Goal: Task Accomplishment & Management: Manage account settings

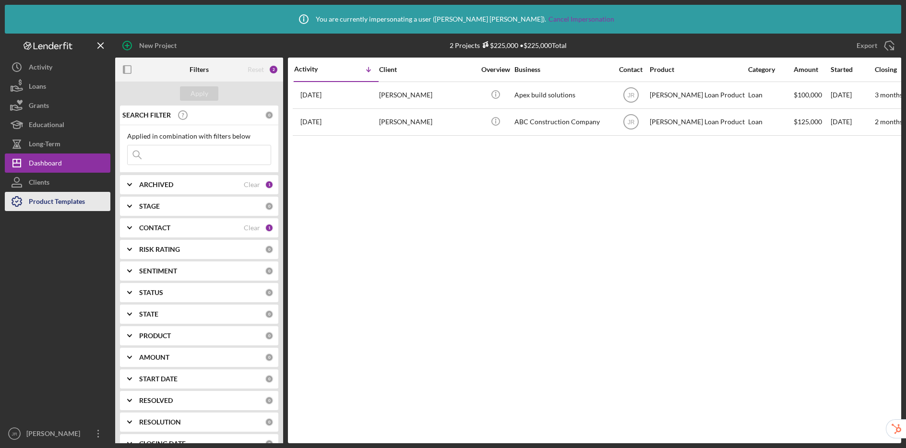
click at [55, 201] on div "Product Templates" at bounding box center [57, 203] width 56 height 22
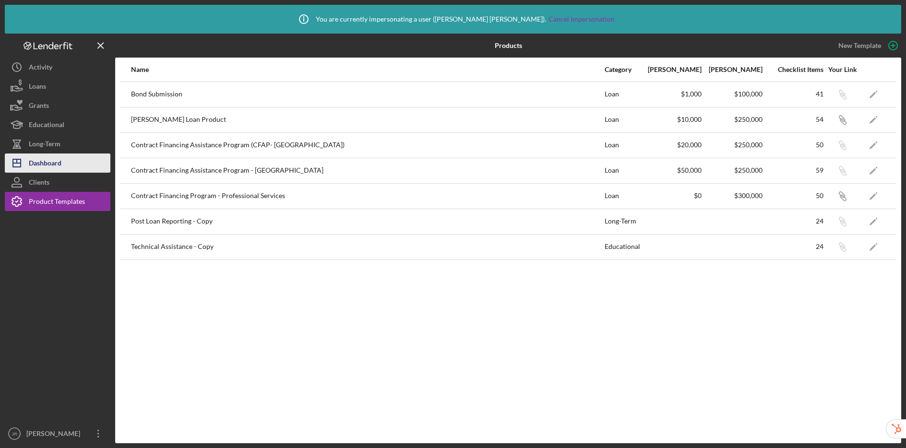
click at [42, 162] on div "Dashboard" at bounding box center [45, 165] width 33 height 22
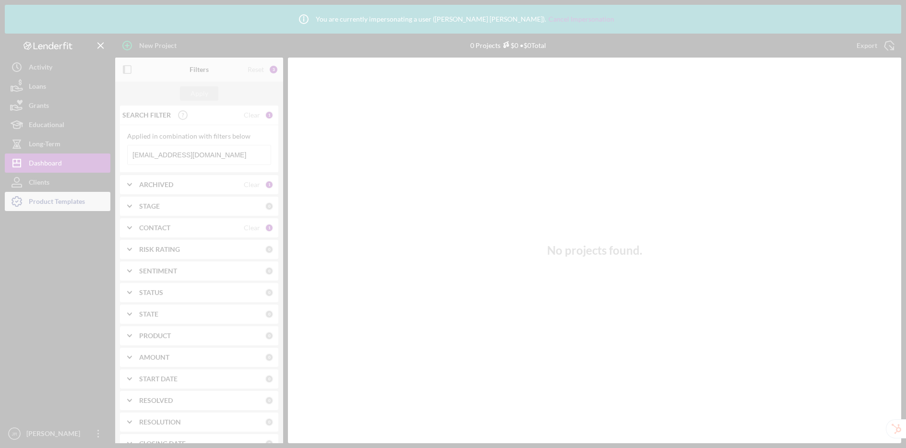
click at [47, 201] on div at bounding box center [453, 224] width 906 height 448
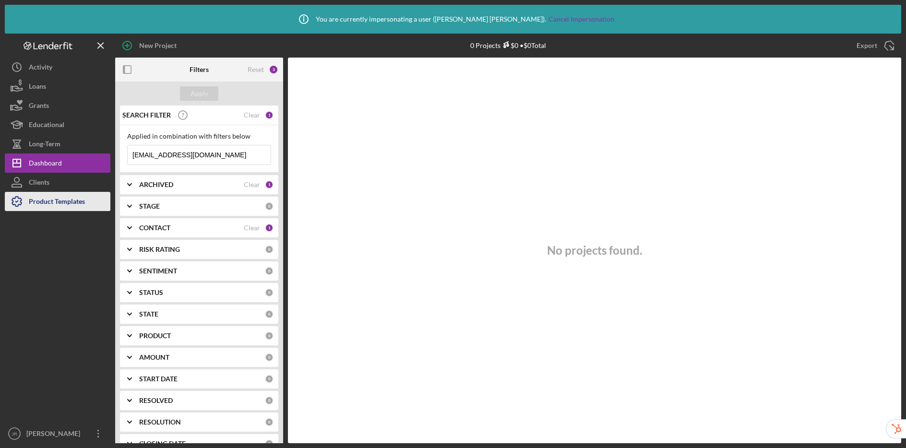
click at [54, 209] on div "Product Templates" at bounding box center [57, 203] width 56 height 22
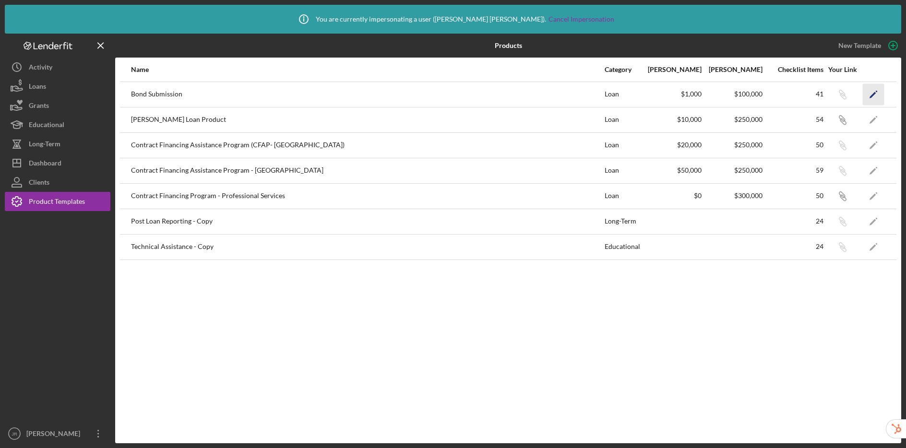
click at [875, 89] on icon "Icon/Edit" at bounding box center [874, 95] width 22 height 22
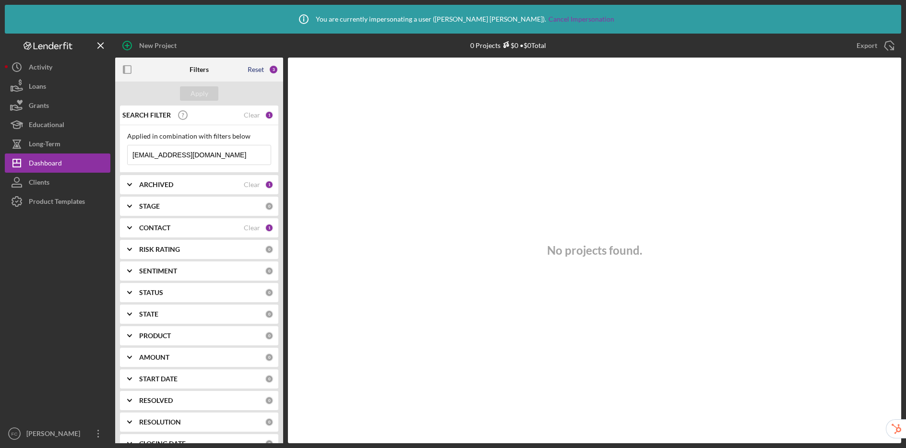
click at [258, 68] on div "Reset" at bounding box center [256, 70] width 16 height 8
click at [259, 69] on div "Reset" at bounding box center [256, 70] width 16 height 8
click at [257, 75] on div "Reset 2" at bounding box center [263, 70] width 31 height 24
click at [258, 68] on div "Reset" at bounding box center [256, 70] width 16 height 8
click at [194, 98] on div "Apply" at bounding box center [200, 93] width 18 height 14
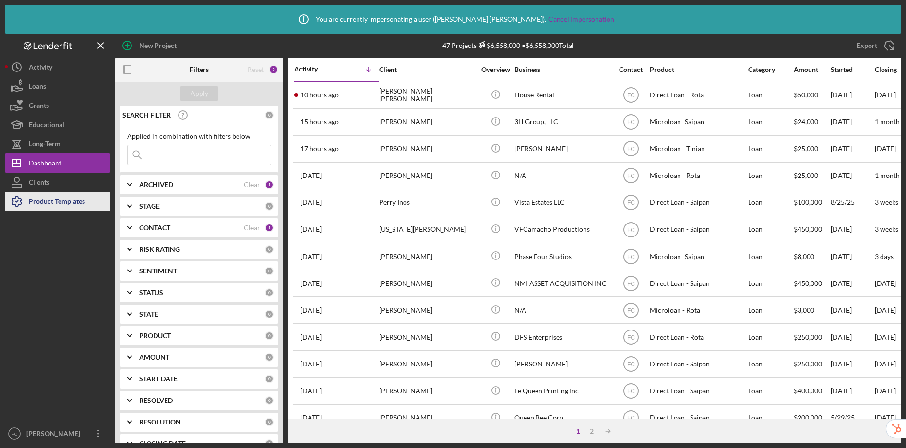
click at [35, 210] on div "Product Templates" at bounding box center [57, 203] width 56 height 22
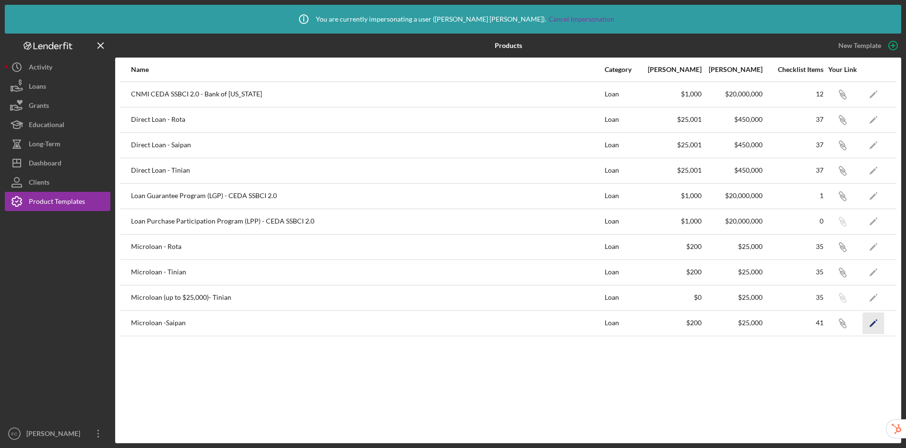
click at [875, 325] on icon "Icon/Edit" at bounding box center [874, 323] width 22 height 22
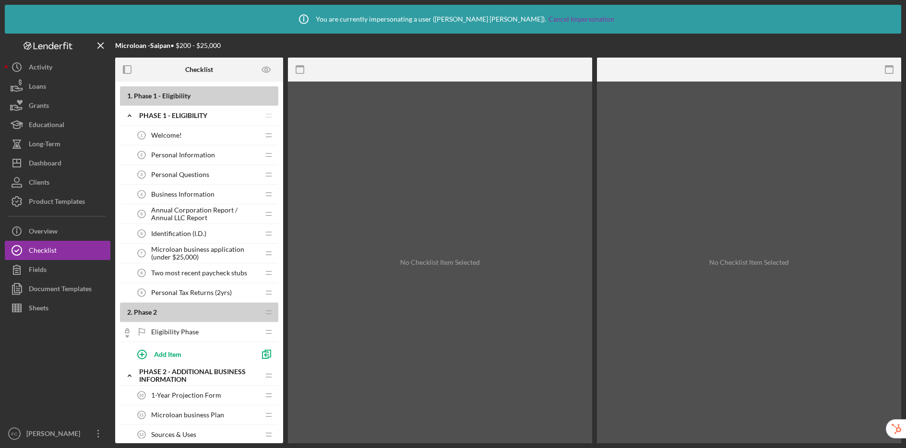
click at [181, 132] on div "Welcome! 1 Welcome!" at bounding box center [195, 135] width 127 height 19
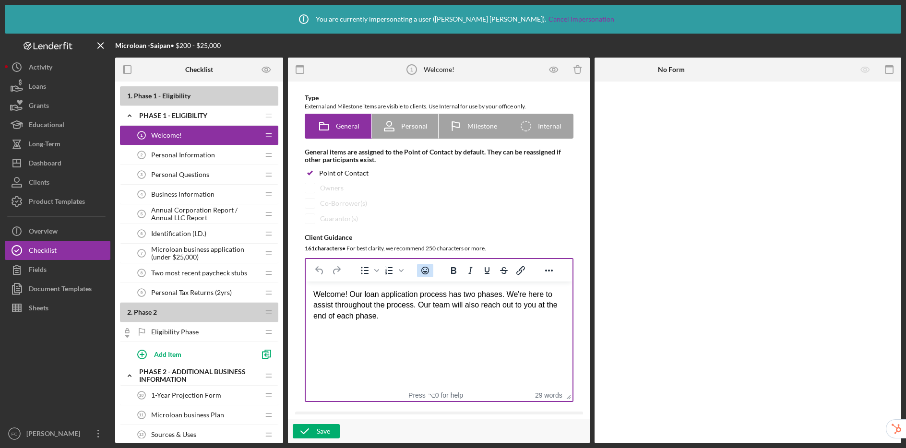
scroll to position [176, 0]
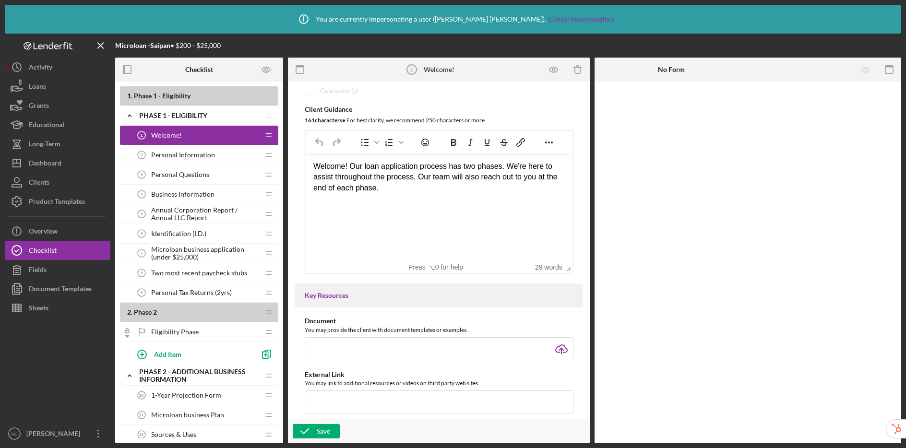
click at [155, 156] on span "Personal Information" at bounding box center [183, 155] width 64 height 8
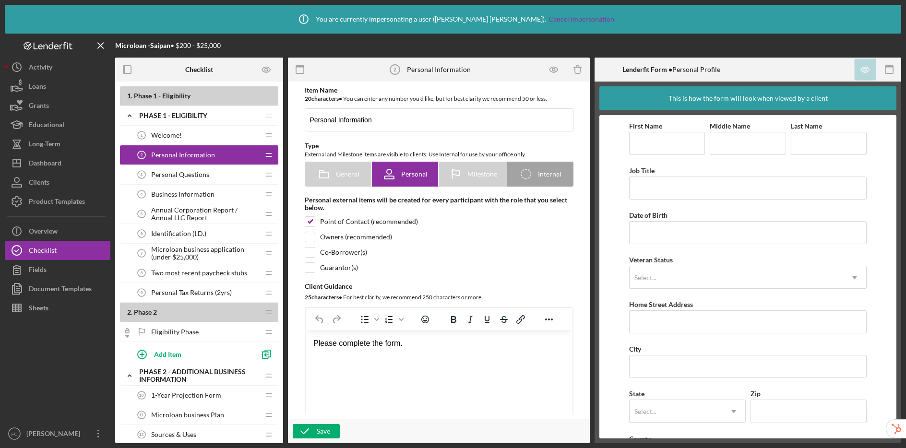
click at [196, 273] on span "Two most recent paycheck stubs" at bounding box center [199, 273] width 96 height 8
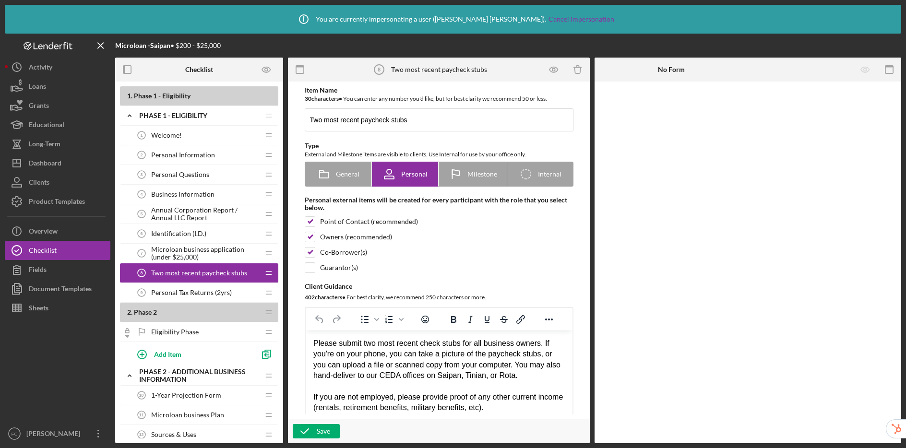
click at [189, 289] on span "Personal Tax Returns (2yrs)" at bounding box center [191, 293] width 81 height 8
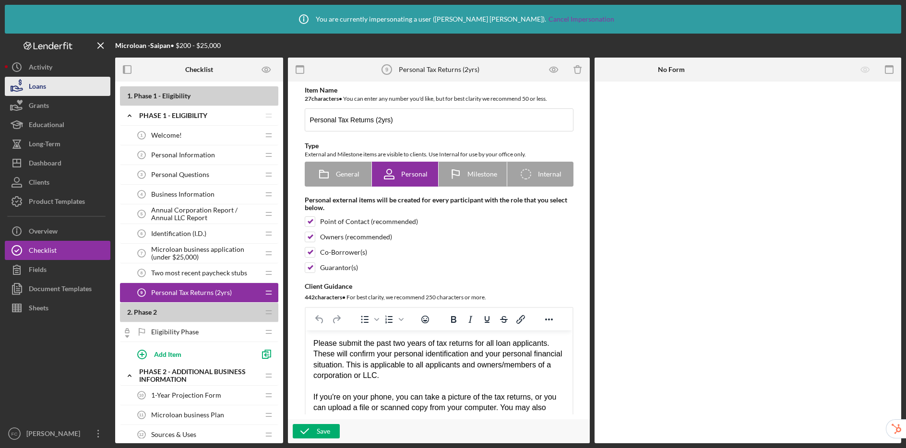
click at [60, 89] on button "Loans" at bounding box center [58, 86] width 106 height 19
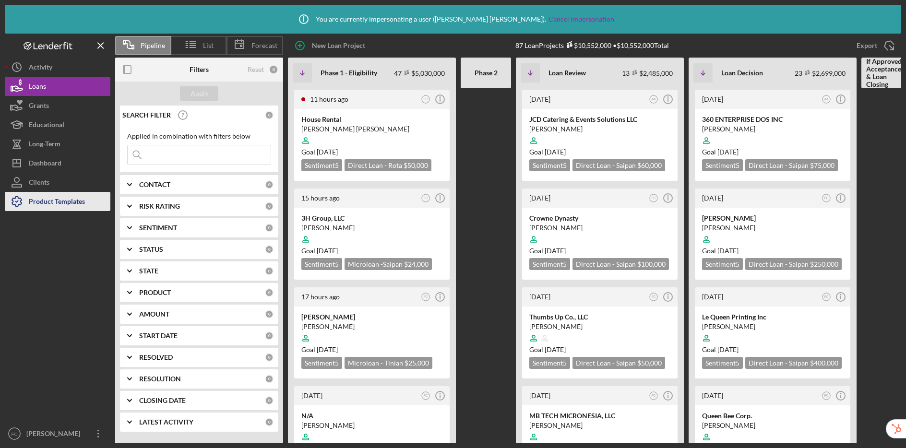
click at [50, 193] on div "Product Templates" at bounding box center [57, 203] width 56 height 22
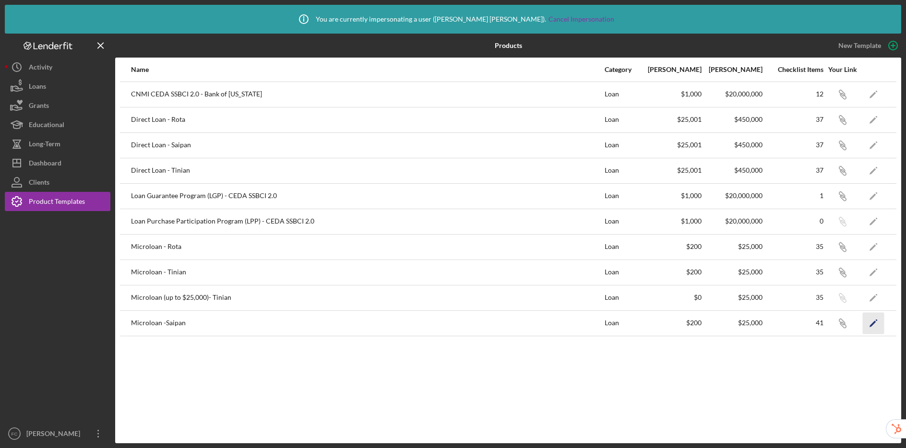
click at [875, 324] on icon "Icon/Edit" at bounding box center [874, 323] width 22 height 22
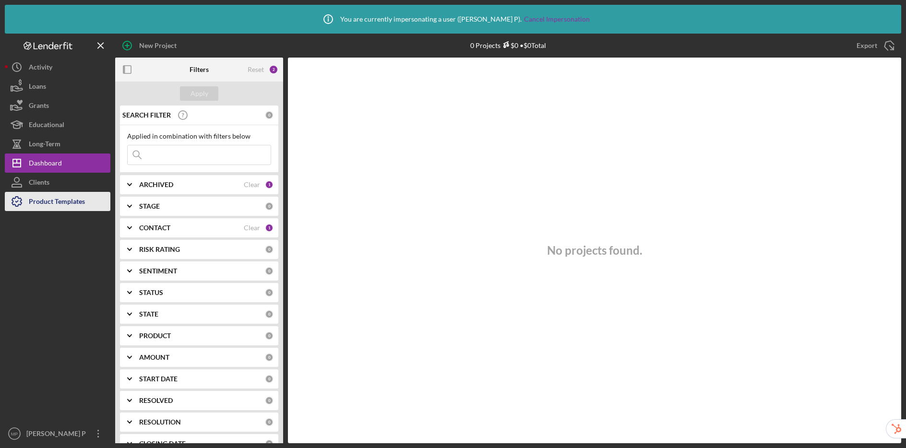
click at [70, 204] on div "Product Templates" at bounding box center [57, 203] width 56 height 22
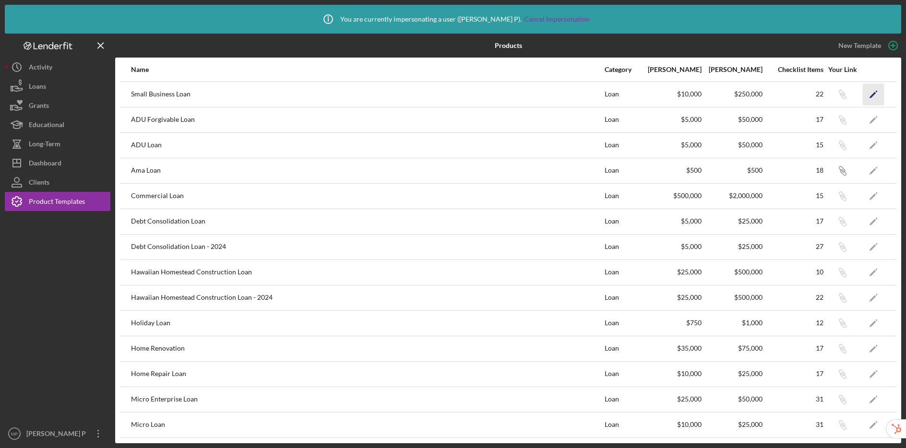
click at [868, 92] on icon "Icon/Edit" at bounding box center [874, 95] width 22 height 22
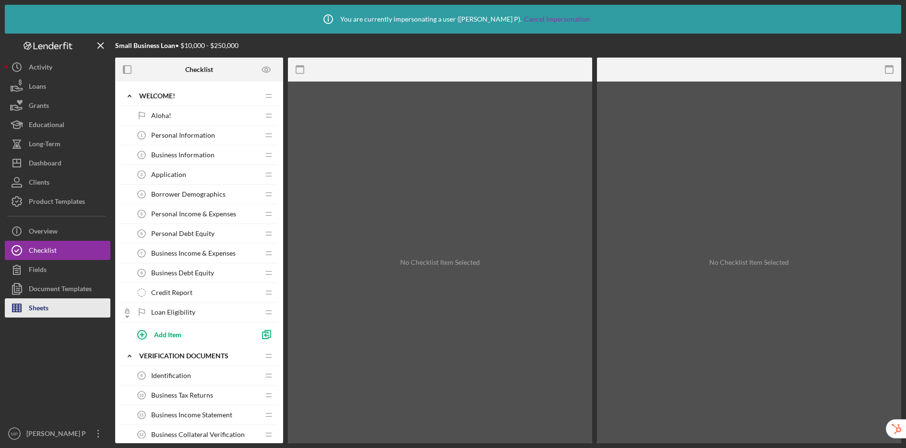
click at [46, 308] on div "Sheets" at bounding box center [39, 310] width 20 height 22
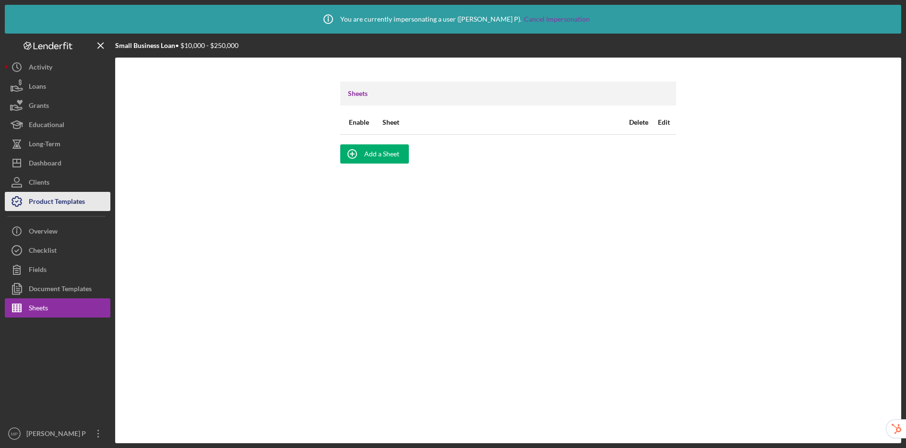
click at [51, 205] on div "Product Templates" at bounding box center [57, 203] width 56 height 22
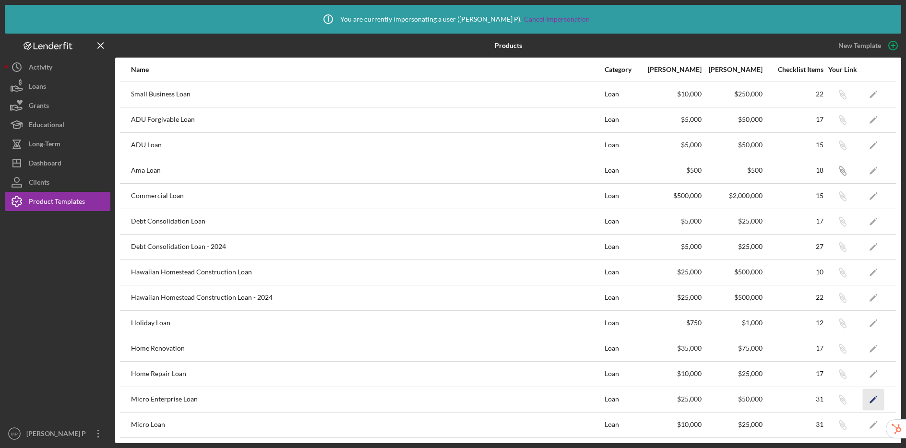
click at [866, 402] on icon "Icon/Edit" at bounding box center [874, 400] width 22 height 22
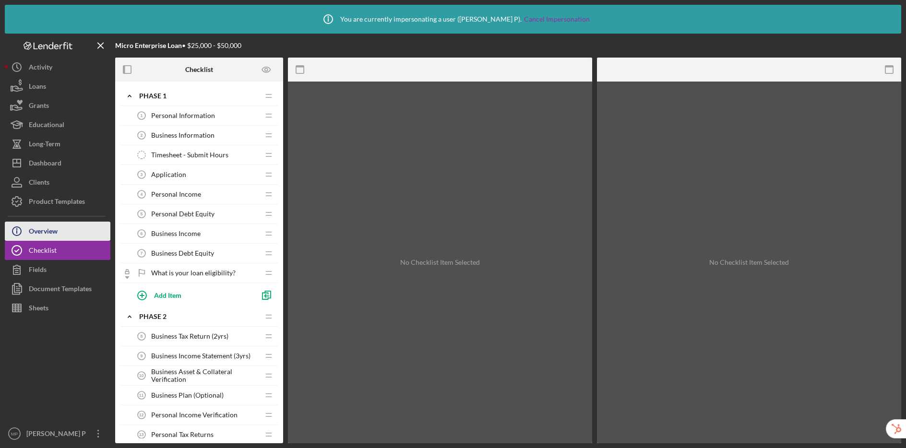
click at [67, 231] on button "Icon/Info Overview" at bounding box center [58, 231] width 106 height 19
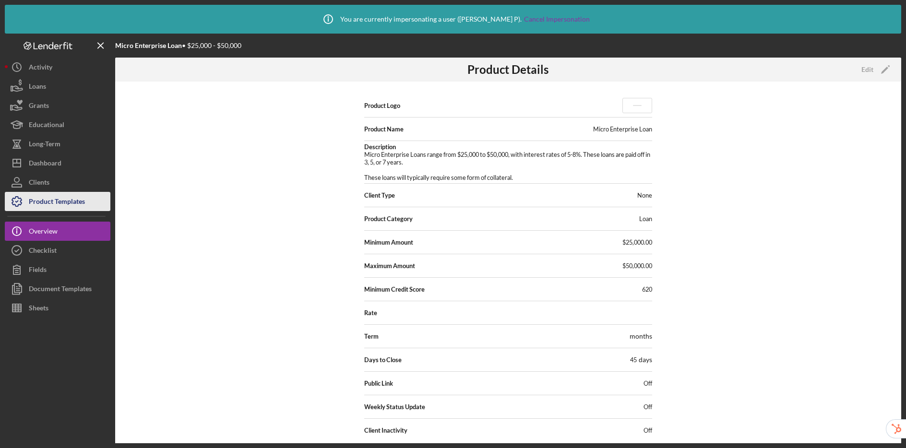
click at [75, 196] on div "Product Templates" at bounding box center [57, 203] width 56 height 22
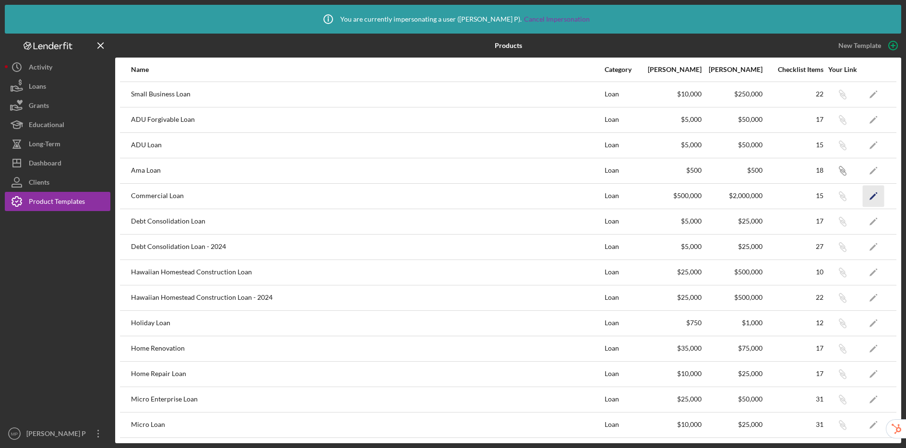
click at [867, 198] on icon "Icon/Edit" at bounding box center [874, 196] width 22 height 22
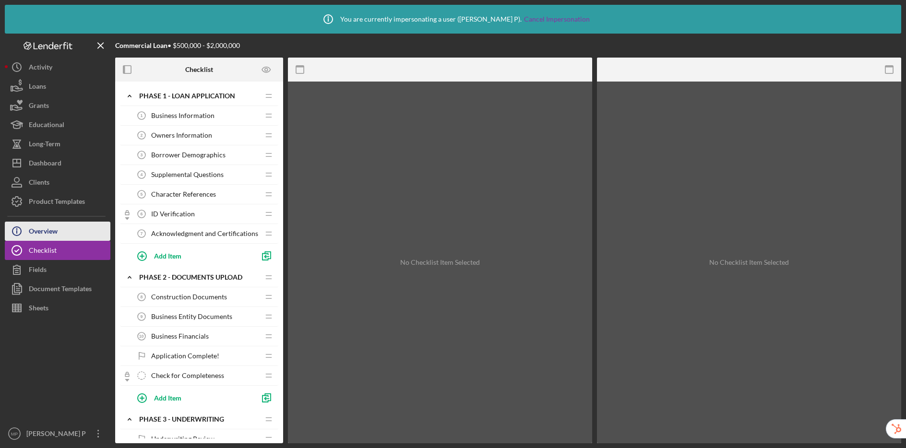
click at [37, 228] on div "Overview" at bounding box center [43, 233] width 29 height 22
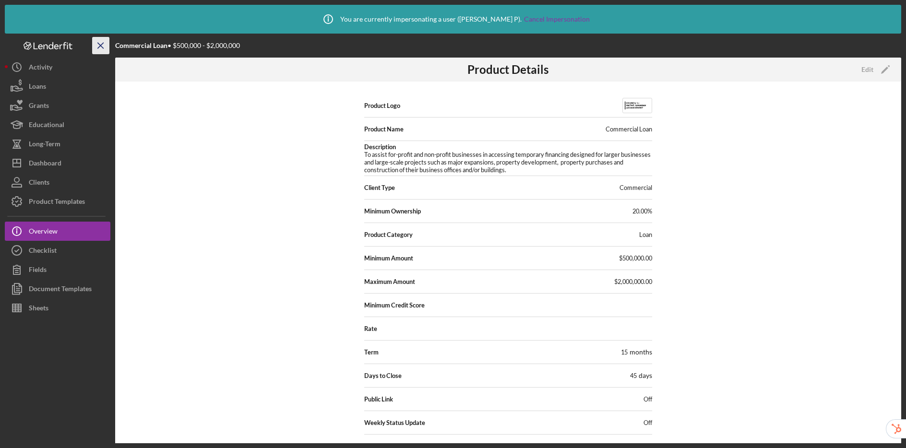
click at [100, 49] on icon "Icon/Menu Close" at bounding box center [101, 46] width 22 height 22
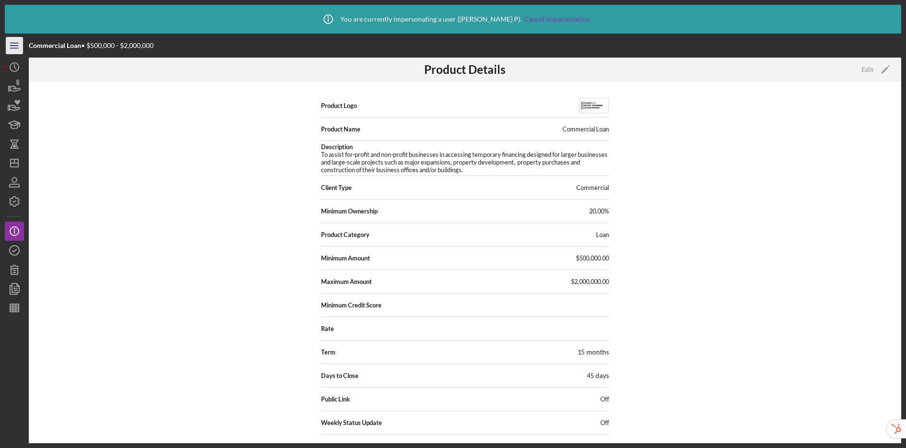
click at [16, 46] on line "button" at bounding box center [14, 46] width 8 height 0
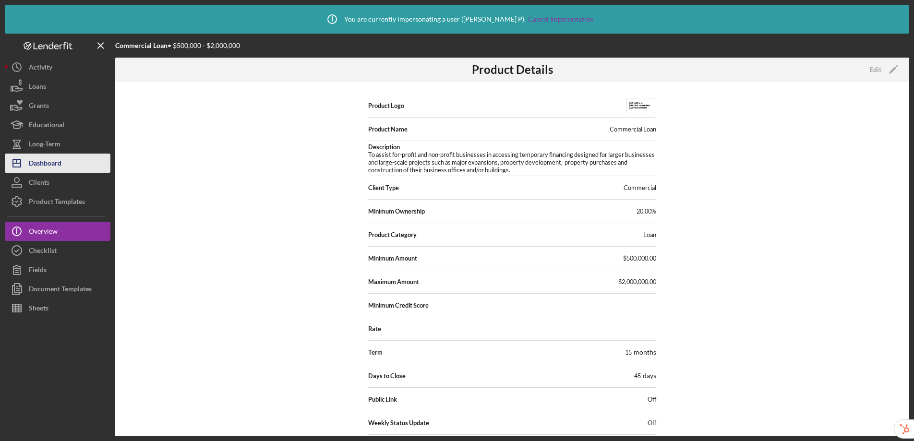
click at [30, 168] on div "Dashboard" at bounding box center [45, 165] width 33 height 22
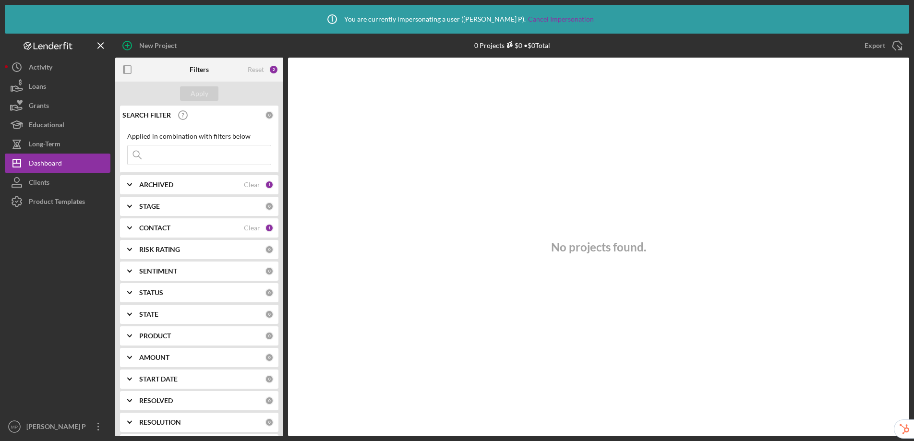
click at [33, 427] on div "Michiyo P" at bounding box center [55, 428] width 62 height 22
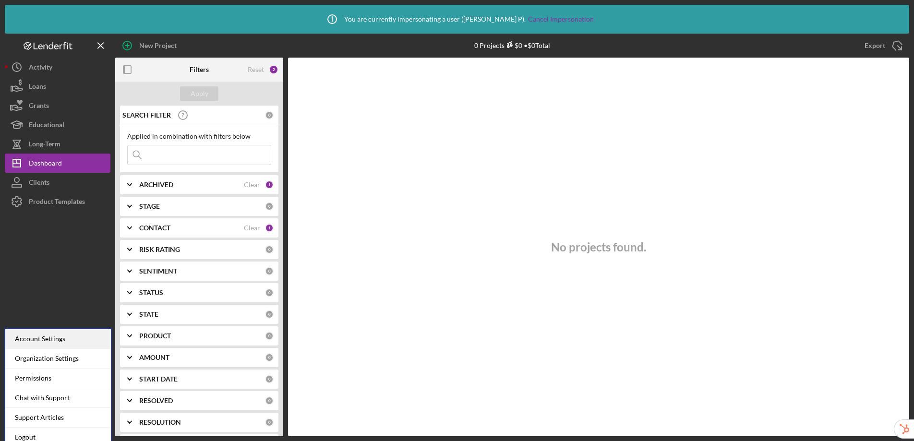
click at [32, 338] on div "Account Settings" at bounding box center [58, 339] width 106 height 20
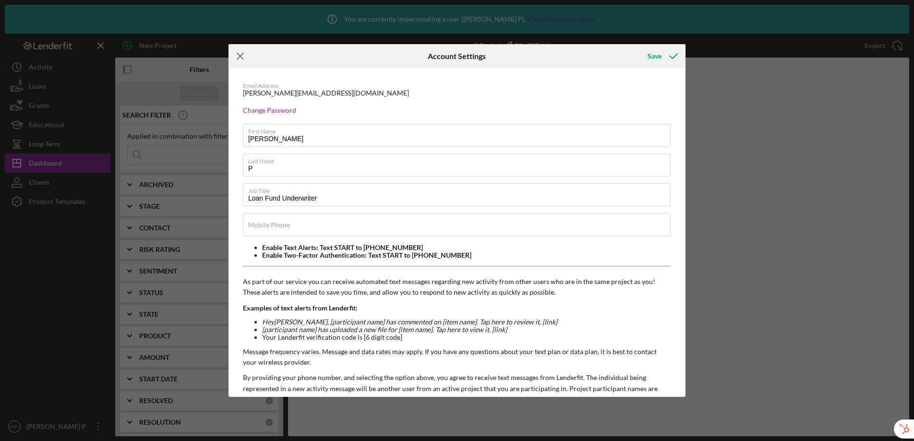
click at [244, 60] on icon "Icon/Menu Close" at bounding box center [240, 56] width 24 height 24
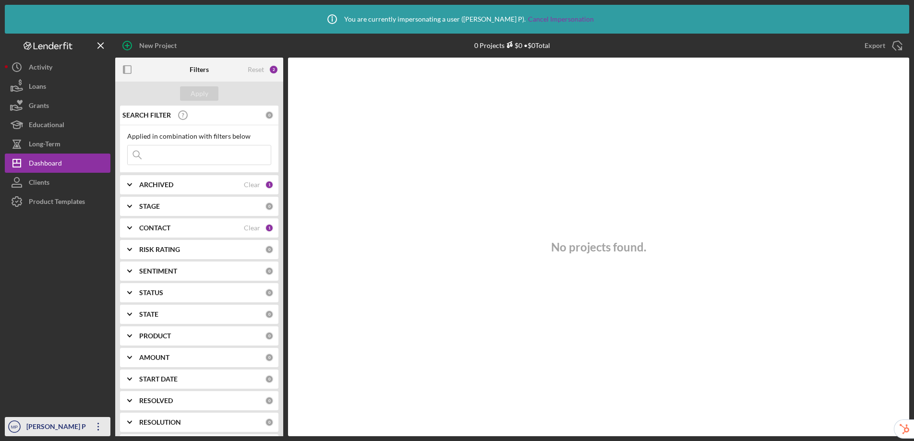
click at [44, 434] on div "Michiyo P" at bounding box center [55, 428] width 62 height 22
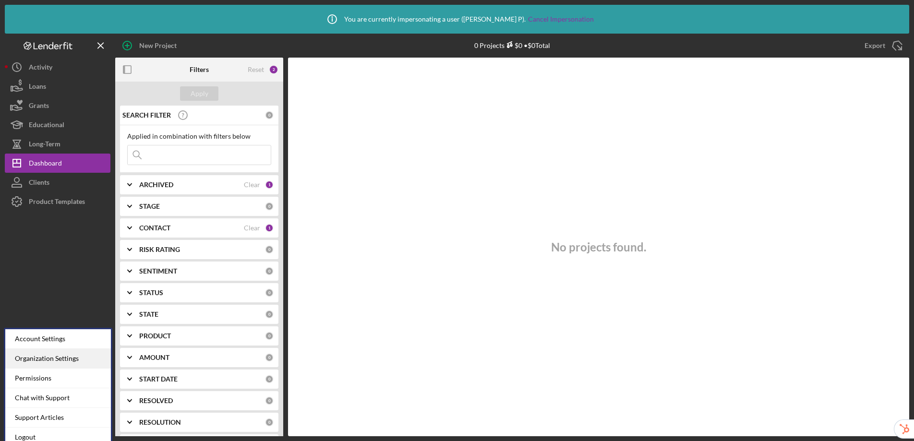
click at [58, 356] on div "Organization Settings" at bounding box center [58, 359] width 106 height 20
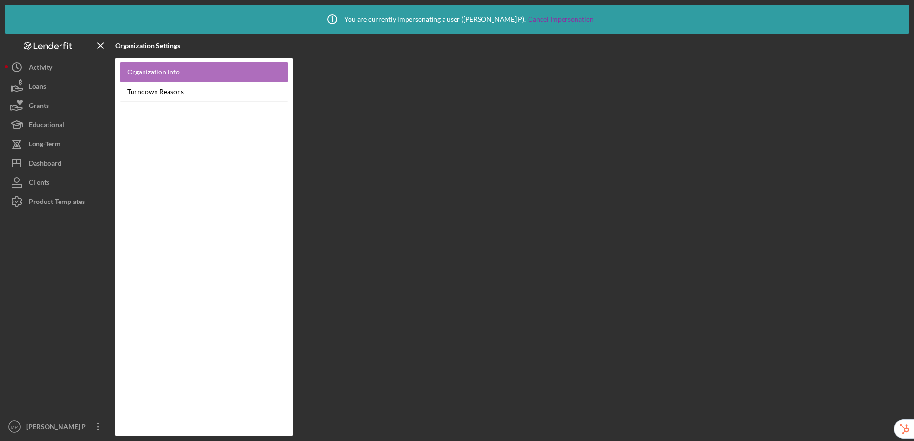
click at [176, 69] on link "Organization Info" at bounding box center [204, 72] width 168 height 20
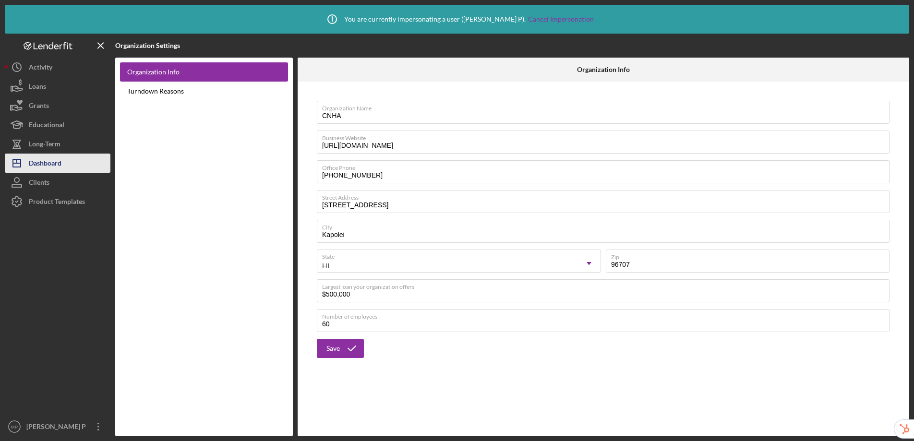
click at [54, 163] on div "Dashboard" at bounding box center [45, 165] width 33 height 22
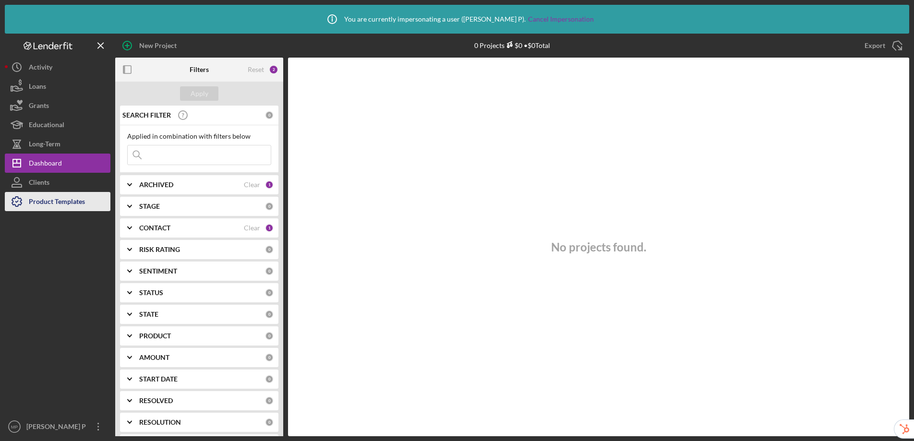
click at [45, 203] on div "Product Templates" at bounding box center [57, 203] width 56 height 22
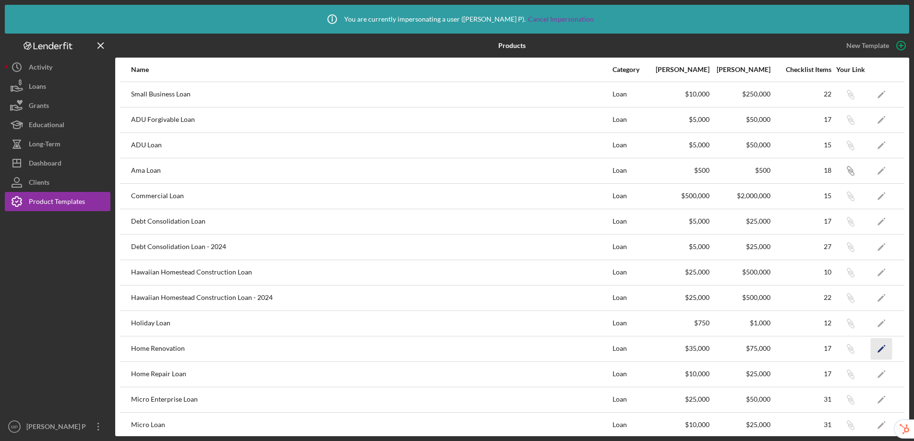
click at [877, 349] on polygon "button" at bounding box center [880, 349] width 7 height 7
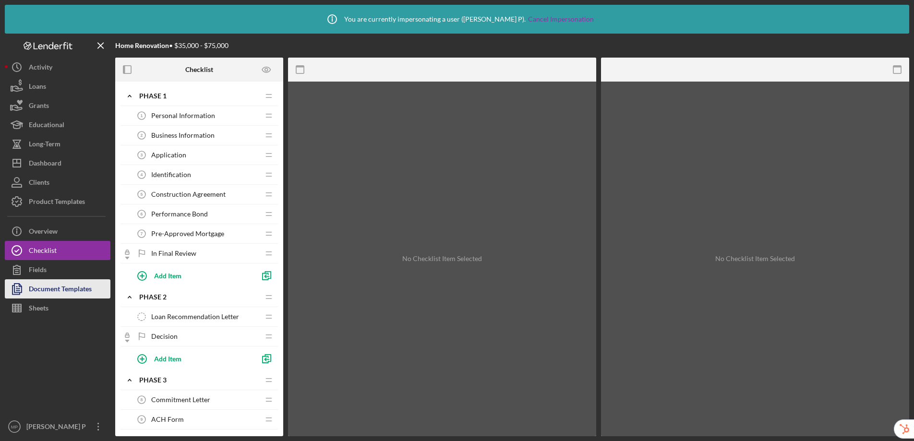
click at [70, 291] on div "Document Templates" at bounding box center [60, 290] width 63 height 22
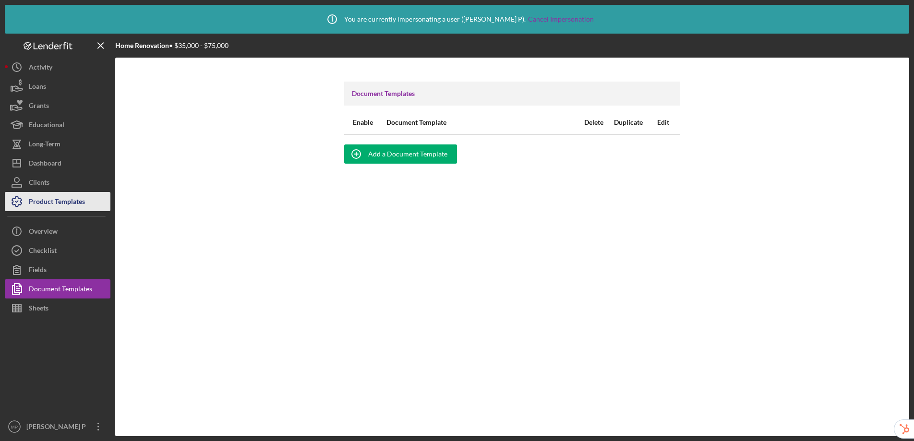
click at [63, 193] on div "Product Templates" at bounding box center [57, 203] width 56 height 22
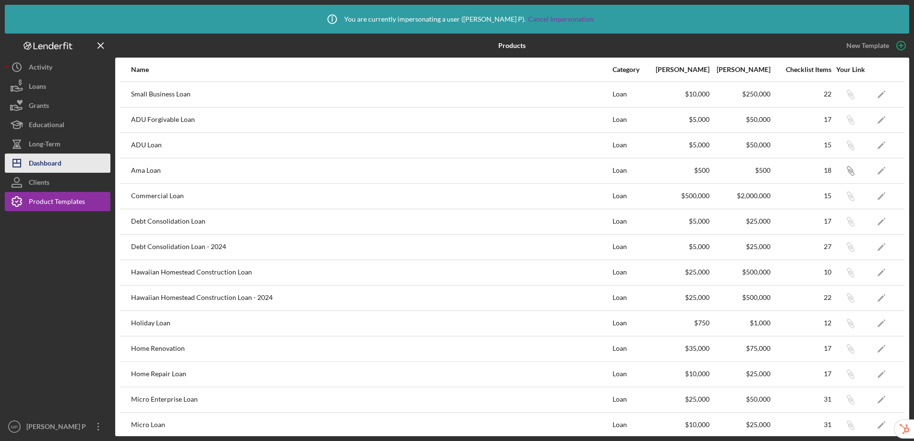
click at [50, 161] on div "Dashboard" at bounding box center [45, 165] width 33 height 22
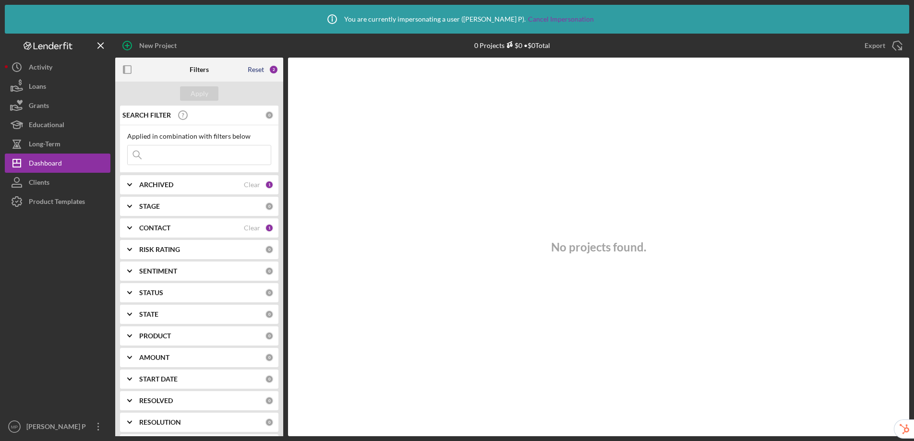
click at [255, 69] on div "Reset" at bounding box center [256, 70] width 16 height 8
click at [216, 94] on button "Apply" at bounding box center [199, 93] width 38 height 14
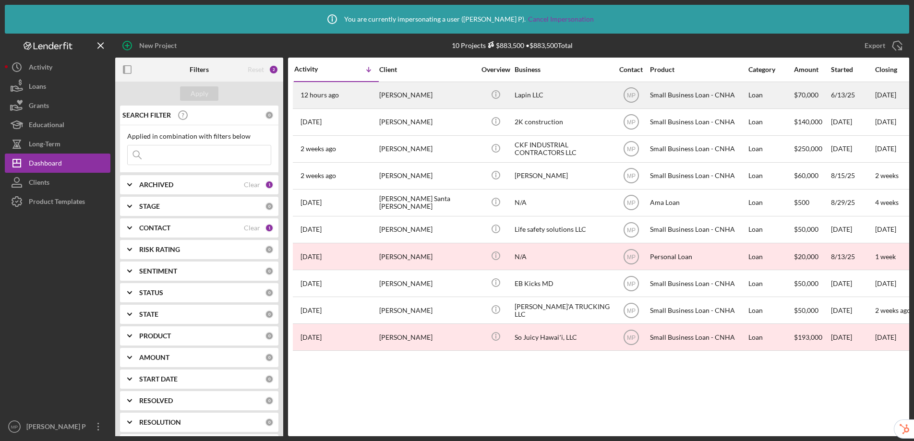
click at [675, 95] on div "Small Business Loan - CNHA" at bounding box center [698, 95] width 96 height 25
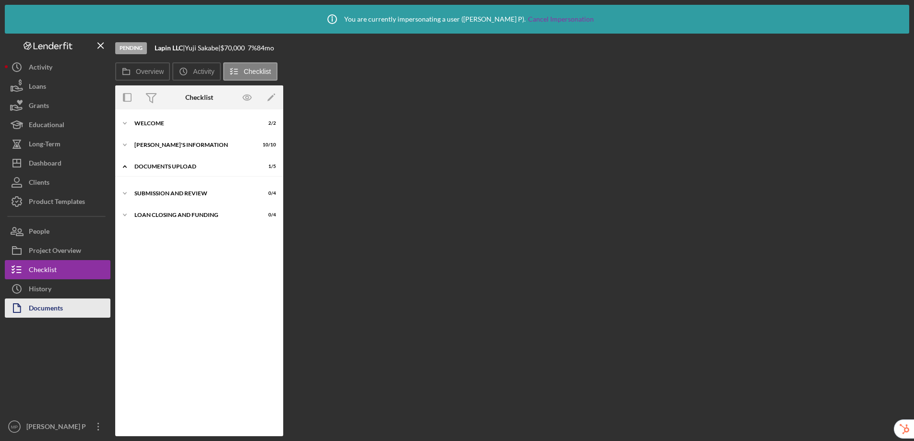
click at [50, 313] on div "Documents" at bounding box center [46, 310] width 34 height 22
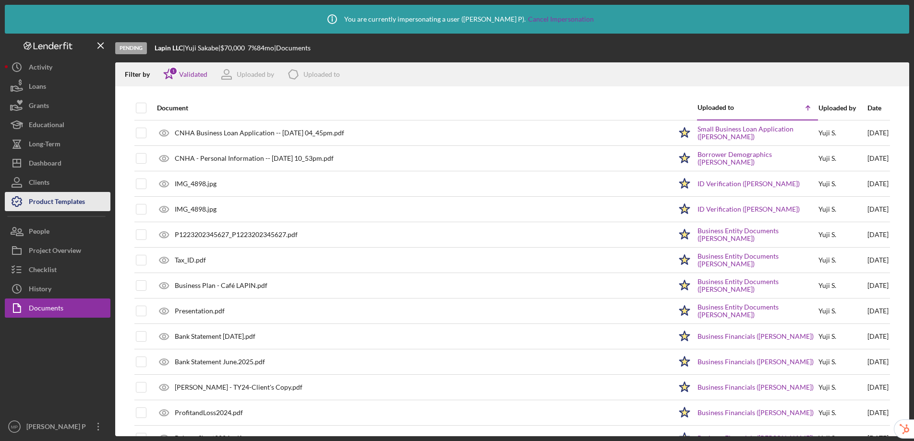
click at [54, 199] on div "Product Templates" at bounding box center [57, 203] width 56 height 22
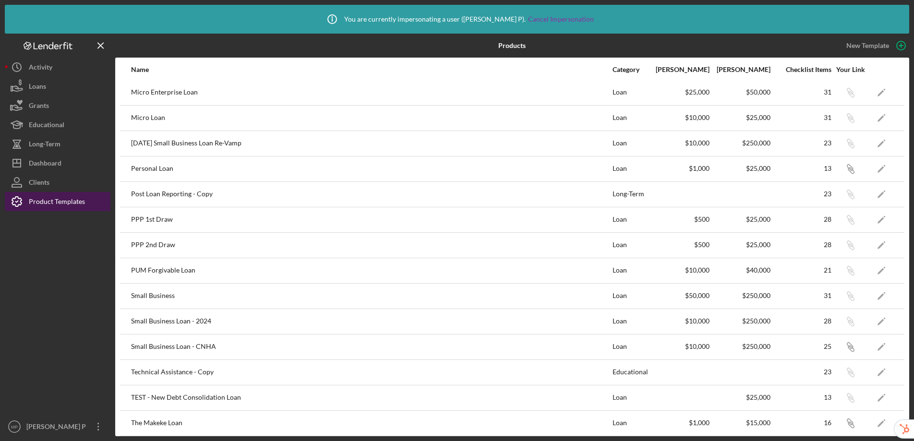
scroll to position [312, 0]
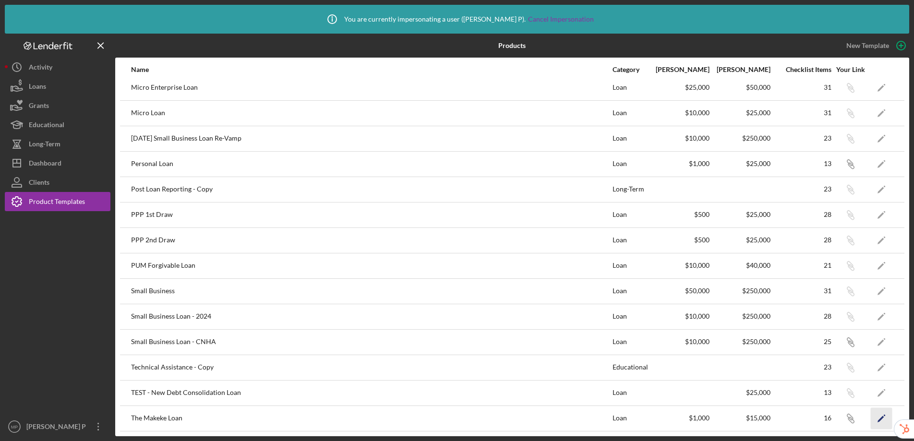
click at [876, 422] on icon "Icon/Edit" at bounding box center [882, 418] width 22 height 22
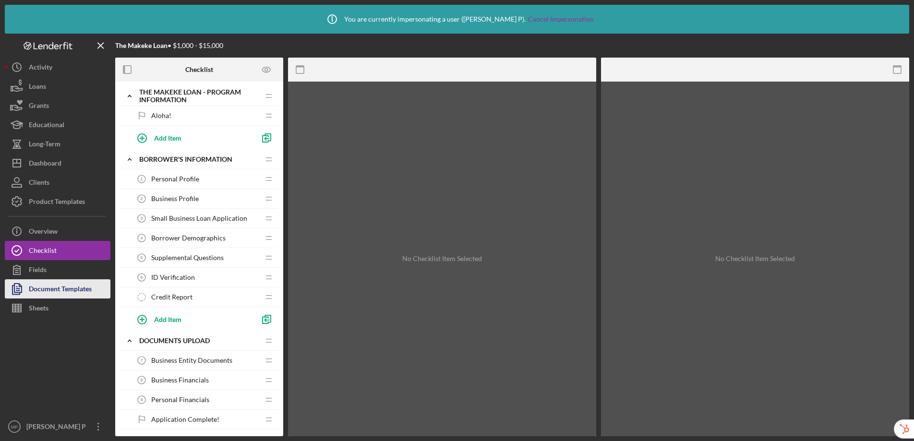
click at [65, 288] on div "Document Templates" at bounding box center [60, 290] width 63 height 22
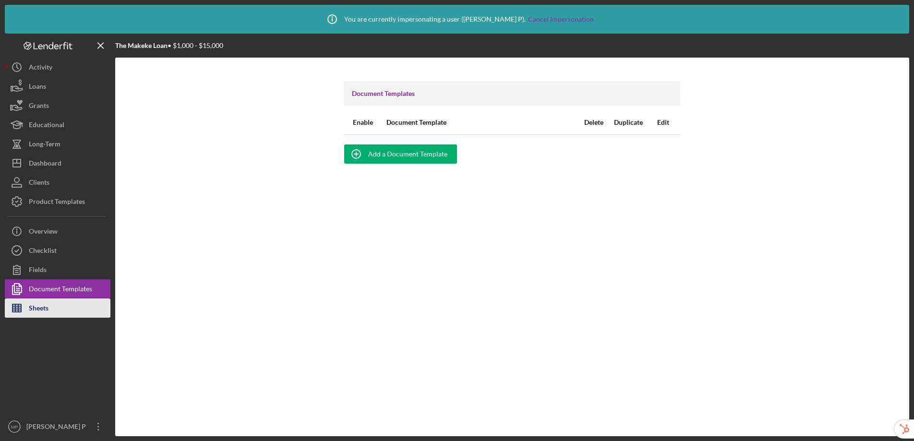
click at [52, 305] on button "Sheets" at bounding box center [58, 308] width 106 height 19
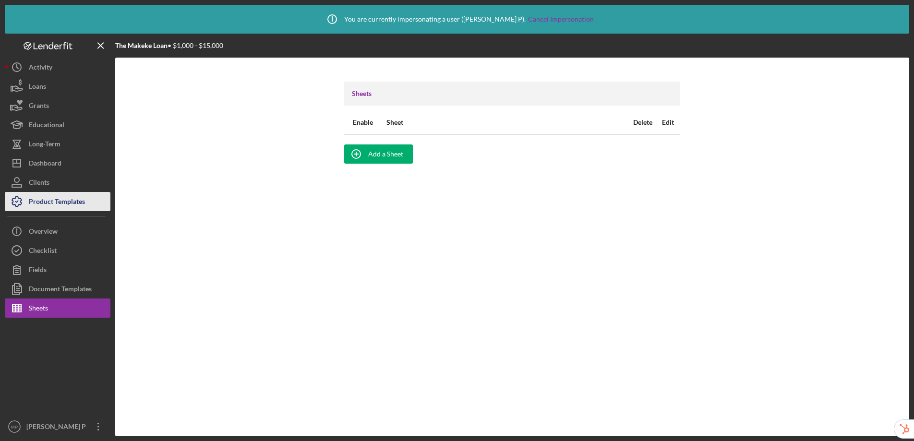
click at [55, 198] on div "Product Templates" at bounding box center [57, 203] width 56 height 22
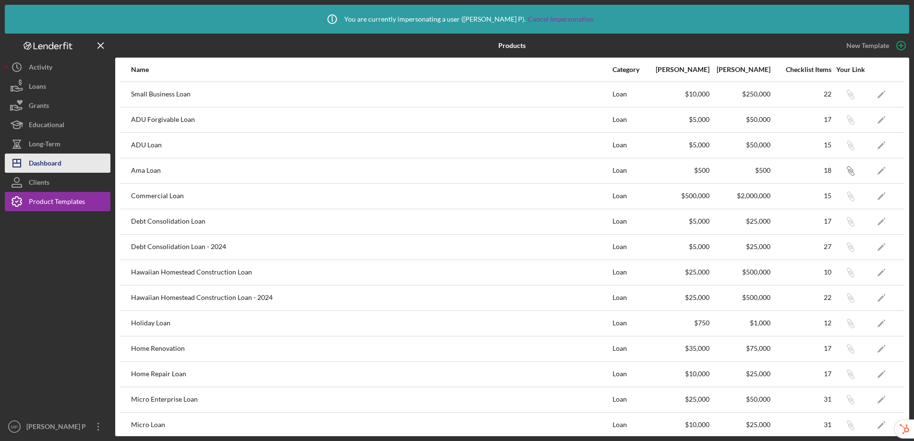
click at [77, 161] on button "Icon/Dashboard Dashboard" at bounding box center [58, 163] width 106 height 19
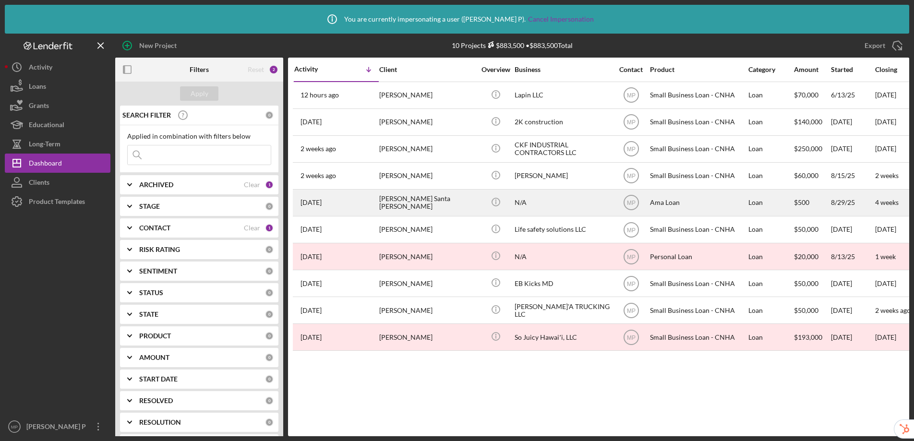
click at [699, 205] on div "Ama Loan" at bounding box center [698, 202] width 96 height 25
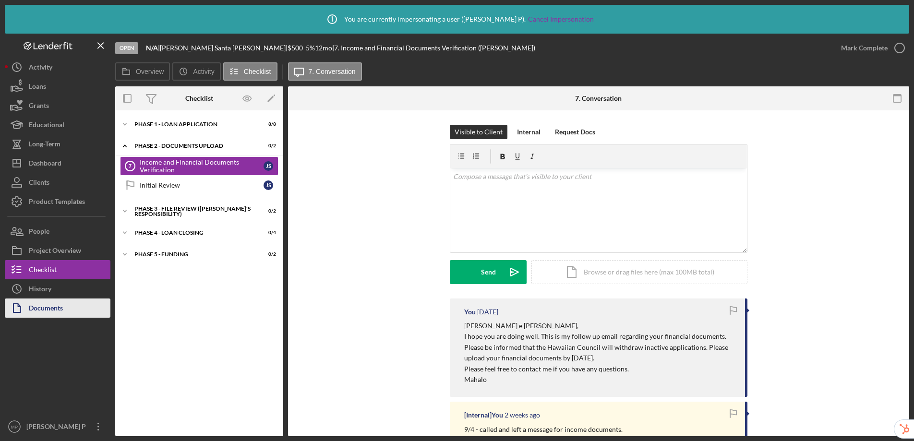
click at [67, 300] on button "Documents" at bounding box center [58, 308] width 106 height 19
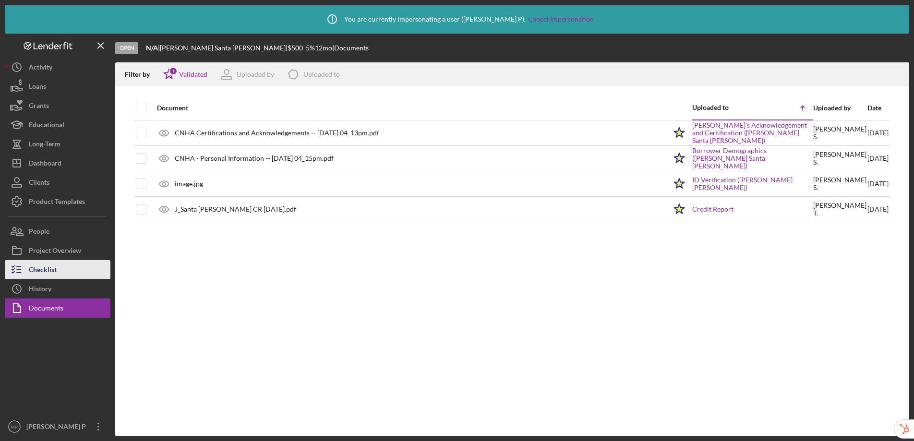
click at [80, 260] on button "Checklist" at bounding box center [58, 269] width 106 height 19
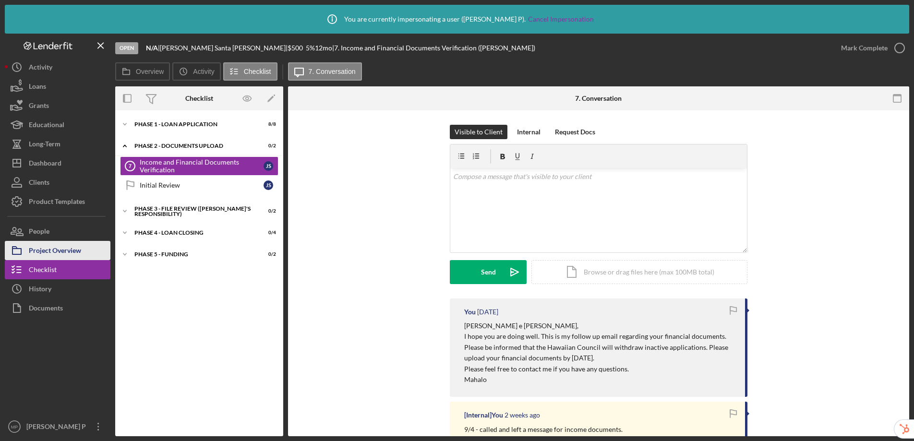
click at [76, 241] on div "Project Overview" at bounding box center [55, 252] width 52 height 22
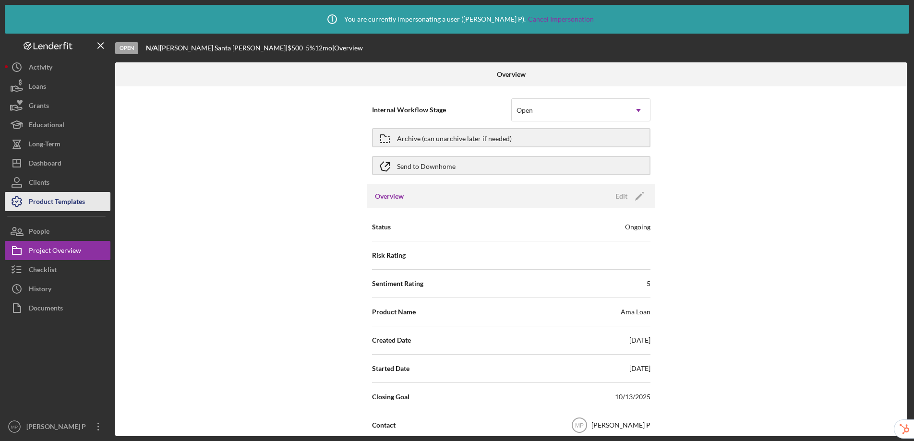
click at [61, 195] on div "Product Templates" at bounding box center [57, 203] width 56 height 22
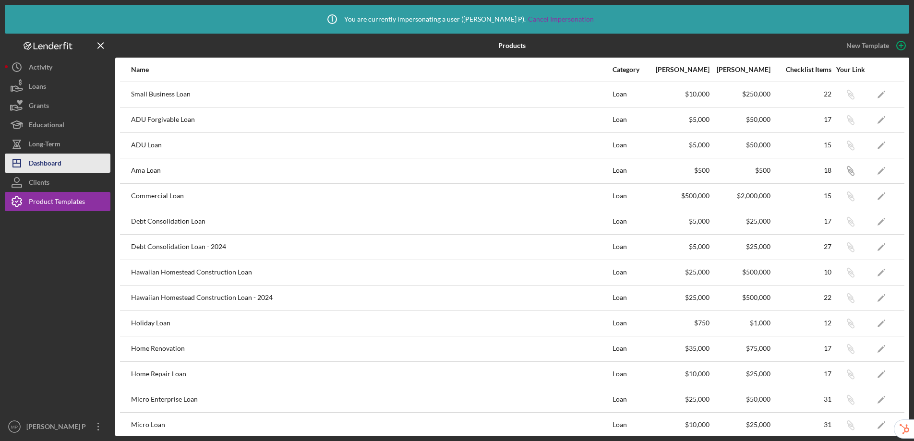
click at [25, 156] on icon "Icon/Dashboard" at bounding box center [17, 163] width 24 height 24
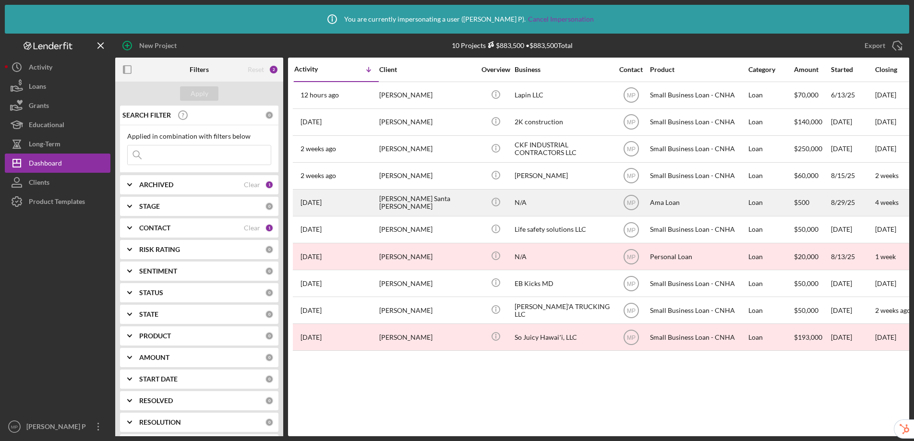
click at [671, 208] on div "Ama Loan" at bounding box center [698, 202] width 96 height 25
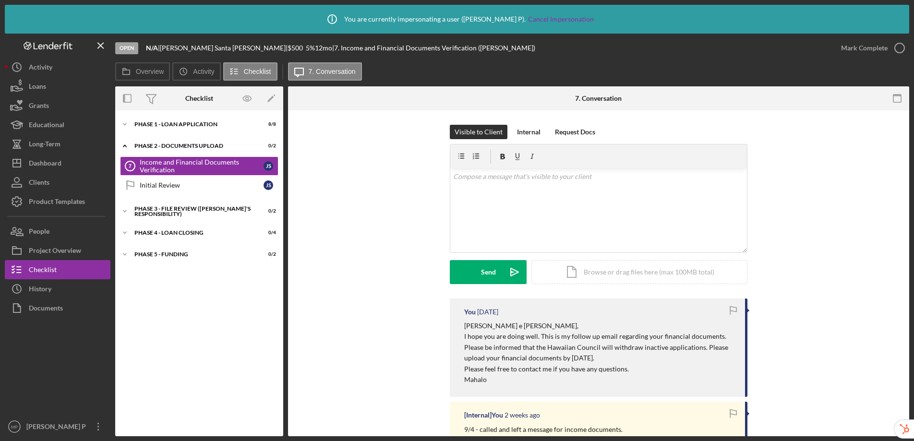
click at [162, 114] on div "Icon/Expander Phase 1 - Loan Application 8 / 8 Icon/Expander Phase 2 - DOCUMENT…" at bounding box center [199, 273] width 168 height 326
click at [161, 130] on div "Icon/Expander Phase 1 - Loan Application 8 / 8" at bounding box center [199, 124] width 168 height 19
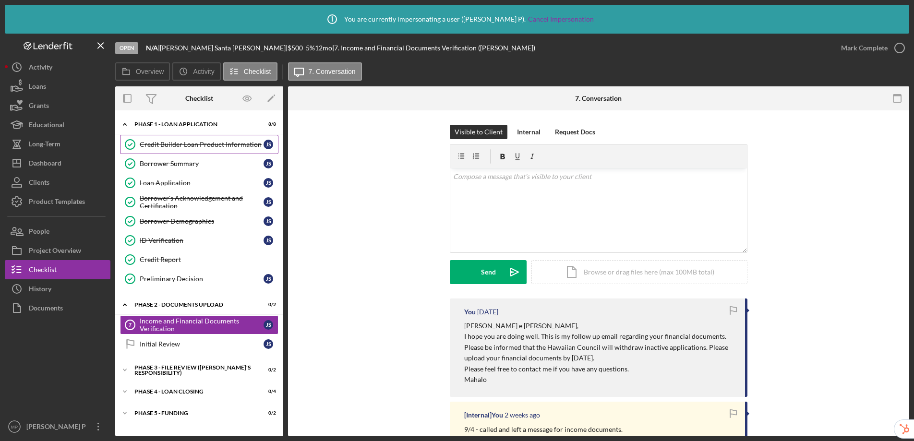
click at [188, 144] on div "Credit Builder Loan Product Information" at bounding box center [202, 145] width 124 height 8
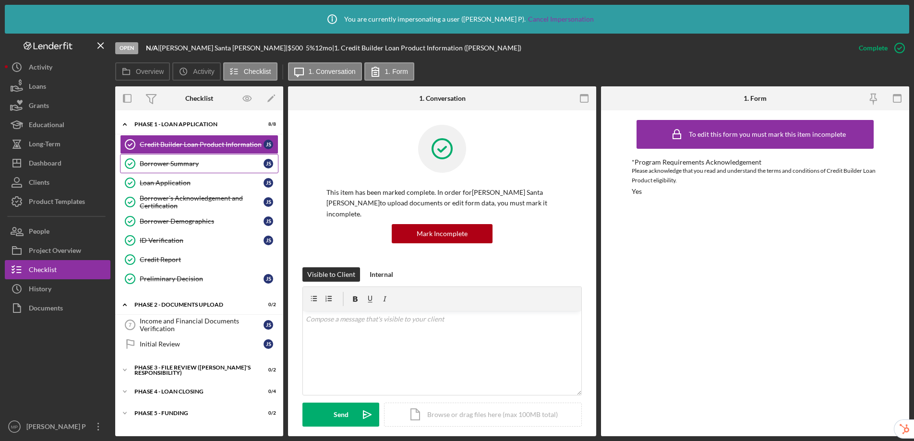
click at [169, 172] on link "Borrower Summary Borrower Summary J S" at bounding box center [199, 163] width 158 height 19
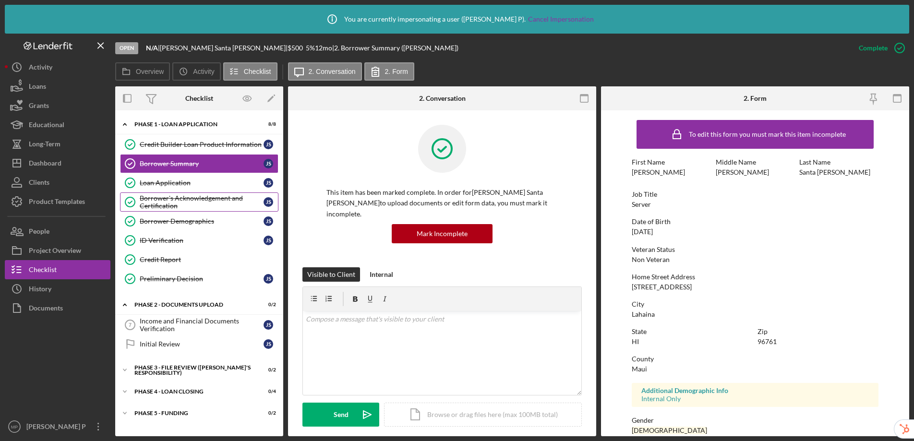
click at [172, 196] on div "Borrower's Acknowledgement and Certification" at bounding box center [202, 201] width 124 height 15
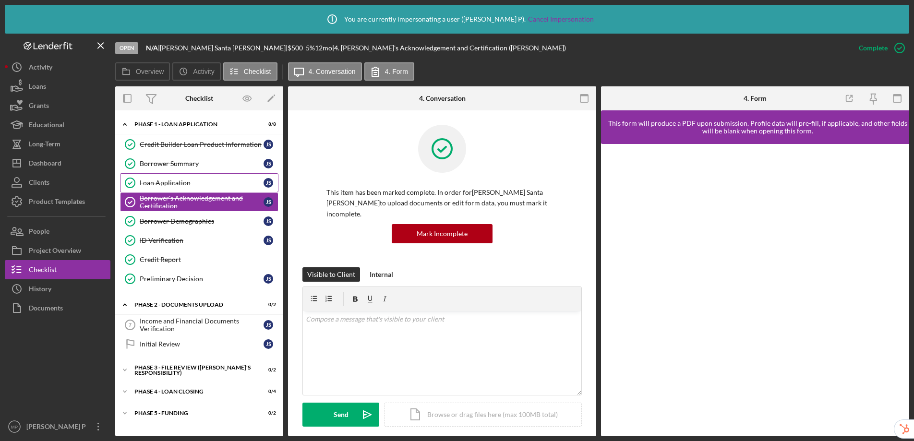
click at [179, 178] on link "Loan Application Loan Application J S" at bounding box center [199, 182] width 158 height 19
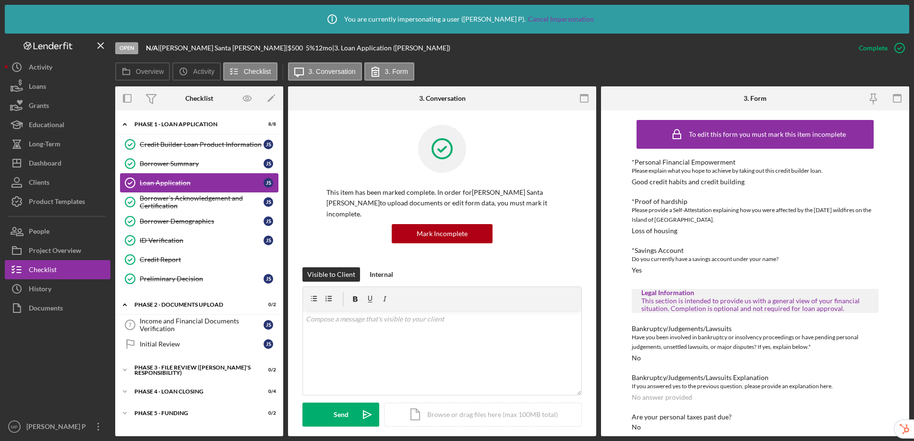
click at [179, 189] on link "Loan Application Loan Application J S" at bounding box center [199, 182] width 158 height 19
click at [186, 200] on div "Borrower's Acknowledgement and Certification" at bounding box center [202, 201] width 124 height 15
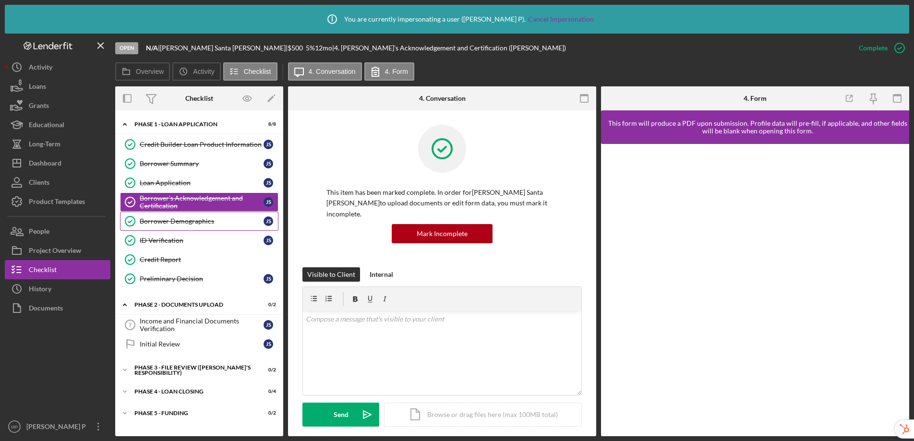
click at [183, 225] on link "Borrower Demographics Borrower Demographics J S" at bounding box center [199, 221] width 158 height 19
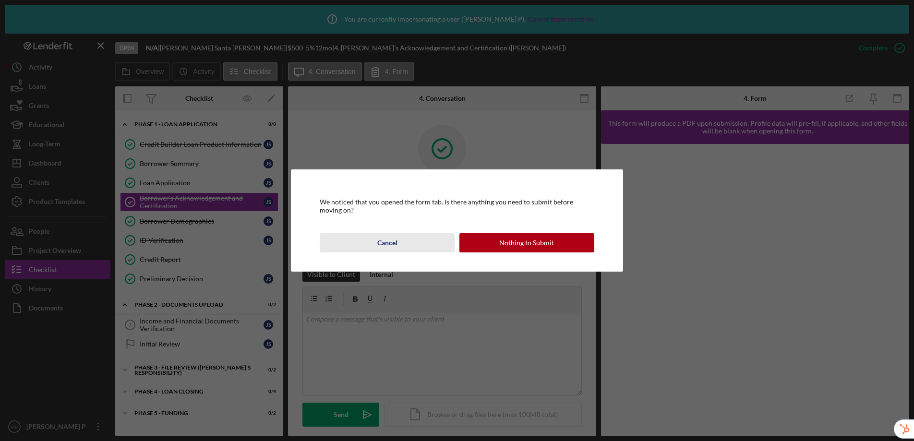
click at [394, 244] on div "Cancel" at bounding box center [387, 242] width 20 height 19
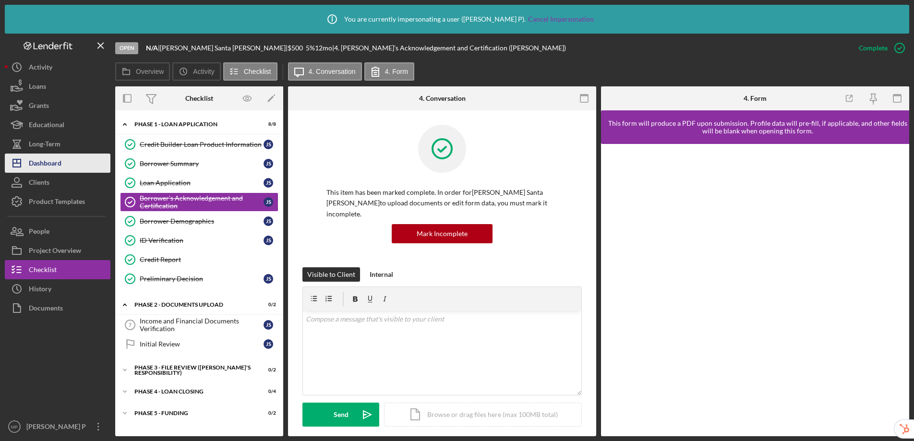
click at [72, 167] on button "Icon/Dashboard Dashboard" at bounding box center [58, 163] width 106 height 19
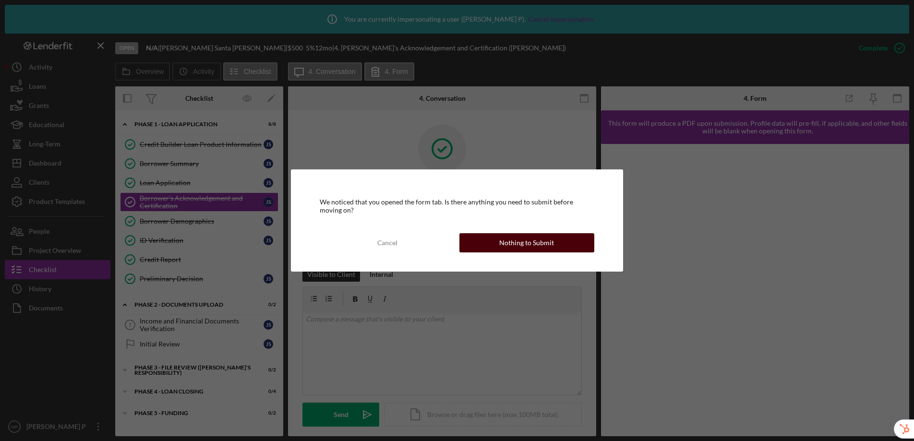
click at [497, 238] on button "Nothing to Submit" at bounding box center [526, 242] width 135 height 19
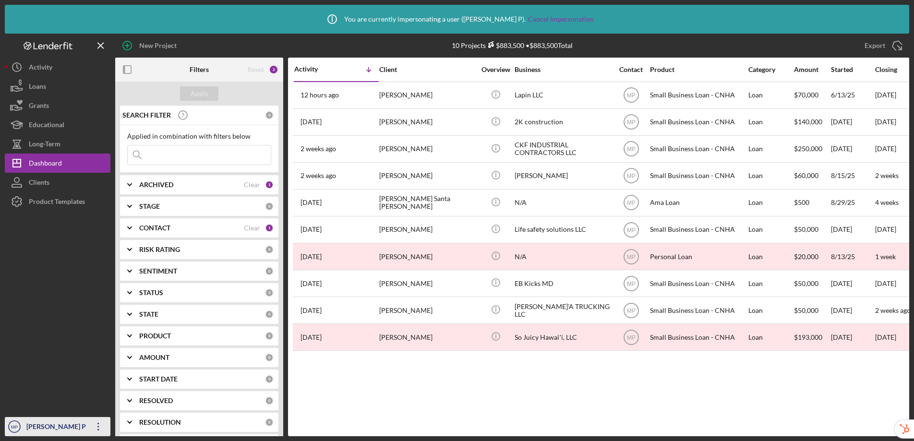
click at [37, 421] on div "Michiyo P" at bounding box center [55, 428] width 62 height 22
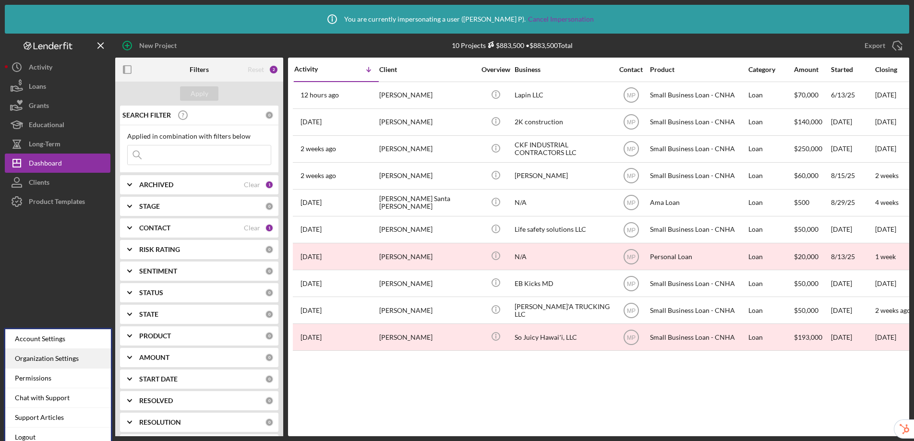
click at [48, 354] on div "Organization Settings" at bounding box center [58, 359] width 106 height 20
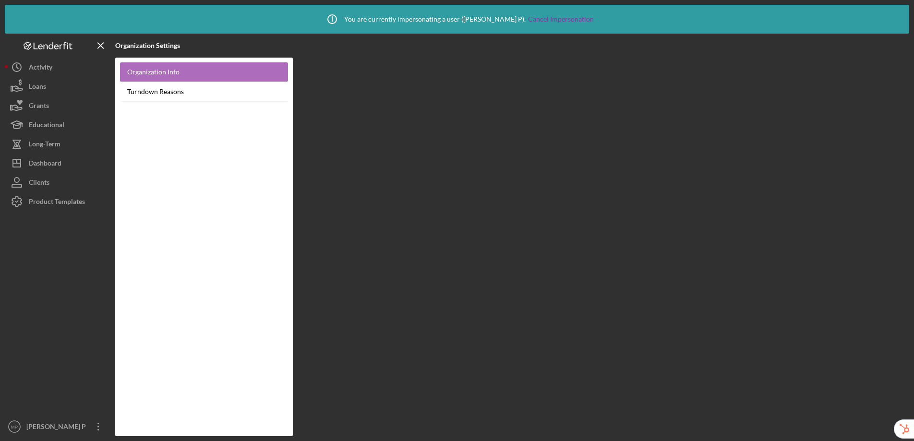
click at [184, 72] on link "Organization Info" at bounding box center [204, 72] width 168 height 20
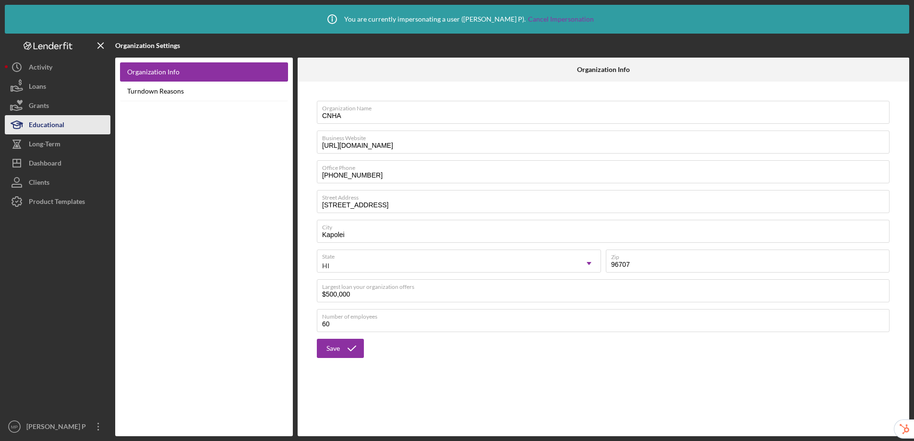
click at [55, 124] on div "Educational" at bounding box center [47, 126] width 36 height 22
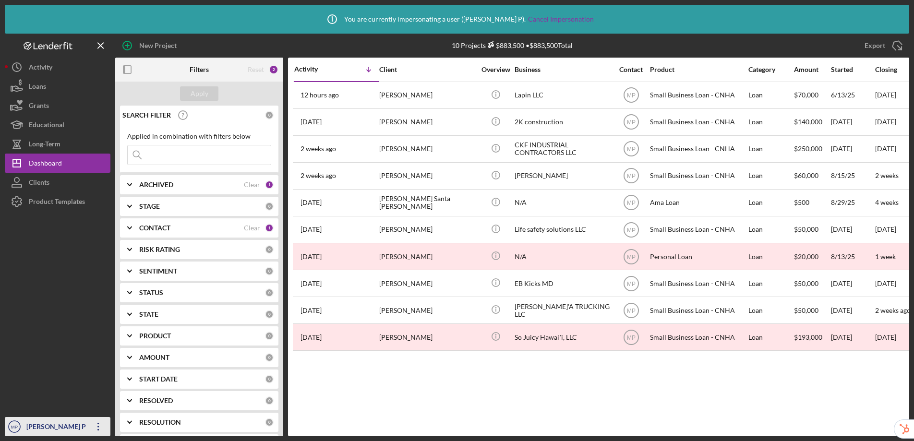
click at [48, 425] on div "[PERSON_NAME] P" at bounding box center [55, 428] width 62 height 22
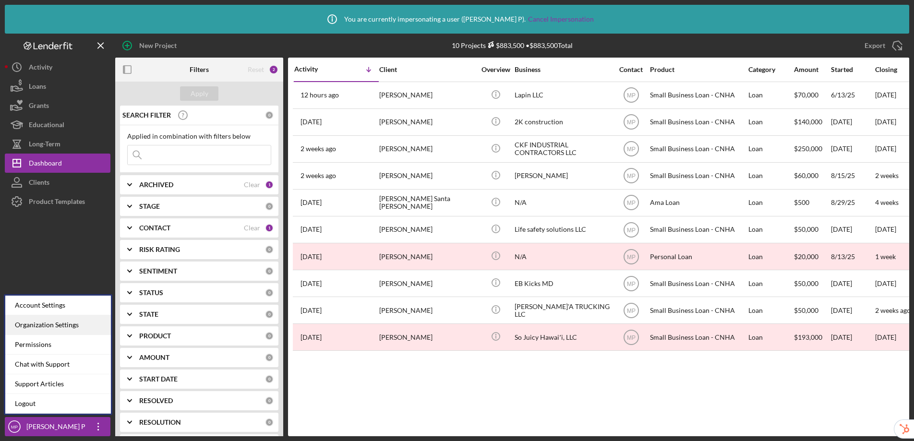
click at [53, 326] on div "Organization Settings" at bounding box center [58, 325] width 106 height 20
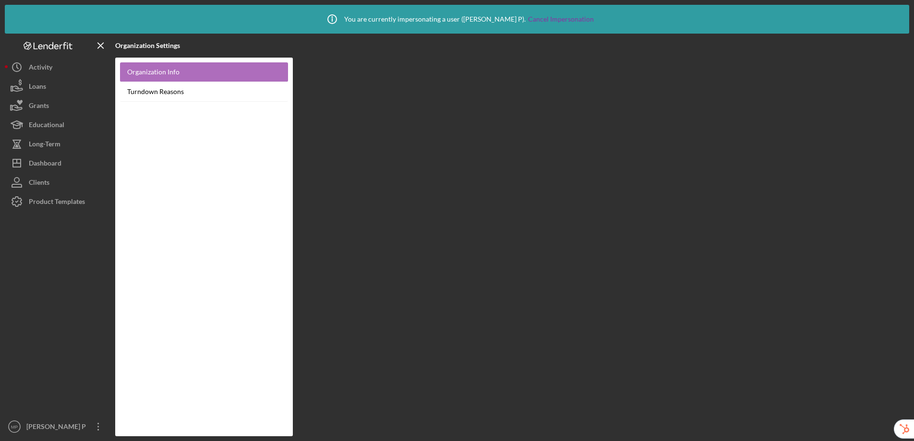
click at [184, 76] on link "Organization Info" at bounding box center [204, 72] width 168 height 20
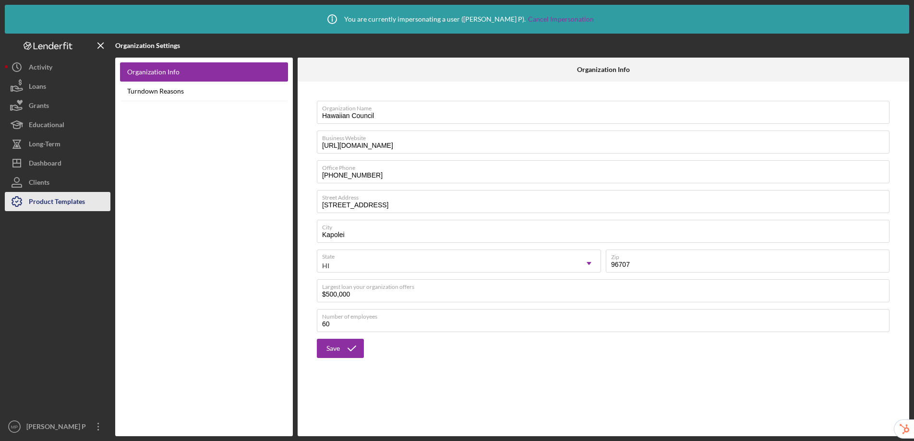
click at [79, 200] on div "Product Templates" at bounding box center [57, 203] width 56 height 22
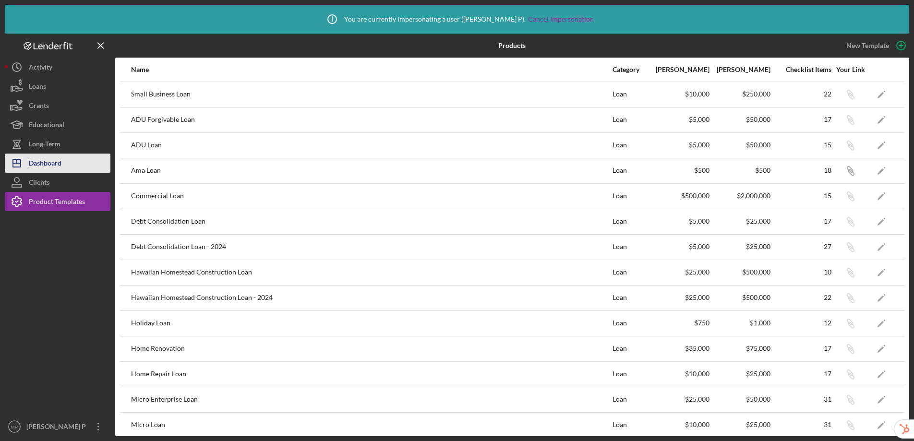
click at [70, 164] on button "Icon/Dashboard Dashboard" at bounding box center [58, 163] width 106 height 19
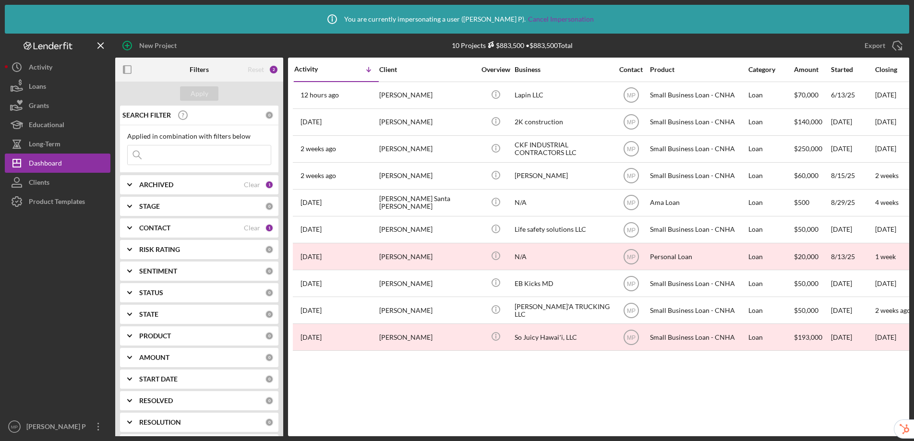
click at [259, 64] on div "Reset 2" at bounding box center [263, 70] width 31 height 24
click at [258, 72] on div "Reset" at bounding box center [256, 70] width 16 height 8
click at [72, 199] on div "Product Templates" at bounding box center [57, 203] width 56 height 22
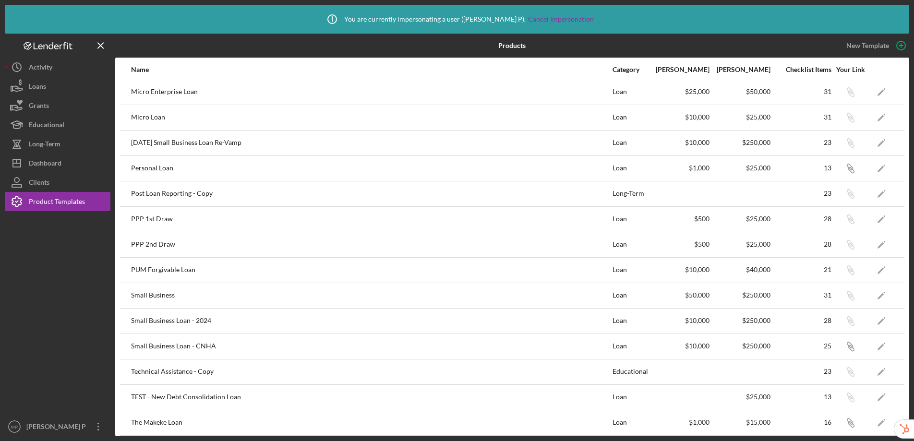
scroll to position [312, 0]
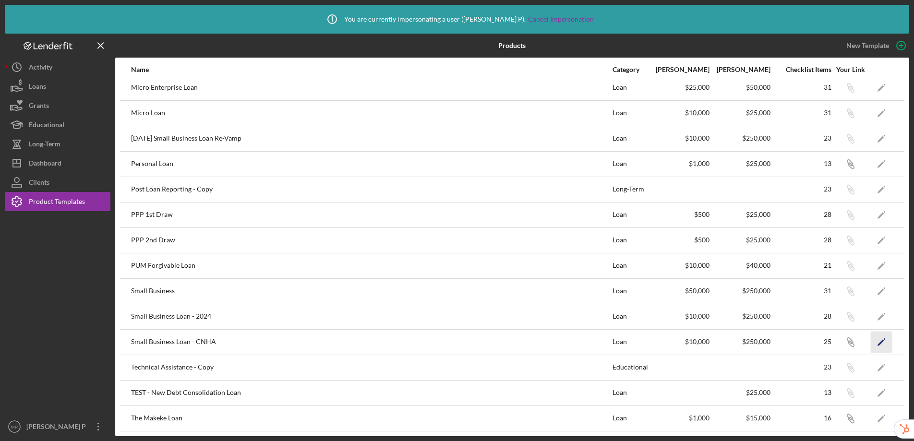
click at [871, 342] on icon "Icon/Edit" at bounding box center [882, 342] width 22 height 22
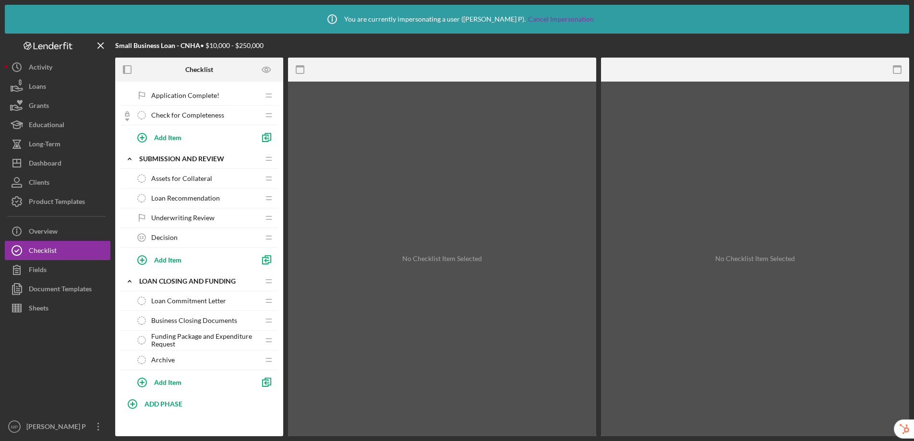
scroll to position [408, 0]
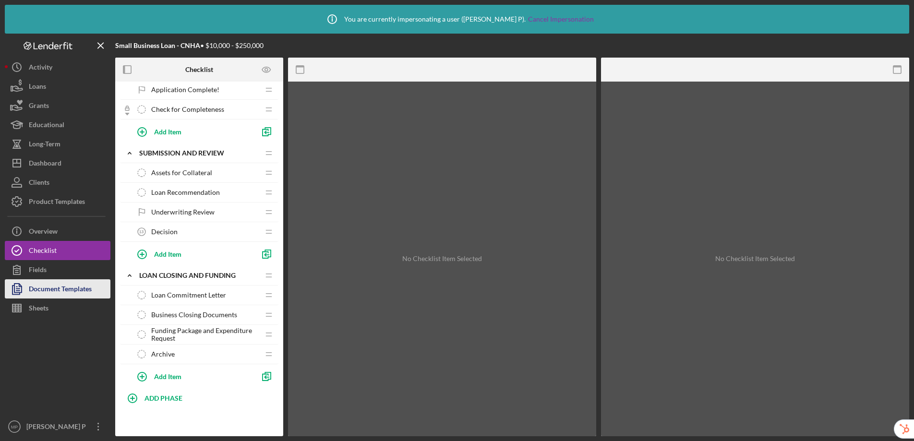
click at [60, 289] on div "Document Templates" at bounding box center [60, 290] width 63 height 22
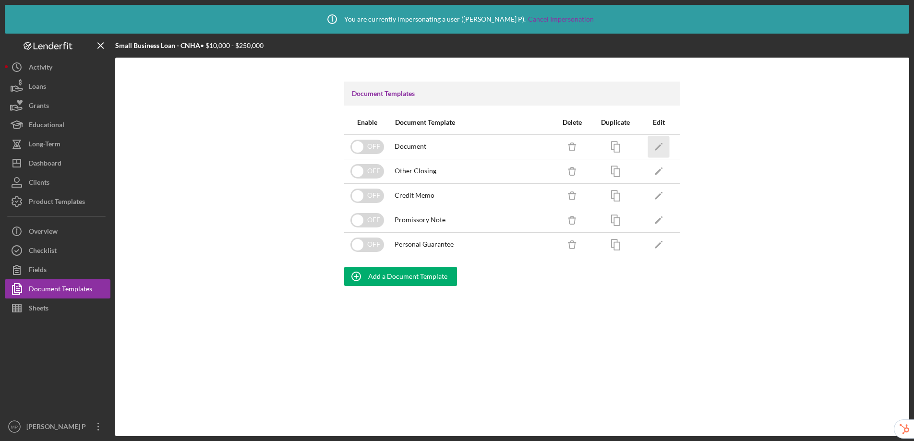
click at [659, 146] on polygon "button" at bounding box center [658, 147] width 7 height 7
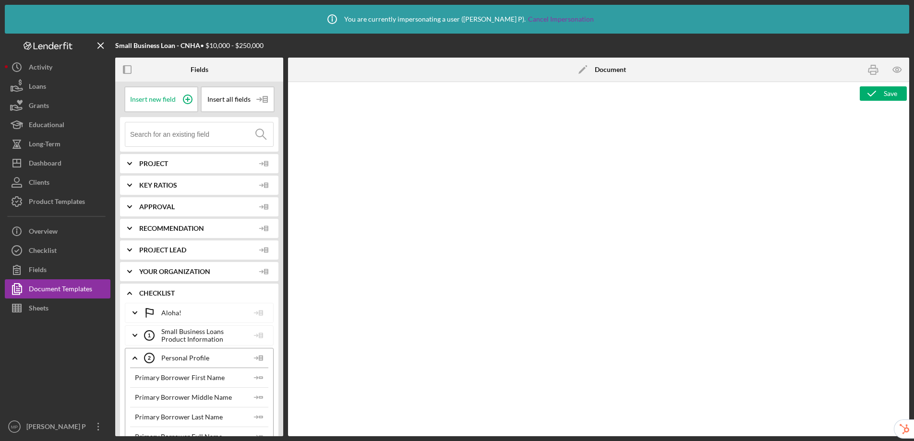
type textarea "<p>Copy and paste, or create, your document template here.</p>"
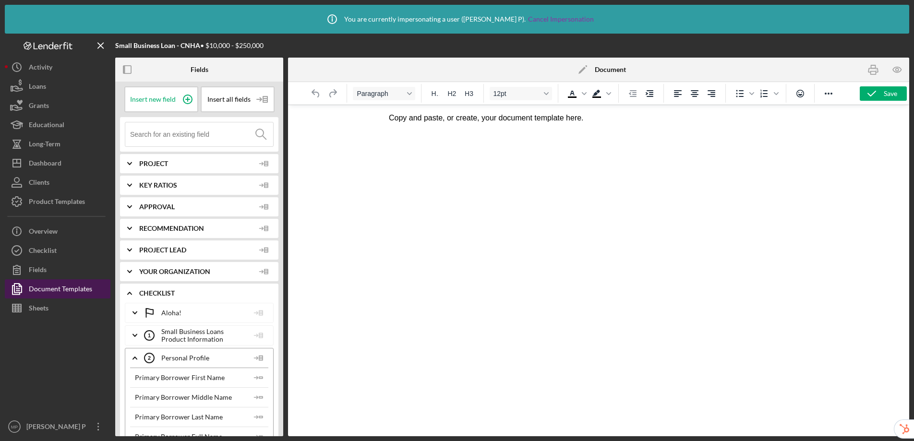
click at [85, 289] on div "Document Templates" at bounding box center [60, 290] width 63 height 22
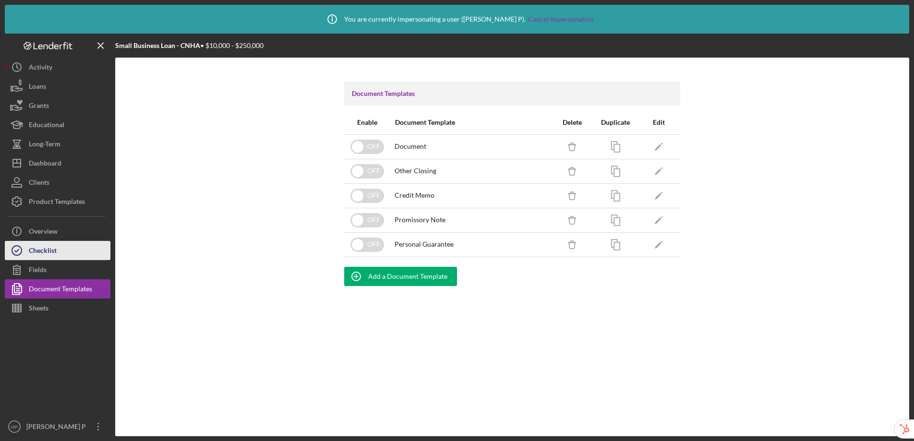
click at [56, 251] on div "Checklist" at bounding box center [43, 252] width 28 height 22
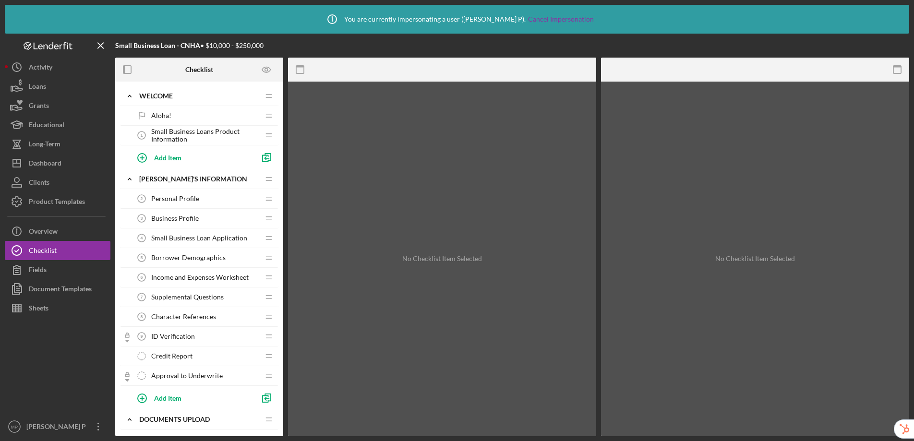
click at [176, 137] on span "Small Business Loans Product Information" at bounding box center [205, 135] width 108 height 15
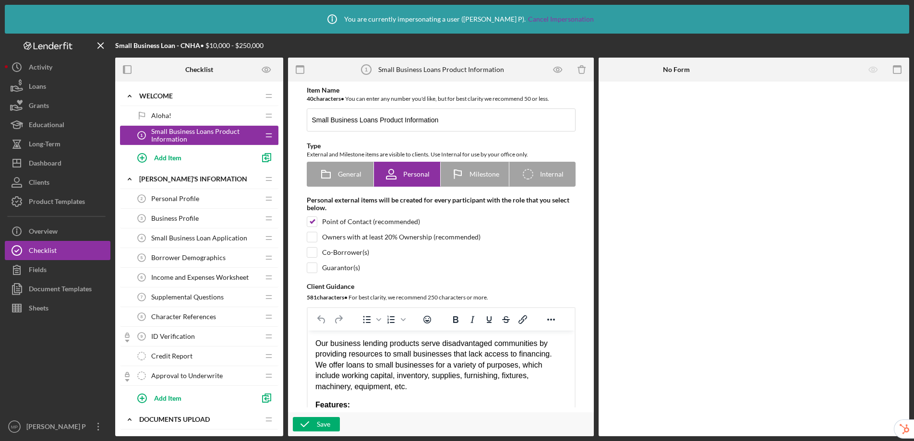
click at [171, 111] on div "Aloha! Aloha!" at bounding box center [195, 115] width 127 height 19
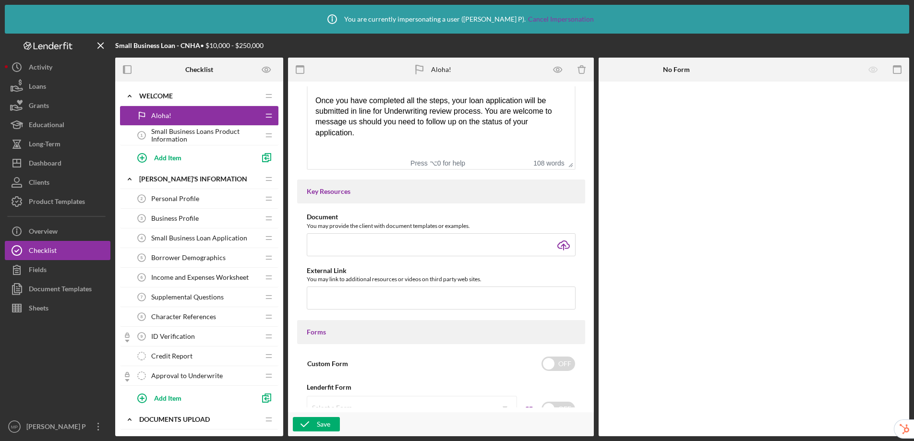
scroll to position [255, 0]
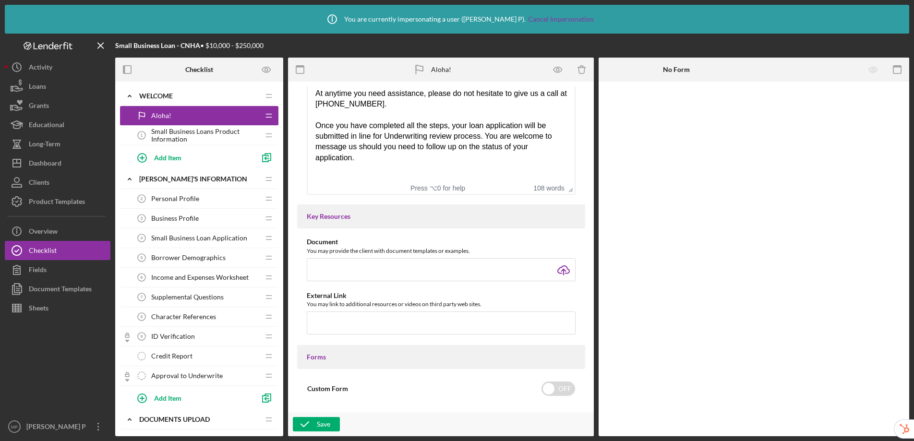
click at [202, 198] on div "Personal Profile 2 Personal Profile" at bounding box center [195, 198] width 127 height 19
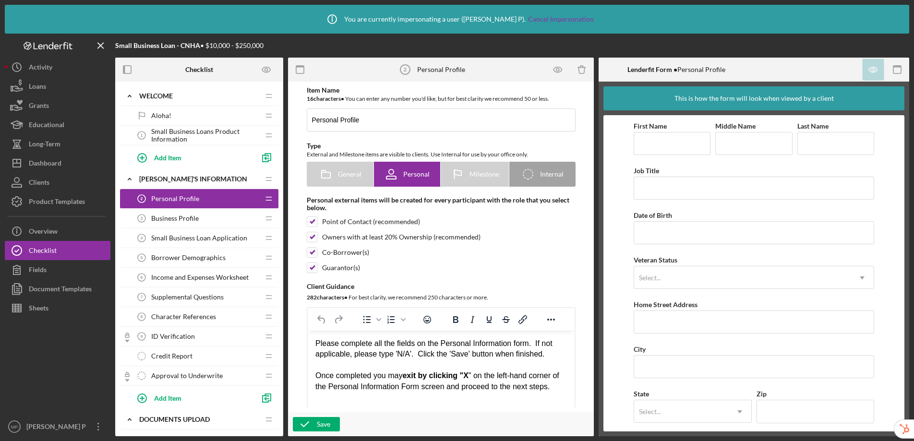
click at [186, 215] on span "Business Profile" at bounding box center [175, 219] width 48 height 8
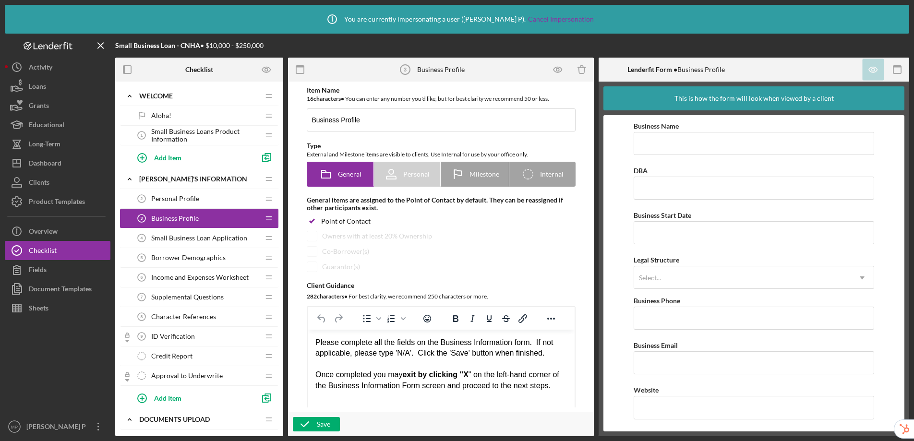
click at [184, 237] on span "Small Business Loan Application" at bounding box center [199, 238] width 96 height 8
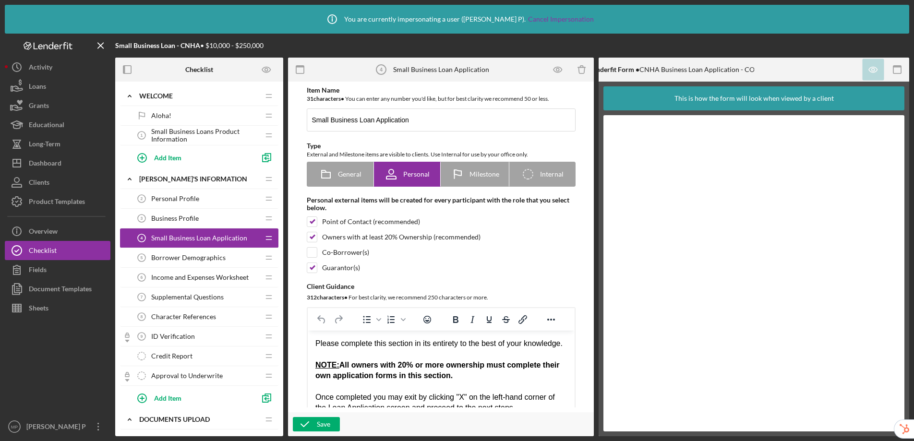
click at [194, 256] on span "Borrower Demographics" at bounding box center [188, 258] width 74 height 8
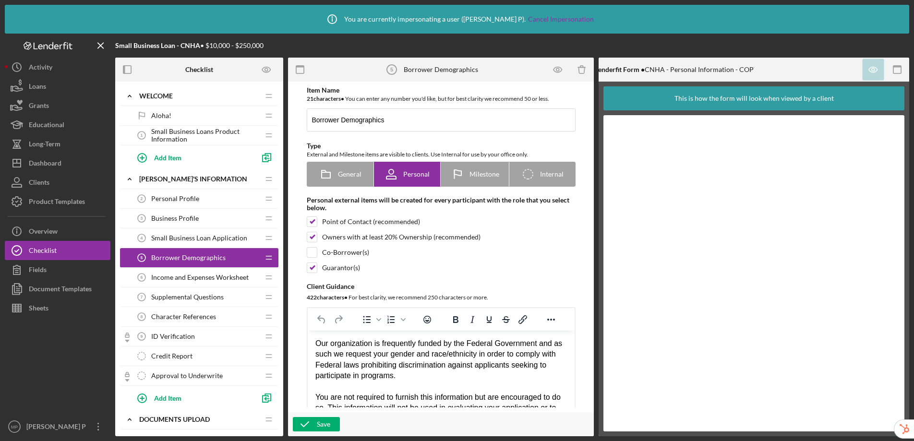
click at [192, 238] on span "Small Business Loan Application" at bounding box center [199, 238] width 96 height 8
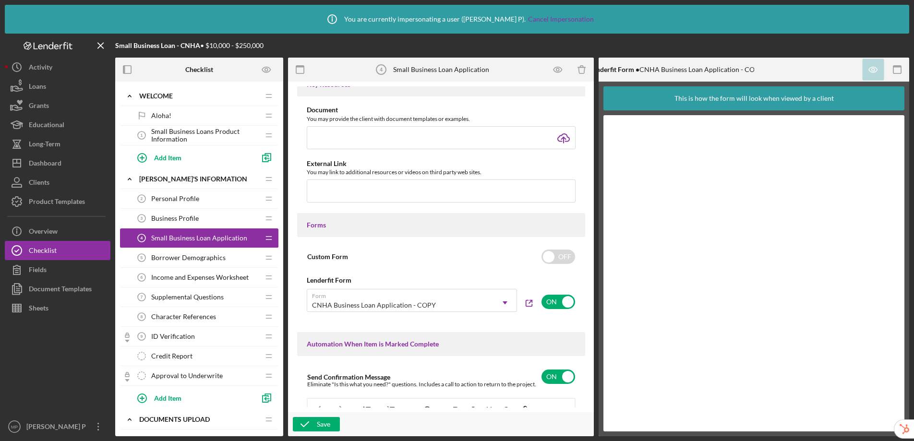
scroll to position [444, 0]
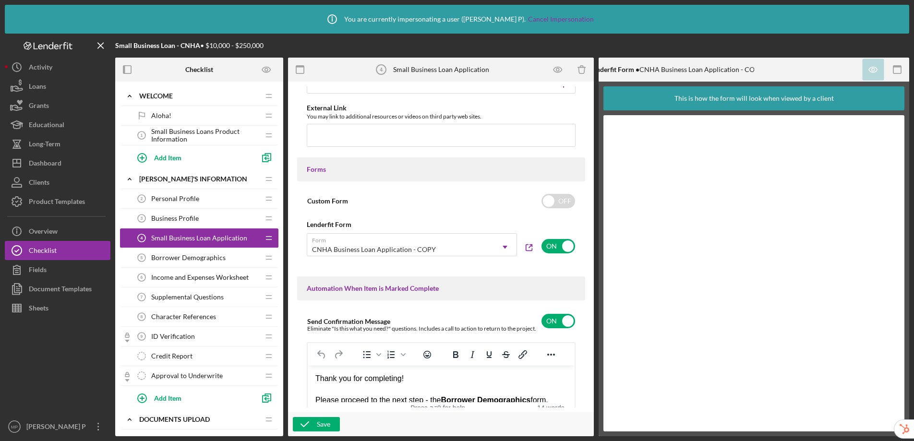
click at [182, 262] on div "Borrower Demographics 5 Borrower Demographics" at bounding box center [195, 257] width 127 height 19
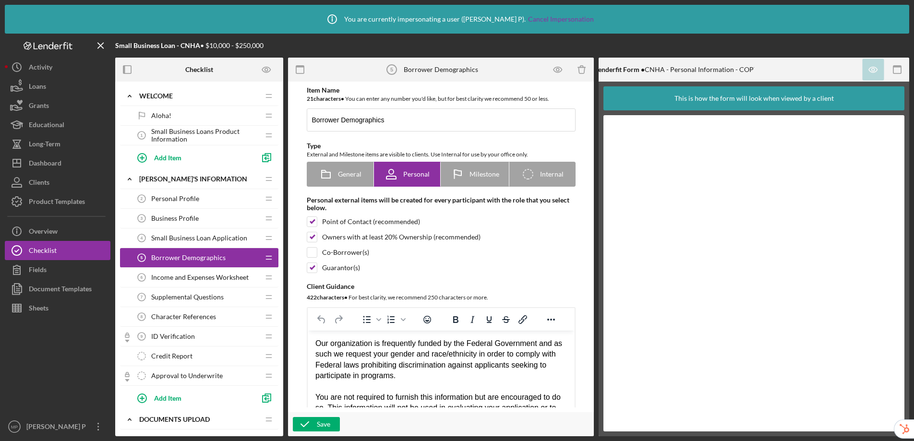
click at [182, 275] on span "Income and Expenses Worksheet" at bounding box center [199, 278] width 97 height 8
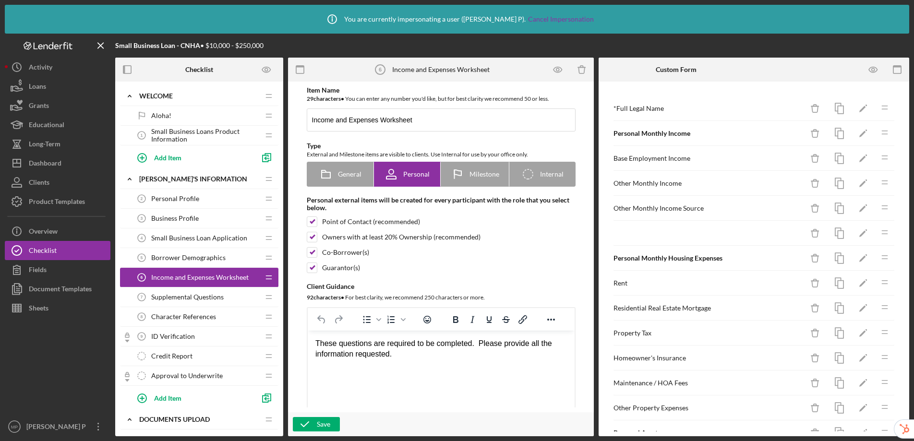
click at [197, 254] on span "Borrower Demographics" at bounding box center [188, 258] width 74 height 8
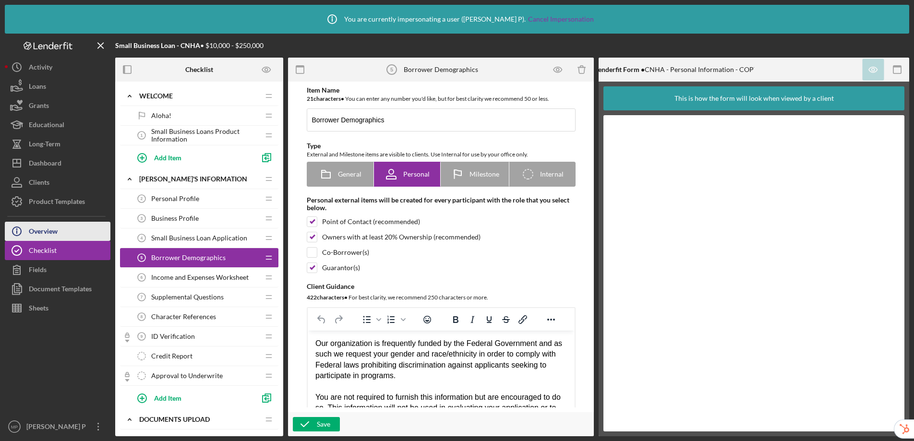
click at [53, 232] on div "Overview" at bounding box center [43, 233] width 29 height 22
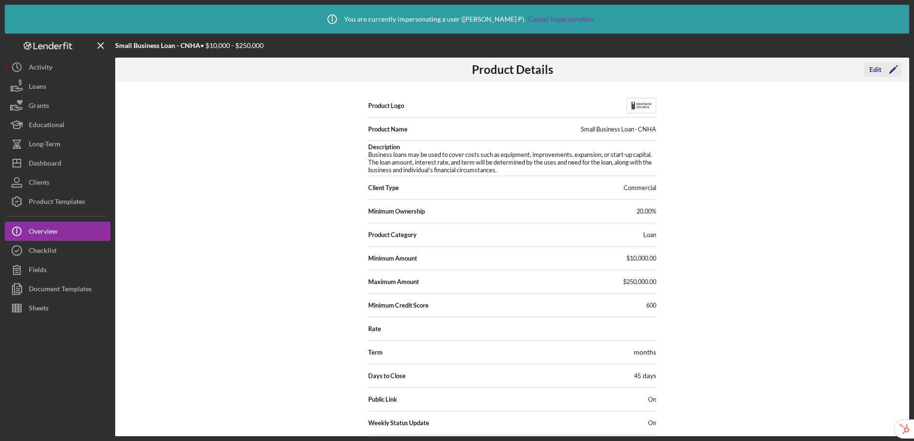
click at [880, 72] on div "Edit" at bounding box center [875, 69] width 12 height 14
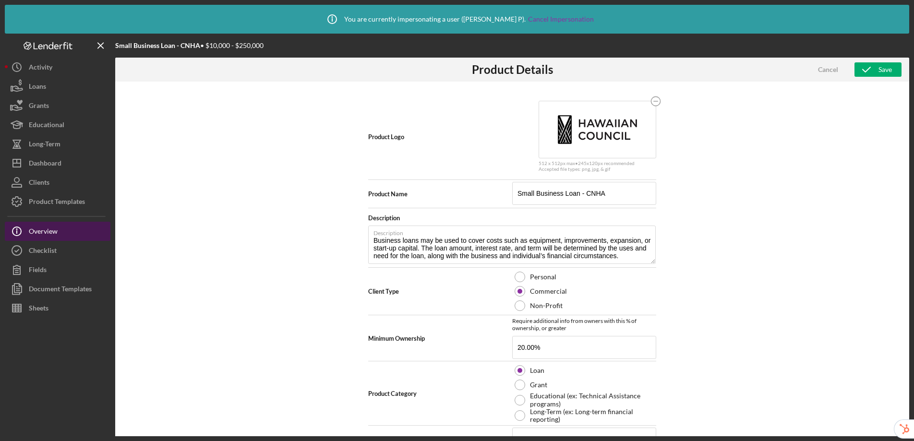
click at [30, 239] on div "Overview" at bounding box center [43, 233] width 29 height 22
click at [37, 251] on div "Checklist" at bounding box center [43, 252] width 28 height 22
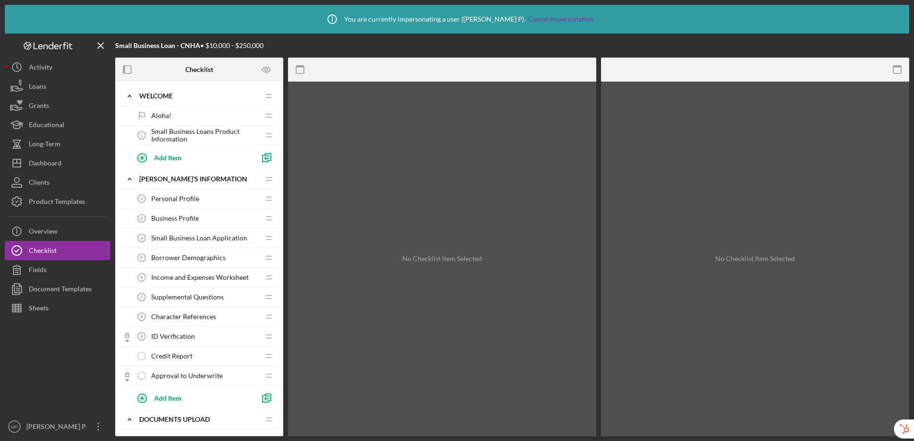
click at [195, 198] on span "Personal Profile" at bounding box center [175, 199] width 48 height 8
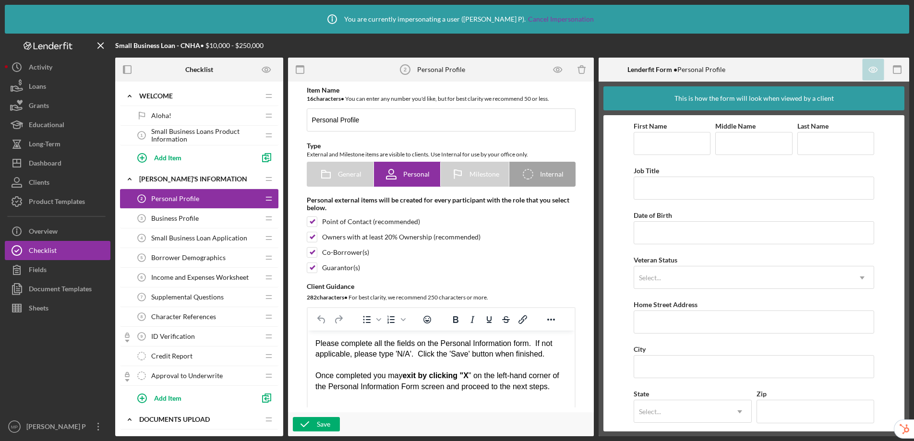
click at [195, 226] on div "Business Profile 3 Business Profile" at bounding box center [195, 218] width 127 height 19
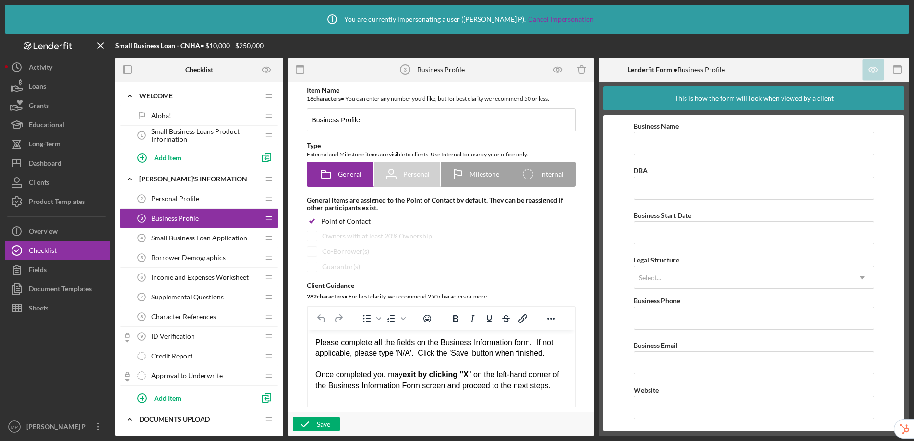
click at [192, 246] on div "Small Business Loan Application 4 Small Business Loan Application" at bounding box center [195, 237] width 127 height 19
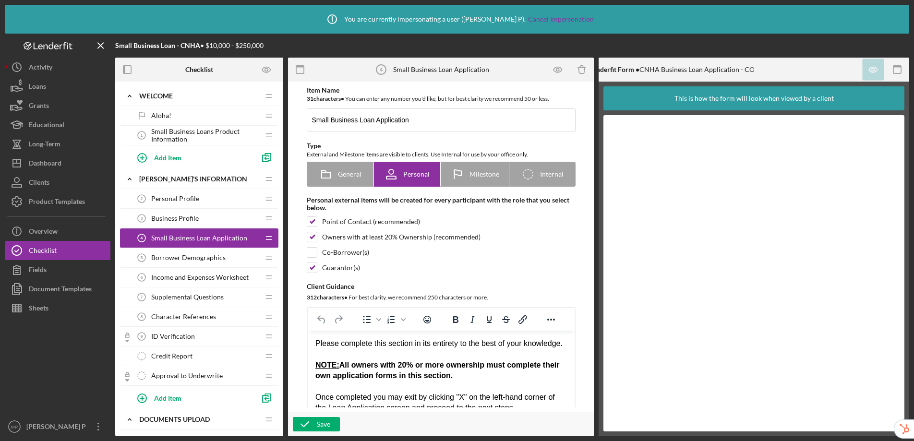
click at [191, 263] on div "Borrower Demographics 5 Borrower Demographics" at bounding box center [195, 257] width 127 height 19
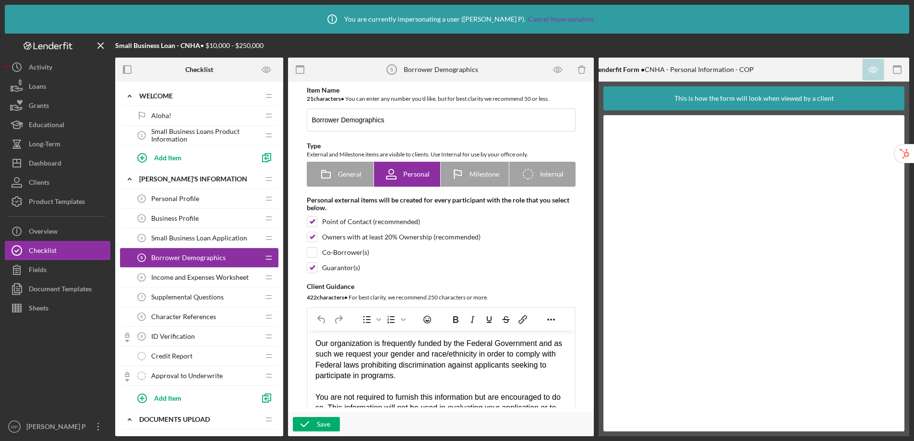
click at [196, 288] on div "Supplemental Questions 7 Supplemental Questions" at bounding box center [195, 297] width 127 height 19
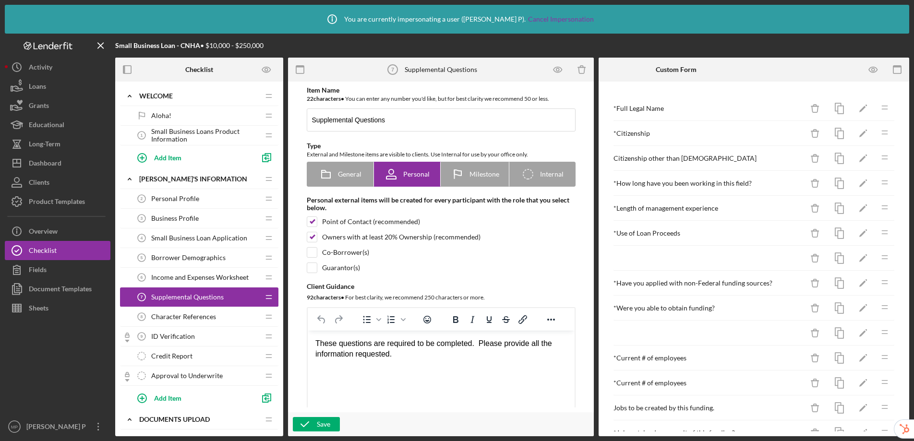
click at [205, 275] on span "Income and Expenses Worksheet" at bounding box center [199, 278] width 97 height 8
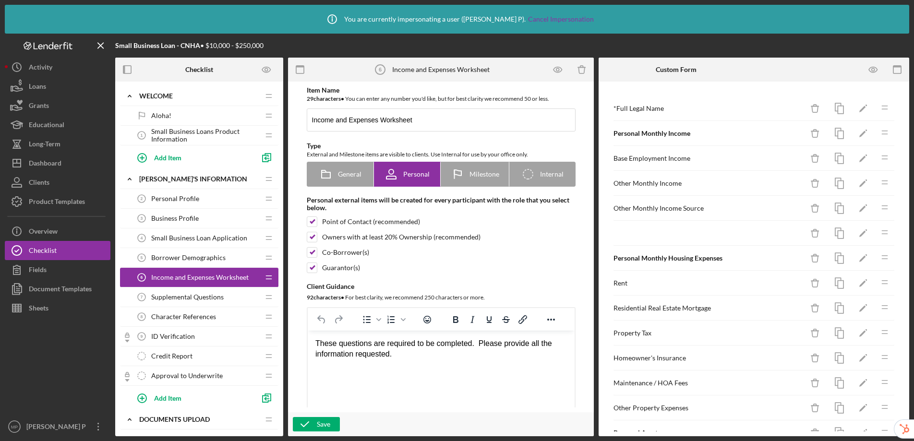
click at [204, 288] on div "Supplemental Questions 7 Supplemental Questions" at bounding box center [195, 297] width 127 height 19
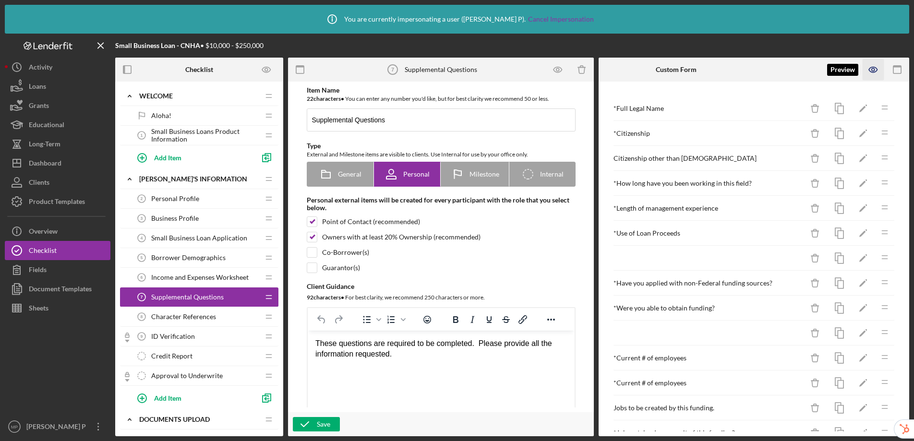
click at [876, 72] on icon "button" at bounding box center [874, 70] width 22 height 22
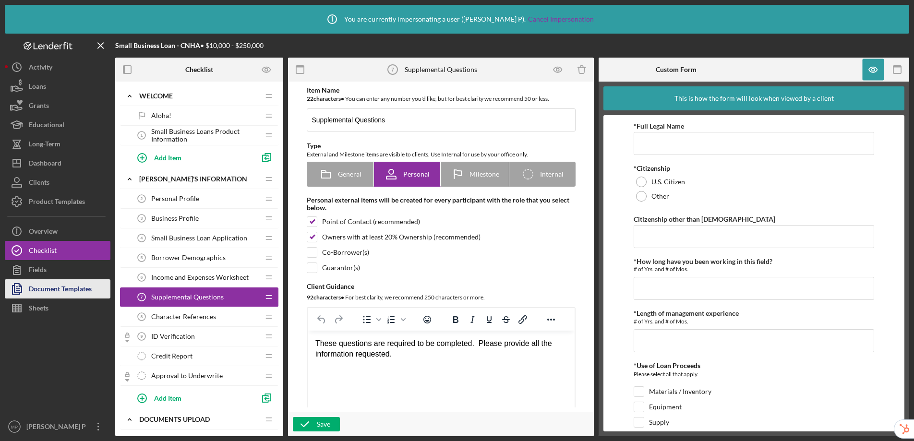
click at [47, 291] on div "Document Templates" at bounding box center [60, 290] width 63 height 22
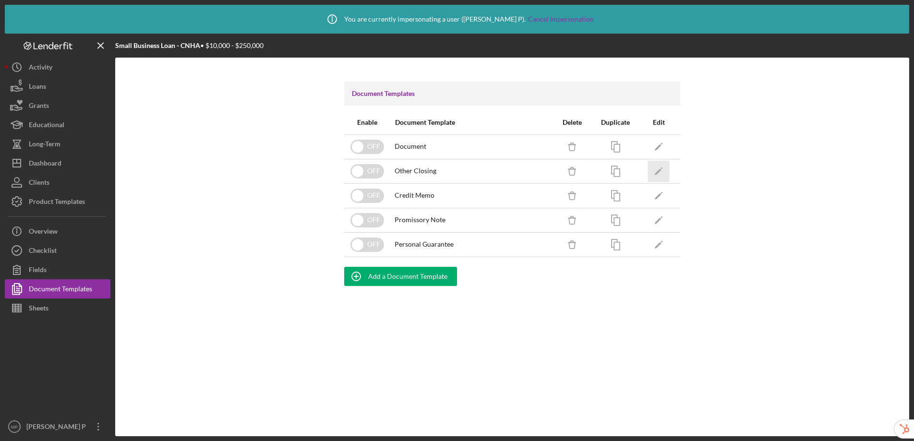
click at [663, 173] on icon "Icon/Edit" at bounding box center [659, 171] width 22 height 22
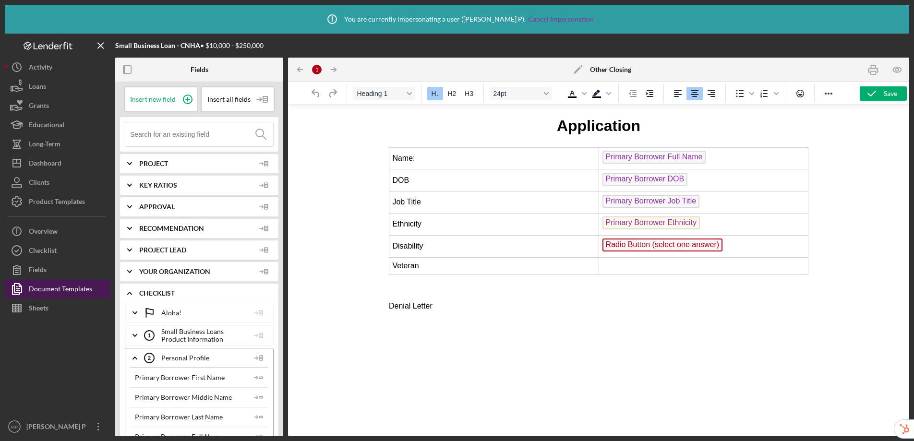
click at [37, 294] on div "Document Templates" at bounding box center [60, 290] width 63 height 22
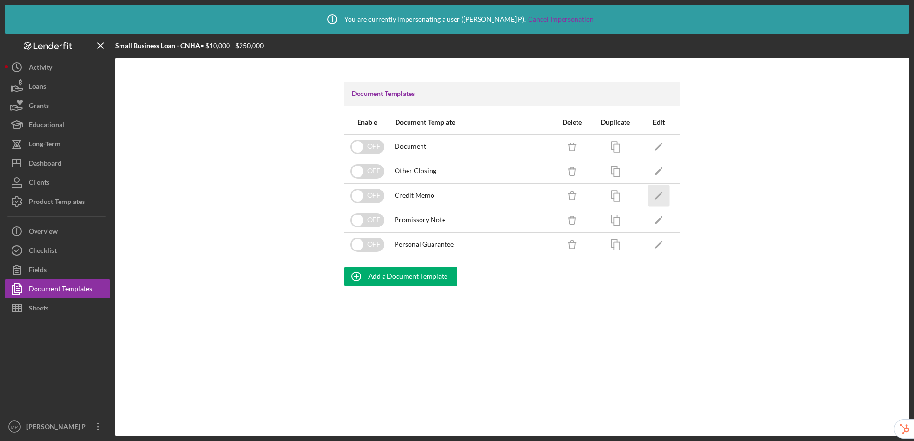
click at [656, 197] on polygon "button" at bounding box center [658, 196] width 7 height 7
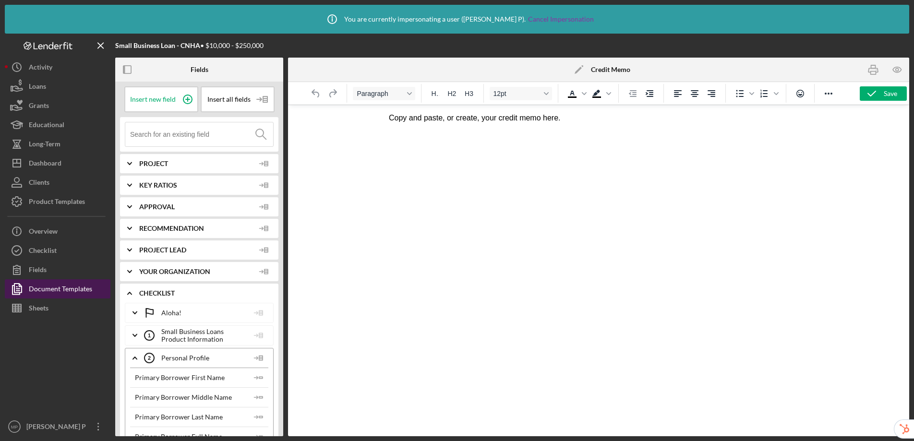
click at [81, 283] on div "Document Templates" at bounding box center [60, 290] width 63 height 22
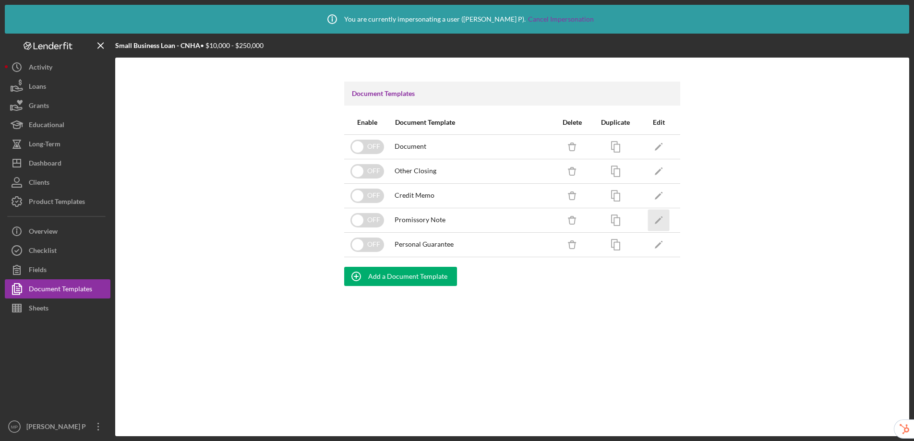
click at [660, 221] on icon "Icon/Edit" at bounding box center [659, 220] width 22 height 22
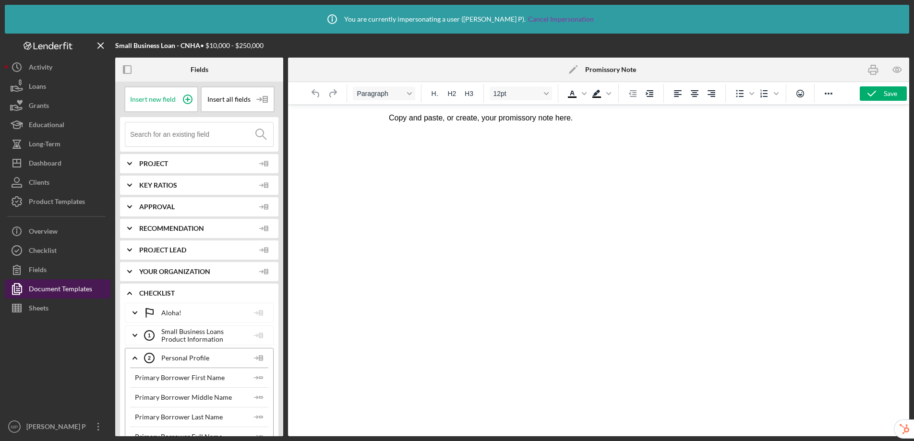
click at [90, 290] on div "Document Templates" at bounding box center [60, 290] width 63 height 22
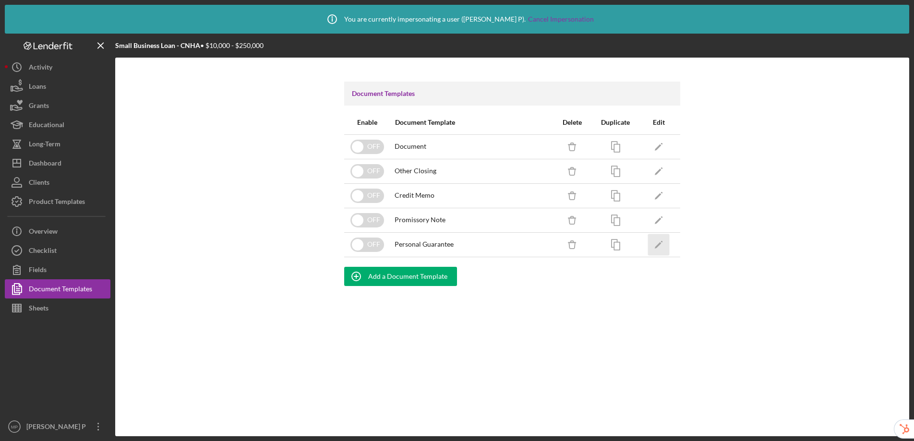
click at [665, 244] on icon "Icon/Edit" at bounding box center [659, 245] width 22 height 22
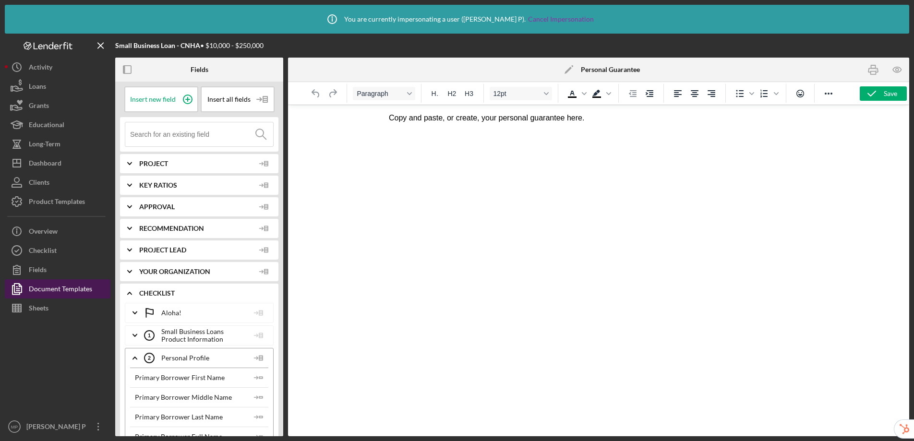
click at [33, 289] on div "Document Templates" at bounding box center [60, 290] width 63 height 22
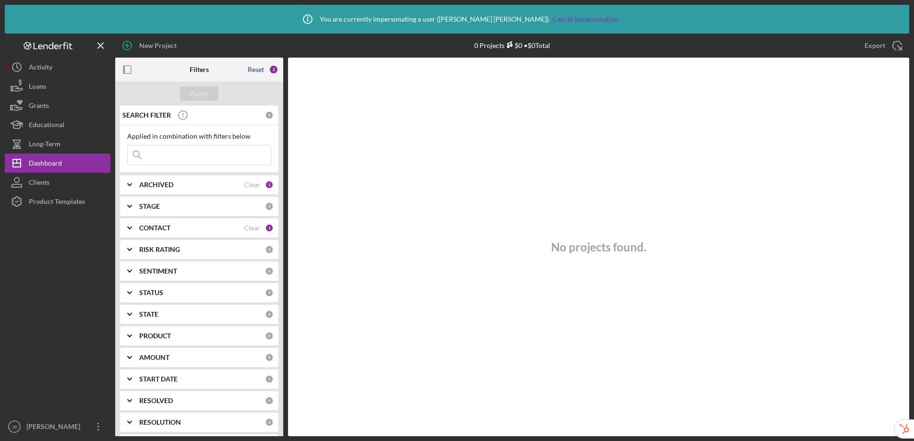
click at [261, 69] on div "Reset" at bounding box center [256, 70] width 16 height 8
click at [208, 95] on button "Apply" at bounding box center [199, 93] width 38 height 14
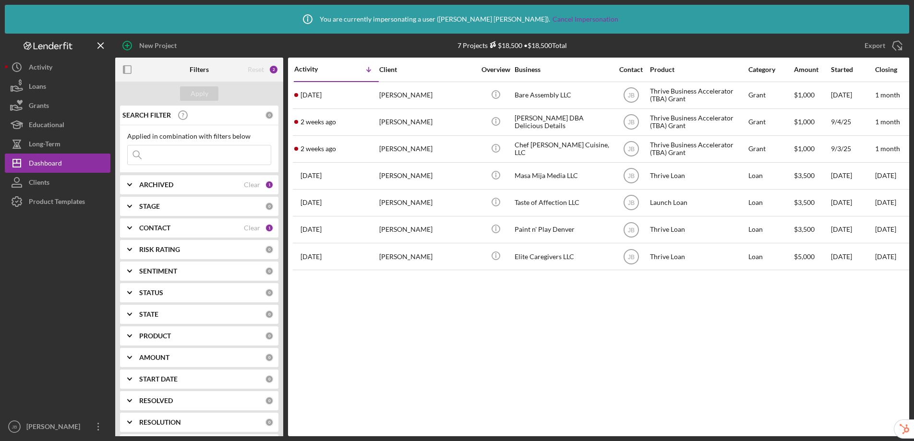
click at [219, 156] on input at bounding box center [199, 154] width 143 height 19
paste input "[EMAIL_ADDRESS][DOMAIN_NAME]"
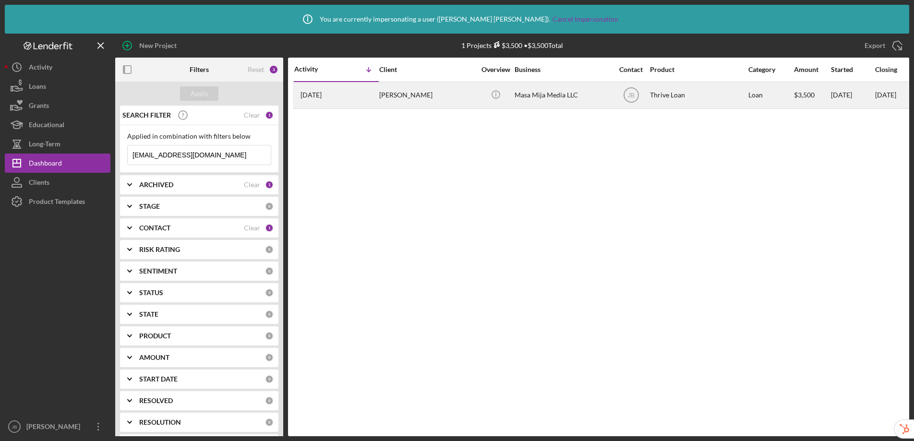
type input "[EMAIL_ADDRESS][DOMAIN_NAME]"
click at [398, 95] on div "[PERSON_NAME]" at bounding box center [427, 95] width 96 height 25
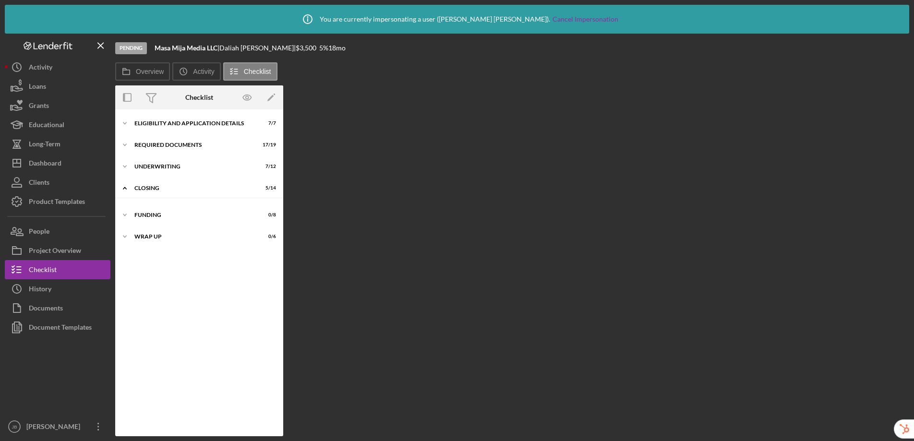
scroll to position [13, 0]
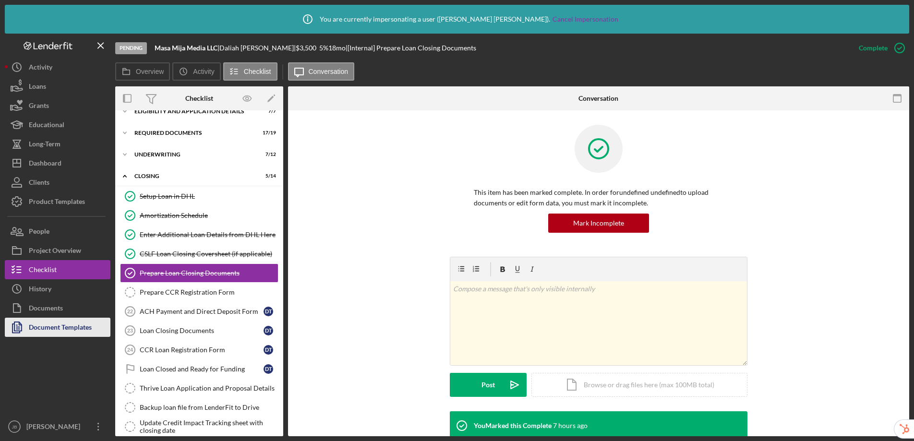
click at [57, 335] on div "Document Templates" at bounding box center [60, 329] width 63 height 22
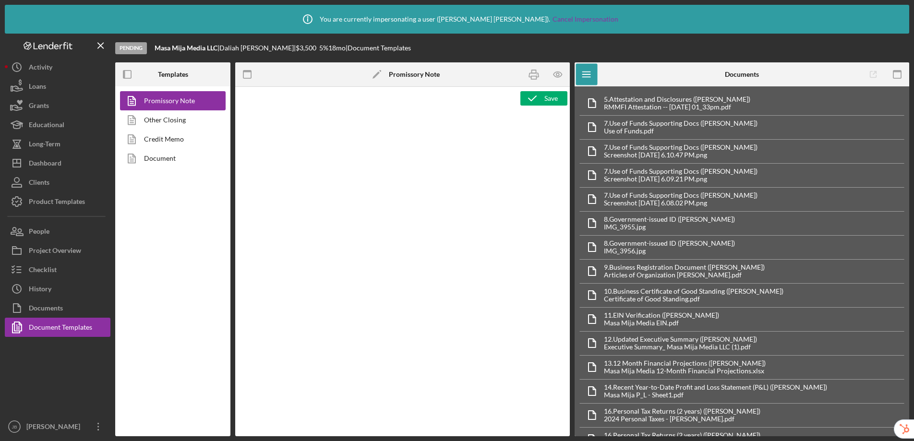
type textarea "<div> <p style="text-align: center"><span style="font-size: 14pt"><strong><span…"
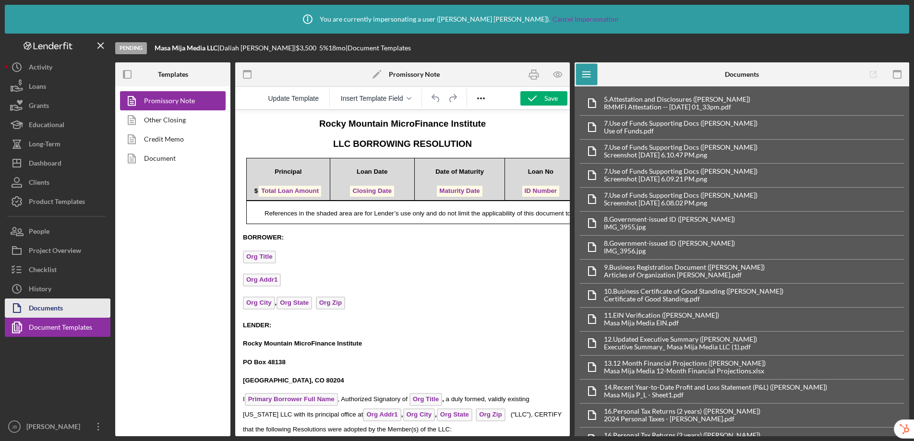
click at [45, 312] on div "Documents" at bounding box center [46, 310] width 34 height 22
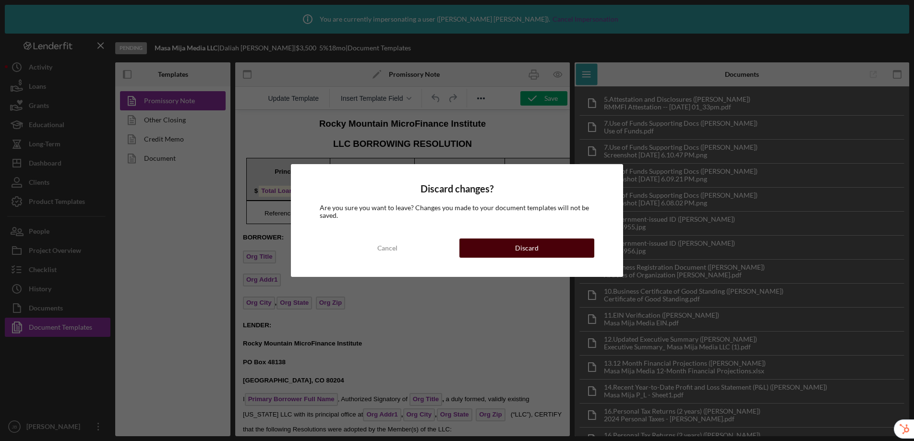
click at [540, 253] on button "Discard" at bounding box center [526, 248] width 135 height 19
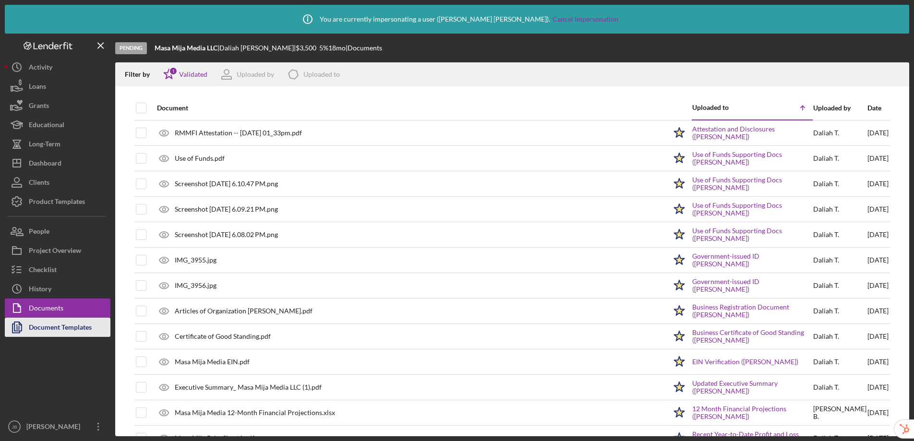
click at [41, 328] on div "Document Templates" at bounding box center [60, 329] width 63 height 22
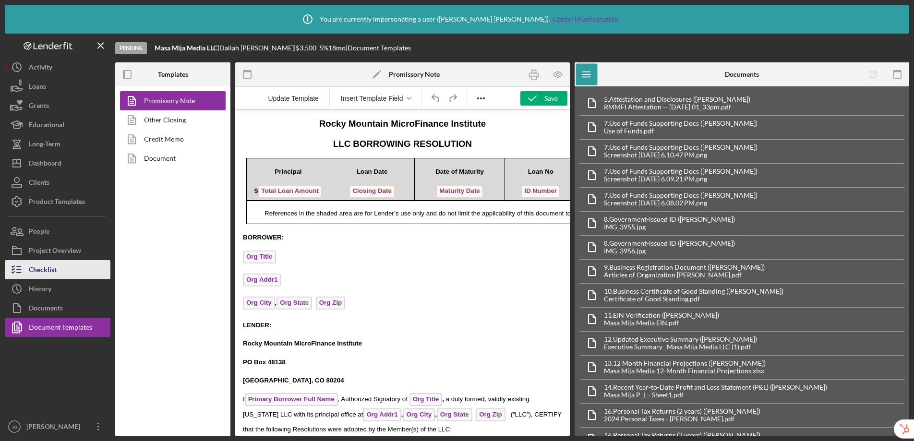
click at [48, 274] on div "Checklist" at bounding box center [43, 271] width 28 height 22
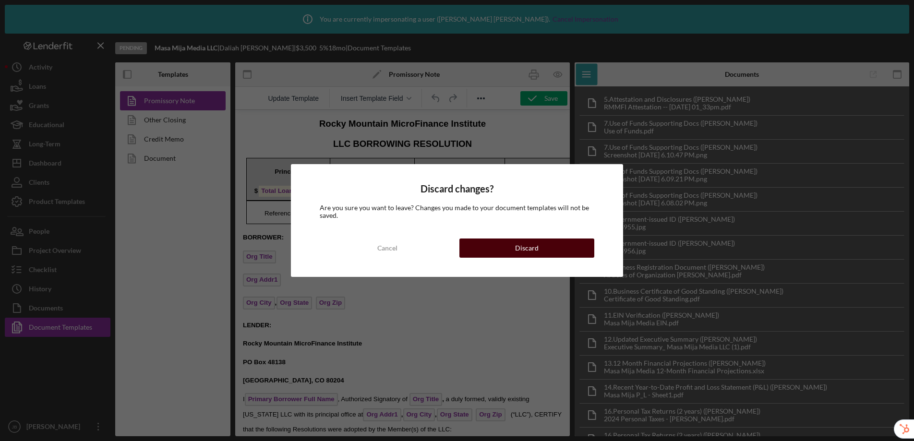
click at [540, 251] on button "Discard" at bounding box center [526, 248] width 135 height 19
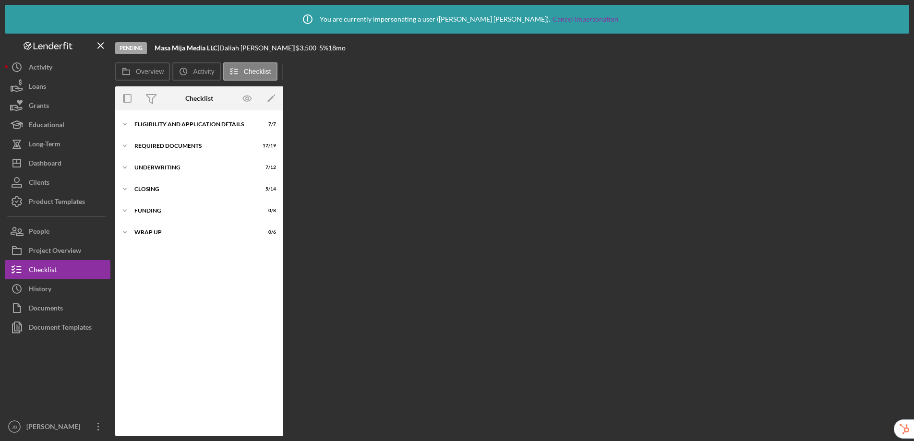
scroll to position [12, 0]
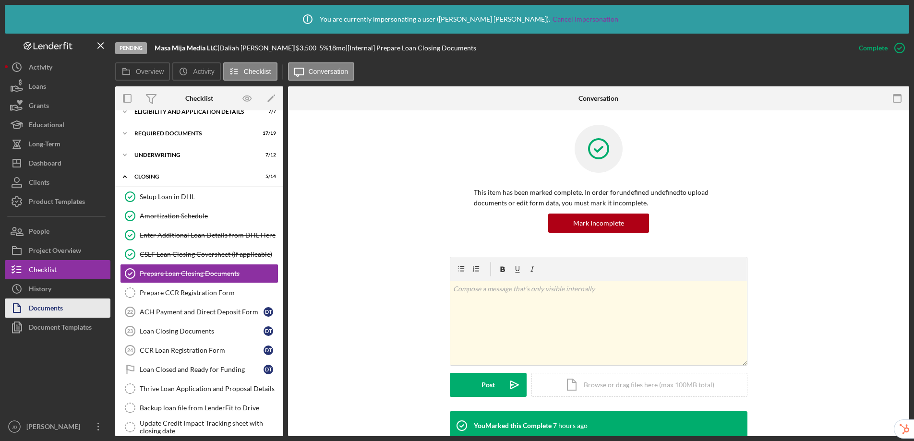
click at [59, 313] on div "Documents" at bounding box center [46, 310] width 34 height 22
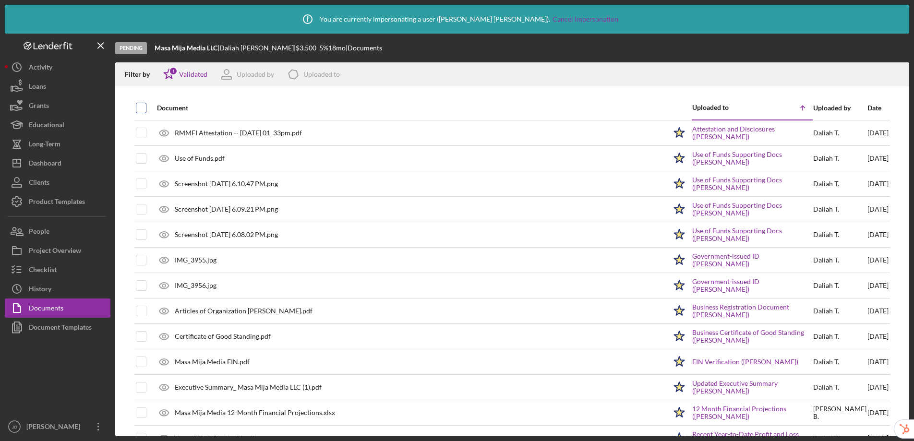
click at [139, 107] on input "checkbox" at bounding box center [141, 108] width 10 height 10
checkbox input "true"
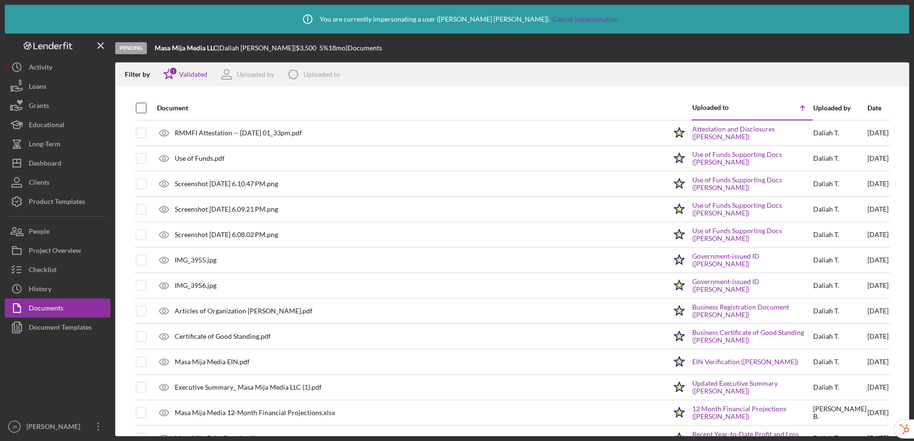
checkbox input "true"
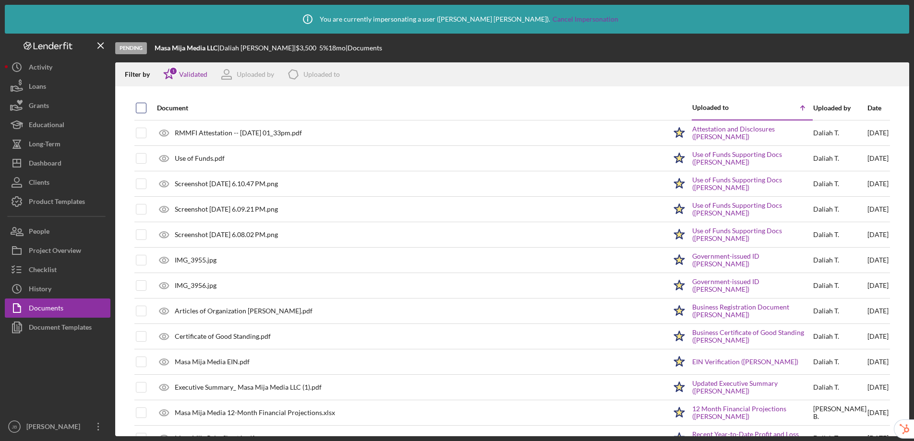
checkbox input "true"
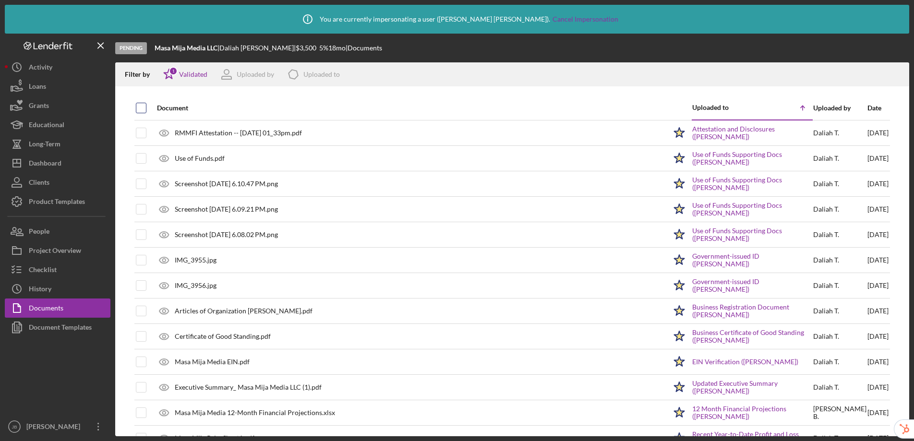
checkbox input "true"
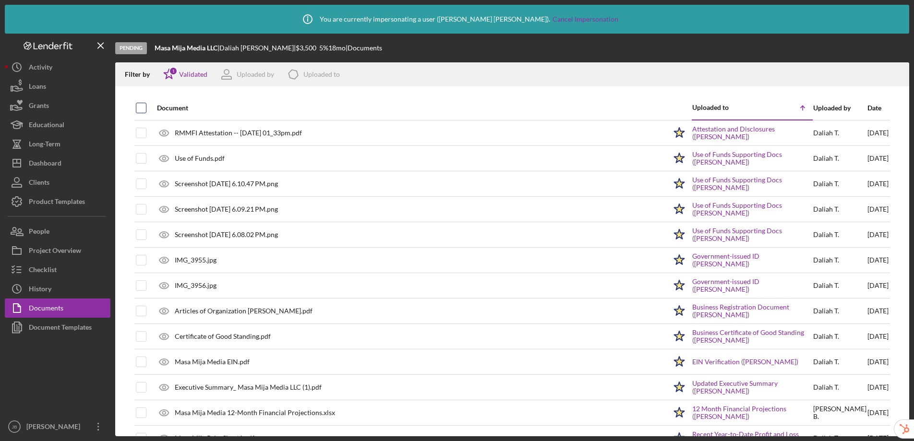
checkbox input "true"
click at [46, 290] on div "History" at bounding box center [40, 290] width 23 height 22
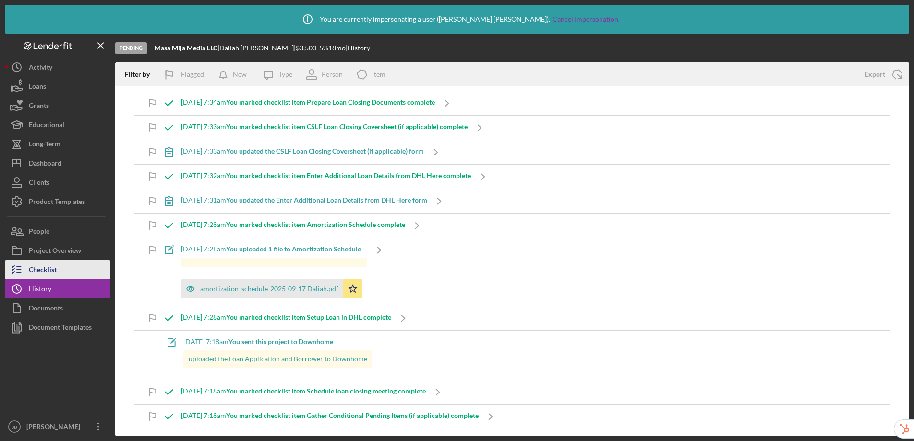
click at [56, 265] on div "Checklist" at bounding box center [43, 271] width 28 height 22
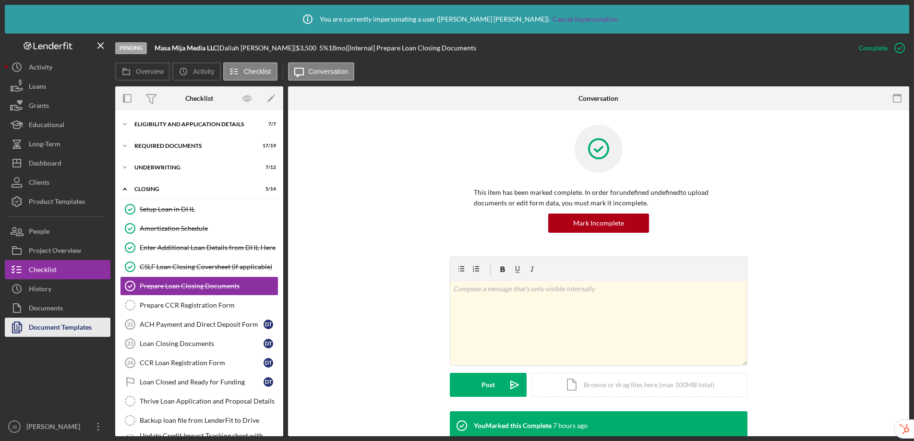
scroll to position [12, 0]
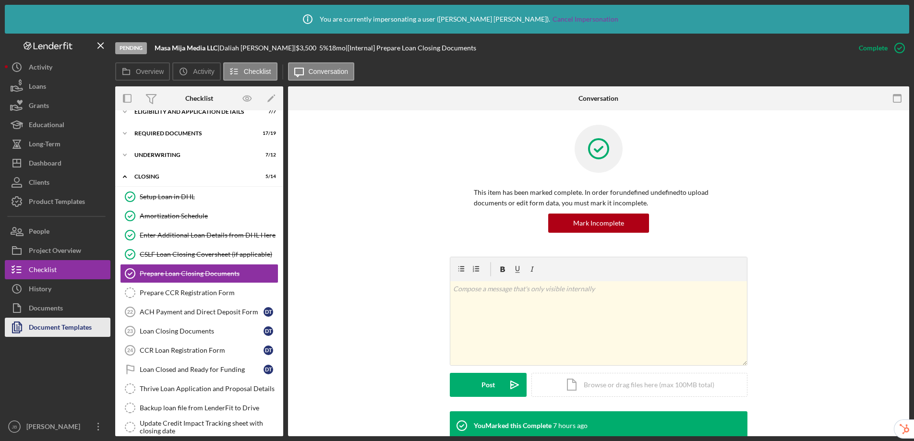
click at [66, 327] on div "Document Templates" at bounding box center [60, 329] width 63 height 22
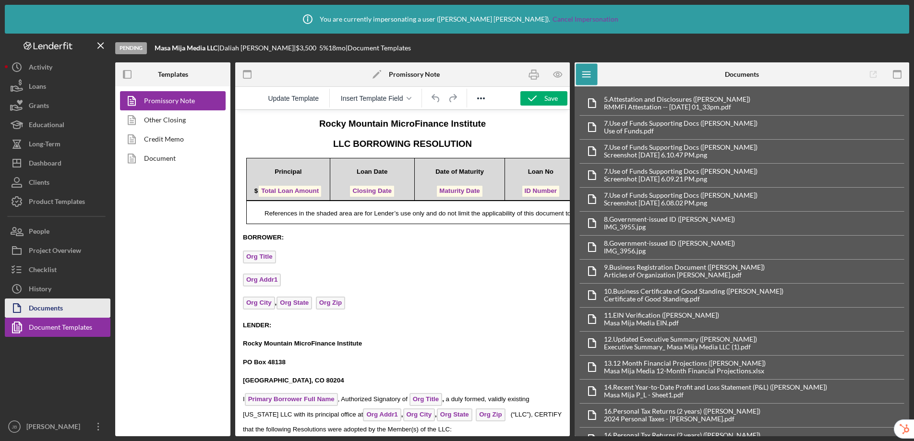
click at [52, 308] on div "Documents" at bounding box center [46, 310] width 34 height 22
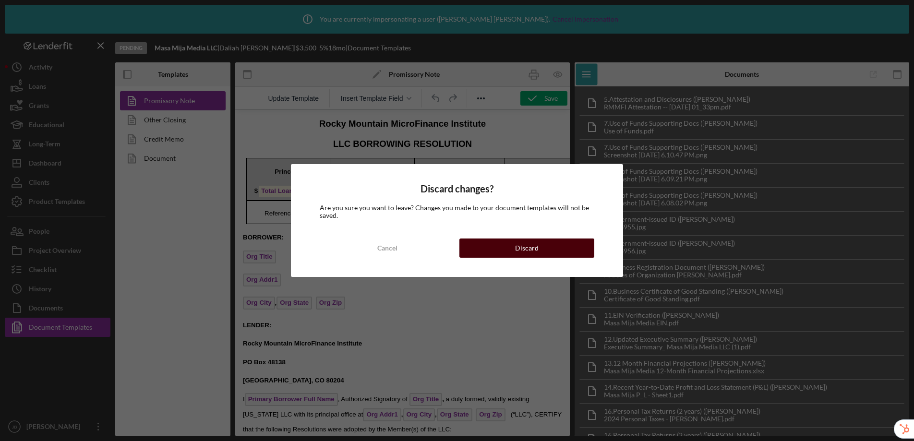
click at [506, 247] on button "Discard" at bounding box center [526, 248] width 135 height 19
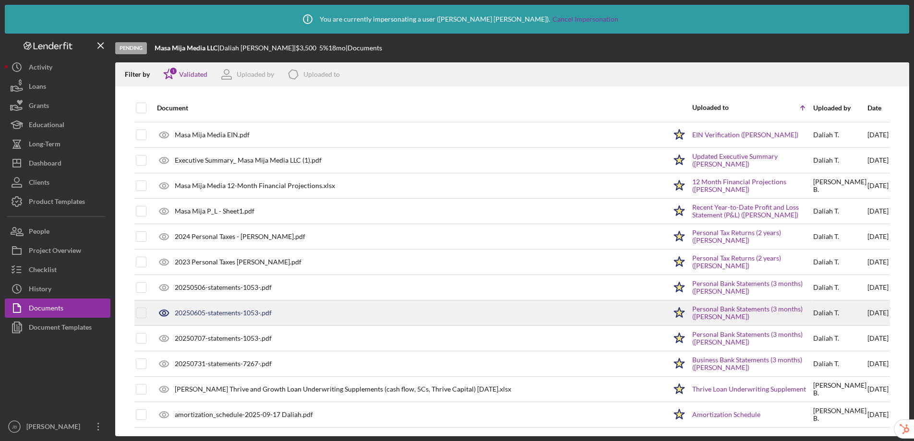
scroll to position [228, 0]
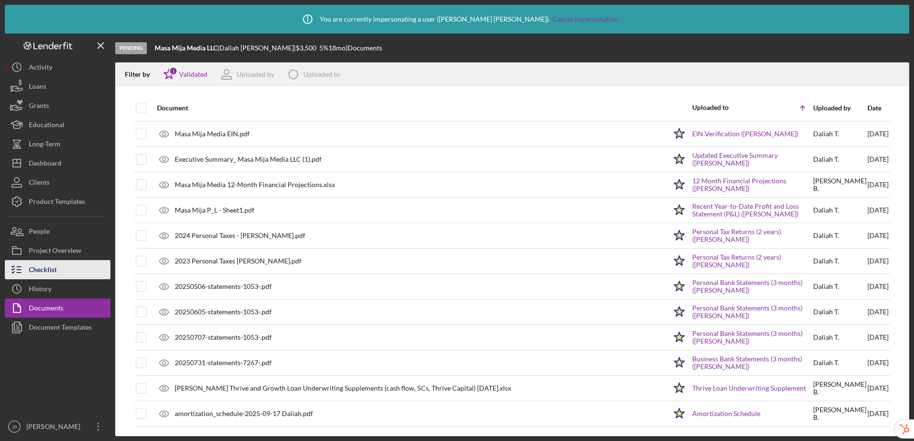
click at [61, 272] on button "Checklist" at bounding box center [58, 269] width 106 height 19
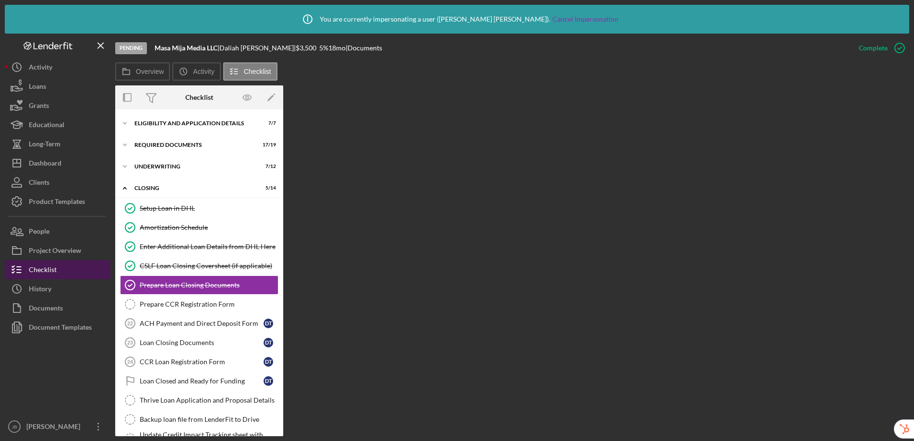
scroll to position [12, 0]
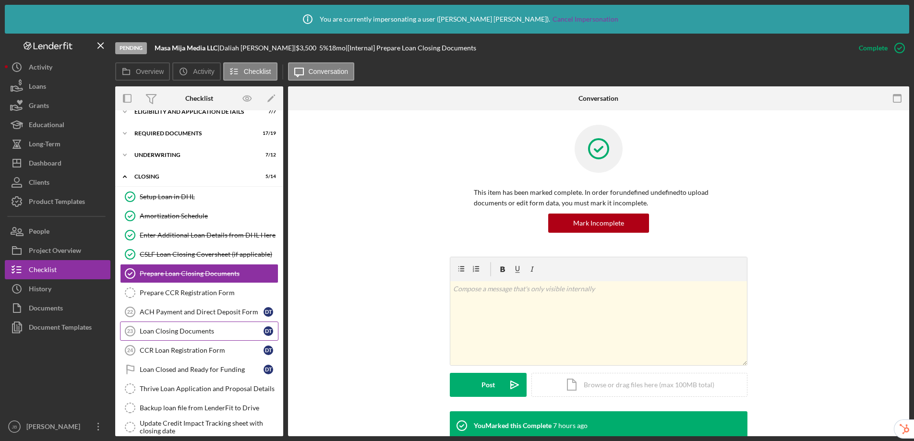
click at [203, 331] on div "Loan Closing Documents" at bounding box center [202, 331] width 124 height 8
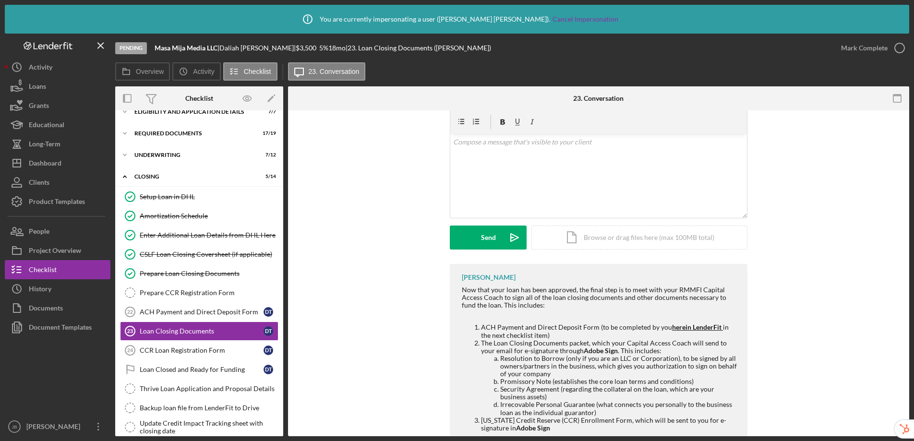
scroll to position [76, 0]
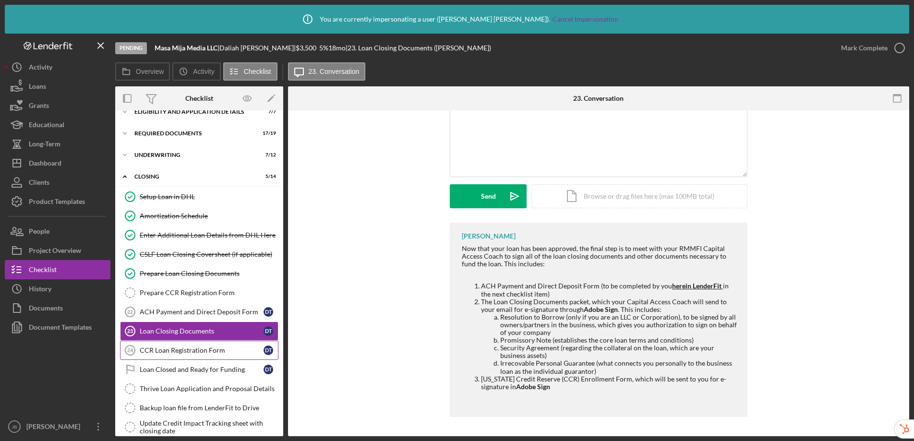
click at [177, 351] on div "CCR Loan Registration Form" at bounding box center [202, 351] width 124 height 8
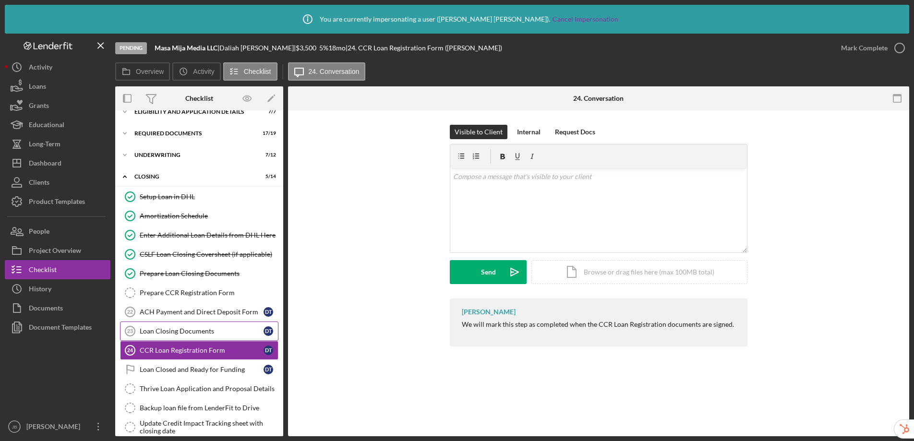
click at [184, 328] on div "Loan Closing Documents" at bounding box center [202, 331] width 124 height 8
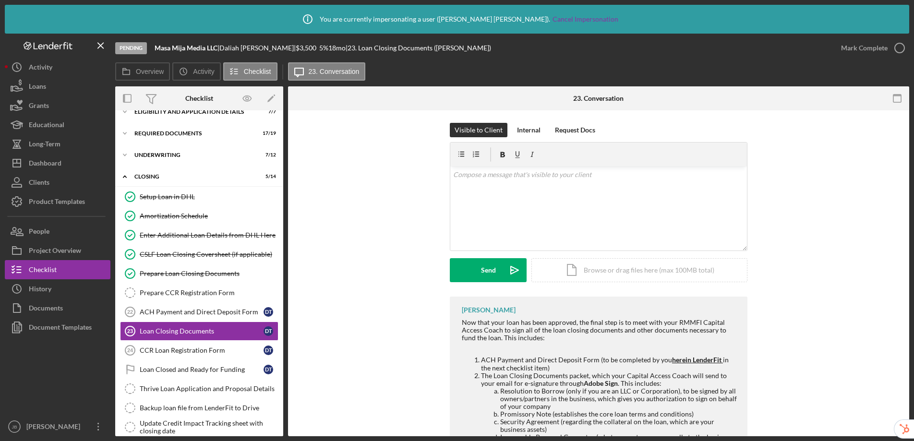
scroll to position [76, 0]
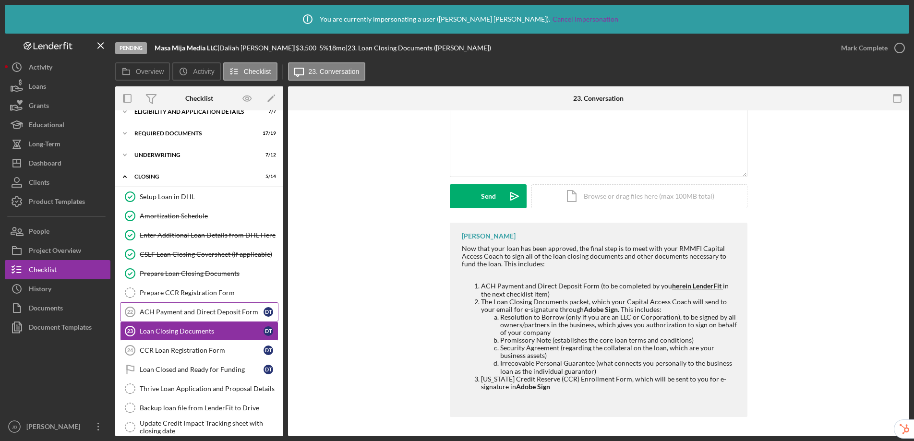
click at [195, 312] on div "ACH Payment and Direct Deposit Form" at bounding box center [202, 312] width 124 height 8
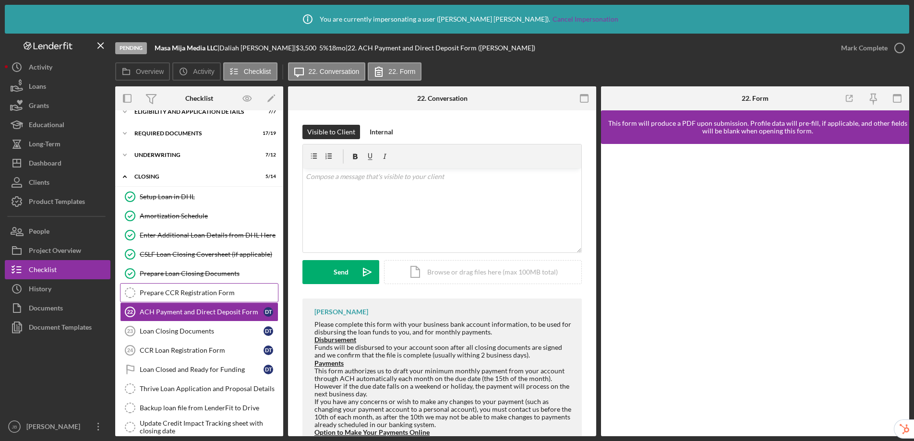
click at [214, 293] on div "Prepare CCR Registration Form" at bounding box center [209, 293] width 138 height 8
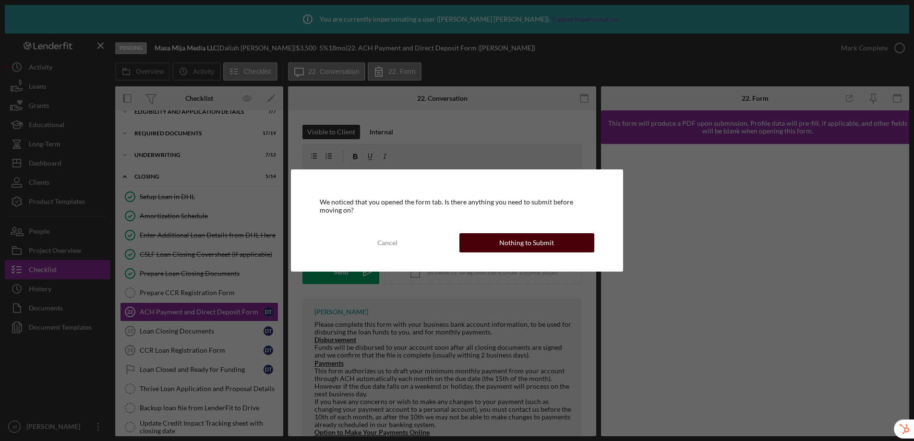
click at [509, 244] on div "Nothing to Submit" at bounding box center [526, 242] width 55 height 19
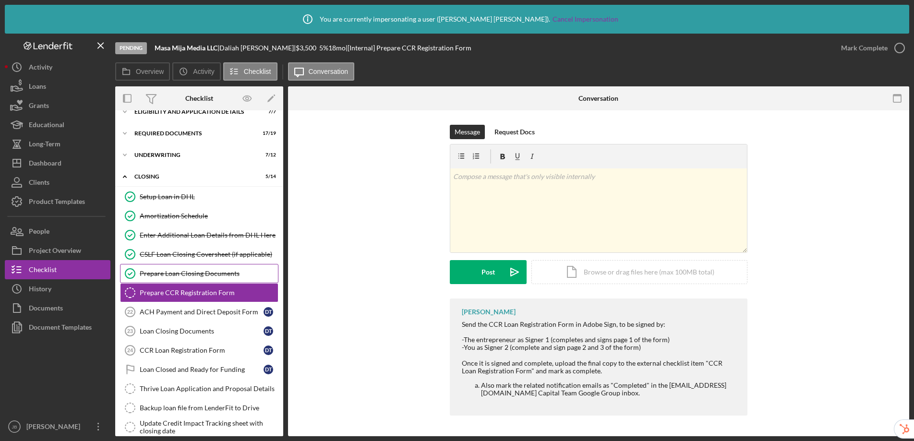
click at [192, 270] on div "Prepare Loan Closing Documents" at bounding box center [209, 274] width 138 height 8
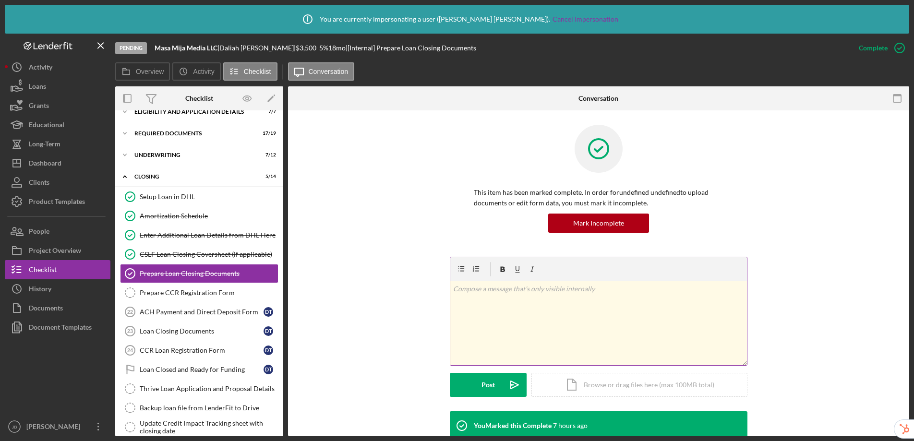
scroll to position [274, 0]
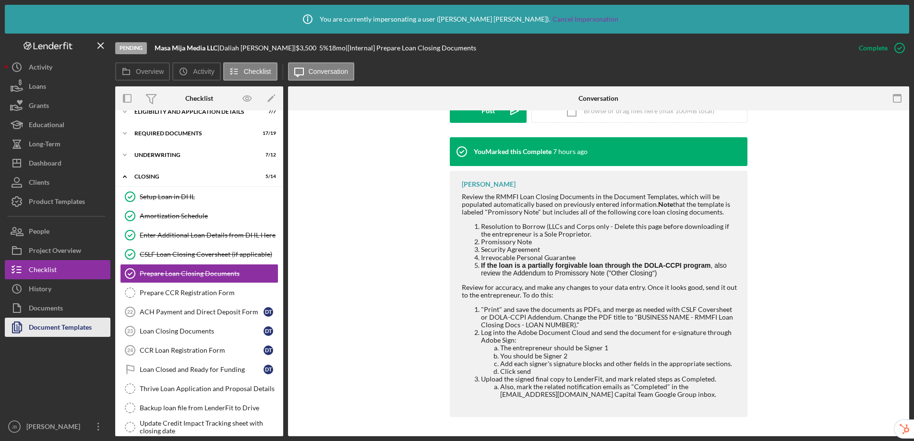
click at [62, 330] on div "Document Templates" at bounding box center [60, 329] width 63 height 22
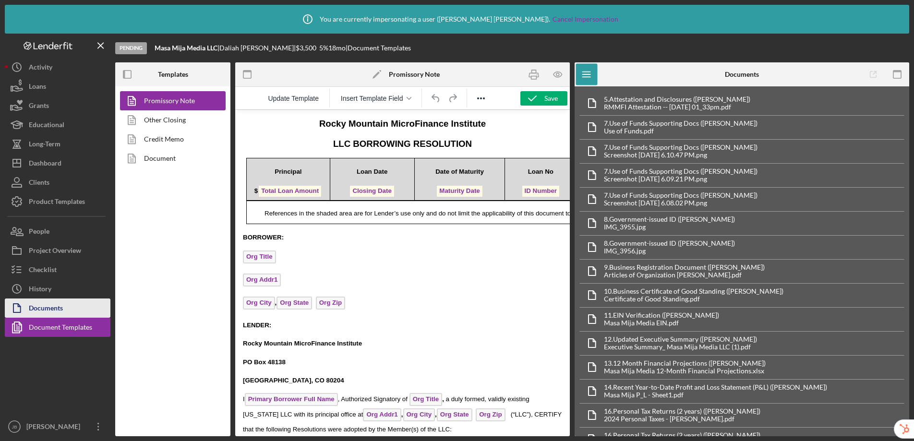
click at [56, 303] on div "Documents" at bounding box center [46, 310] width 34 height 22
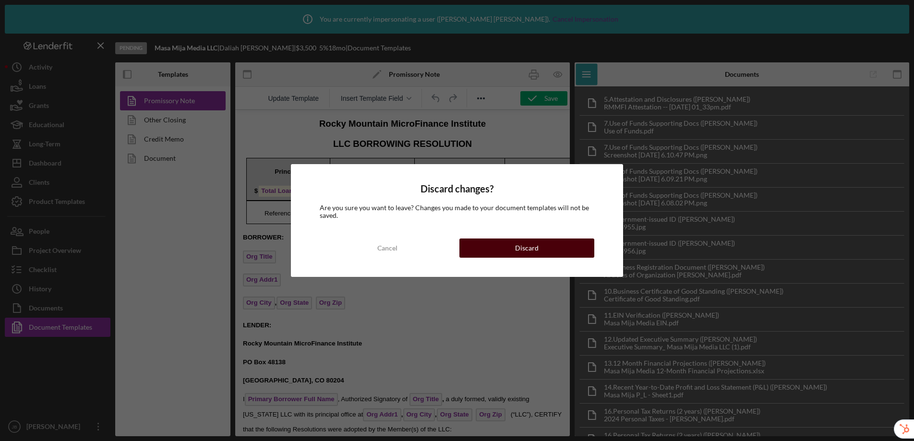
click at [533, 249] on div "Discard" at bounding box center [527, 248] width 24 height 19
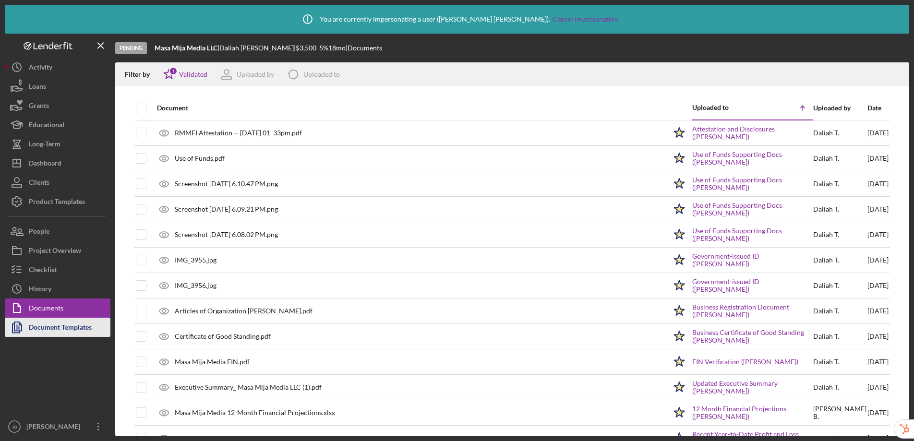
drag, startPoint x: 71, startPoint y: 332, endPoint x: 71, endPoint y: 322, distance: 10.1
click at [71, 332] on div "Document Templates" at bounding box center [60, 329] width 63 height 22
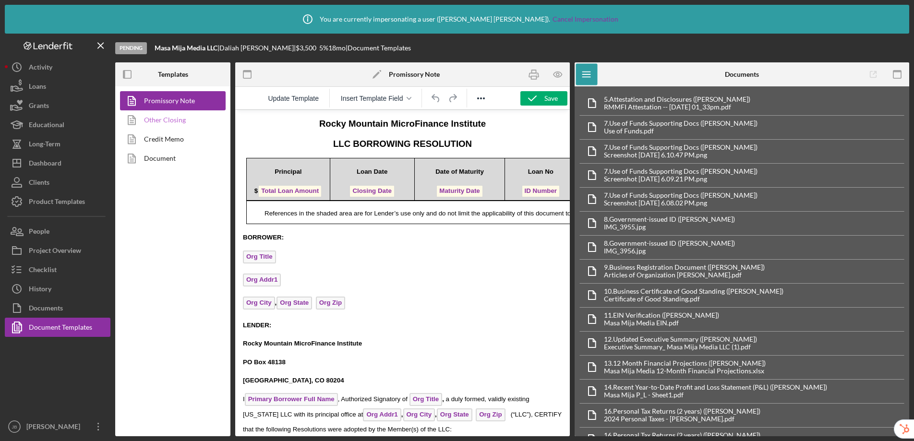
click at [173, 127] on link "Other Closing" at bounding box center [170, 119] width 101 height 19
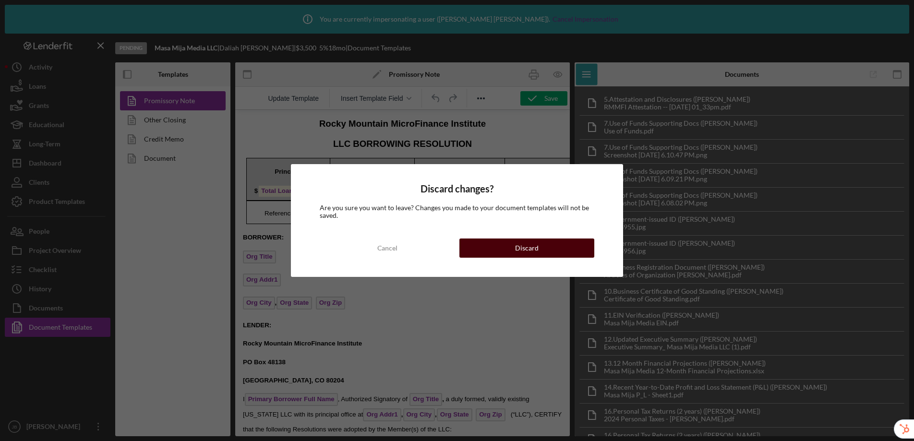
click at [532, 248] on div "Discard" at bounding box center [527, 248] width 24 height 19
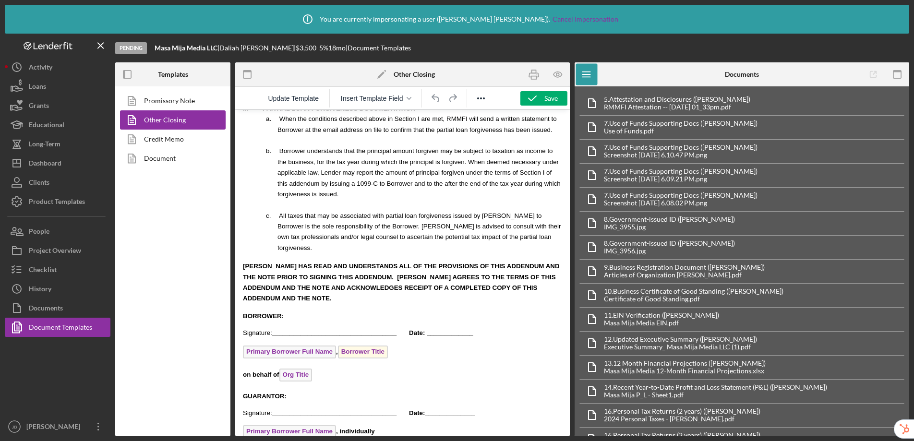
scroll to position [1270, 0]
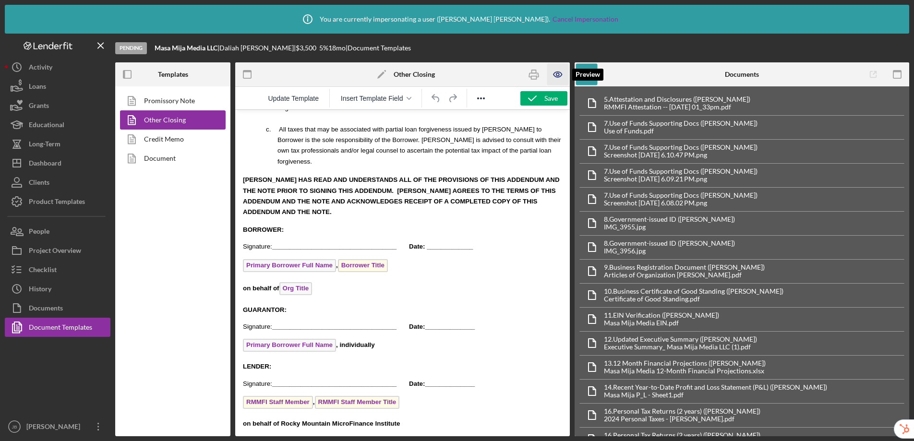
click at [558, 76] on icon "button" at bounding box center [558, 75] width 22 height 22
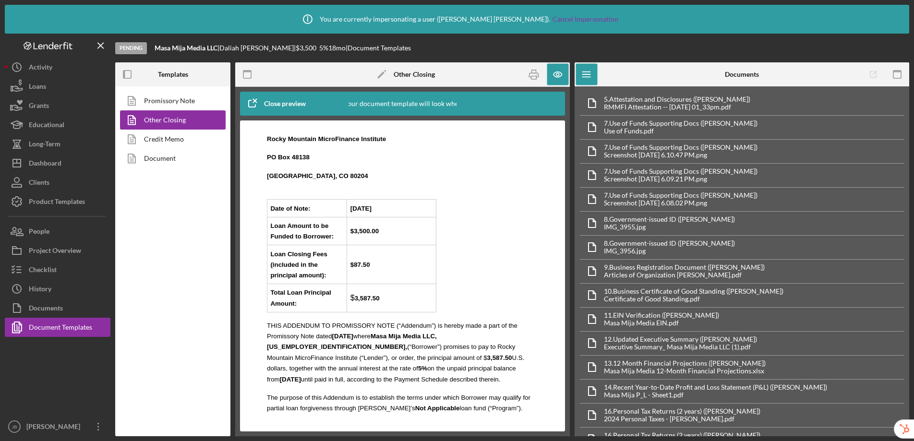
scroll to position [344, 0]
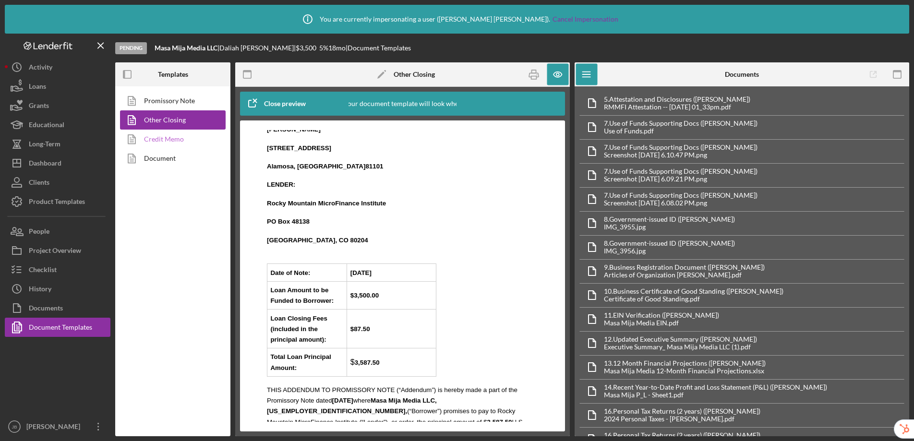
click at [168, 142] on link "Credit Memo" at bounding box center [170, 139] width 101 height 19
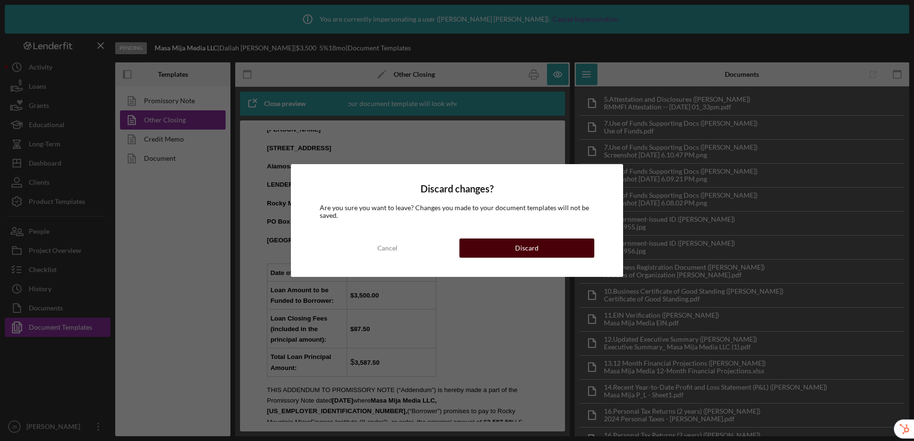
click at [533, 247] on div "Discard" at bounding box center [527, 248] width 24 height 19
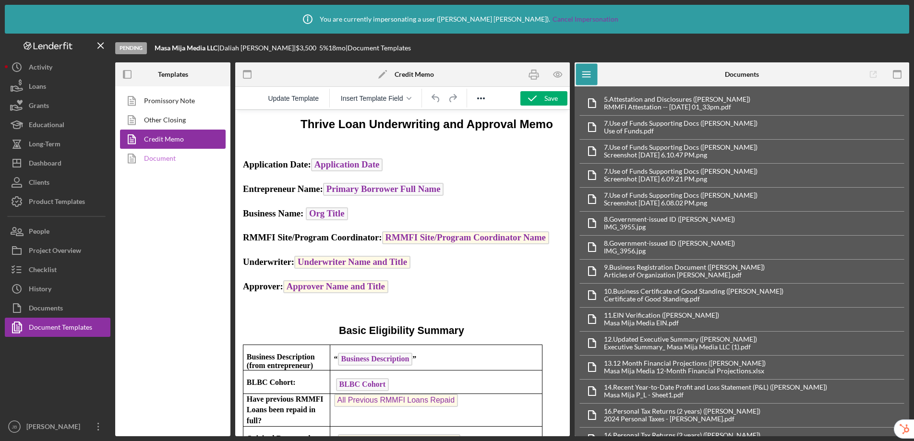
click at [160, 156] on link "Document" at bounding box center [170, 158] width 101 height 19
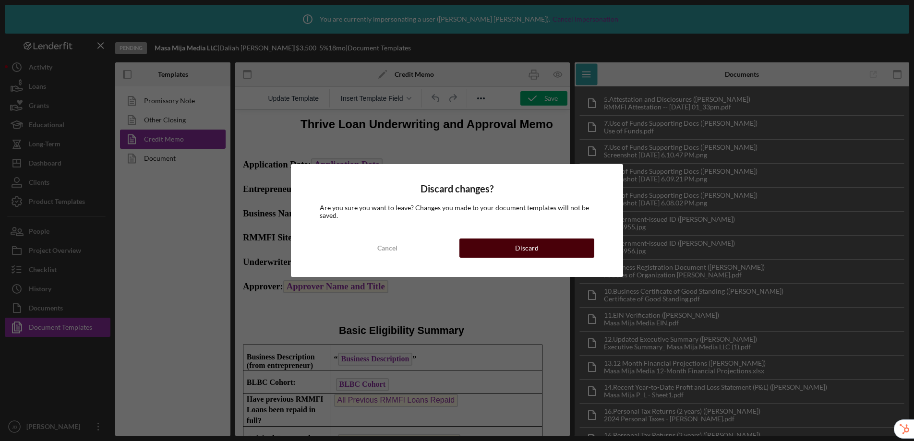
click at [488, 247] on button "Discard" at bounding box center [526, 248] width 135 height 19
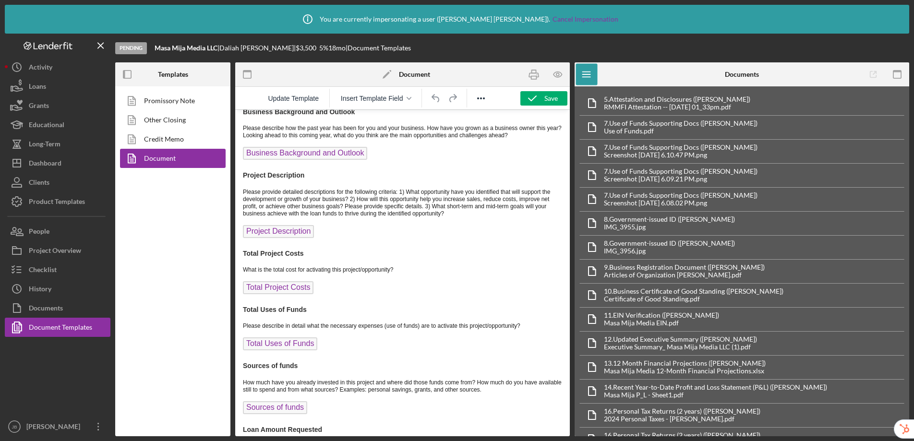
scroll to position [5258, 0]
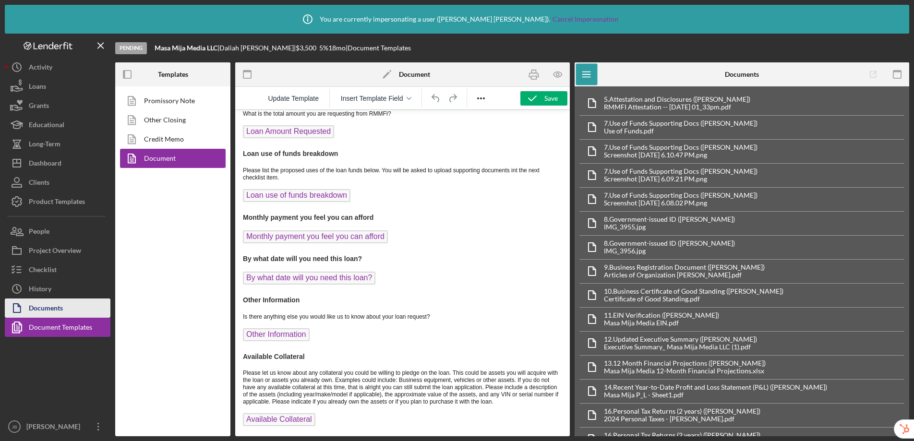
click at [68, 313] on button "Documents" at bounding box center [58, 308] width 106 height 19
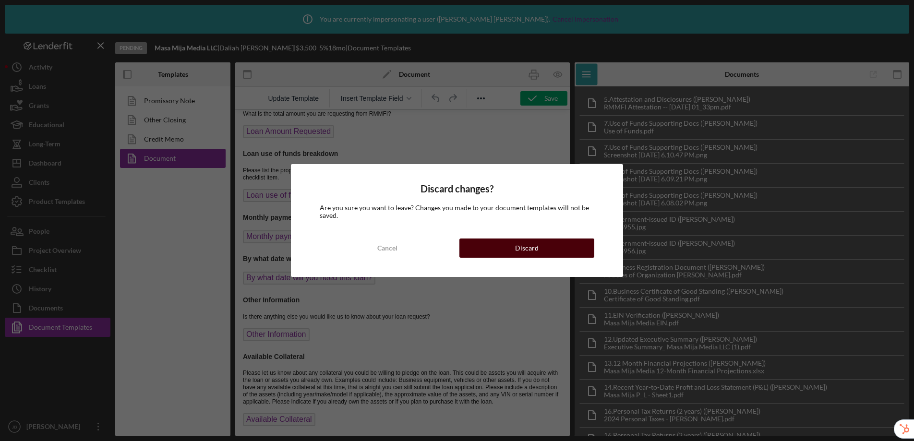
click at [546, 246] on button "Discard" at bounding box center [526, 248] width 135 height 19
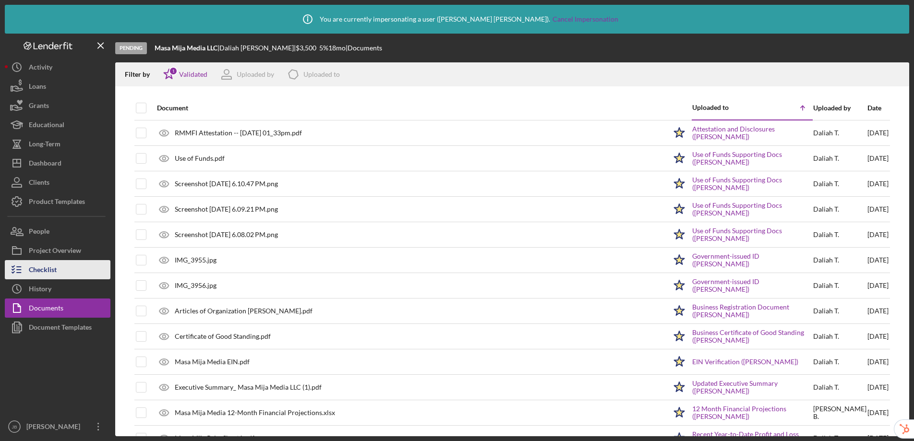
click at [78, 272] on button "Checklist" at bounding box center [58, 269] width 106 height 19
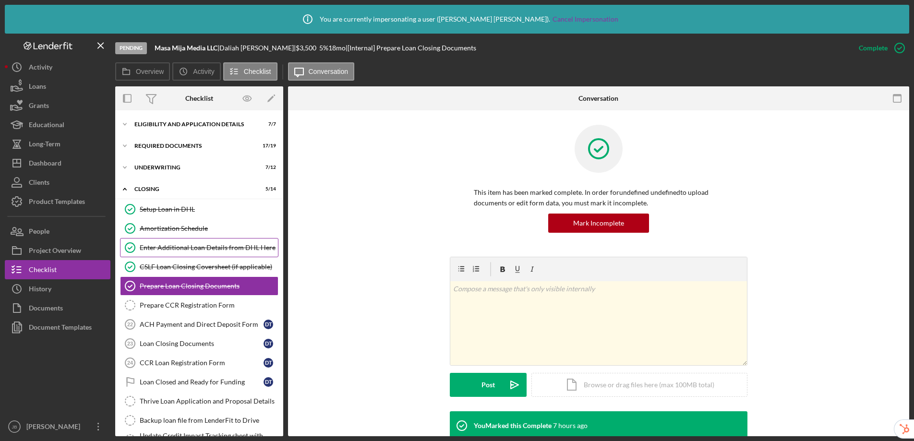
scroll to position [12, 0]
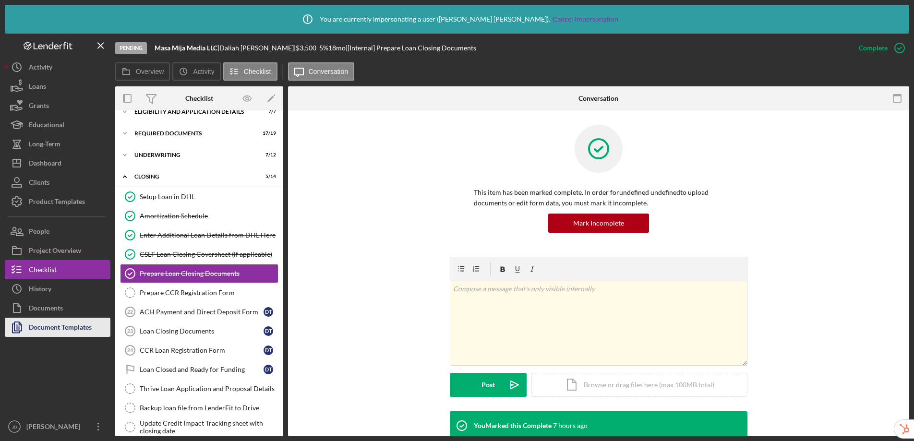
click at [73, 326] on div "Document Templates" at bounding box center [60, 329] width 63 height 22
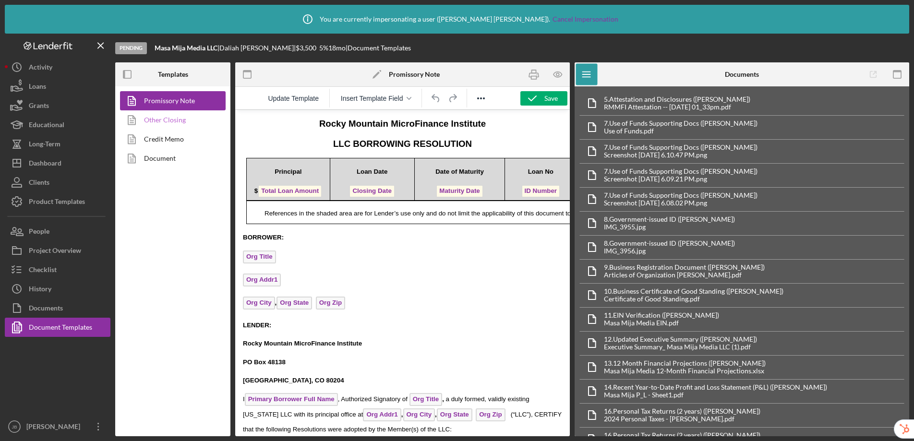
click at [168, 124] on link "Other Closing" at bounding box center [170, 119] width 101 height 19
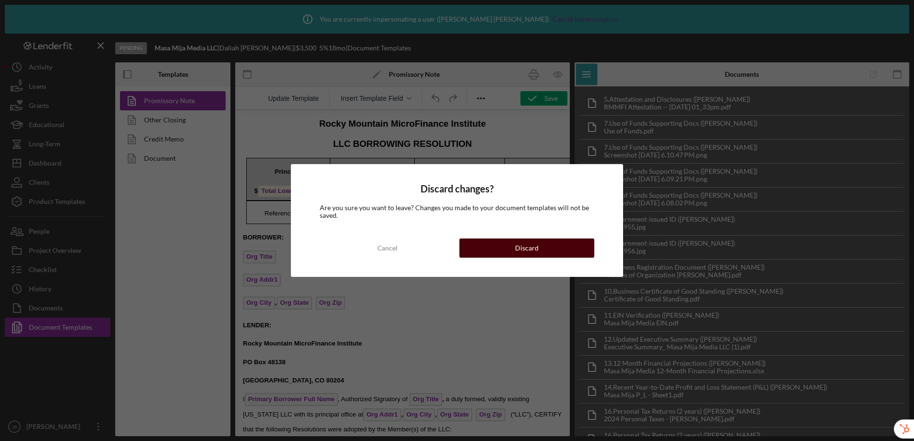
click at [500, 244] on button "Discard" at bounding box center [526, 248] width 135 height 19
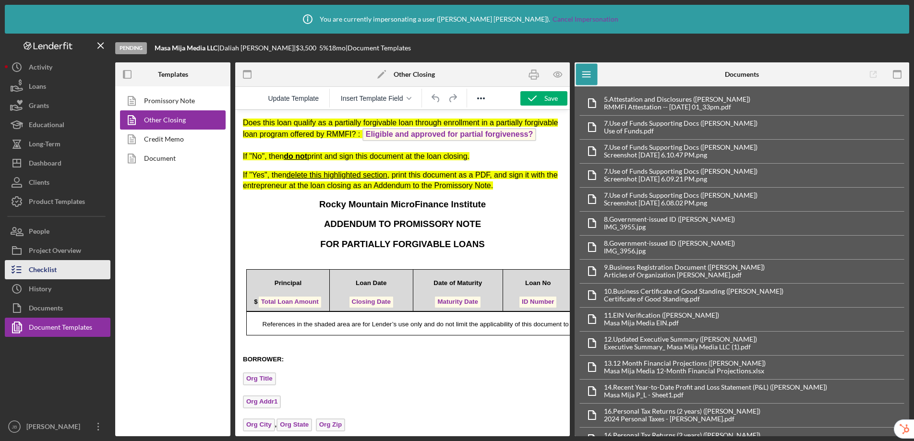
click at [57, 271] on button "Checklist" at bounding box center [58, 269] width 106 height 19
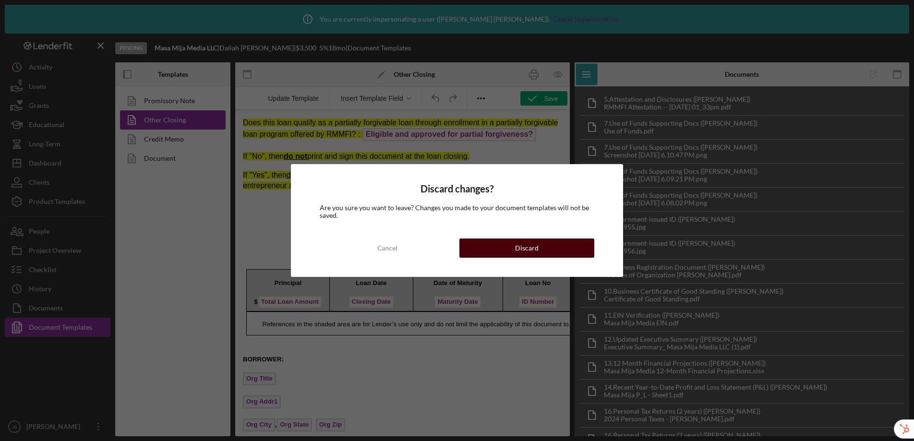
click at [542, 247] on button "Discard" at bounding box center [526, 248] width 135 height 19
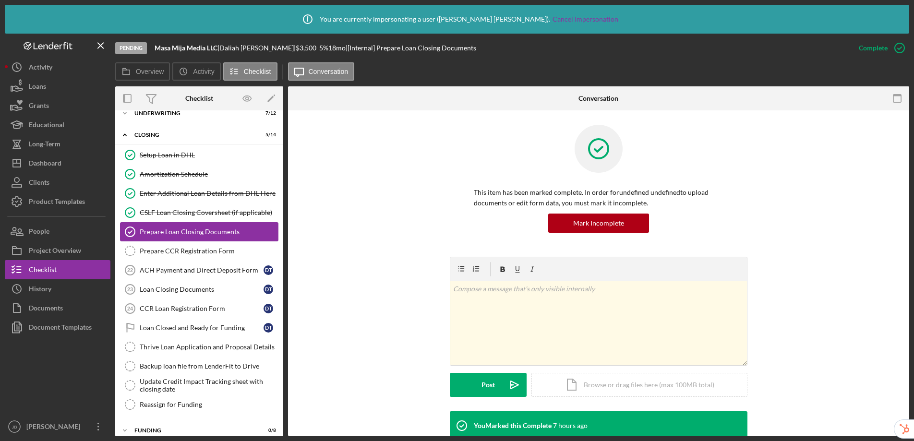
scroll to position [55, 0]
click at [205, 289] on div "Loan Closing Documents" at bounding box center [202, 289] width 124 height 8
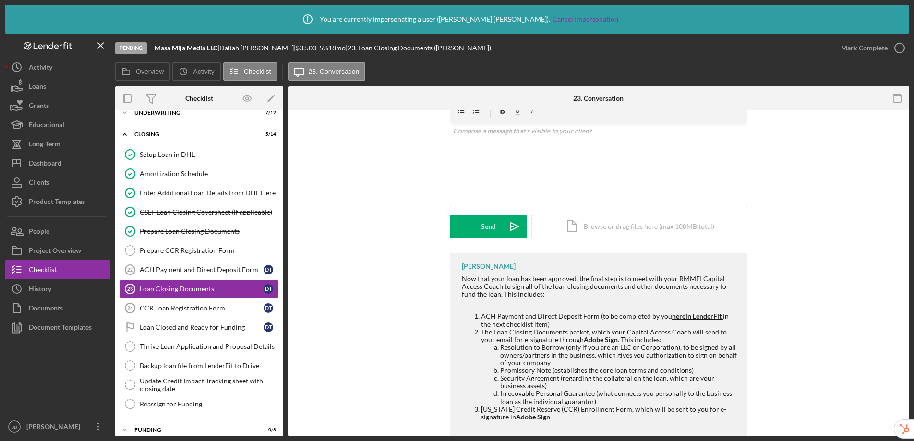
scroll to position [76, 0]
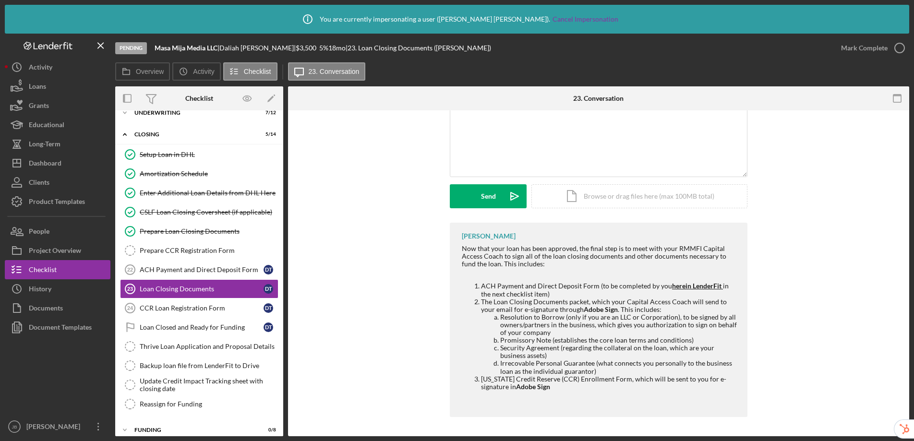
drag, startPoint x: 517, startPoint y: 283, endPoint x: 578, endPoint y: 359, distance: 97.3
click at [578, 359] on ol "ACH Payment and Direct Deposit Form (to be completed by you here in LenderFit i…" at bounding box center [600, 336] width 276 height 108
click at [52, 311] on div "Documents" at bounding box center [46, 310] width 34 height 22
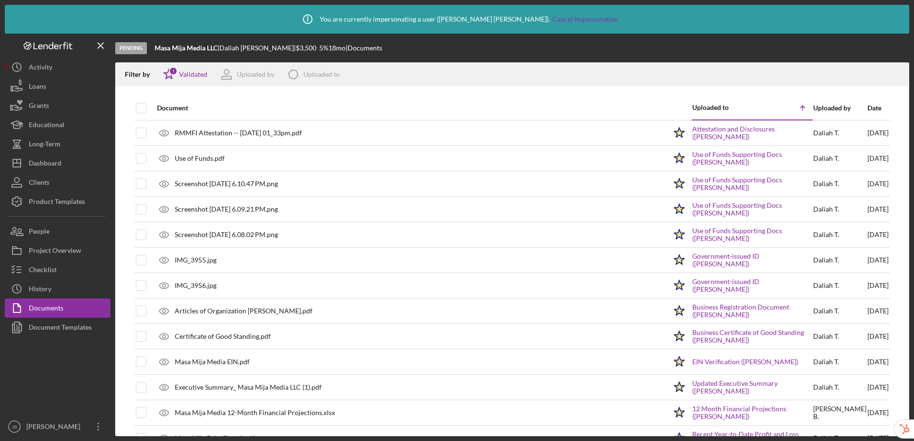
click at [59, 337] on div at bounding box center [58, 377] width 106 height 80
click at [50, 331] on div "Document Templates" at bounding box center [60, 329] width 63 height 22
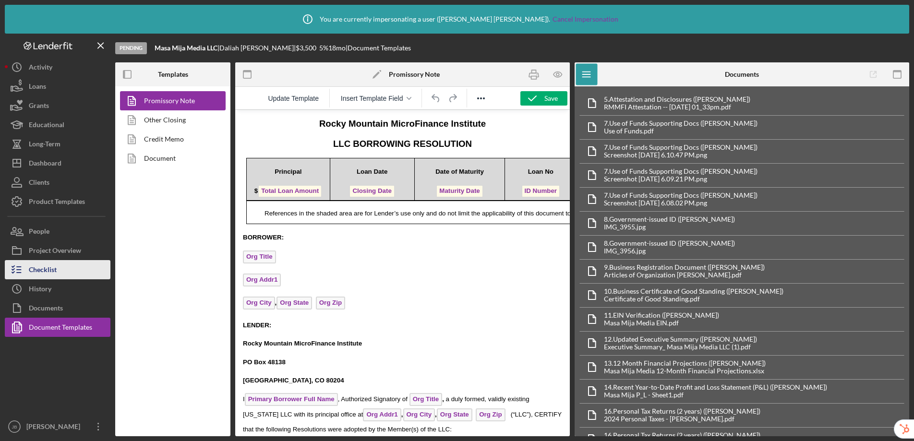
click at [63, 268] on button "Checklist" at bounding box center [58, 269] width 106 height 19
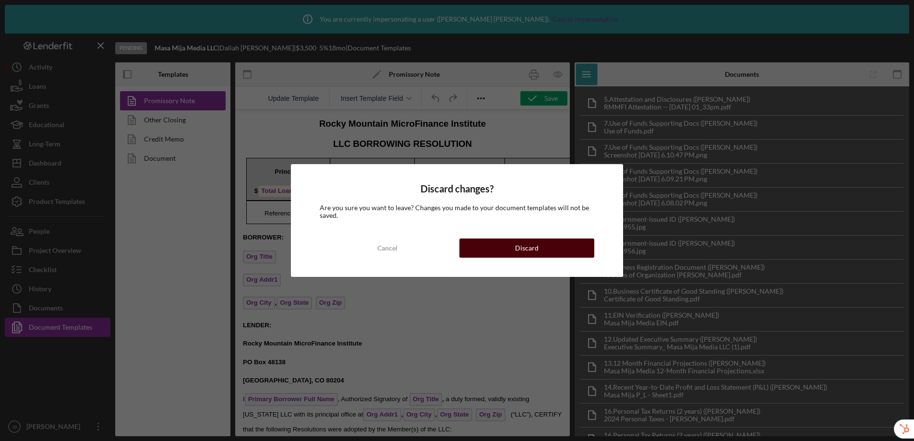
click at [544, 250] on button "Discard" at bounding box center [526, 248] width 135 height 19
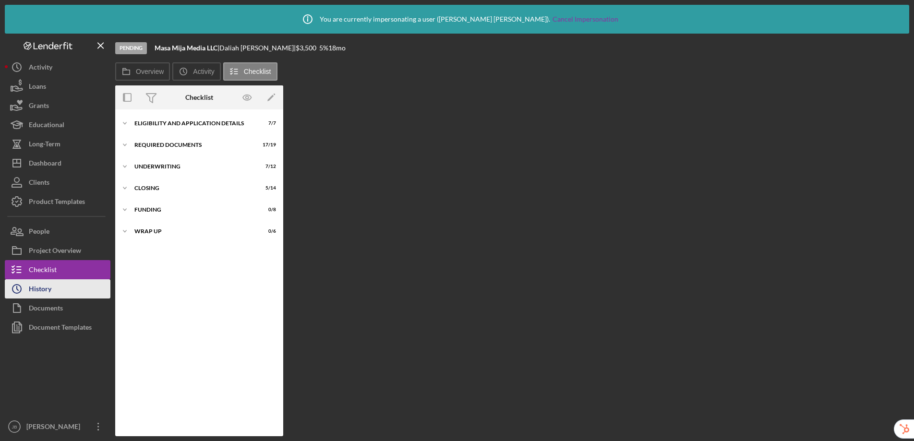
scroll to position [12, 0]
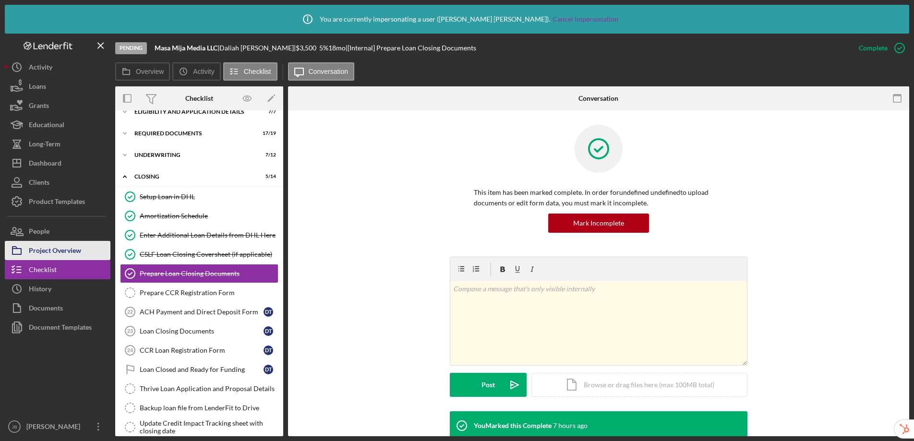
click at [52, 248] on div "Project Overview" at bounding box center [55, 252] width 52 height 22
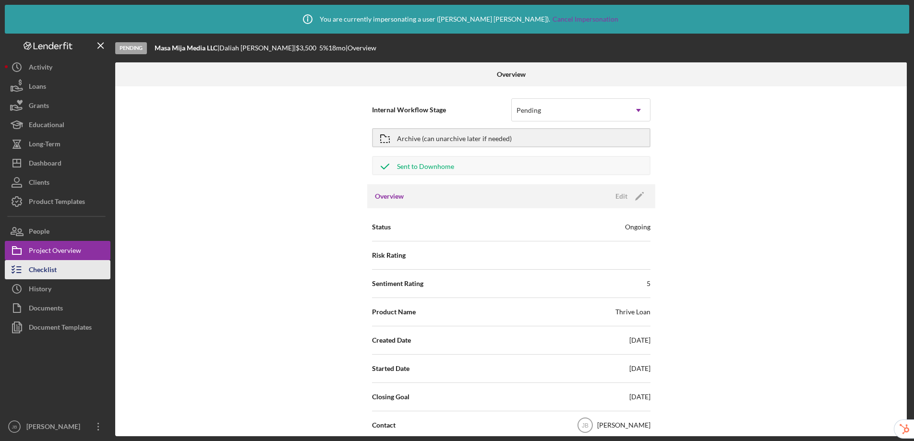
click at [50, 271] on div "Checklist" at bounding box center [43, 271] width 28 height 22
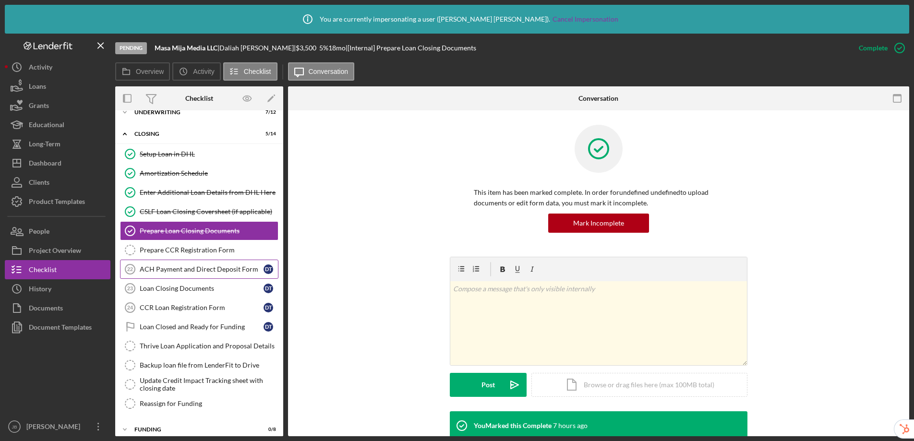
scroll to position [64, 0]
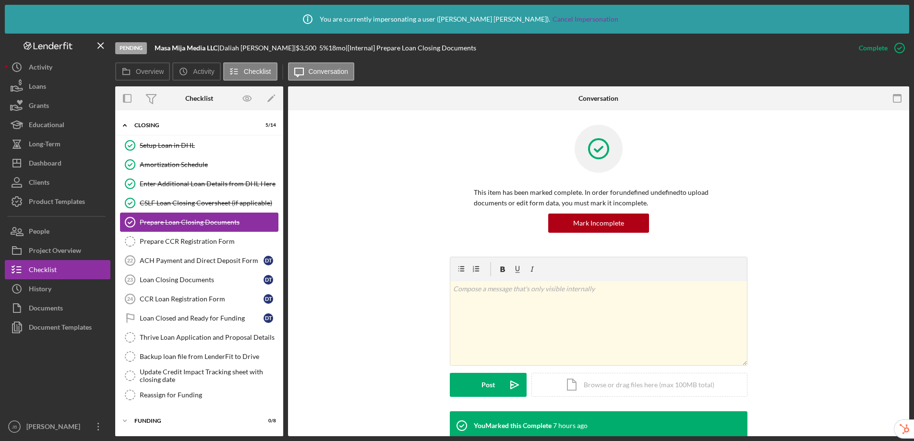
click at [208, 225] on div "Prepare Loan Closing Documents" at bounding box center [209, 222] width 138 height 8
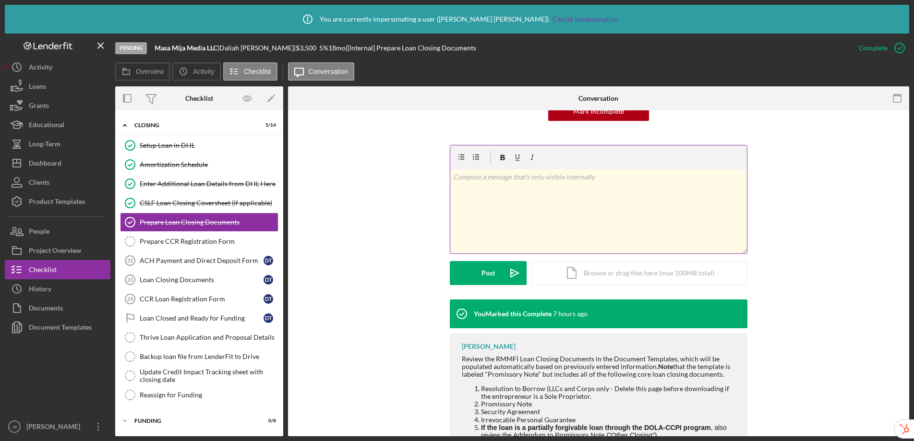
scroll to position [274, 0]
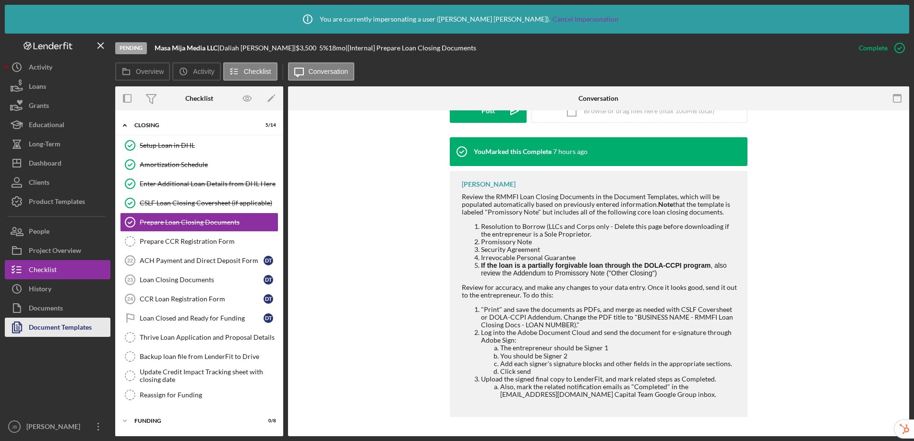
click at [66, 331] on div "Document Templates" at bounding box center [60, 329] width 63 height 22
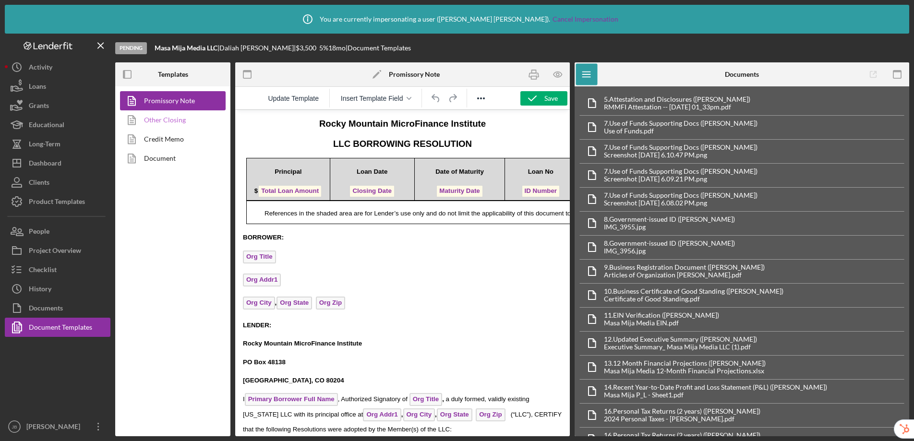
click at [161, 123] on link "Other Closing" at bounding box center [170, 119] width 101 height 19
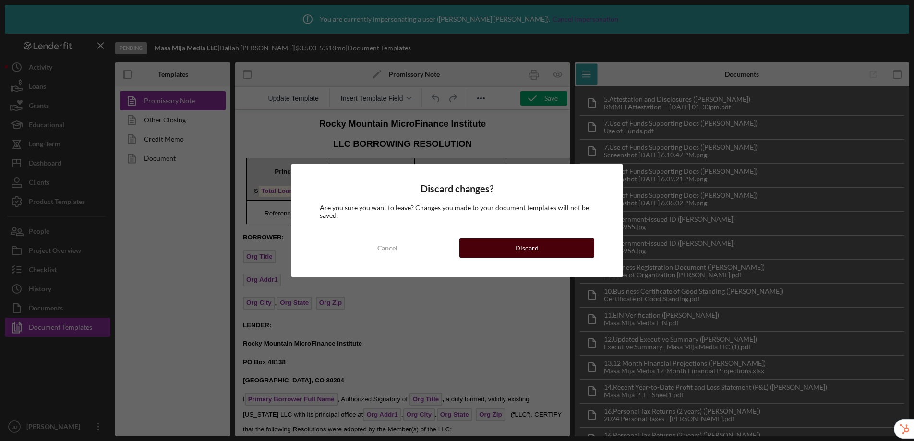
click at [534, 255] on div "Discard" at bounding box center [527, 248] width 24 height 19
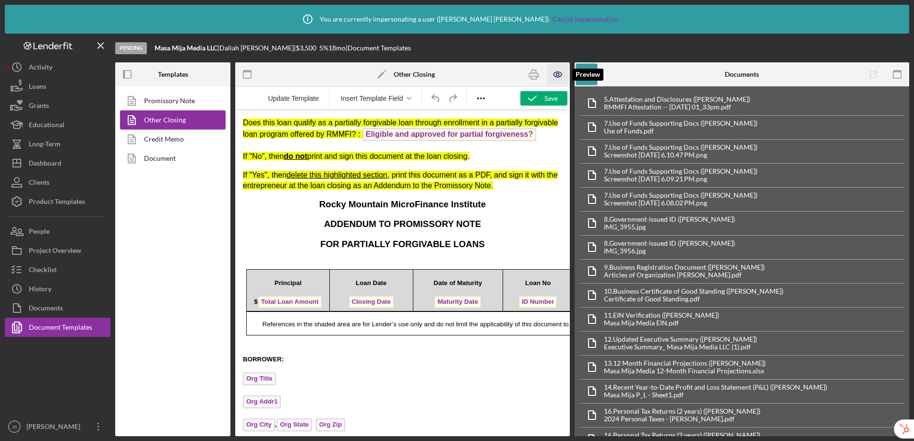
click at [558, 78] on icon "button" at bounding box center [558, 75] width 22 height 22
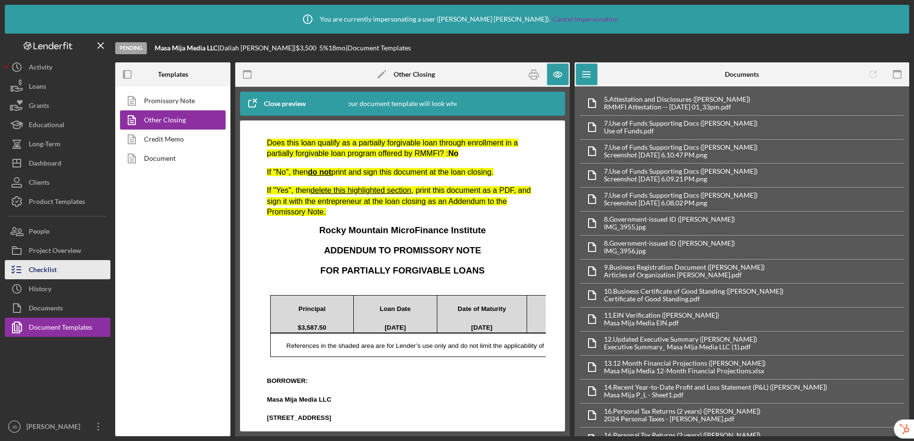
click at [44, 275] on div "Checklist" at bounding box center [43, 271] width 28 height 22
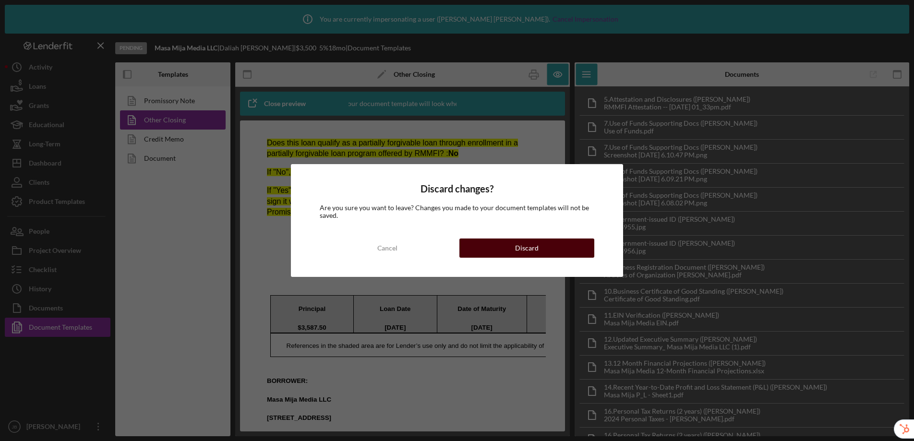
click at [550, 250] on button "Discard" at bounding box center [526, 248] width 135 height 19
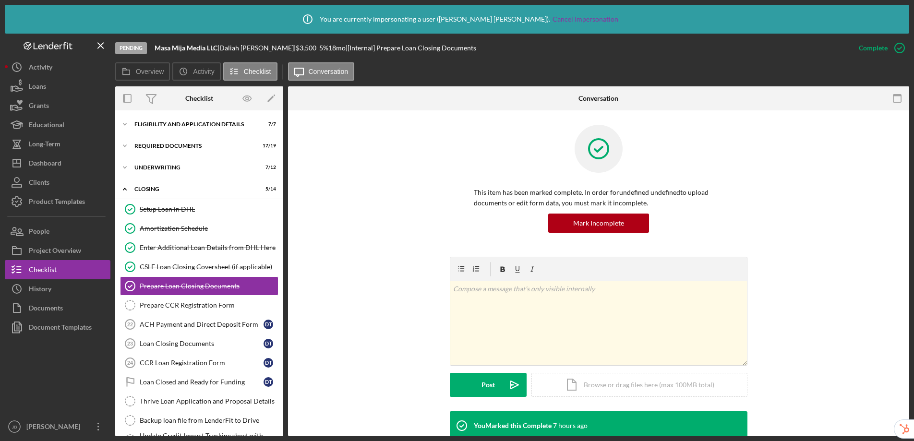
scroll to position [12, 0]
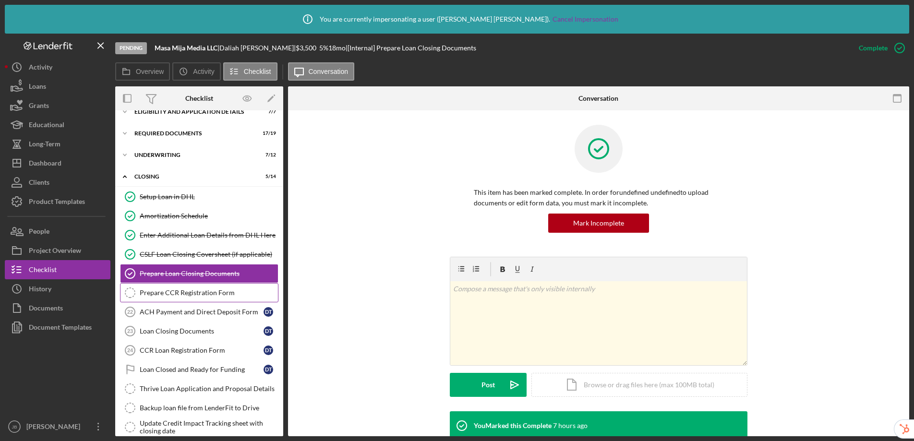
click at [200, 295] on div "Prepare CCR Registration Form" at bounding box center [209, 293] width 138 height 8
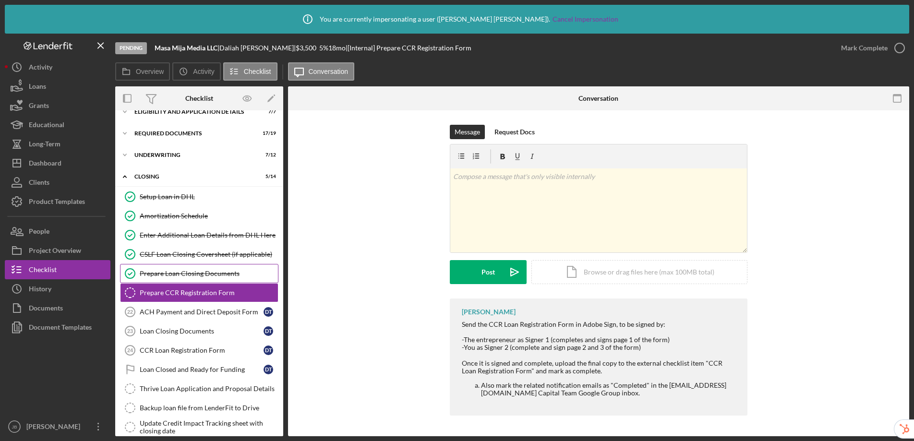
click at [205, 268] on link "Prepare Loan Closing Documents Prepare Loan Closing Documents" at bounding box center [199, 273] width 158 height 19
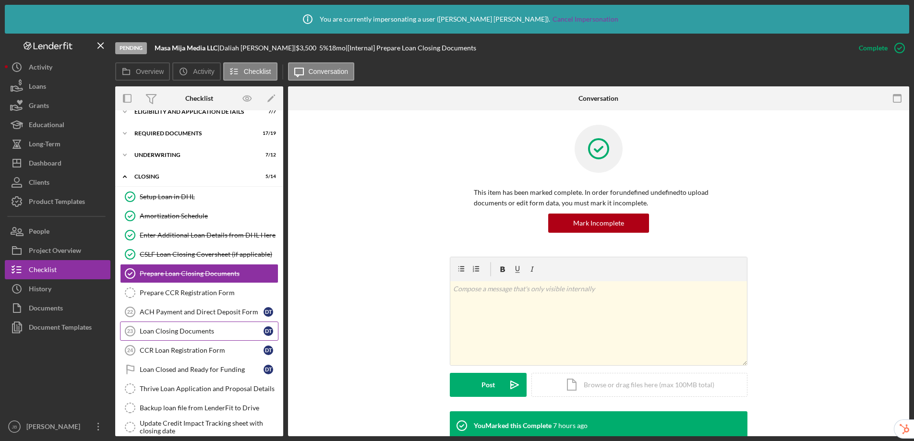
click at [206, 330] on div "Loan Closing Documents" at bounding box center [202, 331] width 124 height 8
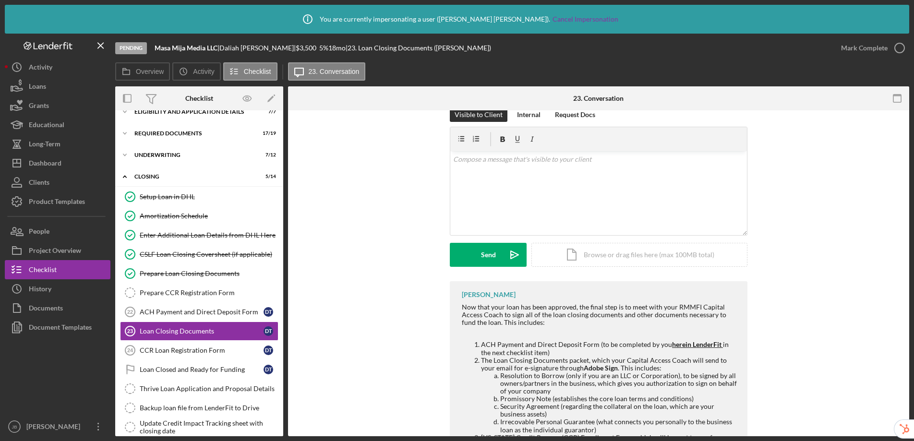
scroll to position [76, 0]
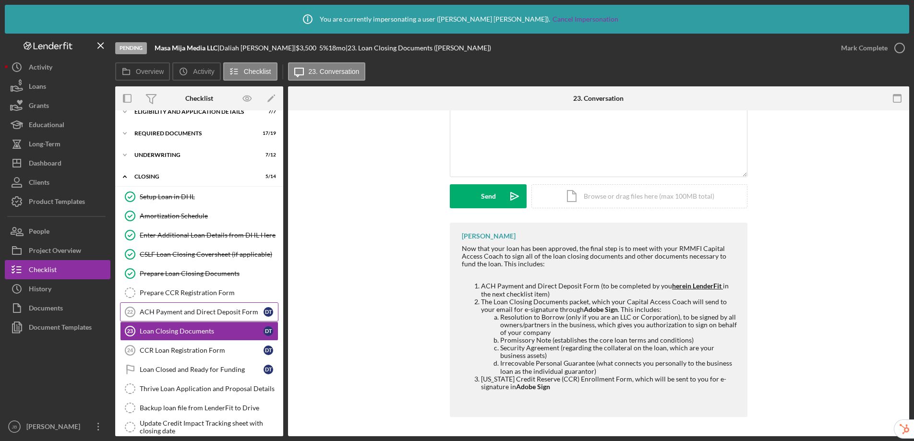
click at [194, 308] on div "ACH Payment and Direct Deposit Form" at bounding box center [202, 312] width 124 height 8
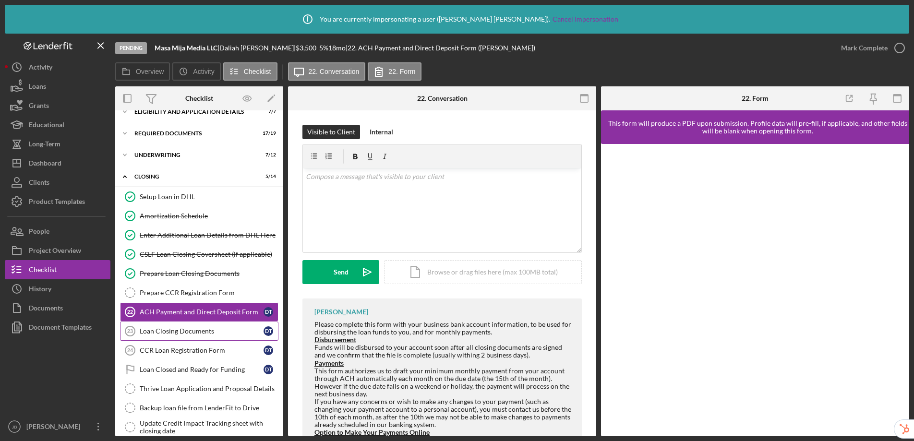
click at [197, 333] on div "Loan Closing Documents" at bounding box center [202, 331] width 124 height 8
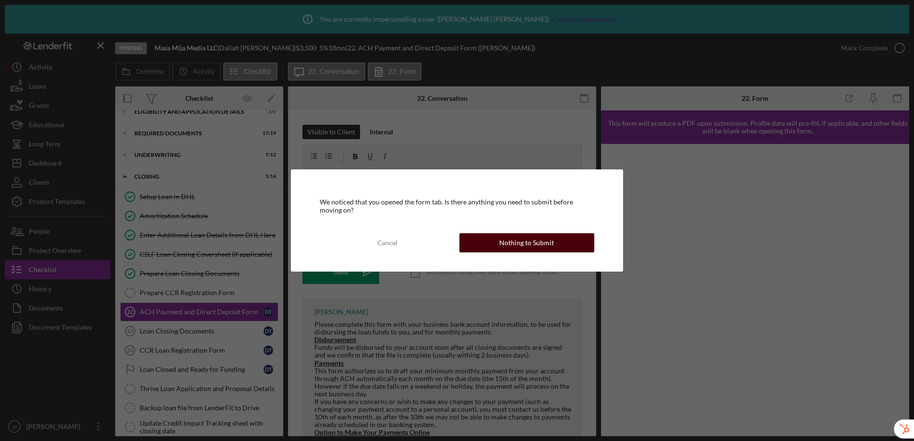
click at [569, 238] on button "Nothing to Submit" at bounding box center [526, 242] width 135 height 19
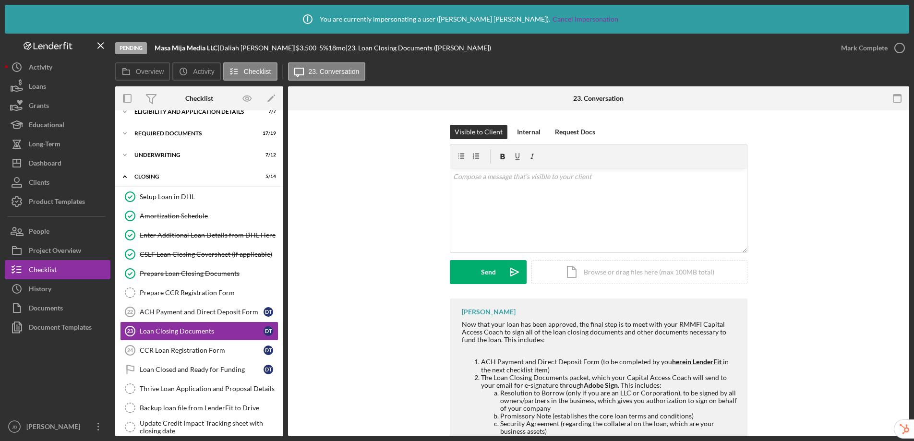
scroll to position [76, 0]
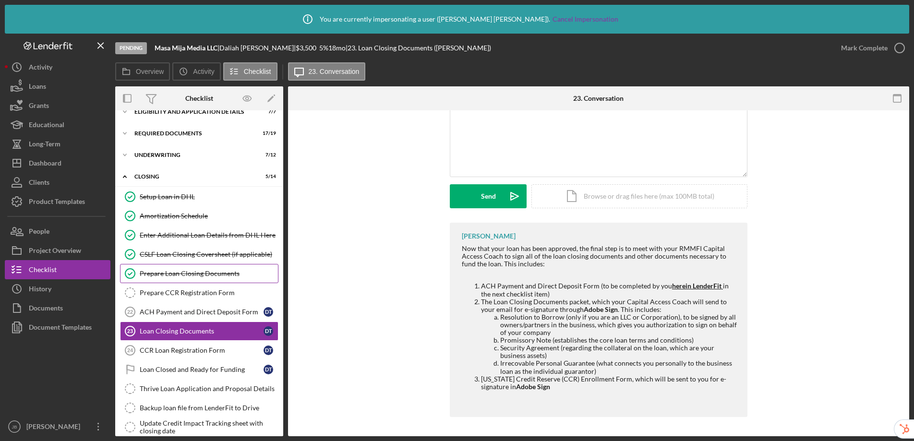
click at [205, 272] on div "Prepare Loan Closing Documents" at bounding box center [209, 274] width 138 height 8
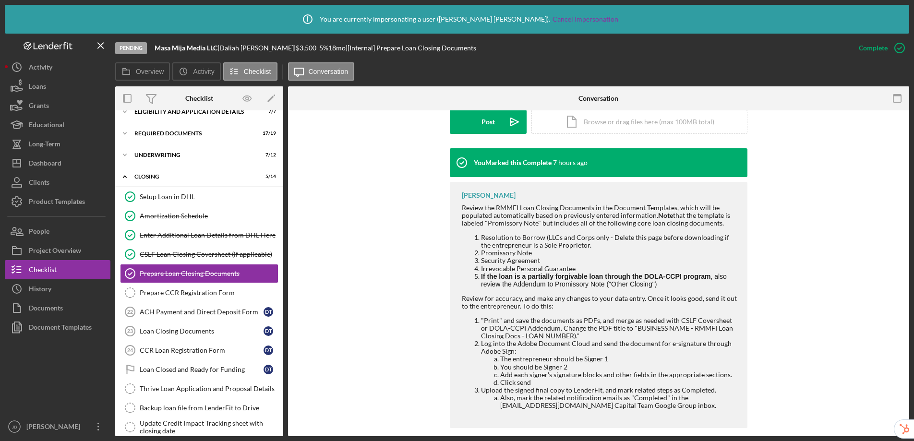
scroll to position [274, 0]
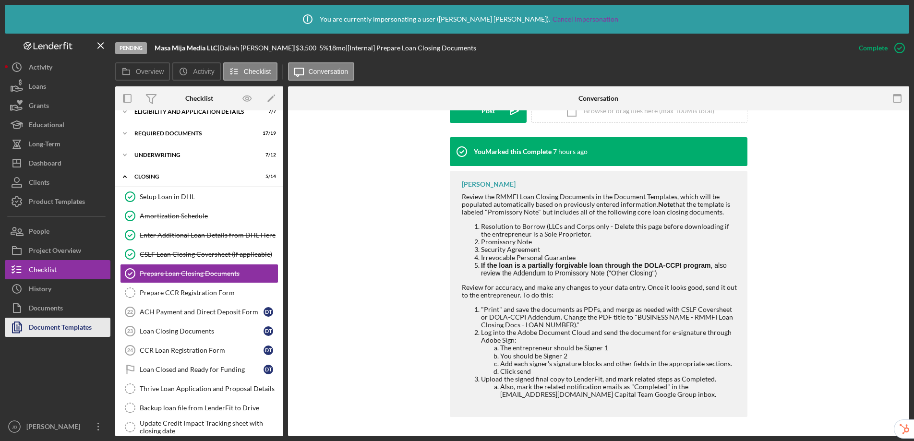
click at [63, 334] on div "Document Templates" at bounding box center [60, 329] width 63 height 22
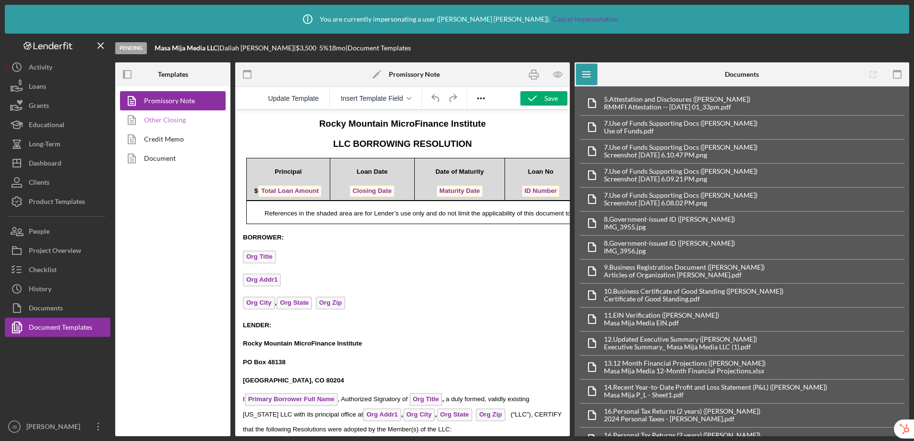
click at [173, 120] on link "Other Closing" at bounding box center [170, 119] width 101 height 19
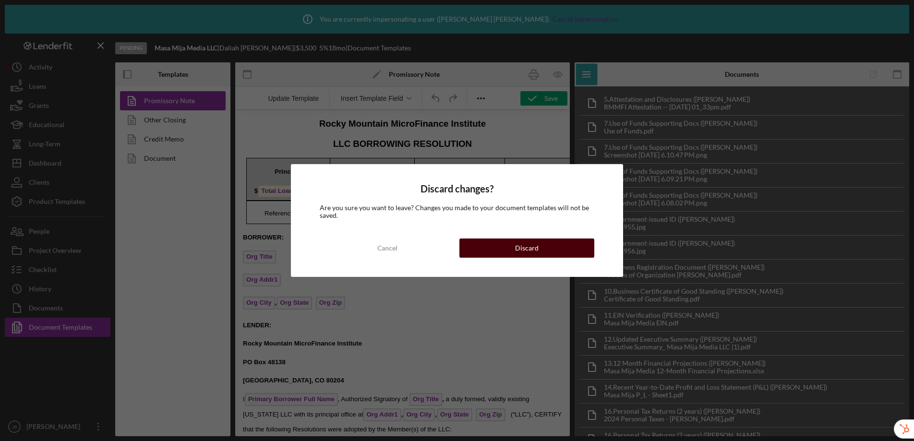
click at [510, 252] on button "Discard" at bounding box center [526, 248] width 135 height 19
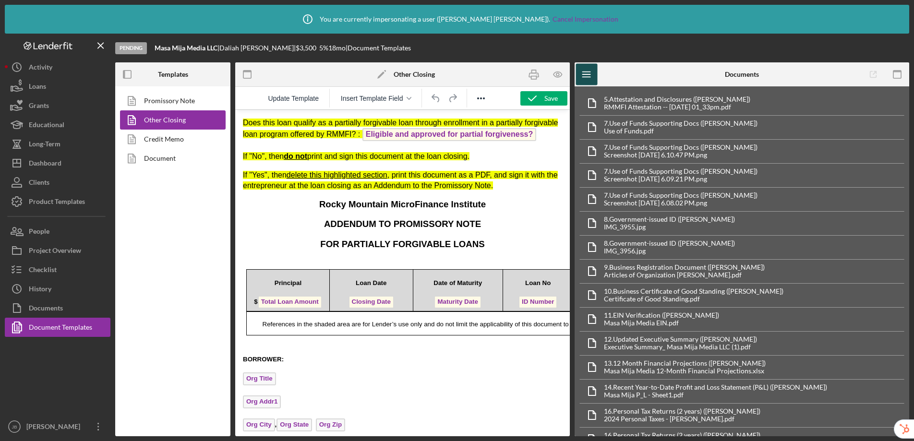
click at [592, 74] on icon "Icon/Menu" at bounding box center [587, 75] width 22 height 22
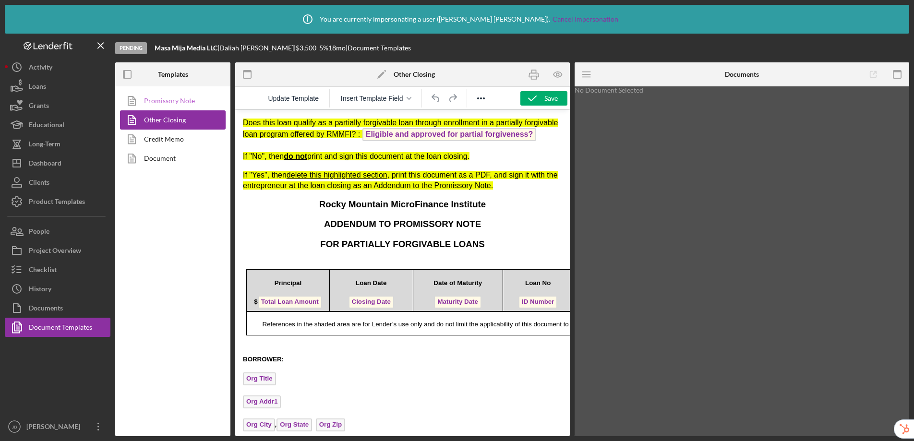
click at [182, 99] on link "Promissory Note" at bounding box center [170, 100] width 101 height 19
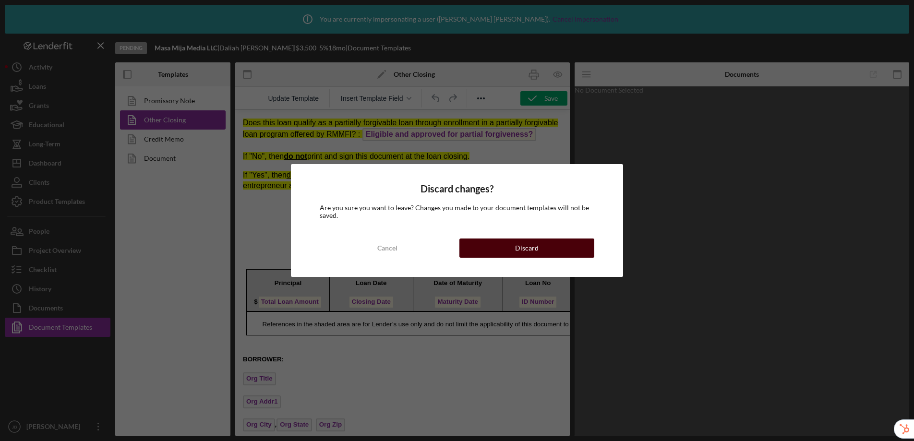
click at [522, 247] on div "Discard" at bounding box center [527, 248] width 24 height 19
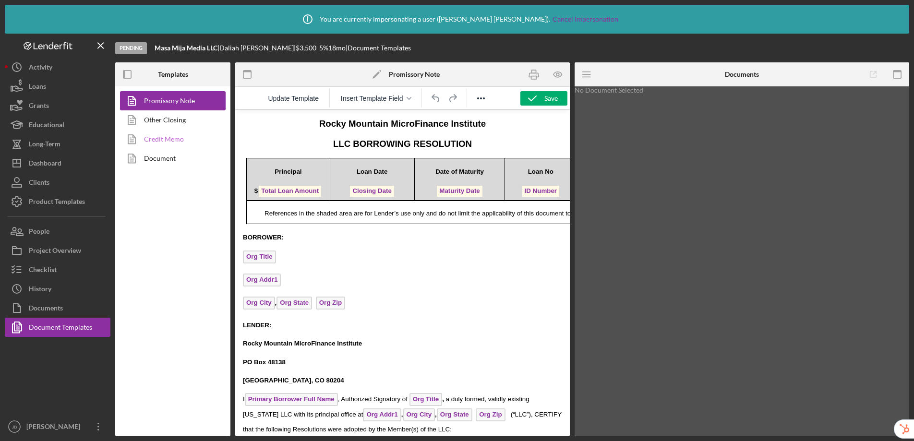
click at [181, 138] on link "Credit Memo" at bounding box center [170, 139] width 101 height 19
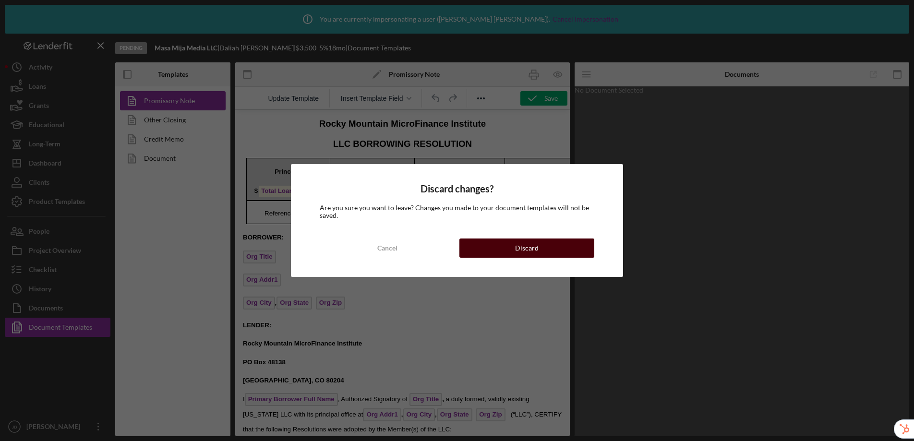
click at [503, 247] on button "Discard" at bounding box center [526, 248] width 135 height 19
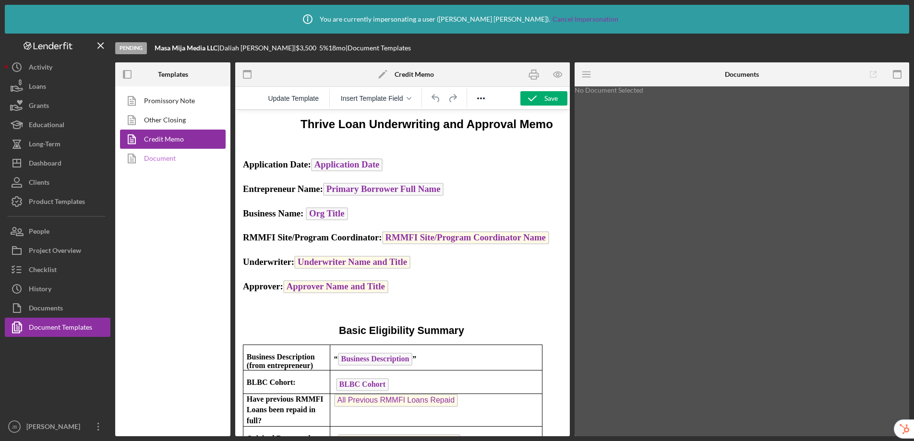
click at [165, 156] on link "Document" at bounding box center [170, 158] width 101 height 19
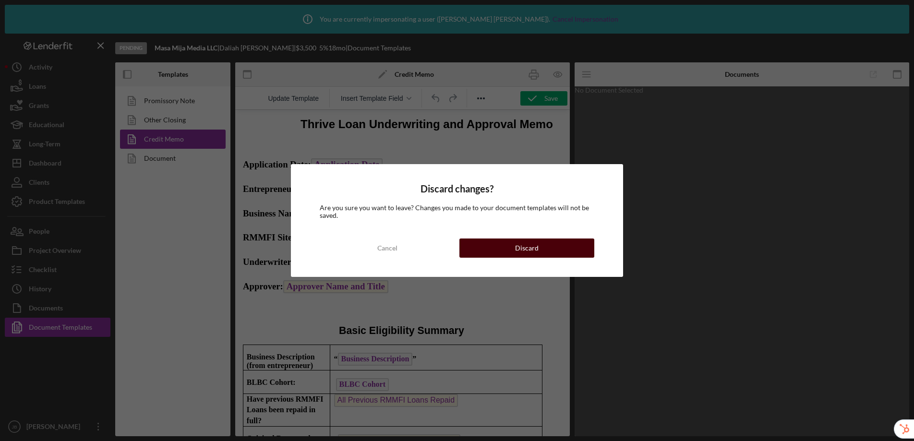
click at [554, 247] on button "Discard" at bounding box center [526, 248] width 135 height 19
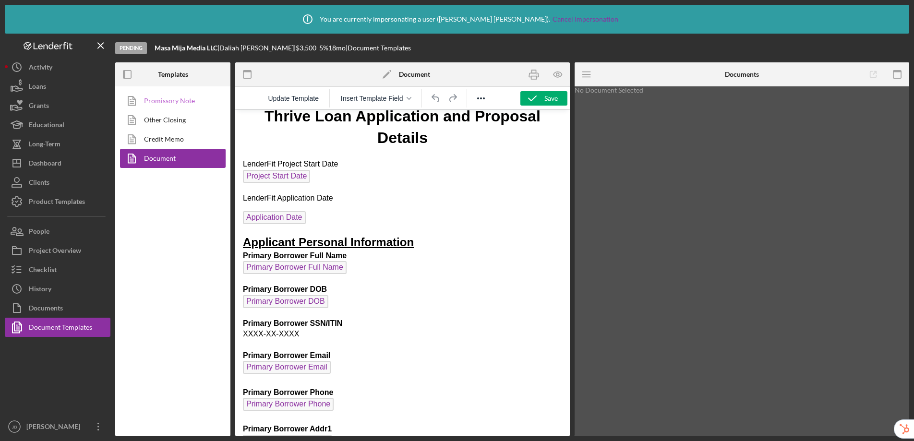
scroll to position [21, 0]
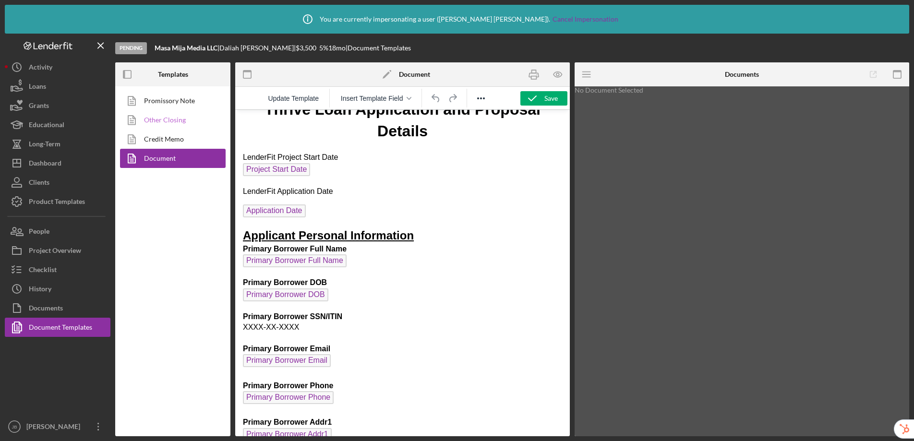
click at [168, 123] on link "Other Closing" at bounding box center [170, 119] width 101 height 19
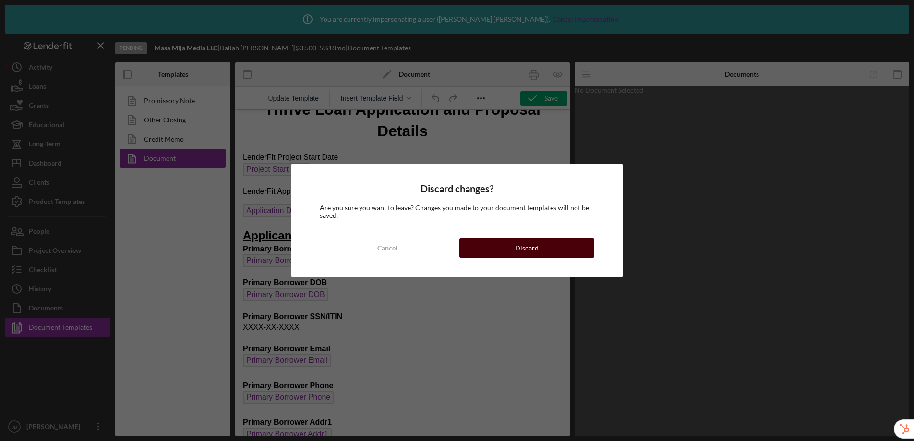
click at [497, 254] on button "Discard" at bounding box center [526, 248] width 135 height 19
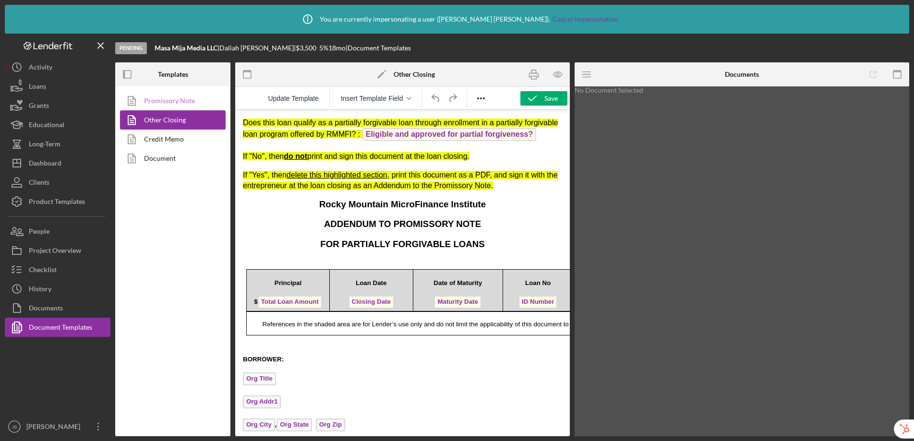
click at [162, 103] on link "Promissory Note" at bounding box center [170, 100] width 101 height 19
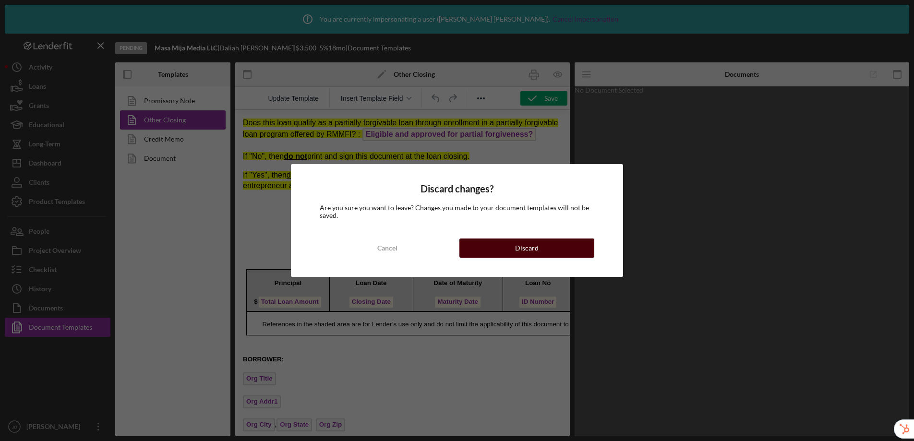
click at [545, 247] on button "Discard" at bounding box center [526, 248] width 135 height 19
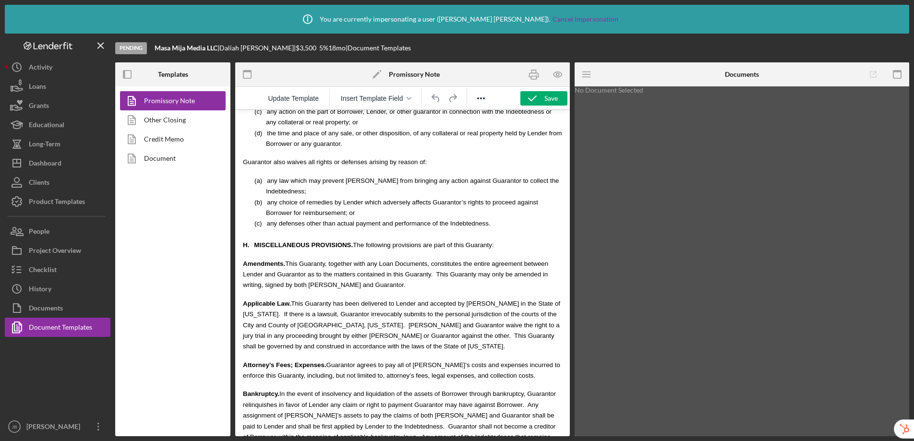
scroll to position [9486, 0]
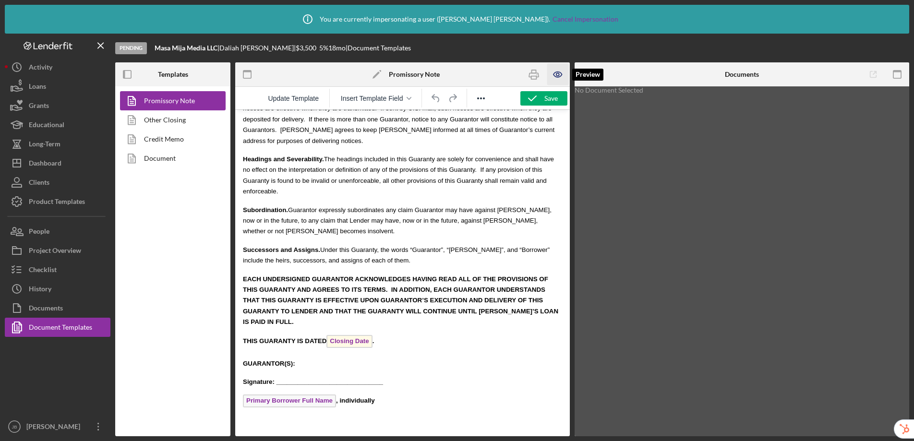
click at [557, 77] on icon "button" at bounding box center [557, 74] width 8 height 5
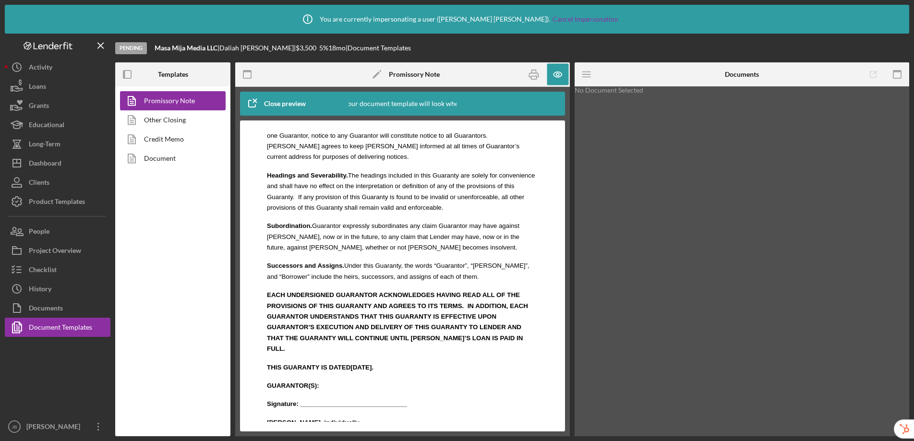
scroll to position [9995, 0]
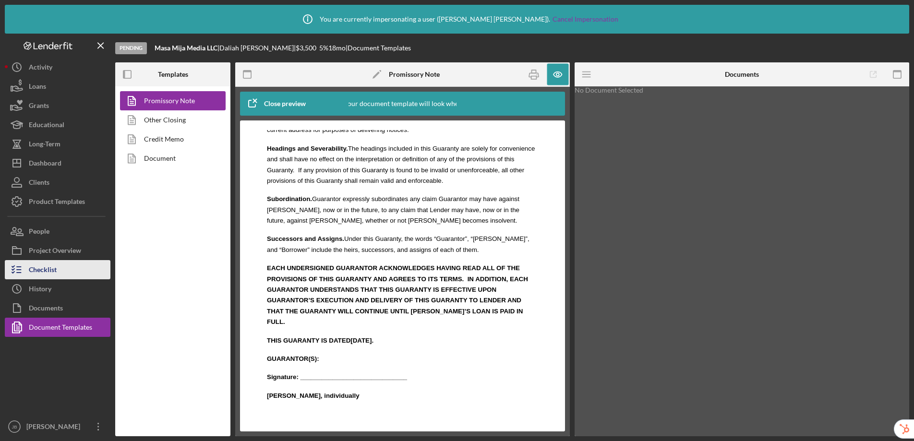
click at [56, 268] on div "Checklist" at bounding box center [43, 271] width 28 height 22
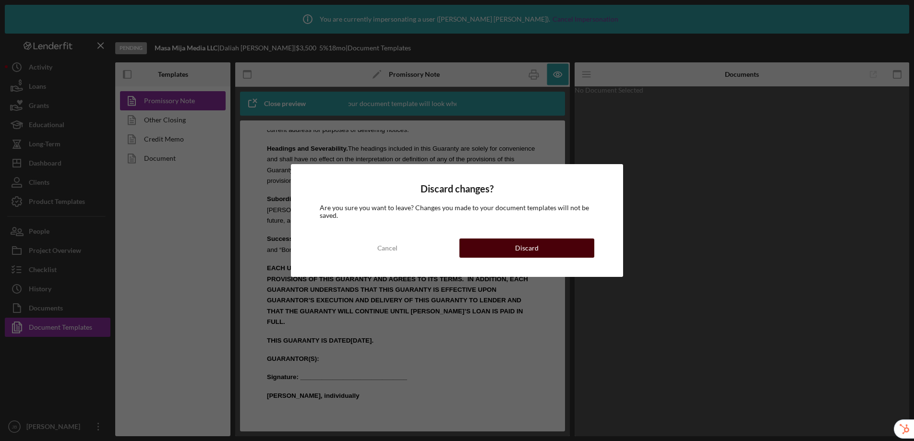
click at [553, 246] on button "Discard" at bounding box center [526, 248] width 135 height 19
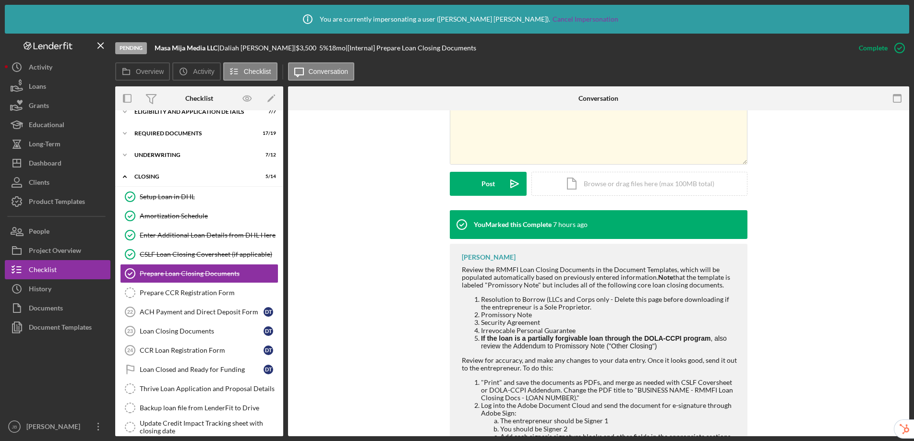
scroll to position [274, 0]
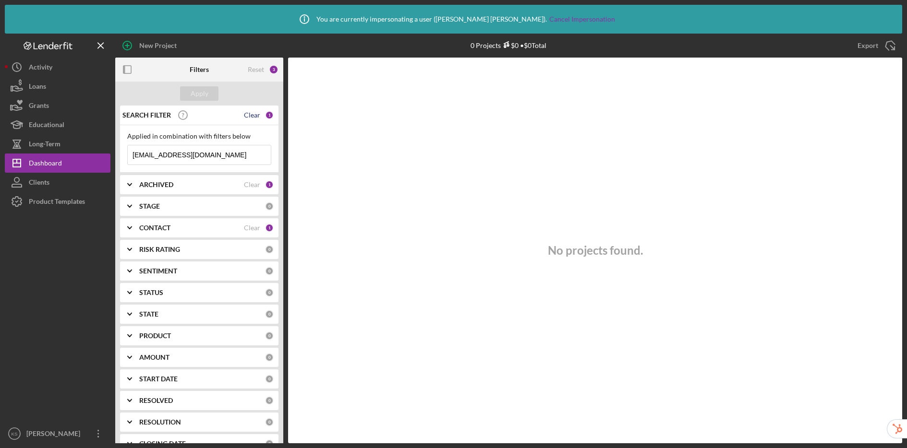
click at [252, 116] on div "Clear" at bounding box center [252, 115] width 16 height 8
click at [195, 95] on div "Apply" at bounding box center [200, 93] width 18 height 14
click at [259, 69] on div "Reset" at bounding box center [256, 70] width 16 height 8
click at [216, 92] on button "Apply" at bounding box center [199, 93] width 38 height 14
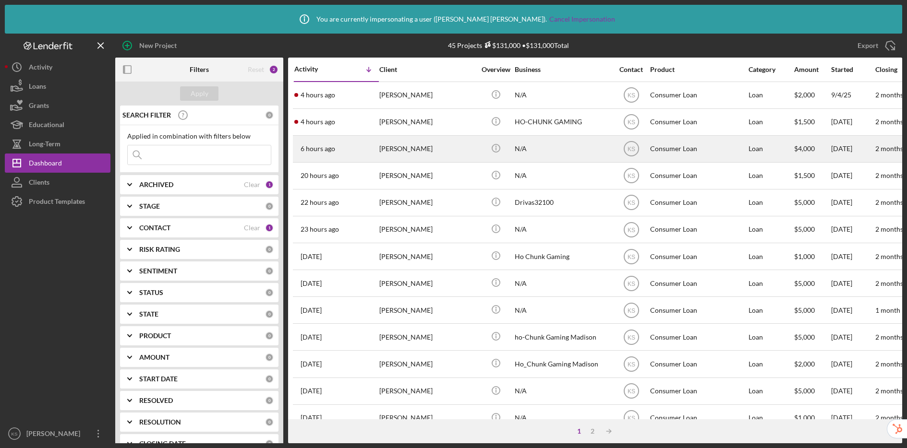
click at [401, 152] on div "[PERSON_NAME]" at bounding box center [427, 148] width 96 height 25
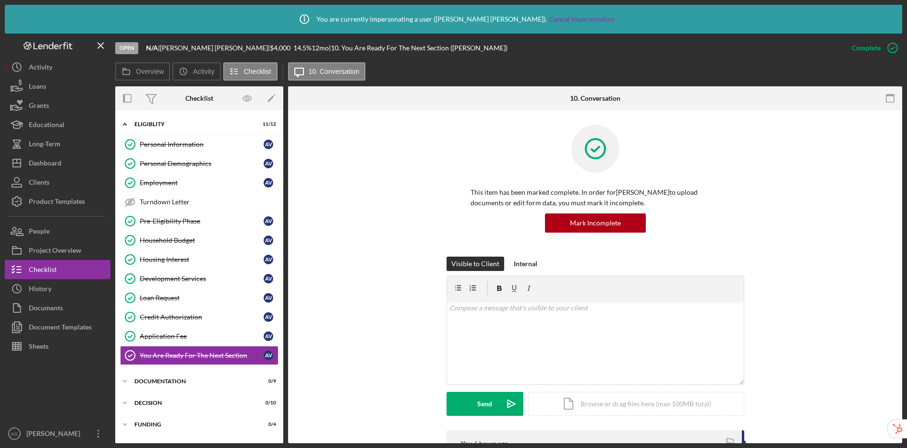
scroll to position [39, 0]
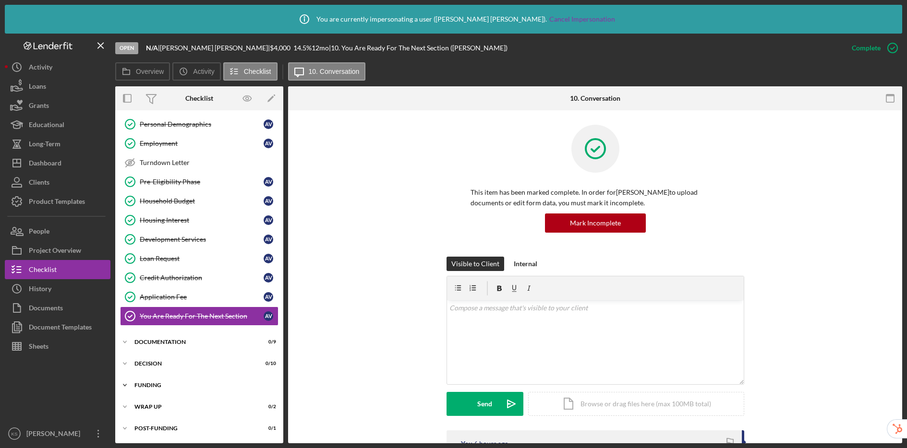
click at [168, 386] on div "Funding" at bounding box center [202, 386] width 137 height 6
click at [175, 365] on div "Decision" at bounding box center [202, 364] width 137 height 6
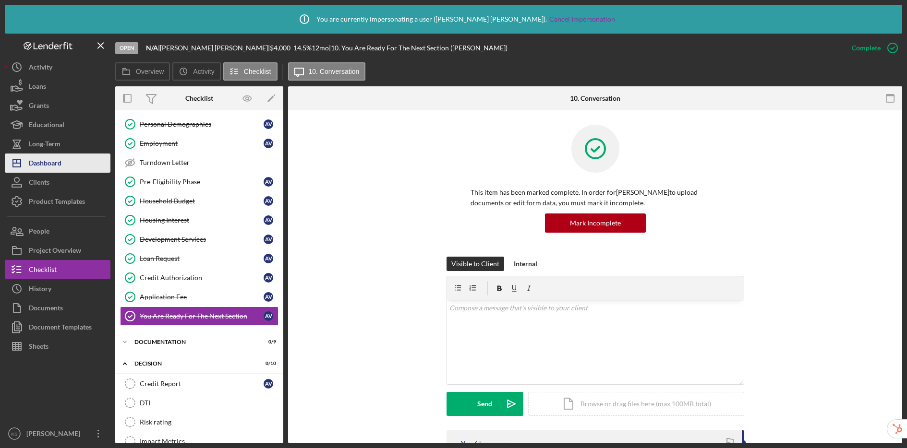
click at [65, 161] on button "Icon/Dashboard Dashboard" at bounding box center [58, 163] width 106 height 19
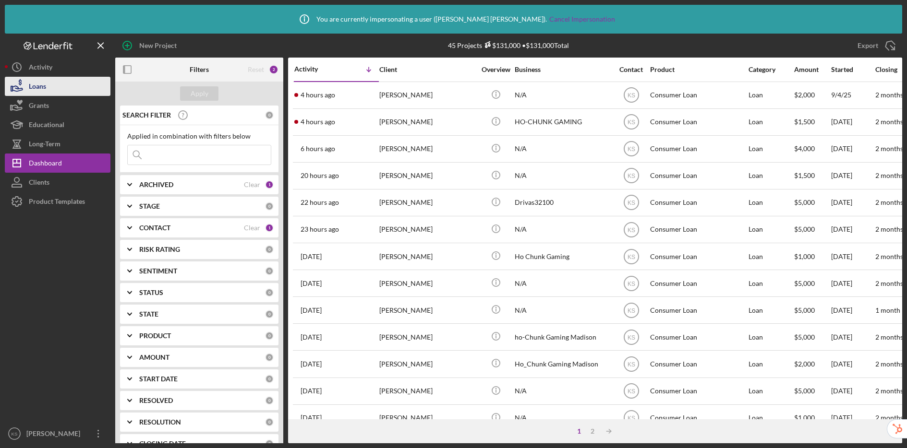
click at [44, 86] on div "Loans" at bounding box center [37, 88] width 17 height 22
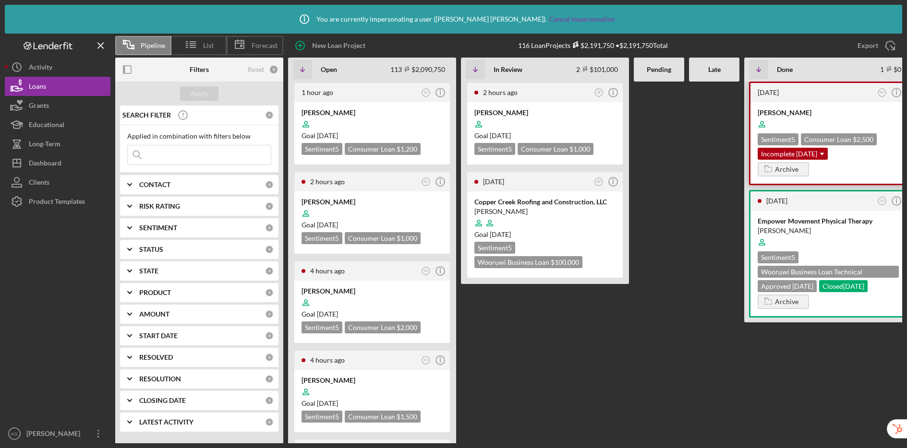
click at [844, 110] on div "[PERSON_NAME]" at bounding box center [827, 113] width 141 height 10
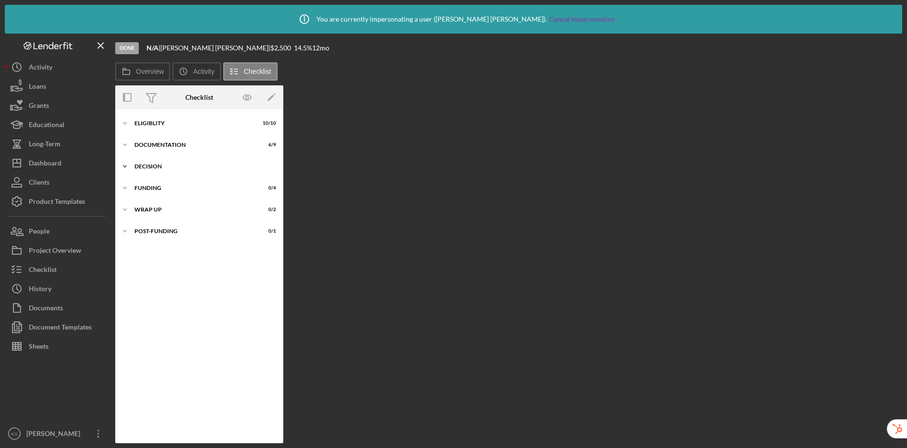
click at [154, 162] on div "Icon/Expander Decision 0 / 9" at bounding box center [199, 166] width 168 height 19
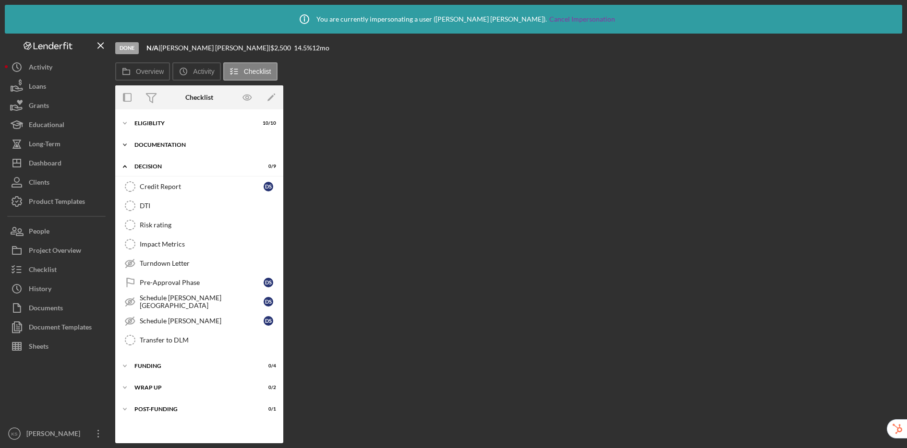
click at [168, 137] on div "Icon/Expander Documentation 6 / 9" at bounding box center [199, 144] width 168 height 19
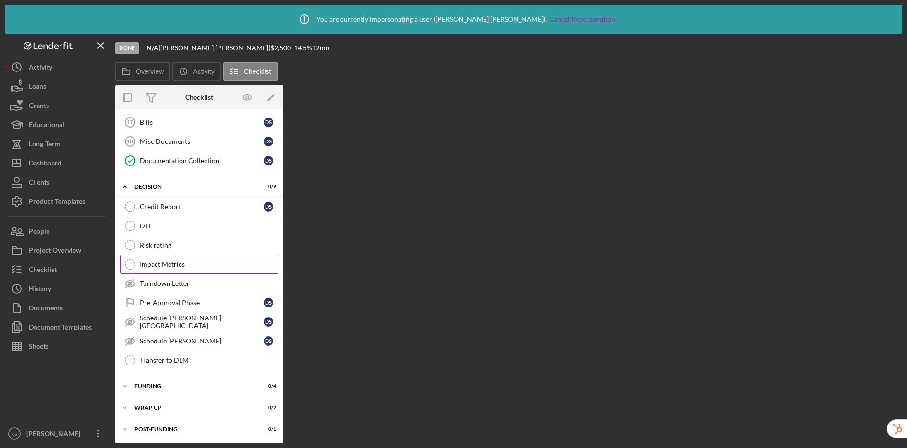
scroll to position [159, 0]
click at [183, 279] on div "Turndown Letter" at bounding box center [209, 283] width 138 height 8
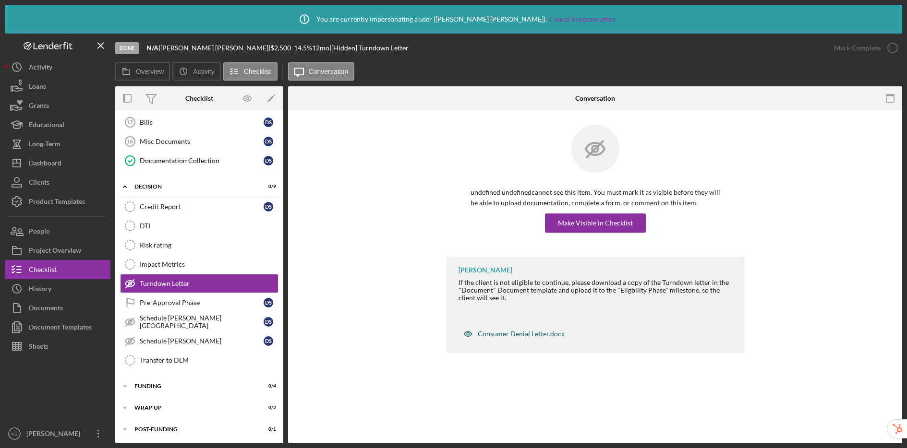
click at [507, 334] on div "Consumer Denial Letter.docx" at bounding box center [521, 334] width 87 height 8
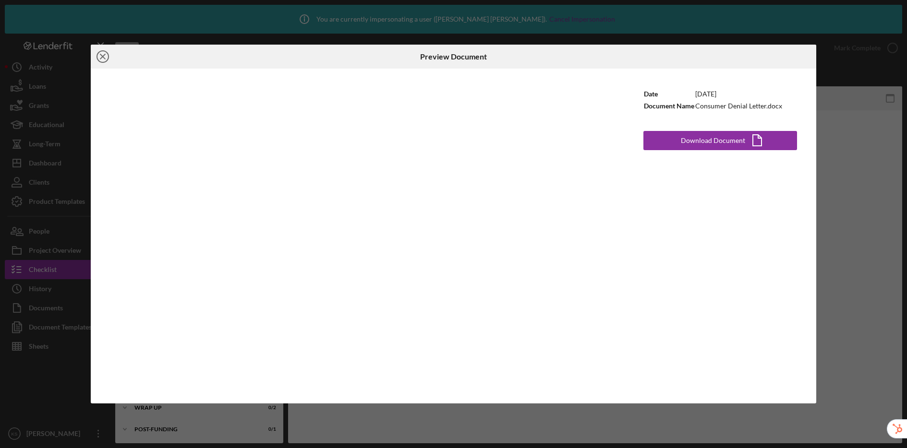
click at [103, 60] on icon "Icon/Close" at bounding box center [103, 57] width 24 height 24
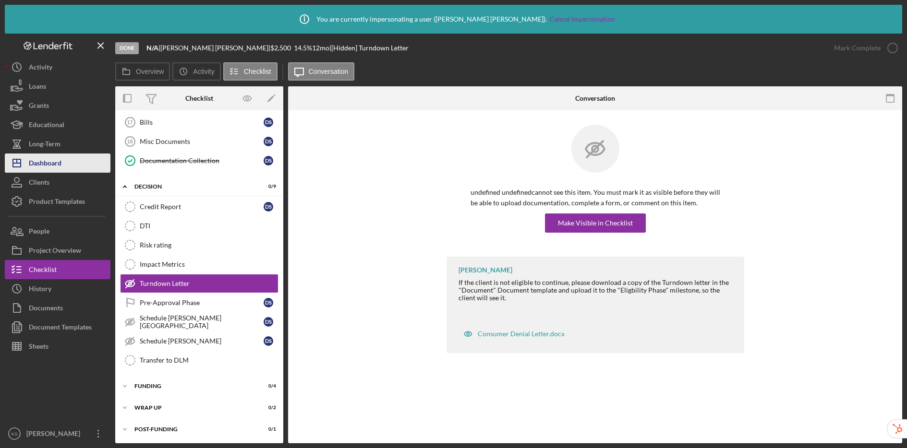
click at [50, 162] on div "Dashboard" at bounding box center [45, 165] width 33 height 22
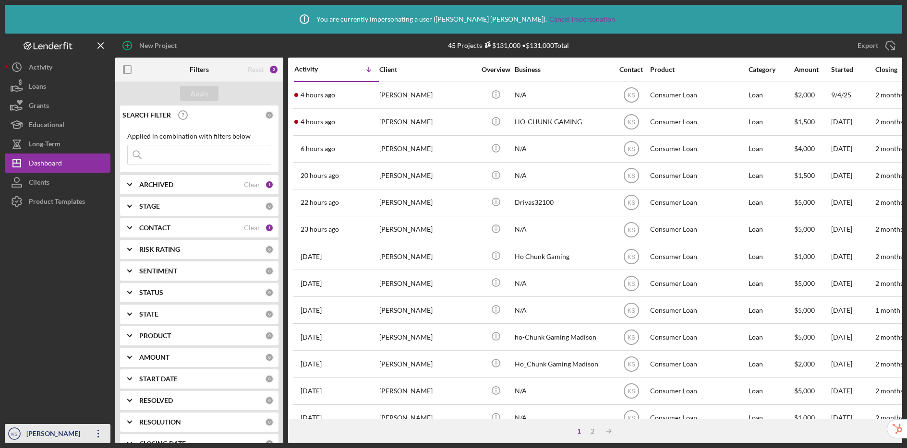
click at [63, 435] on div "[PERSON_NAME]" at bounding box center [55, 435] width 62 height 22
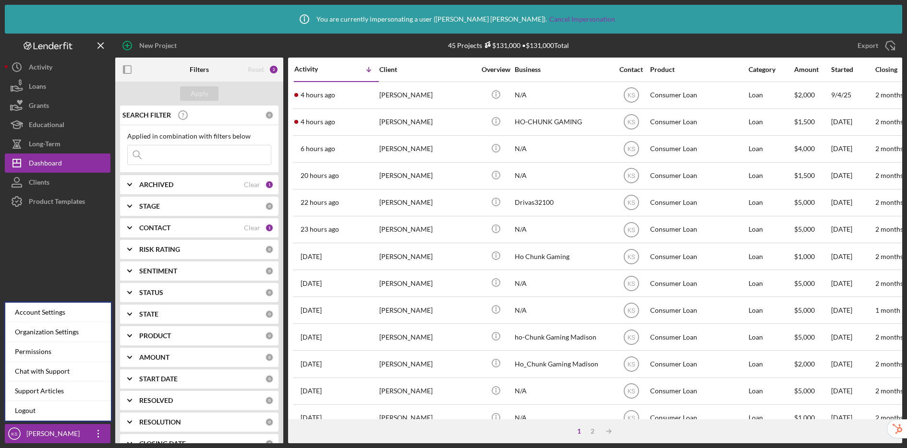
click at [54, 333] on div "Organization Settings" at bounding box center [58, 333] width 106 height 20
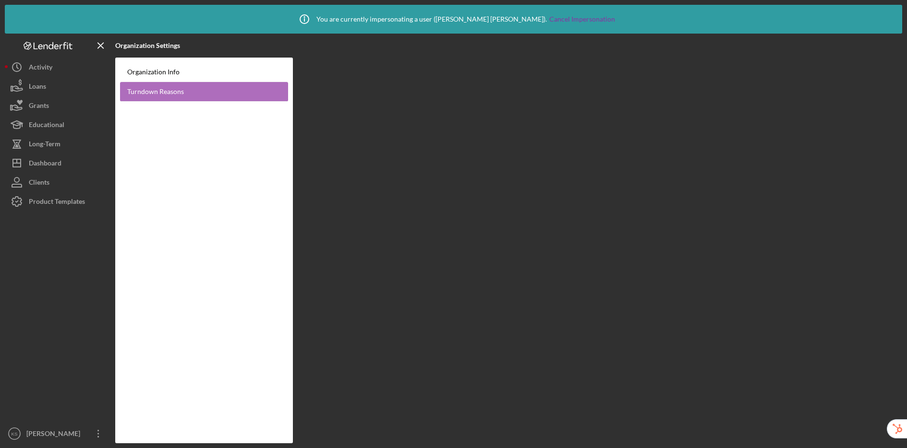
click at [202, 93] on link "Turndown Reasons" at bounding box center [204, 92] width 168 height 20
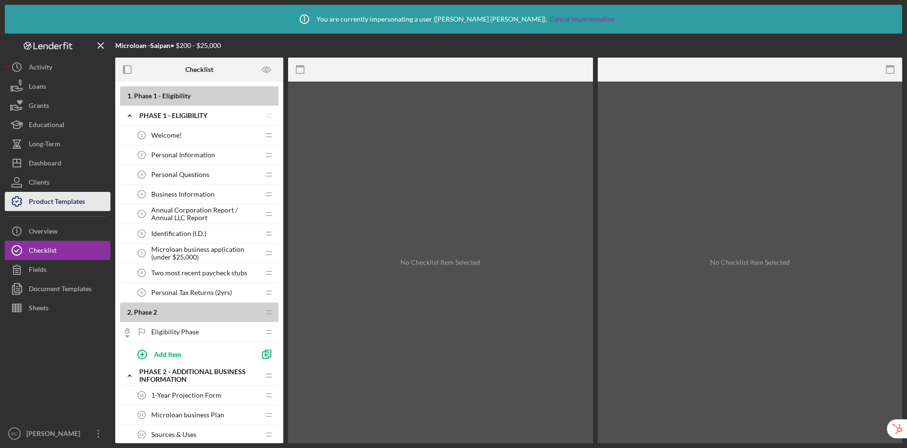
click at [59, 203] on div "Product Templates" at bounding box center [57, 203] width 56 height 22
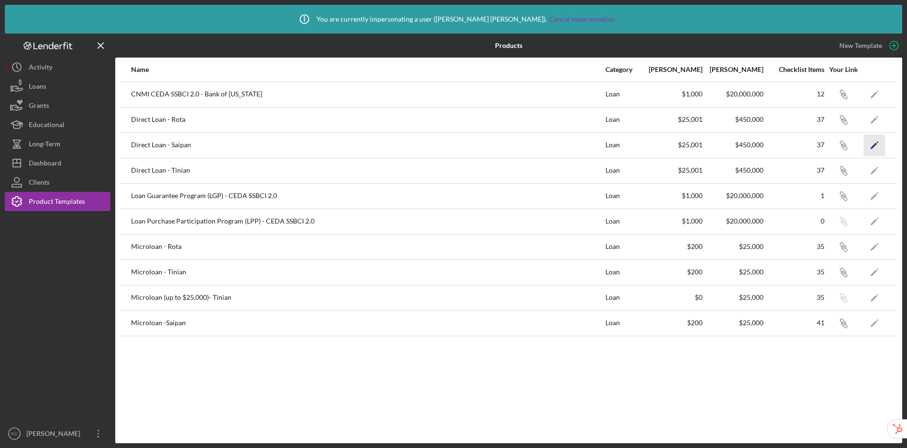
click at [876, 147] on icon "Icon/Edit" at bounding box center [874, 145] width 22 height 22
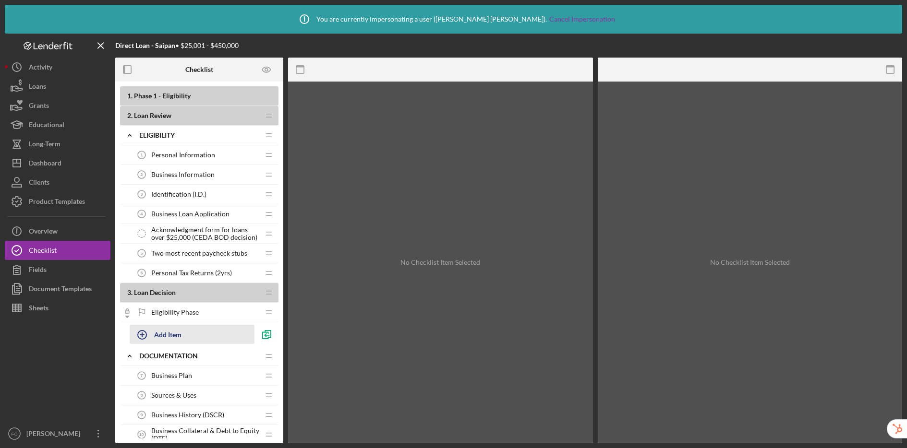
click at [166, 335] on div "Add Item" at bounding box center [167, 334] width 27 height 18
type input "Acknowledgement Form"
click at [133, 361] on button "Add" at bounding box center [141, 358] width 22 height 14
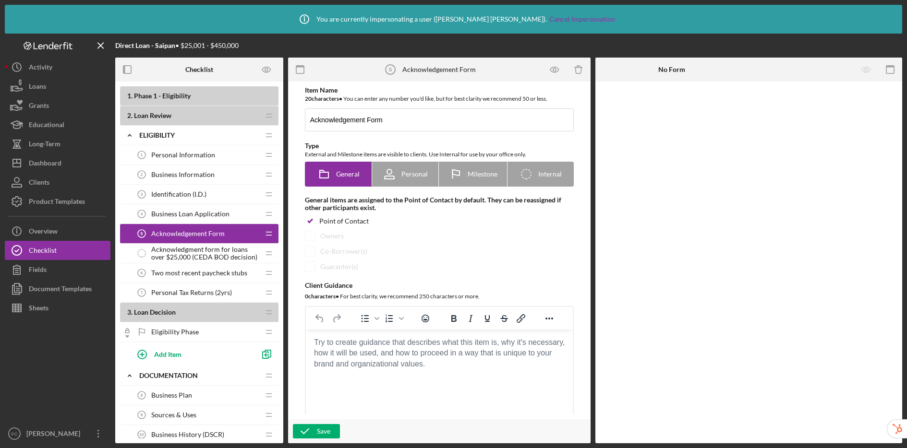
click at [218, 253] on span "Acknowledgment form for loans over $25,000 (CEDA BOD decision)" at bounding box center [205, 253] width 108 height 15
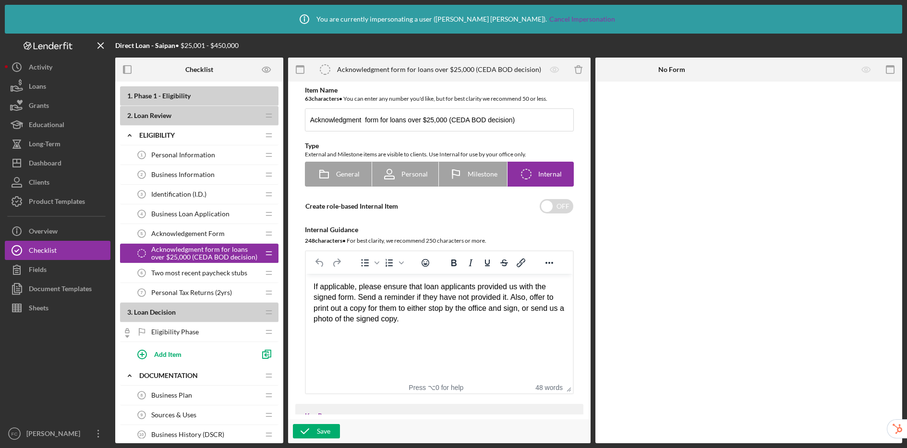
click at [177, 233] on span "Acknowledgement Form" at bounding box center [187, 234] width 73 height 8
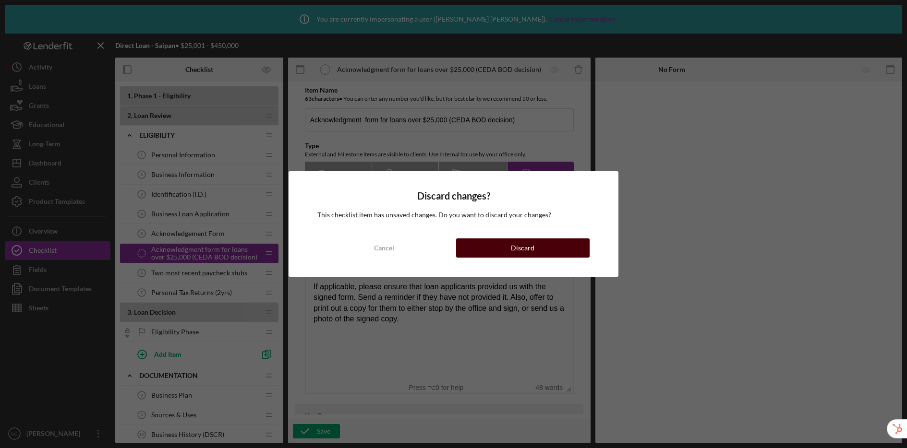
click at [493, 245] on button "Discard" at bounding box center [522, 248] width 133 height 19
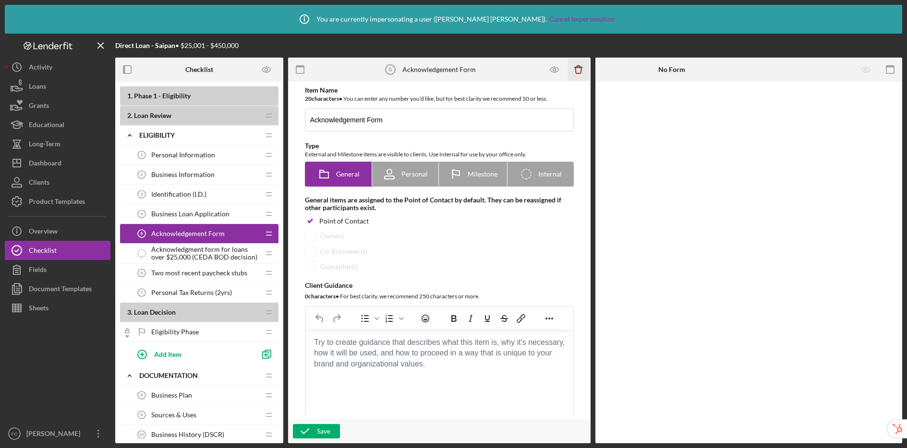
click at [579, 68] on icon "Icon/Delete" at bounding box center [578, 70] width 22 height 22
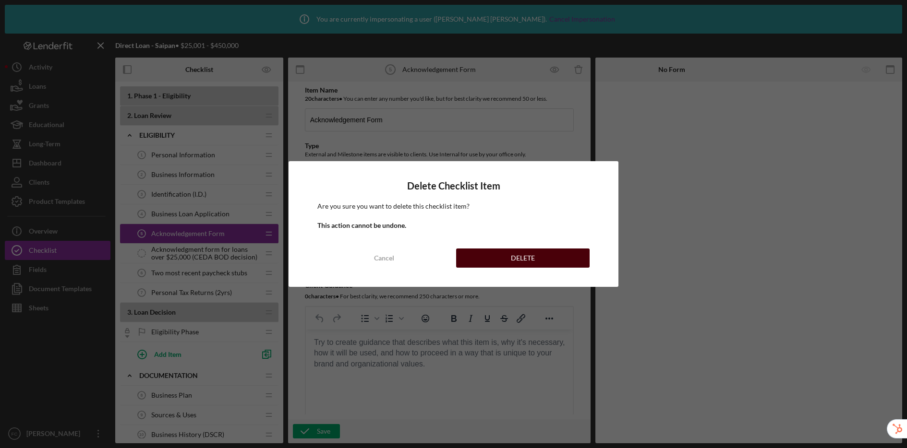
click at [550, 258] on button "DELETE" at bounding box center [522, 258] width 133 height 19
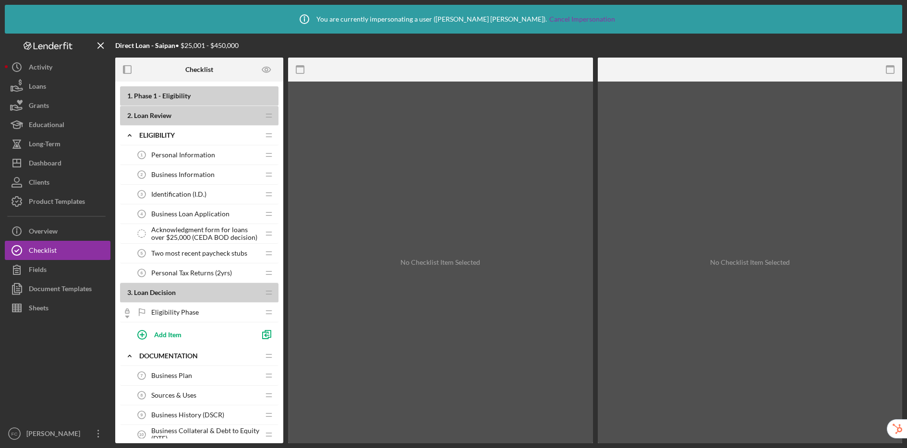
click at [188, 228] on span "Acknowledgment form for loans over $25,000 (CEDA BOD decision)" at bounding box center [205, 233] width 108 height 15
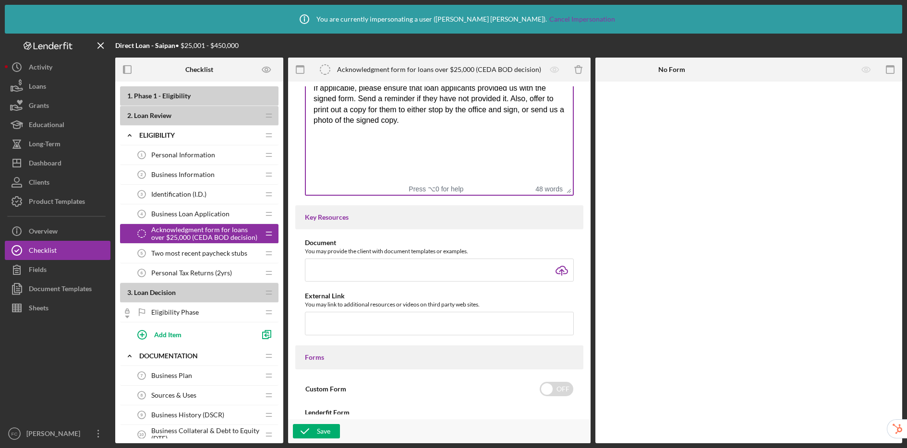
scroll to position [197, 0]
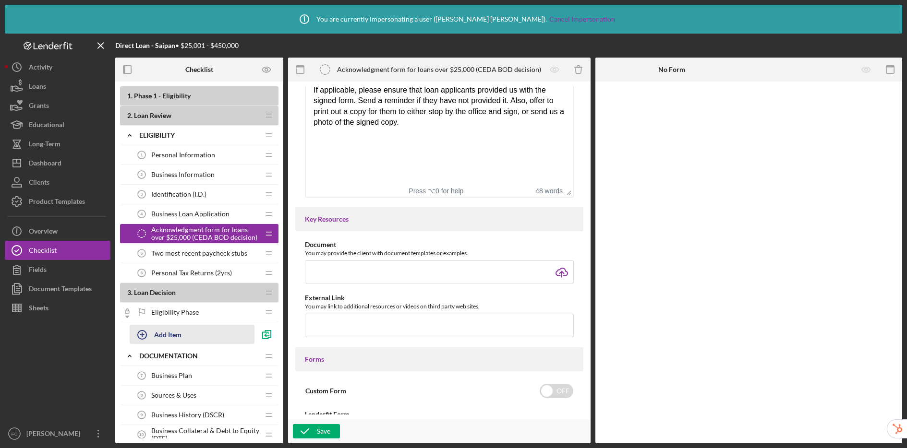
click at [164, 339] on div "Add Item" at bounding box center [167, 334] width 27 height 18
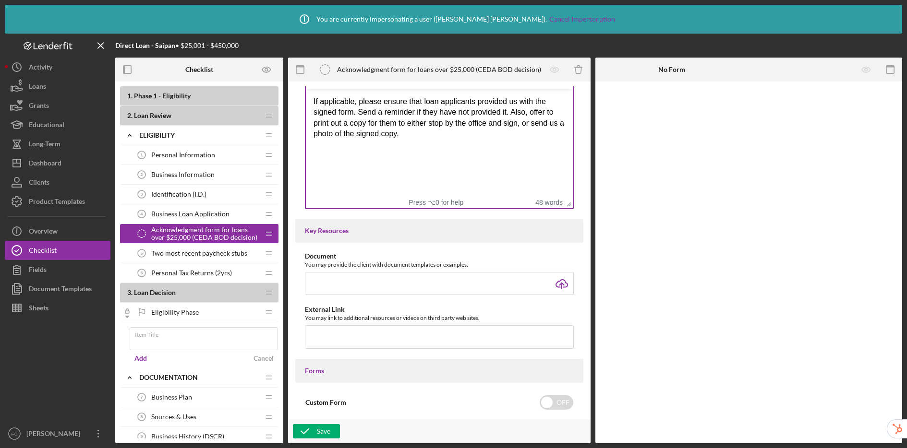
scroll to position [182, 0]
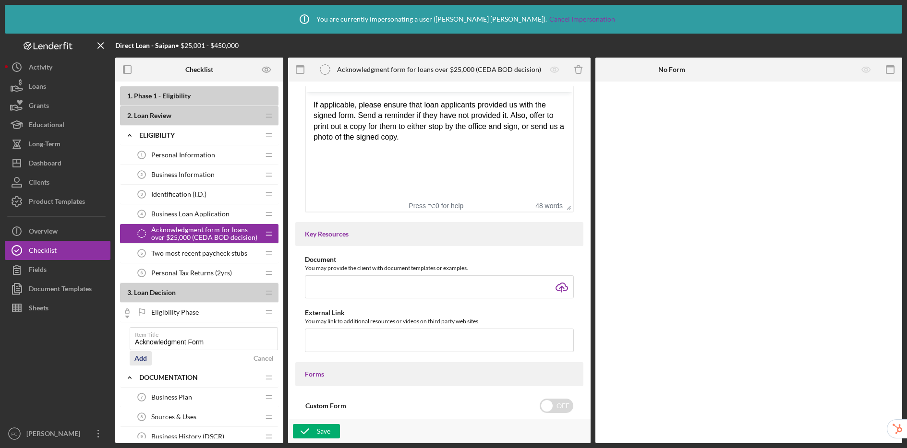
type input "Acknowledgment Form"
click at [135, 362] on div "Add" at bounding box center [140, 358] width 12 height 14
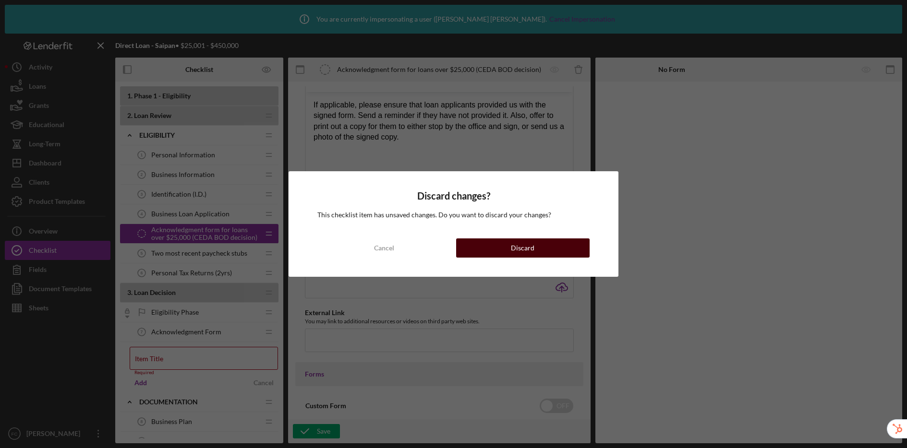
click at [508, 247] on button "Discard" at bounding box center [522, 248] width 133 height 19
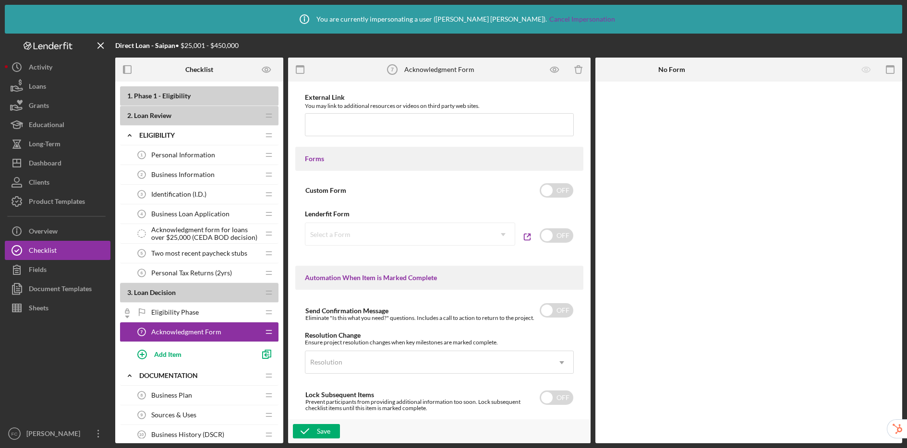
scroll to position [605, 0]
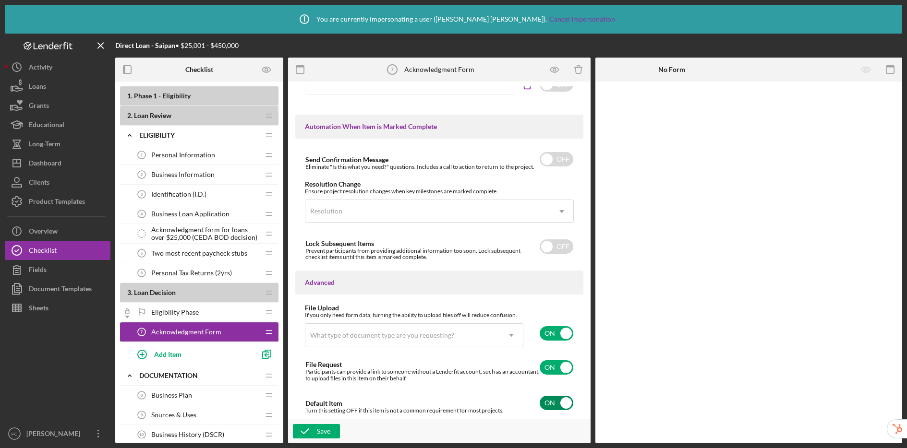
click at [558, 403] on input "checkbox" at bounding box center [556, 403] width 34 height 14
checkbox input "false"
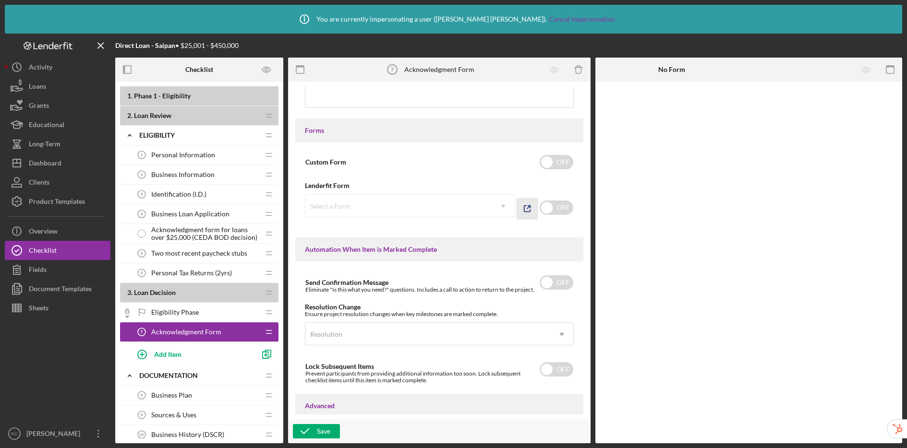
scroll to position [487, 0]
click at [558, 209] on input "checkbox" at bounding box center [556, 208] width 34 height 14
checkbox input "true"
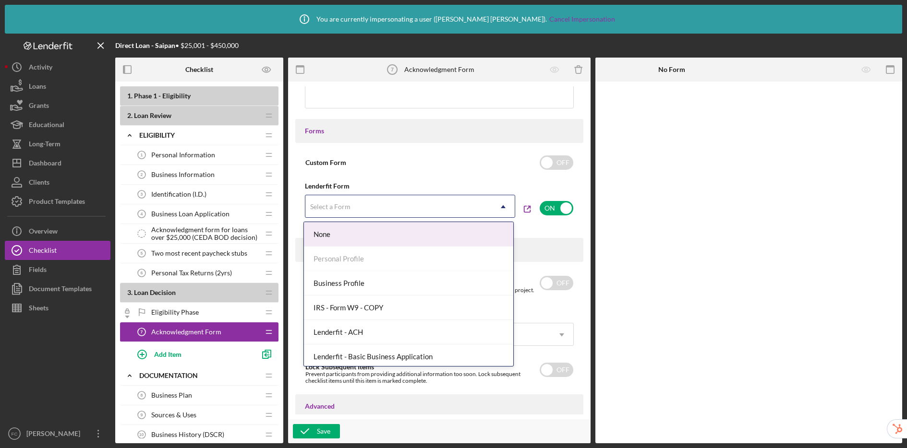
click at [416, 209] on div "Select a Form" at bounding box center [398, 207] width 186 height 22
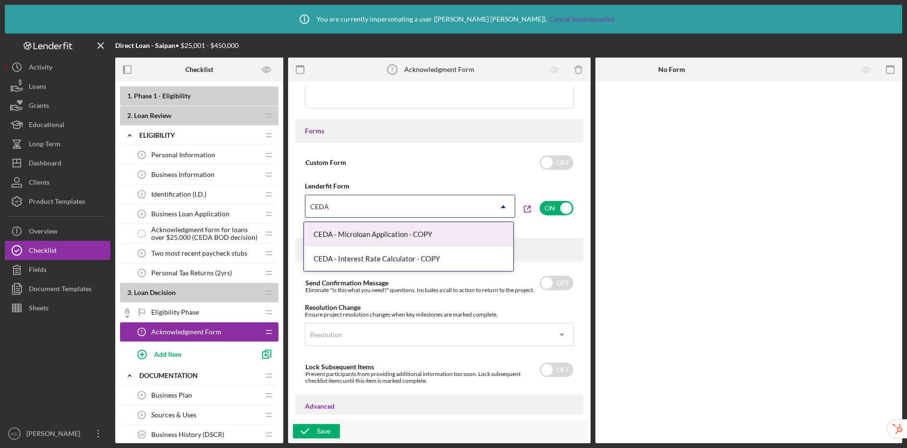
type input "CEDA"
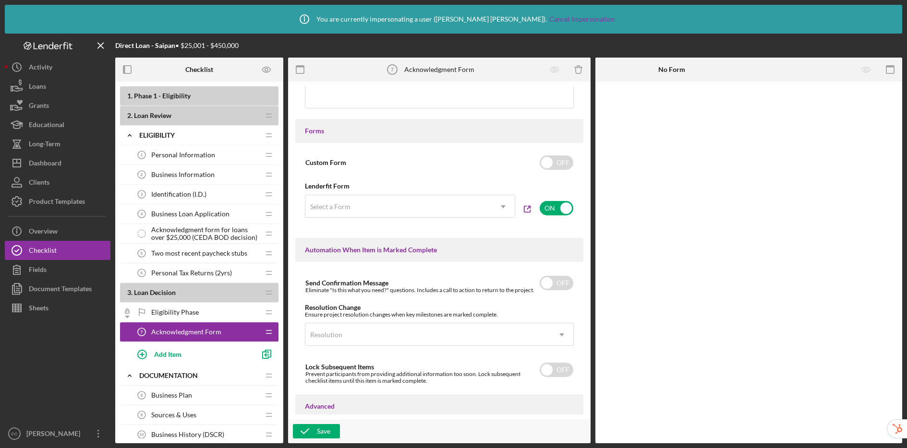
click at [308, 176] on div "Custom Form OFF Lenderfit Form Select a Form Icon/Dropdown Arrow ON" at bounding box center [439, 188] width 288 height 71
click at [319, 430] on div "Save" at bounding box center [323, 431] width 13 height 14
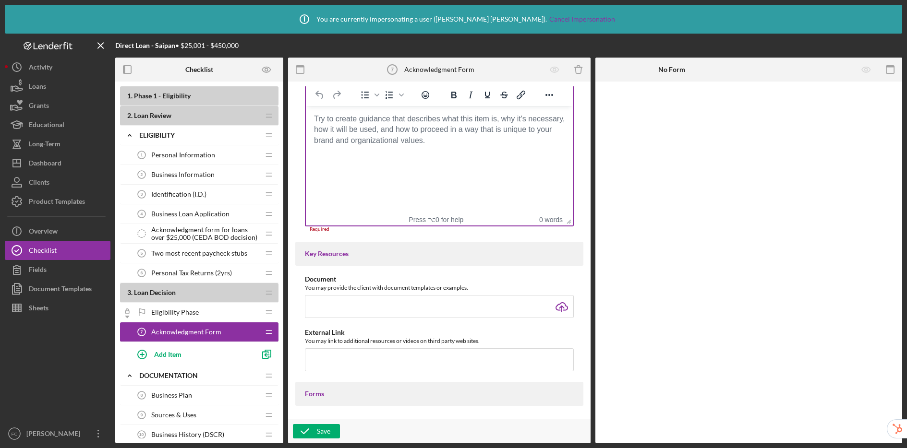
scroll to position [220, 0]
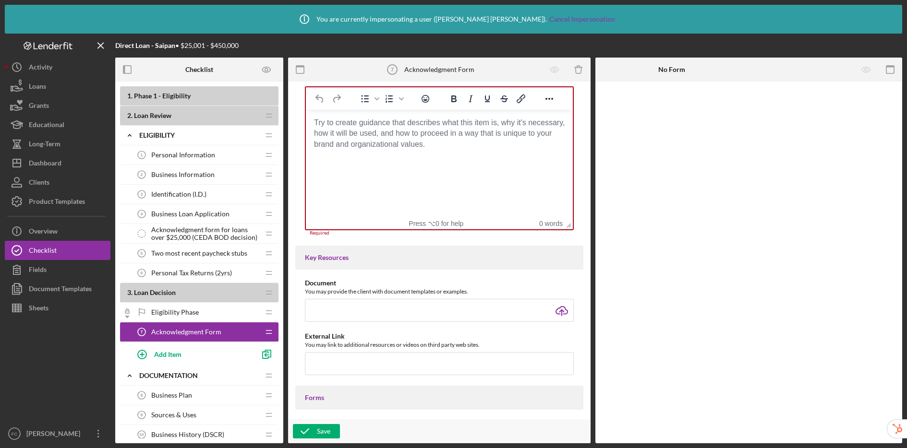
click at [388, 136] on html at bounding box center [438, 123] width 267 height 26
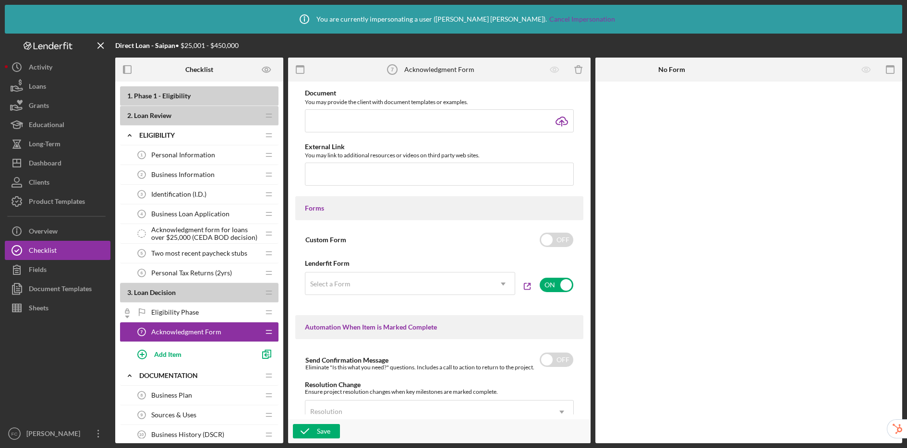
scroll to position [609, 0]
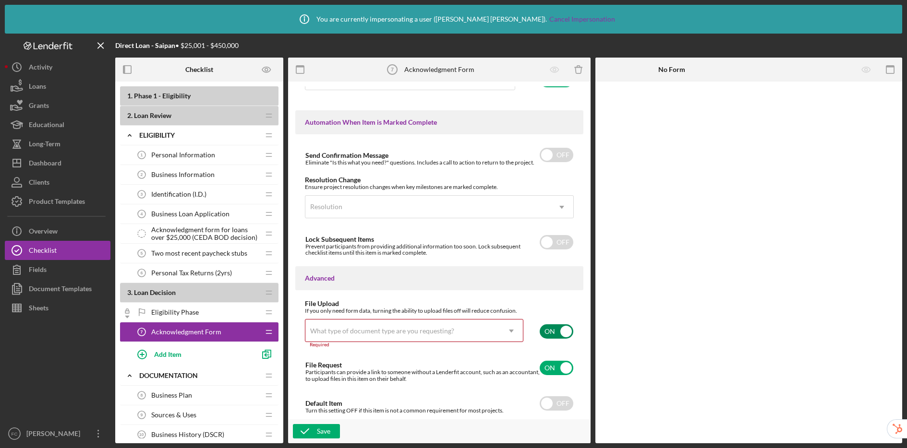
click at [555, 332] on input "checkbox" at bounding box center [556, 331] width 34 height 14
checkbox input "false"
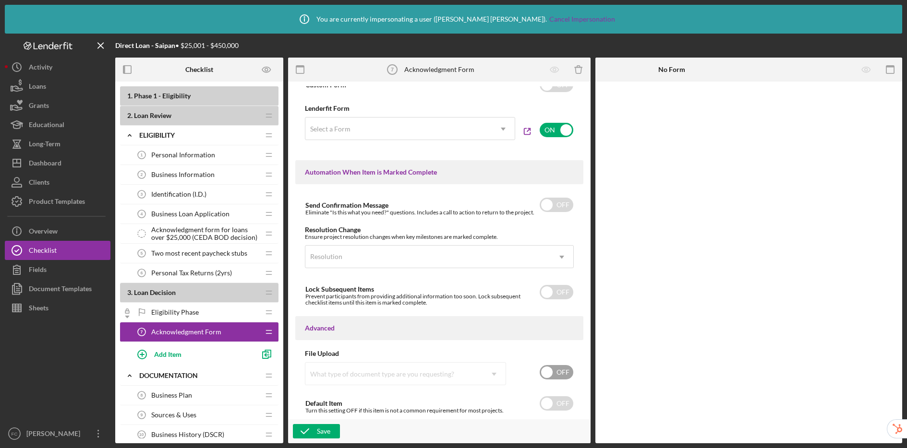
scroll to position [559, 0]
click at [309, 428] on icon "button" at bounding box center [305, 431] width 24 height 24
checkbox input "false"
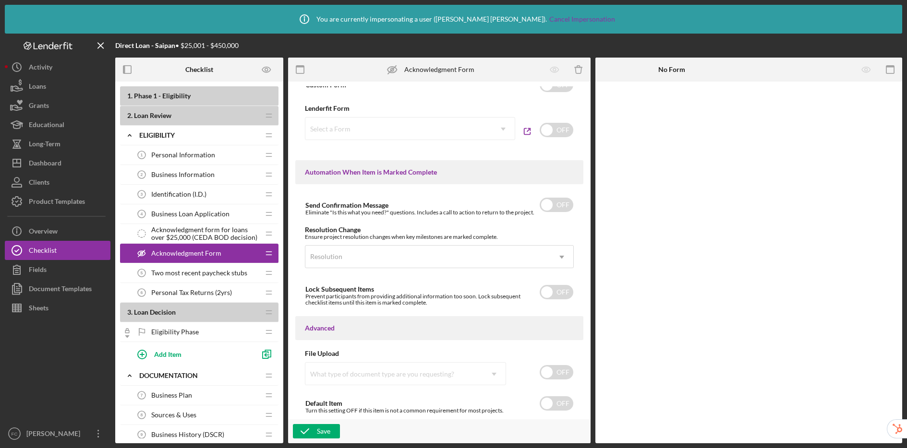
click at [238, 235] on span "Acknowledgment form for loans over $25,000 (CEDA BOD decision)" at bounding box center [205, 233] width 108 height 15
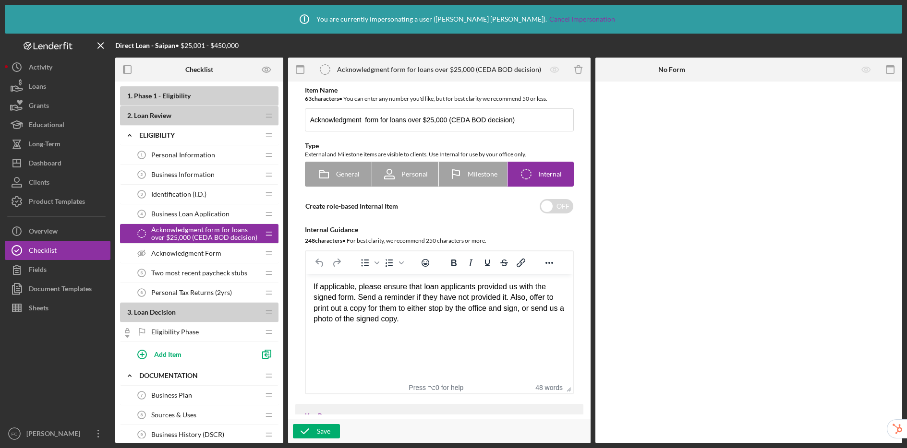
click at [482, 320] on div "If applicable, please ensure that loan applicants provided us with the signed f…" at bounding box center [439, 303] width 252 height 43
click at [185, 254] on span "Acknowledgment Form" at bounding box center [186, 254] width 70 height 8
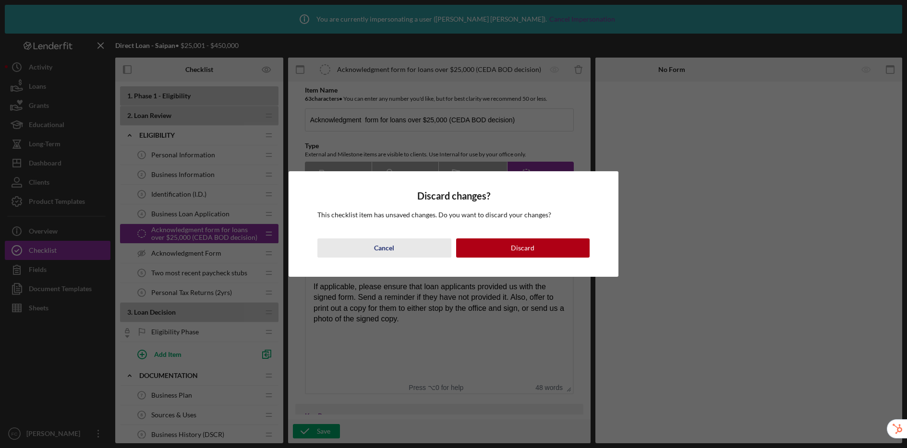
click at [364, 250] on button "Cancel" at bounding box center [383, 248] width 133 height 19
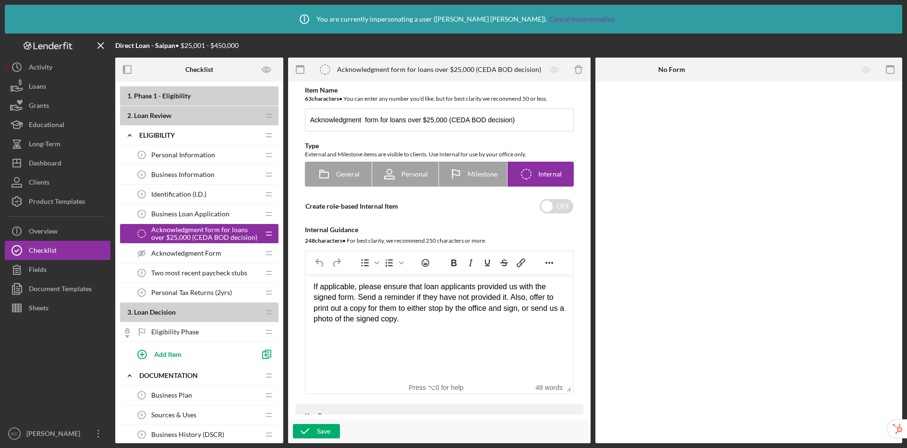
click at [199, 252] on span "Acknowledgment Form" at bounding box center [186, 254] width 70 height 8
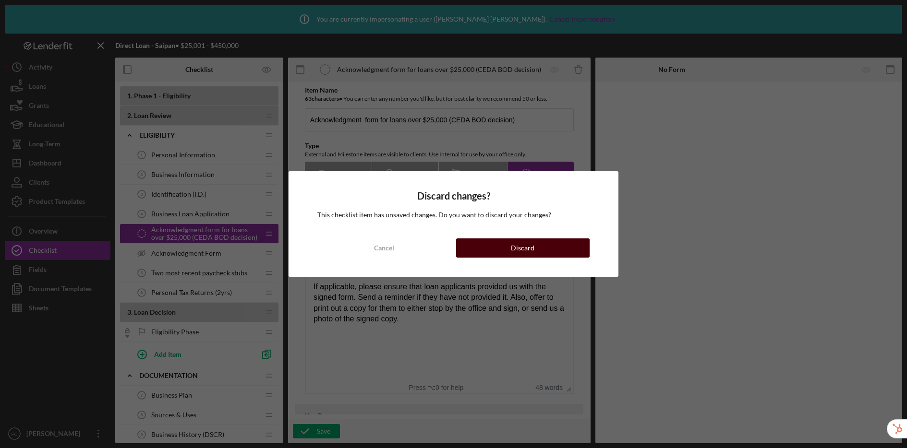
click at [501, 251] on button "Discard" at bounding box center [522, 248] width 133 height 19
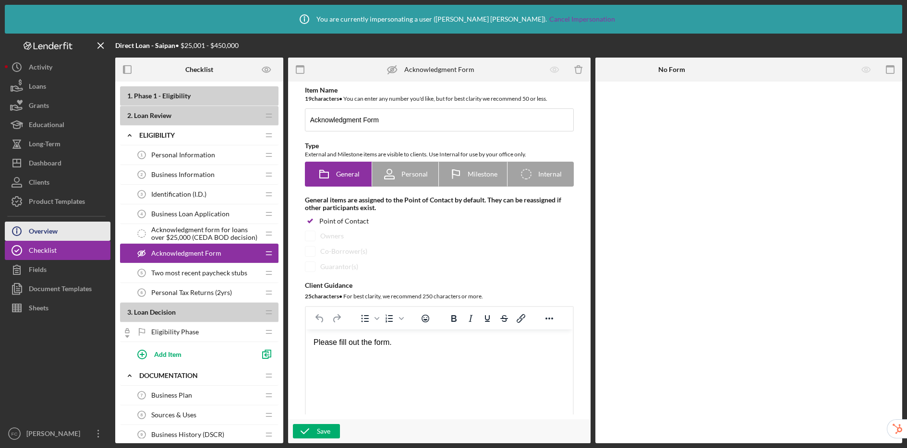
click at [55, 230] on div "Overview" at bounding box center [43, 233] width 29 height 22
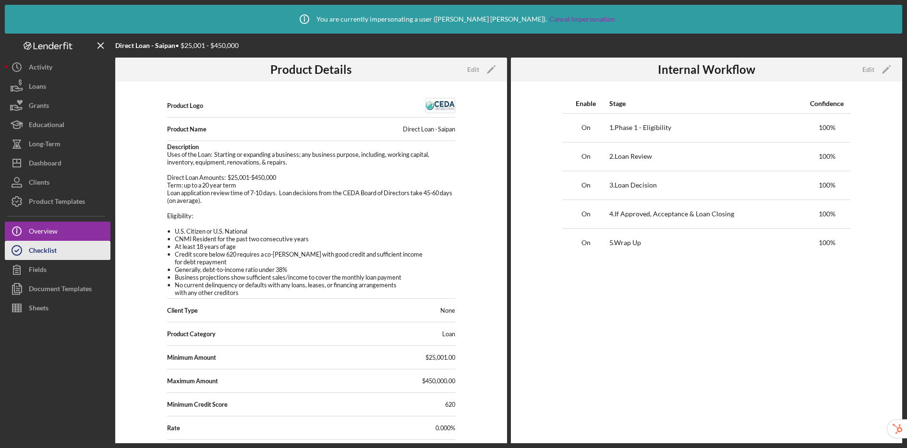
click at [51, 247] on div "Checklist" at bounding box center [43, 252] width 28 height 22
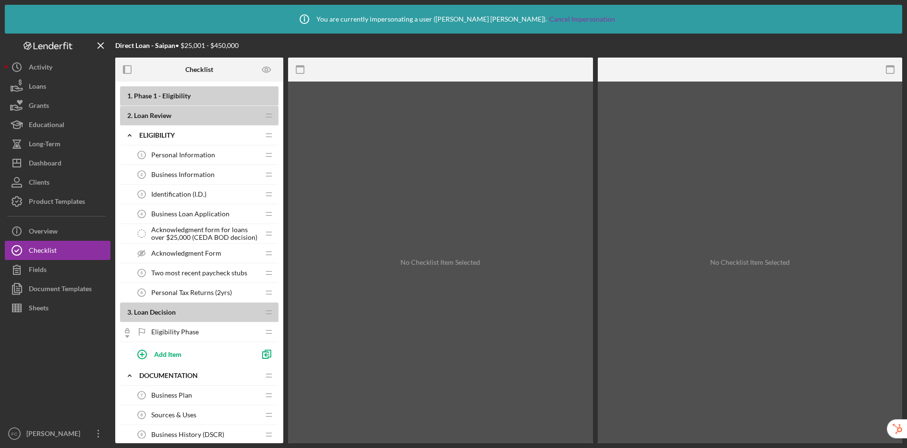
click at [199, 255] on span "Acknowledgment Form" at bounding box center [186, 254] width 70 height 8
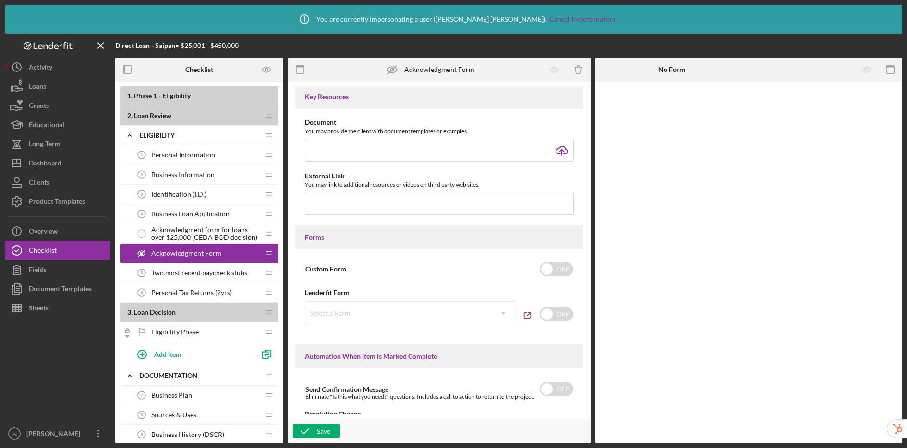
scroll to position [422, 0]
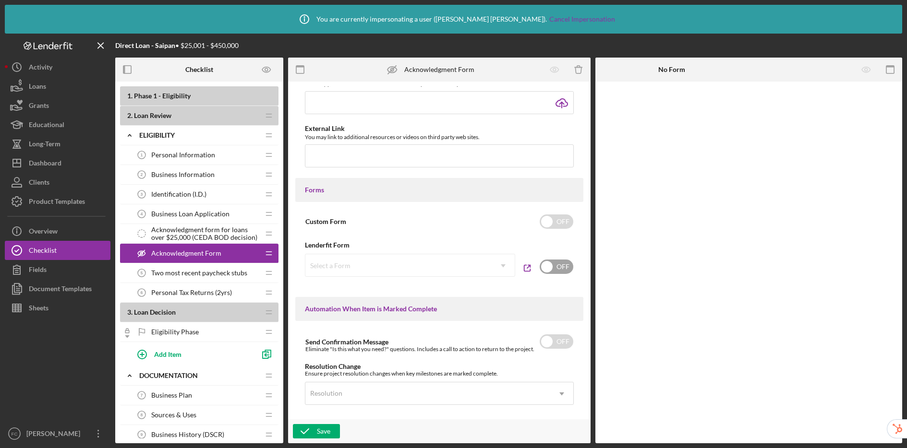
click at [556, 267] on input "checkbox" at bounding box center [556, 267] width 34 height 14
checkbox input "true"
click at [437, 271] on div "Select a Form" at bounding box center [398, 266] width 186 height 22
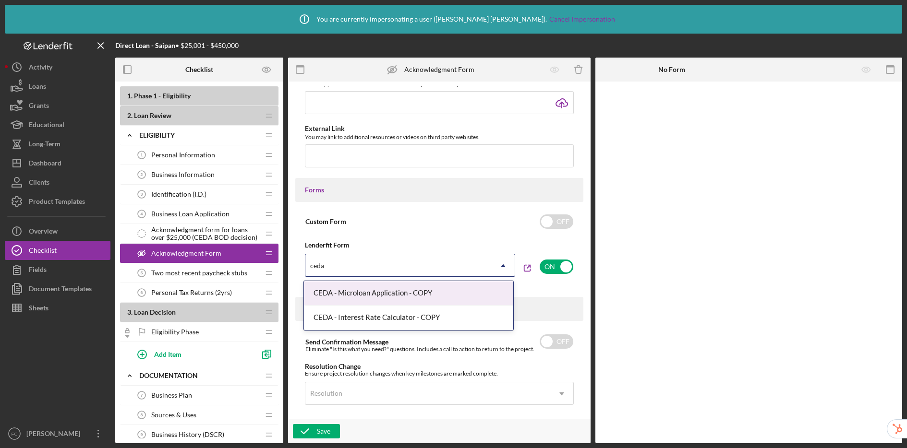
type input "ceda"
click at [542, 282] on div "CEDA - Microloan Application - COPY, 1 of 2. 2 results available for search ter…" at bounding box center [439, 268] width 269 height 29
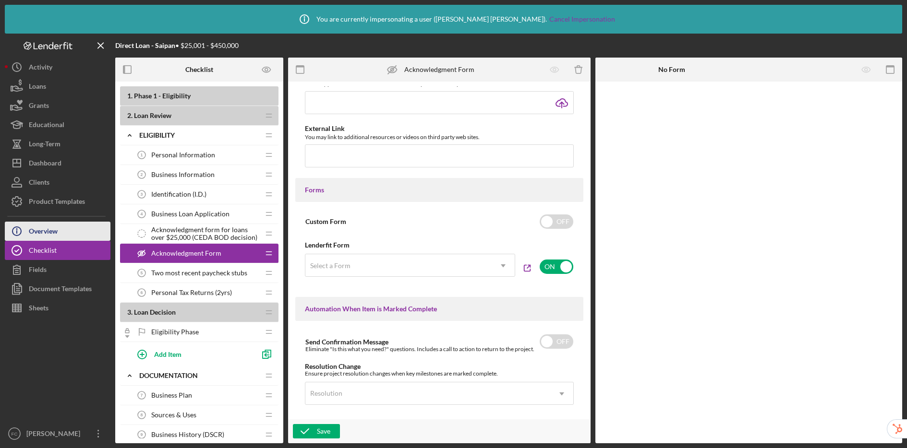
click at [25, 235] on icon "Icon/Info" at bounding box center [17, 231] width 24 height 24
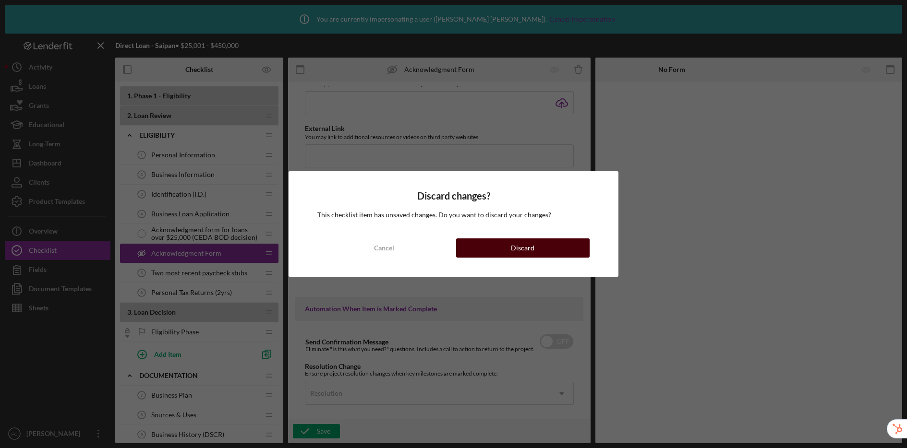
click at [500, 244] on button "Discard" at bounding box center [522, 248] width 133 height 19
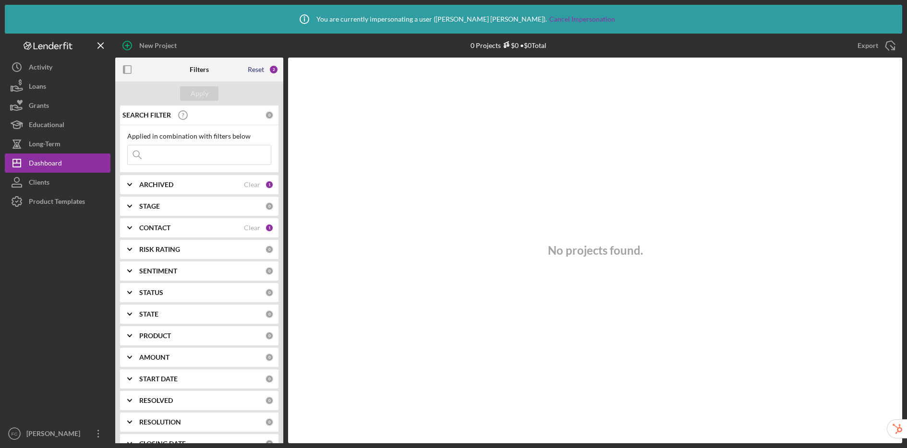
click at [254, 71] on div "Reset" at bounding box center [256, 70] width 16 height 8
click at [193, 94] on div "Apply" at bounding box center [200, 93] width 18 height 14
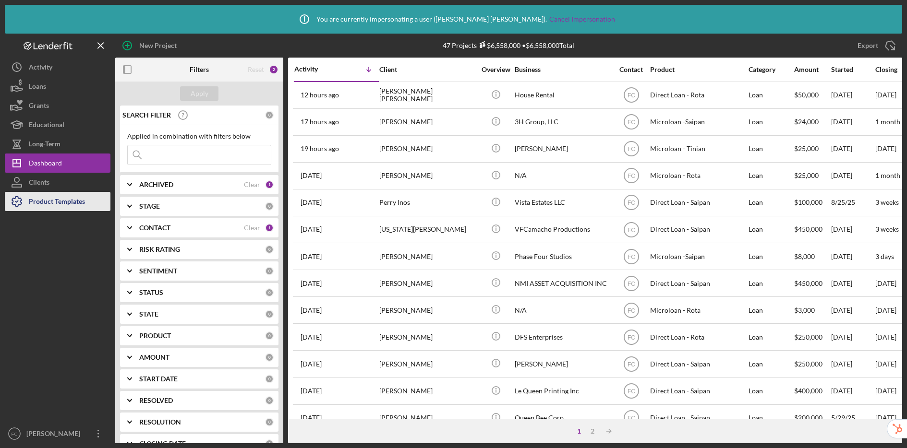
click at [68, 203] on div "Product Templates" at bounding box center [57, 203] width 56 height 22
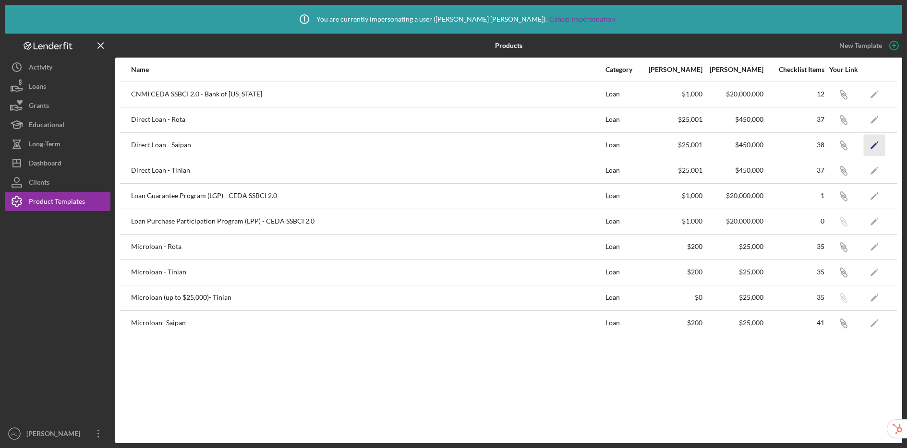
click at [876, 144] on polygon "button" at bounding box center [873, 146] width 7 height 7
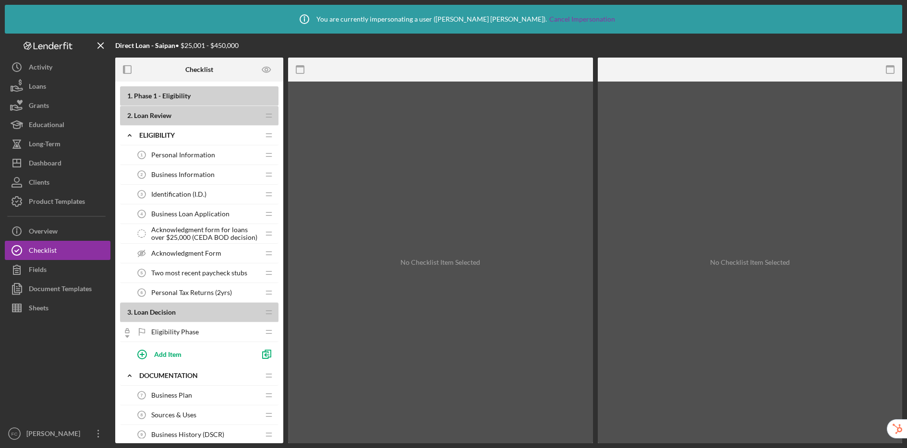
click at [232, 257] on div "Acknowledgment Form Acknowledgment Form" at bounding box center [195, 253] width 127 height 19
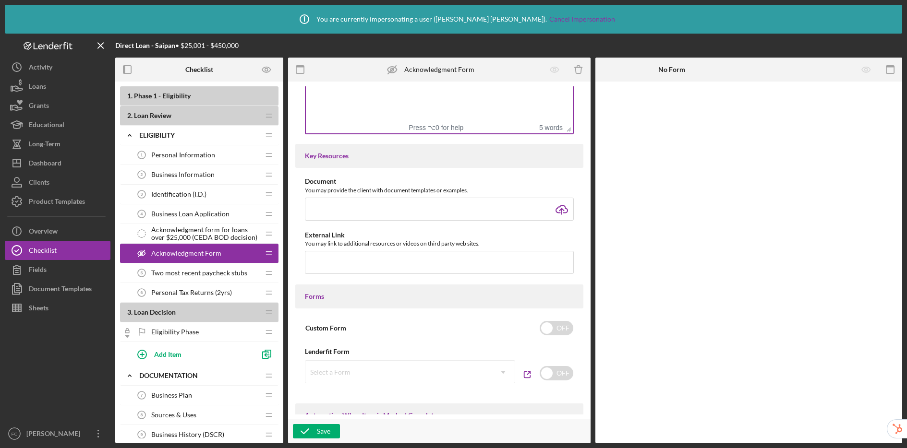
scroll to position [407, 0]
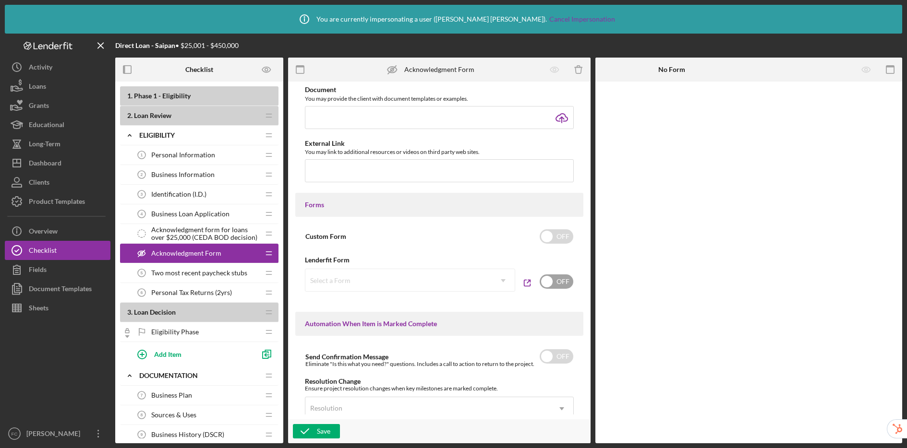
click at [556, 278] on input "checkbox" at bounding box center [556, 282] width 34 height 14
checkbox input "true"
click at [402, 281] on div "Select a Form" at bounding box center [398, 281] width 186 height 22
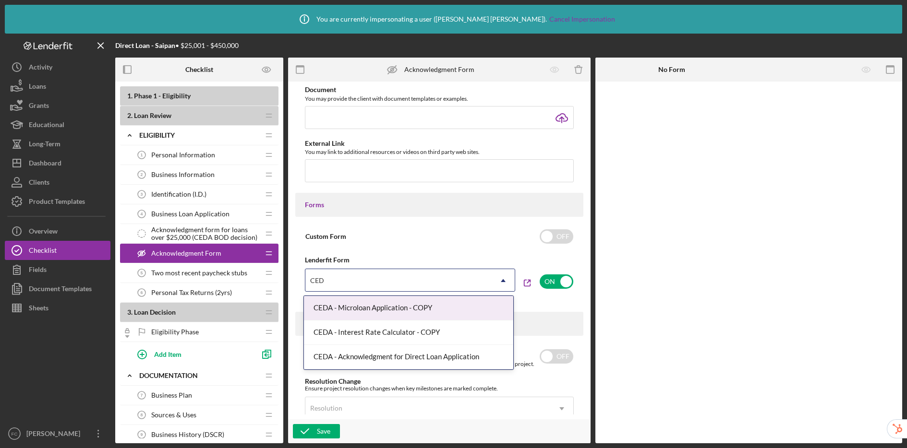
type input "CEDA"
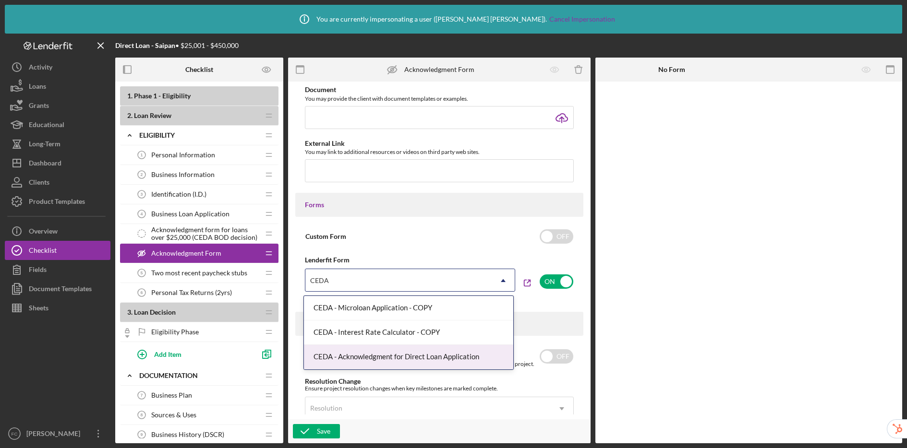
click at [411, 357] on div "CEDA - Acknowledgment for Direct Loan Application" at bounding box center [408, 357] width 209 height 24
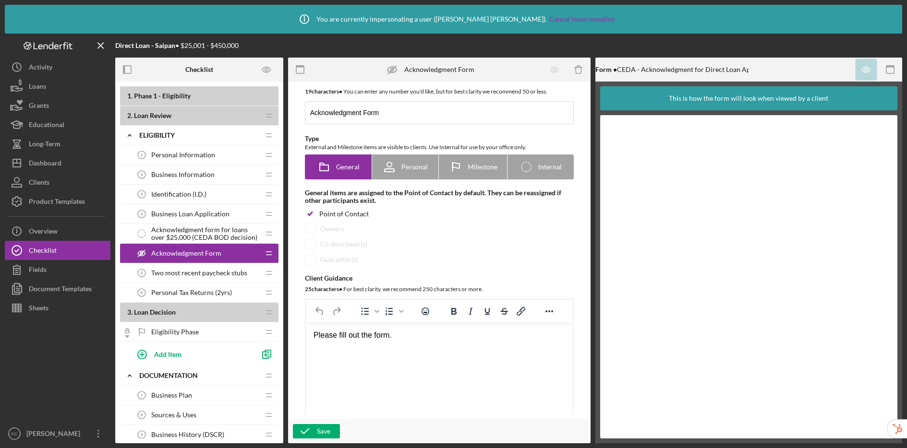
scroll to position [14, 0]
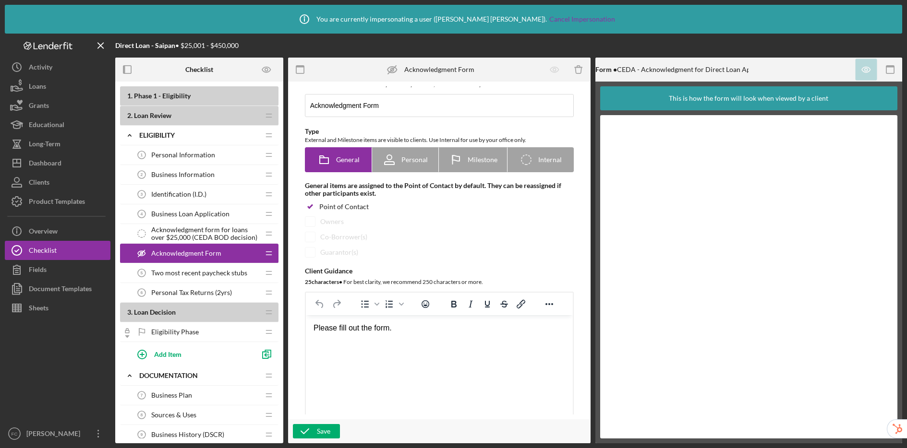
click at [391, 328] on div "Please fill out the form." at bounding box center [439, 328] width 252 height 11
drag, startPoint x: 407, startPoint y: 330, endPoint x: 297, endPoint y: 328, distance: 110.9
click at [305, 328] on html "Please fill out the form." at bounding box center [438, 328] width 267 height 26
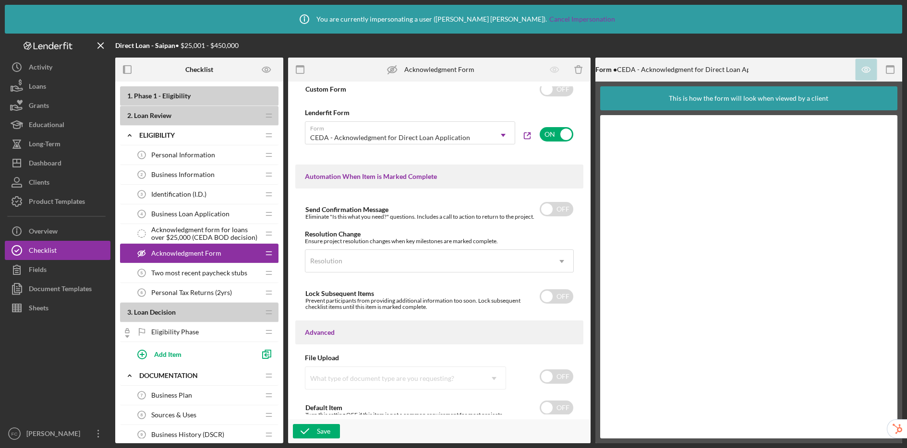
scroll to position [559, 0]
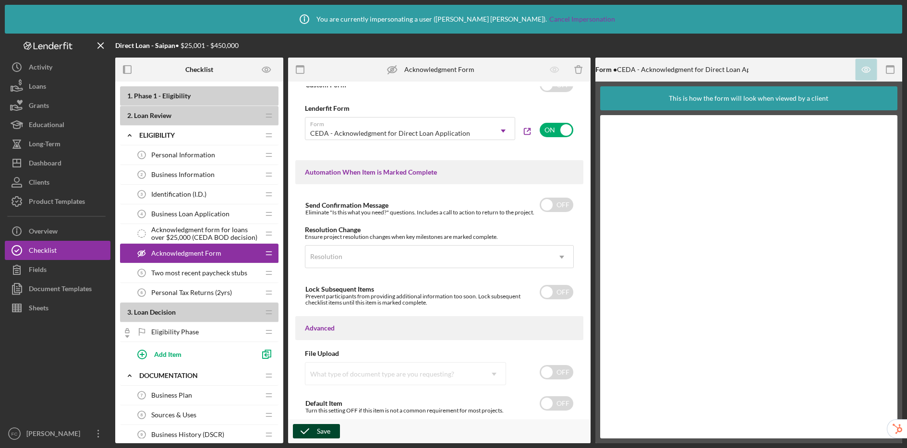
click at [307, 432] on icon "button" at bounding box center [305, 431] width 24 height 24
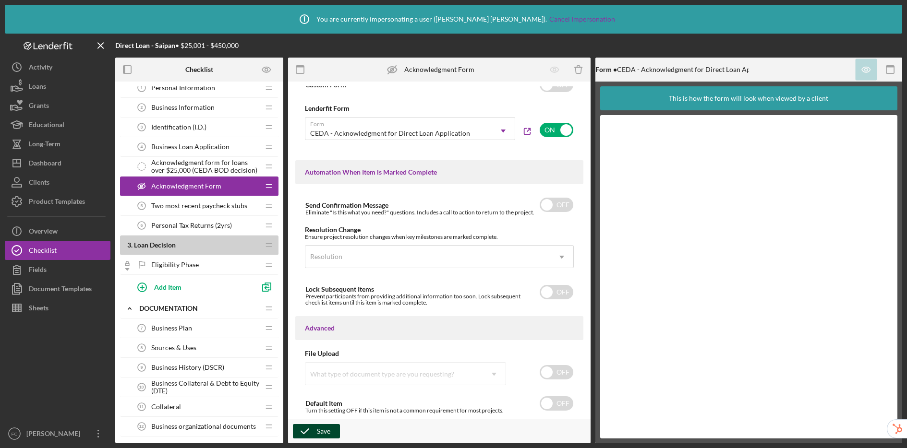
scroll to position [0, 0]
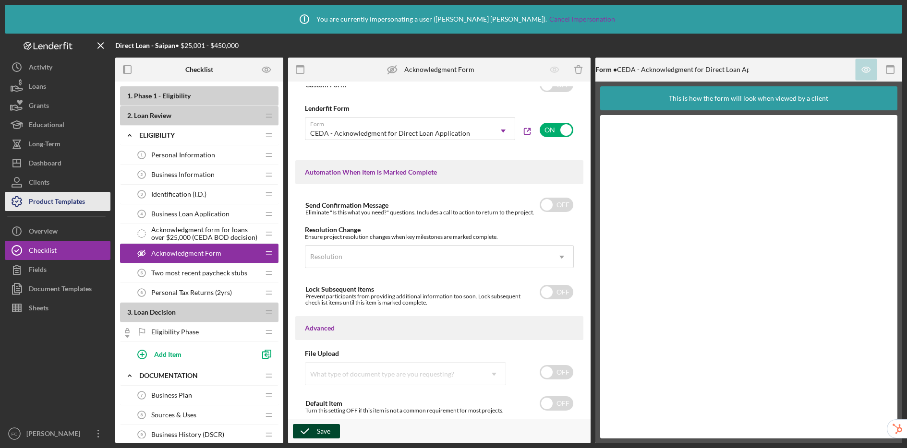
click at [49, 202] on div "Product Templates" at bounding box center [57, 203] width 56 height 22
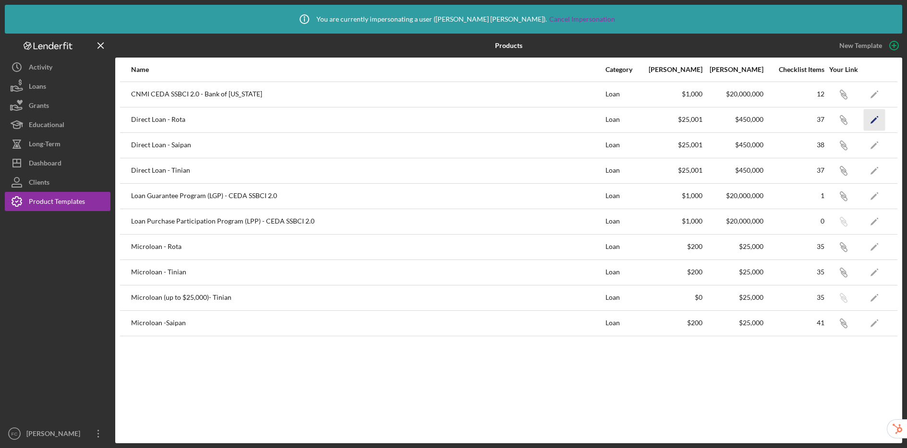
click at [874, 120] on polygon "button" at bounding box center [873, 120] width 7 height 7
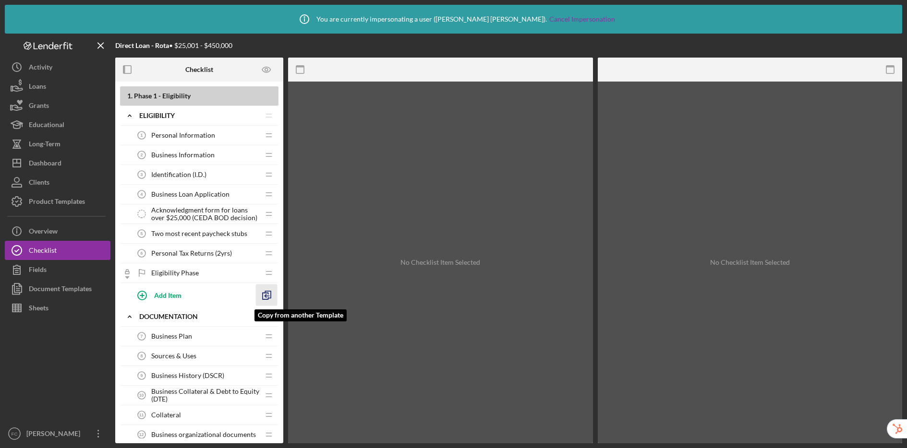
click at [270, 293] on icon "button" at bounding box center [267, 296] width 22 height 22
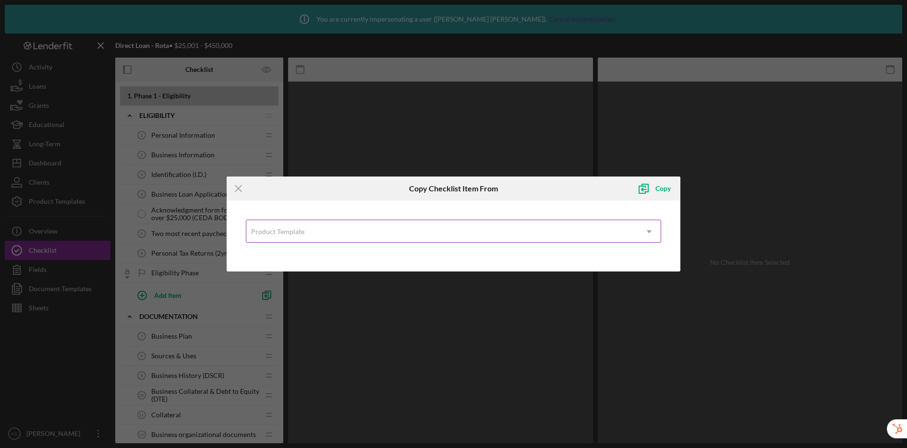
click at [282, 239] on div "Product Template" at bounding box center [441, 232] width 391 height 22
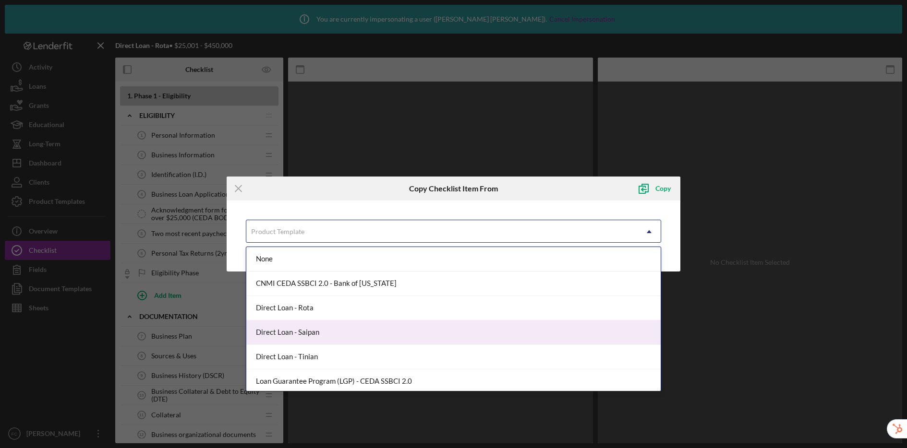
click at [288, 331] on div "Direct Loan - Saipan" at bounding box center [453, 333] width 414 height 24
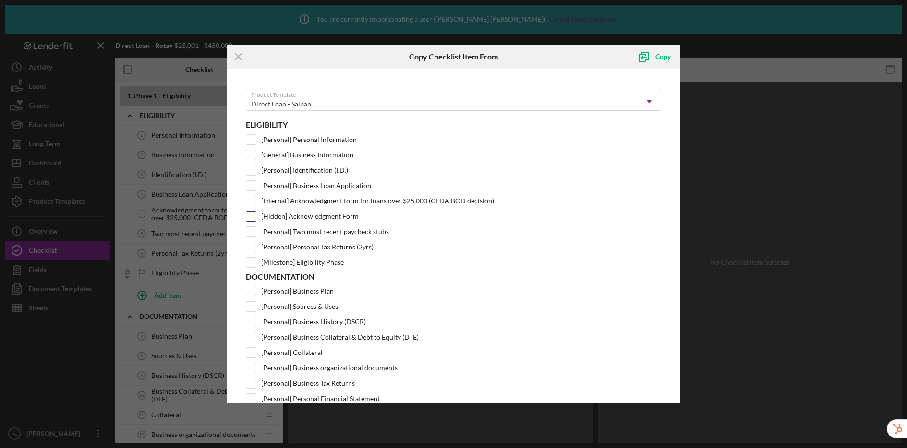
click at [250, 215] on input "[Hidden] Acknowledgment Form" at bounding box center [251, 217] width 10 height 10
checkbox input "true"
click at [663, 56] on div "Copy" at bounding box center [662, 56] width 15 height 19
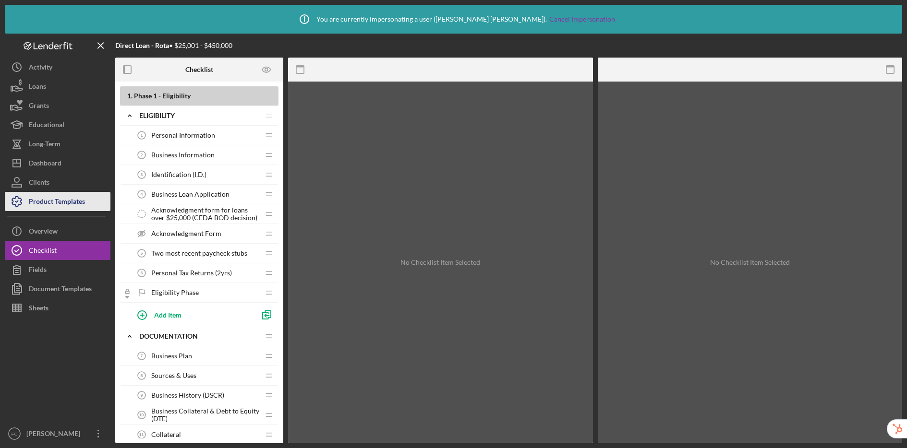
click at [52, 205] on div "Product Templates" at bounding box center [57, 203] width 56 height 22
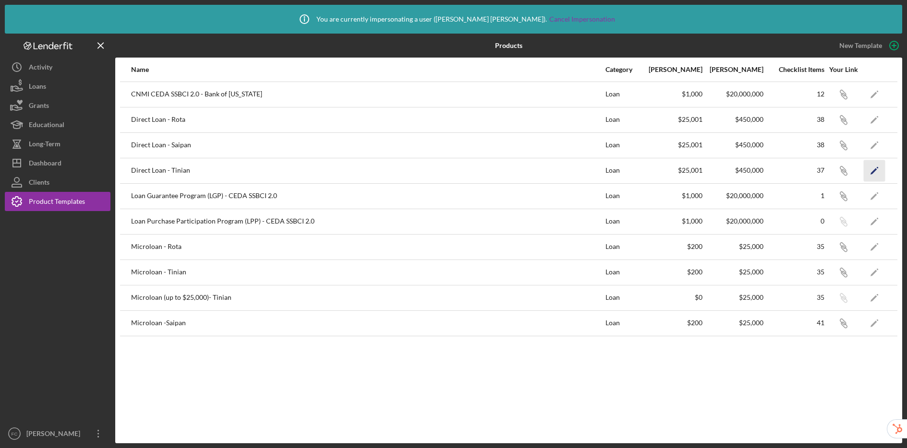
click at [872, 172] on polygon "button" at bounding box center [873, 171] width 7 height 7
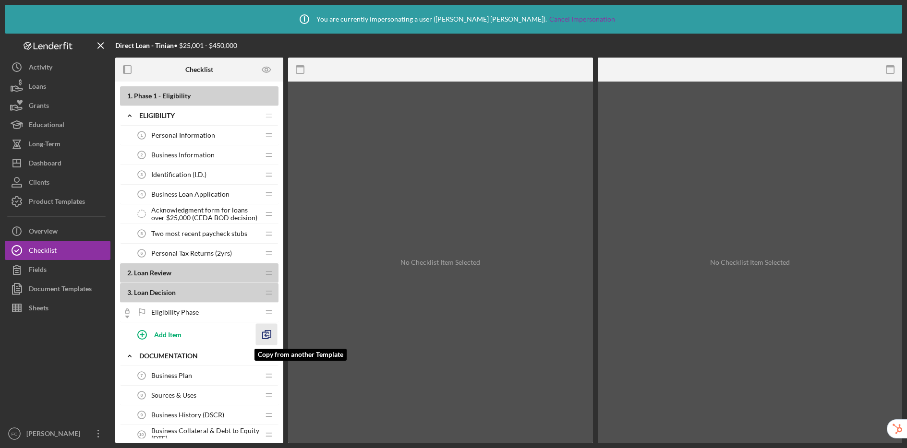
click at [268, 334] on icon "button" at bounding box center [267, 335] width 22 height 22
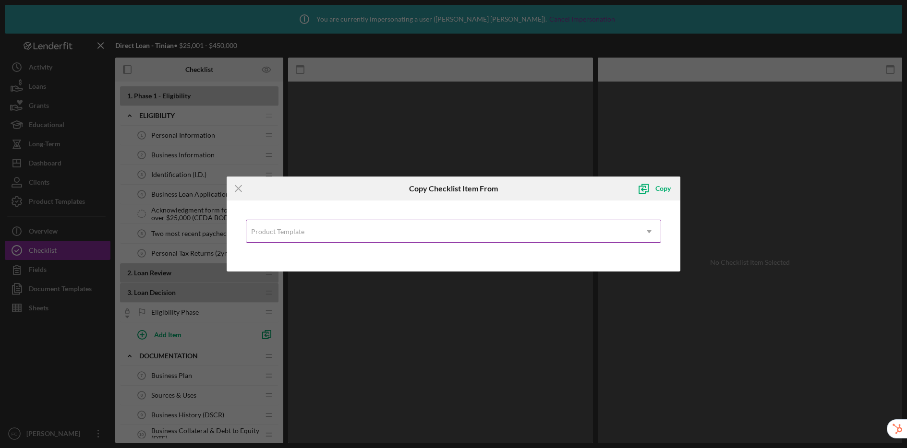
click at [280, 229] on div "Product Template" at bounding box center [277, 232] width 53 height 8
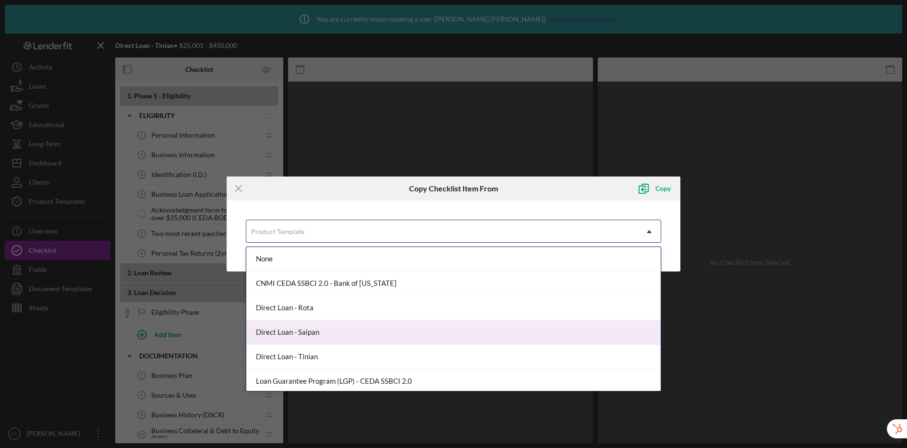
click at [277, 334] on div "Direct Loan - Saipan" at bounding box center [453, 333] width 414 height 24
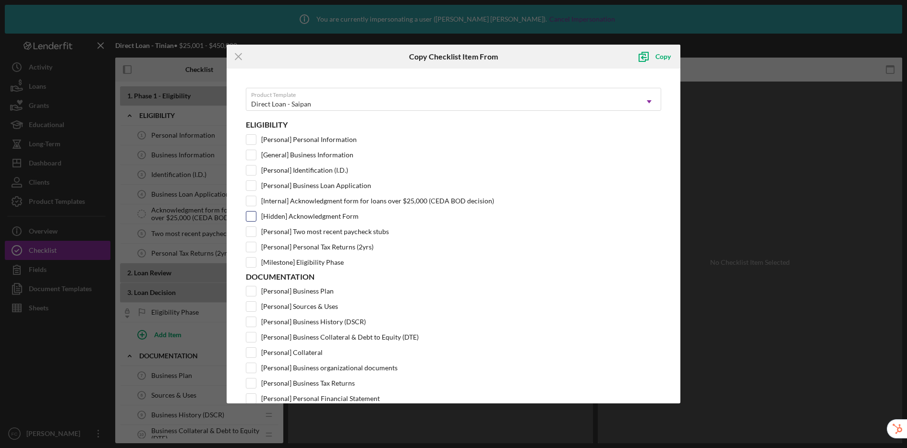
click at [252, 215] on input "[Hidden] Acknowledgment Form" at bounding box center [251, 217] width 10 height 10
checkbox input "true"
click at [662, 56] on div "Copy" at bounding box center [662, 56] width 15 height 19
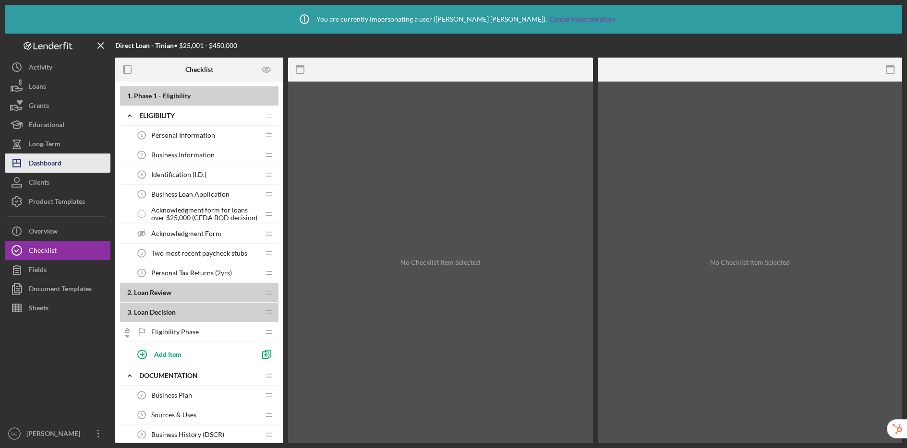
click at [41, 159] on div "Dashboard" at bounding box center [45, 165] width 33 height 22
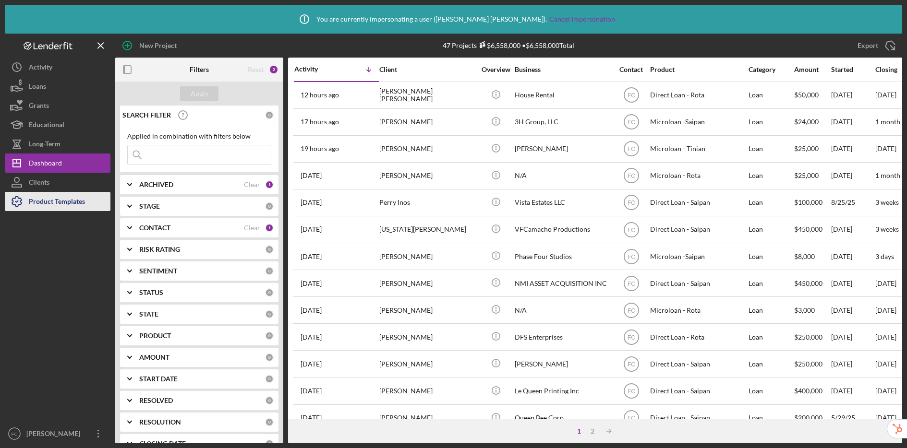
click at [74, 202] on div "Product Templates" at bounding box center [57, 203] width 56 height 22
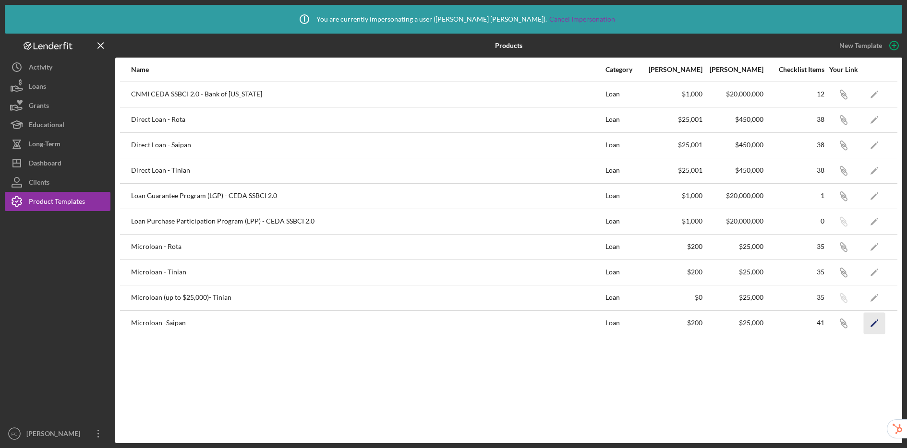
click at [872, 325] on polygon "button" at bounding box center [873, 324] width 7 height 7
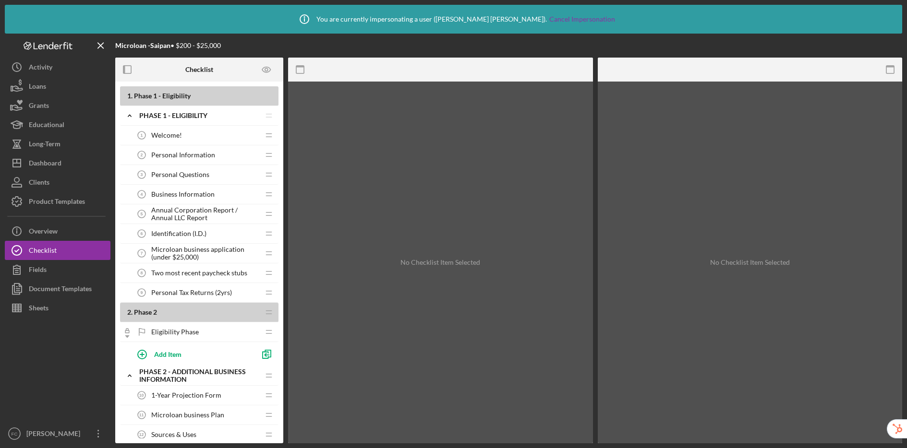
click at [201, 251] on span "Microloan business application (under $25,000)" at bounding box center [205, 253] width 108 height 15
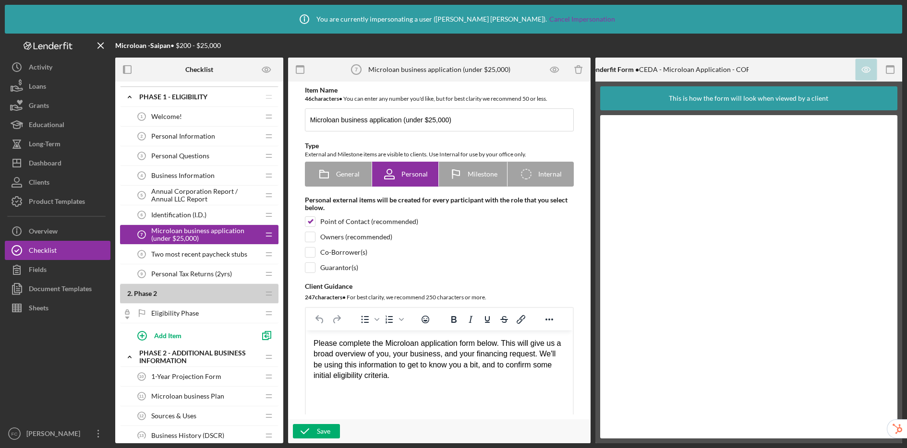
scroll to position [19, 0]
click at [170, 379] on span "1-Year Projection Form" at bounding box center [186, 376] width 70 height 8
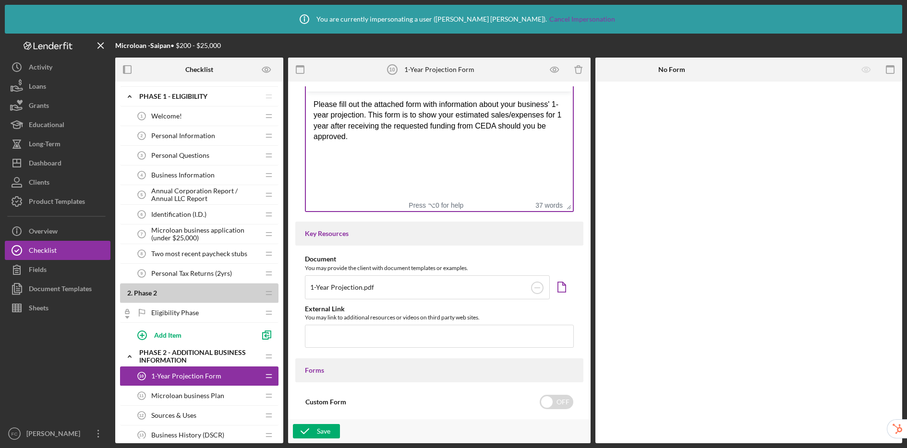
scroll to position [32, 0]
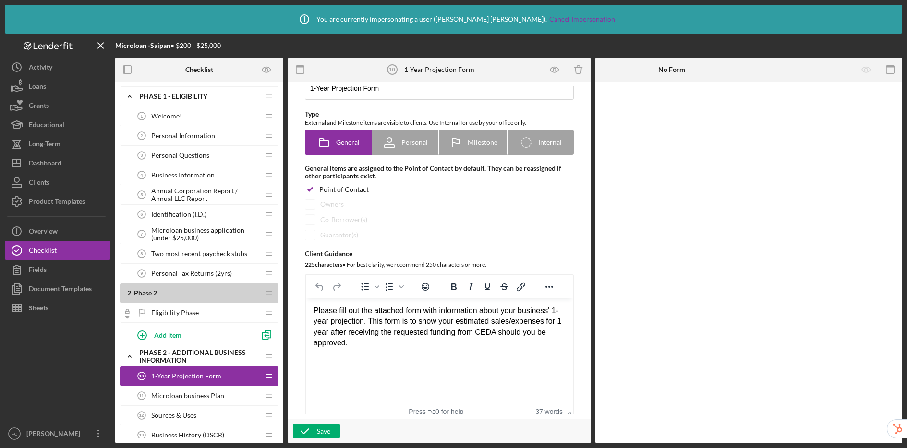
click at [395, 345] on div "Please fill out the attached form with information about your business' 1-year …" at bounding box center [439, 327] width 252 height 43
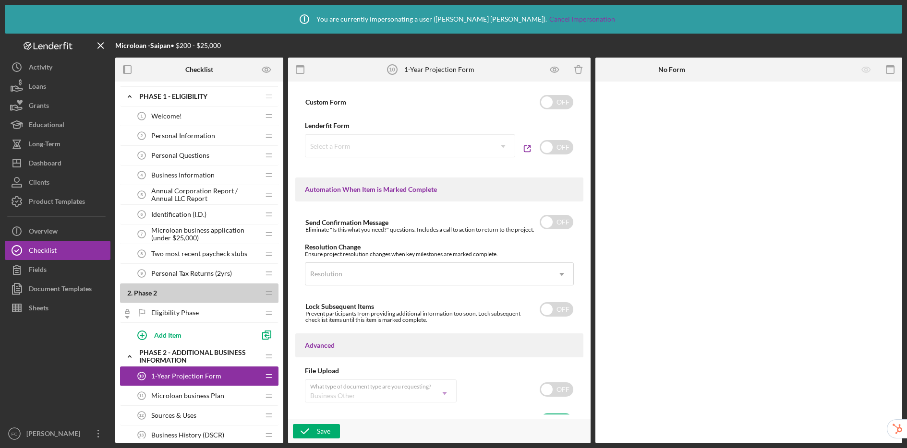
scroll to position [337, 0]
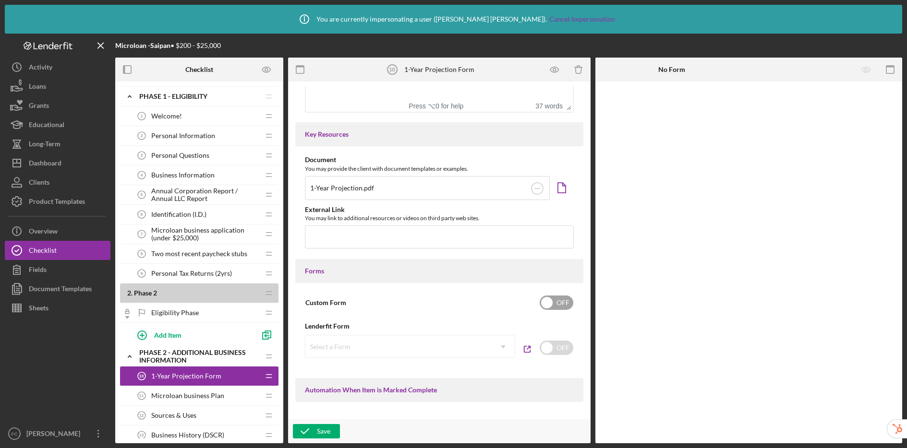
click at [556, 298] on input "checkbox" at bounding box center [556, 303] width 34 height 14
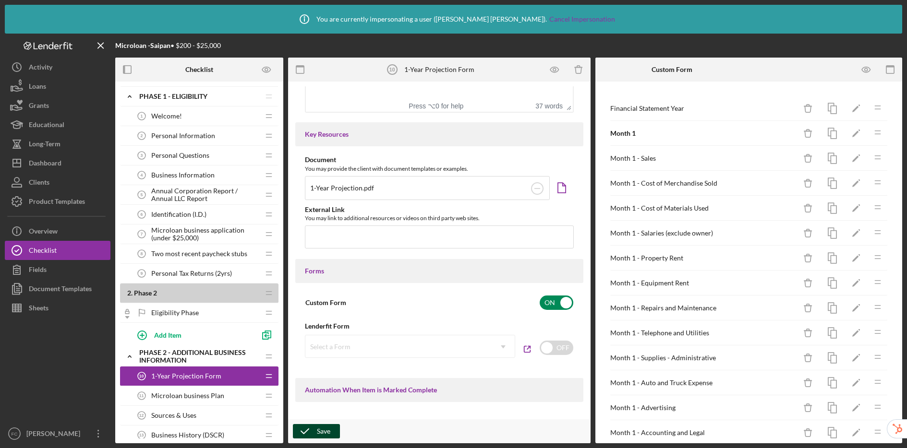
click at [315, 432] on icon "button" at bounding box center [305, 431] width 24 height 24
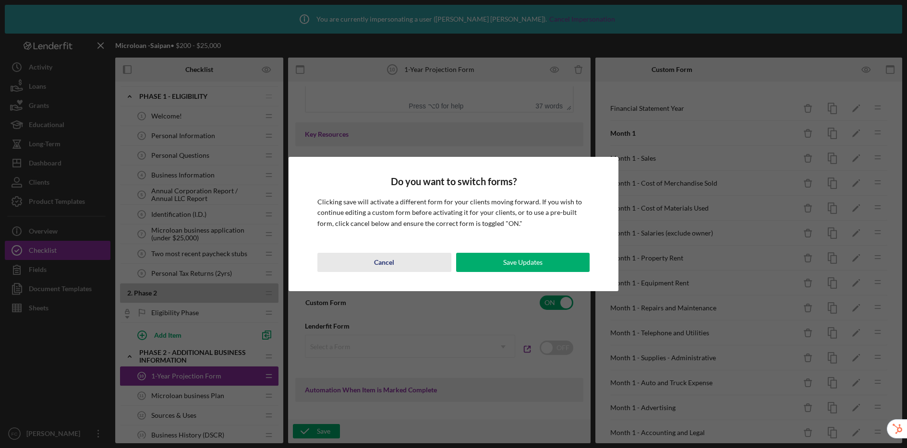
click at [382, 262] on div "Cancel" at bounding box center [384, 262] width 20 height 19
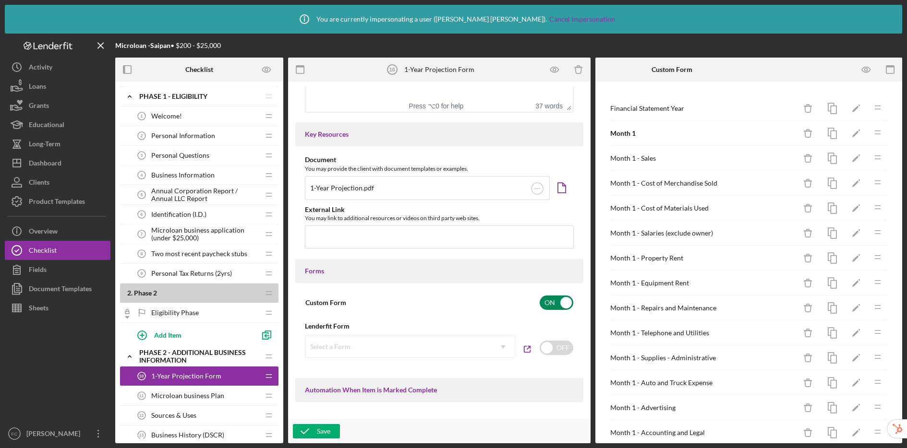
click at [555, 302] on input "checkbox" at bounding box center [556, 303] width 34 height 14
checkbox input "false"
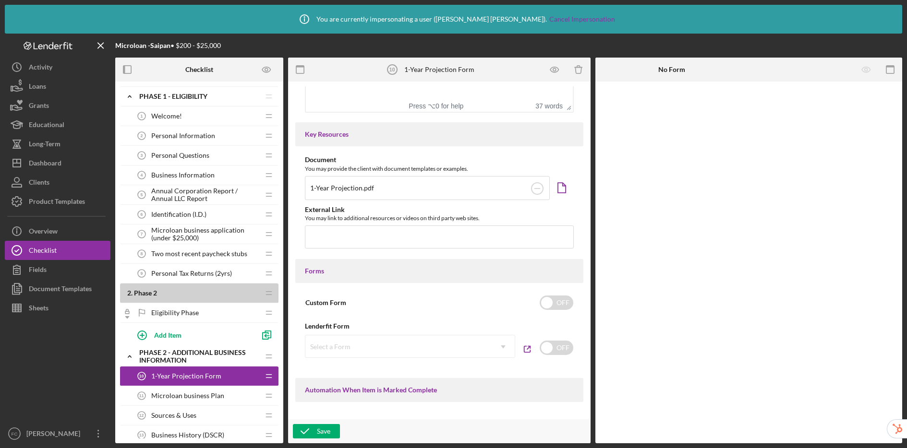
click at [183, 393] on span "Microloan business Plan" at bounding box center [187, 396] width 73 height 8
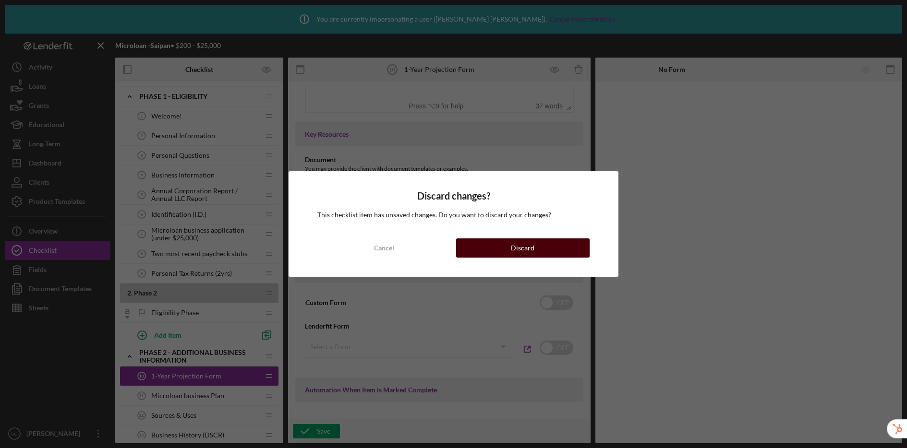
click at [558, 245] on button "Discard" at bounding box center [522, 248] width 133 height 19
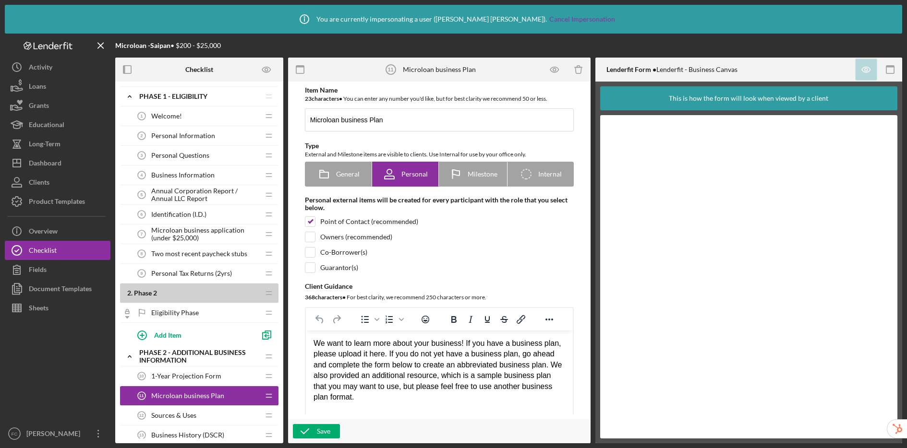
click at [197, 372] on span "1-Year Projection Form" at bounding box center [186, 376] width 70 height 8
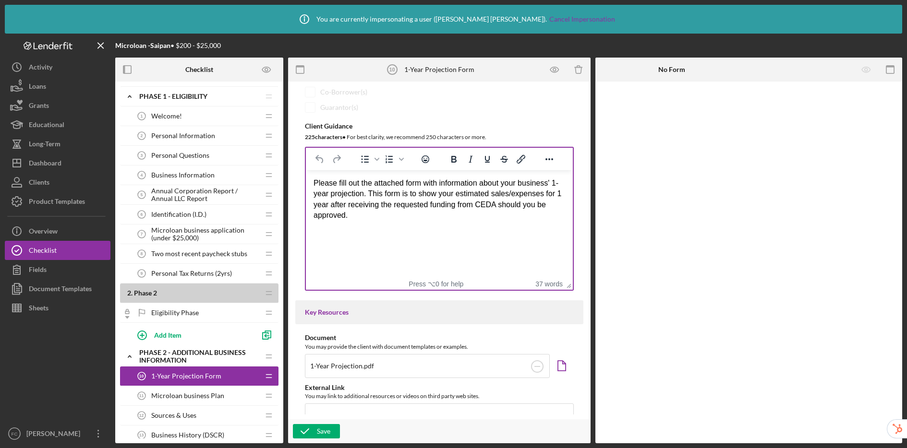
scroll to position [365, 0]
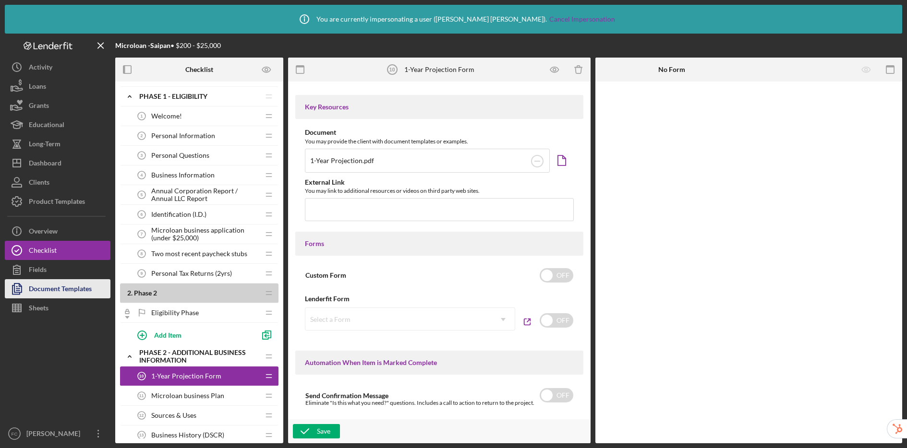
click at [55, 292] on div "Document Templates" at bounding box center [60, 290] width 63 height 22
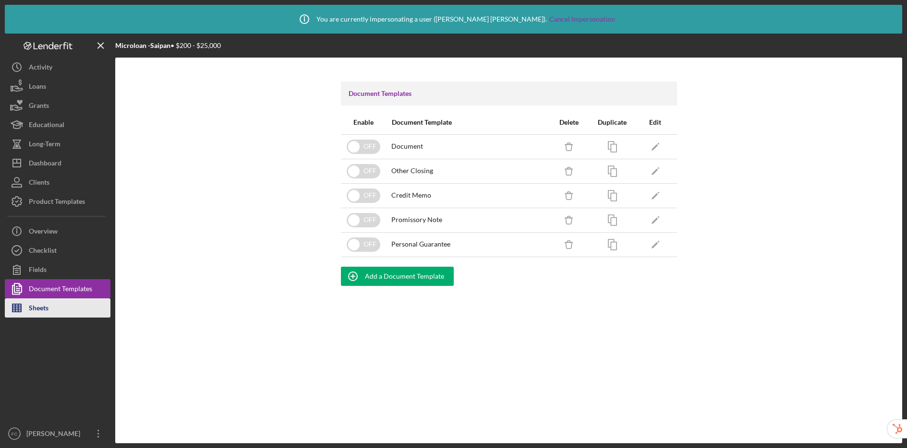
click at [35, 308] on div "Sheets" at bounding box center [39, 310] width 20 height 22
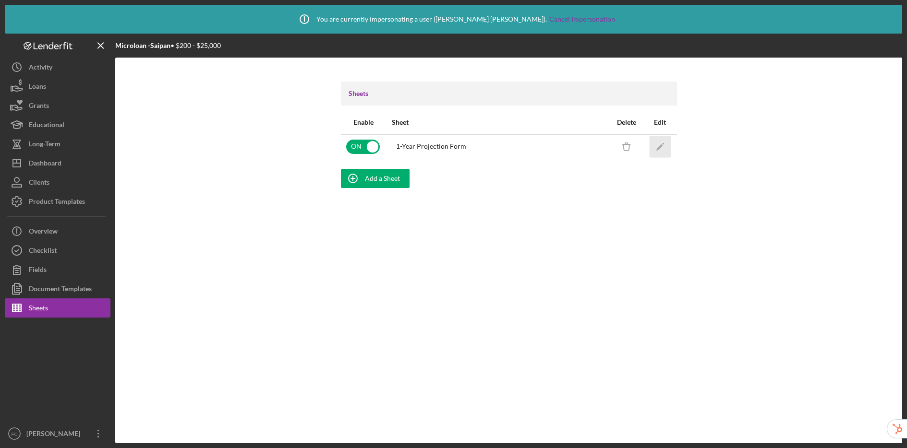
click at [662, 150] on icon "Icon/Edit" at bounding box center [660, 147] width 22 height 22
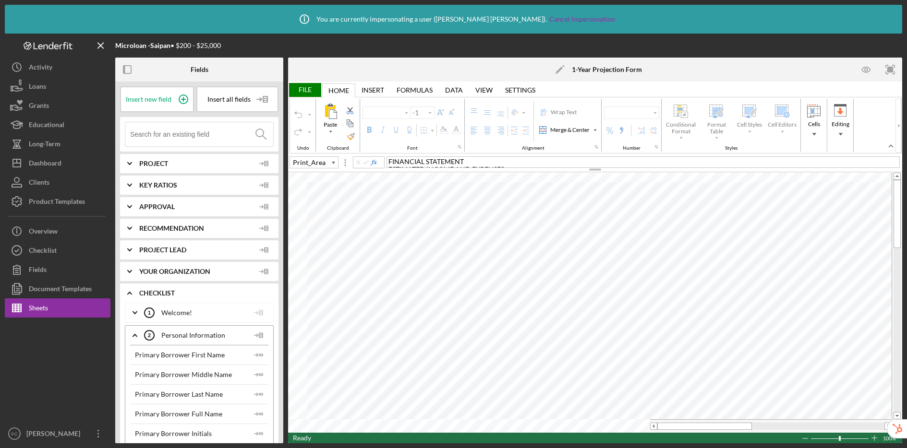
type input "Arial Nova"
type input "14"
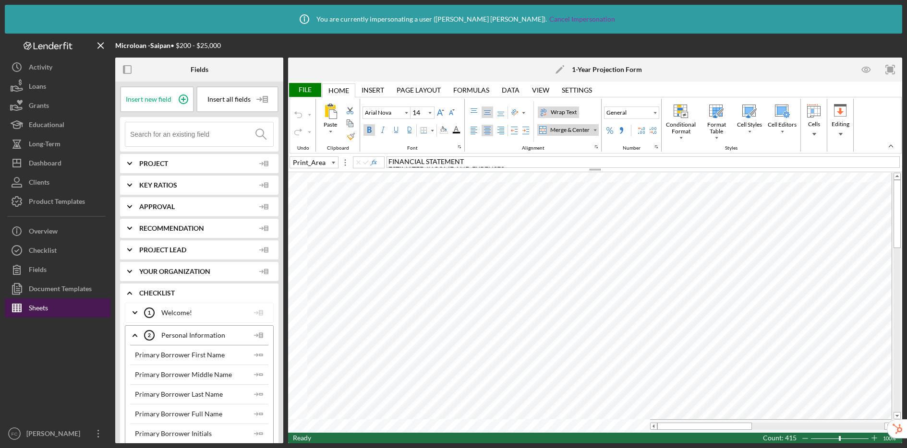
click at [64, 305] on button "Sheets" at bounding box center [58, 308] width 106 height 19
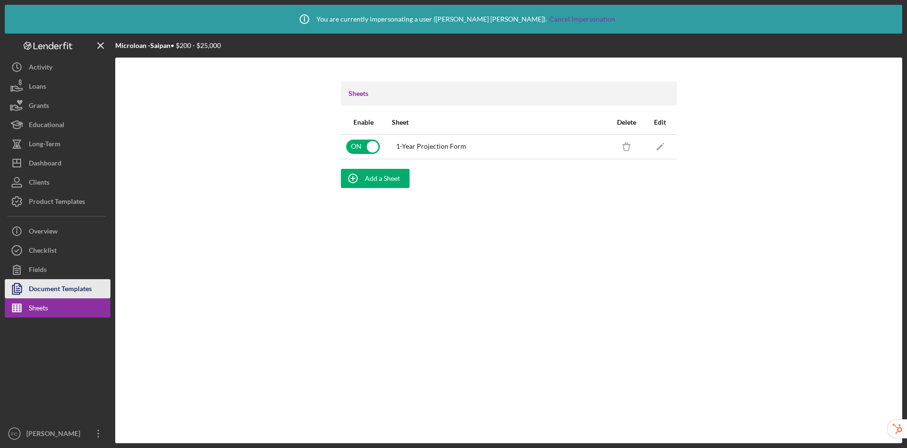
click at [40, 290] on div "Document Templates" at bounding box center [60, 290] width 63 height 22
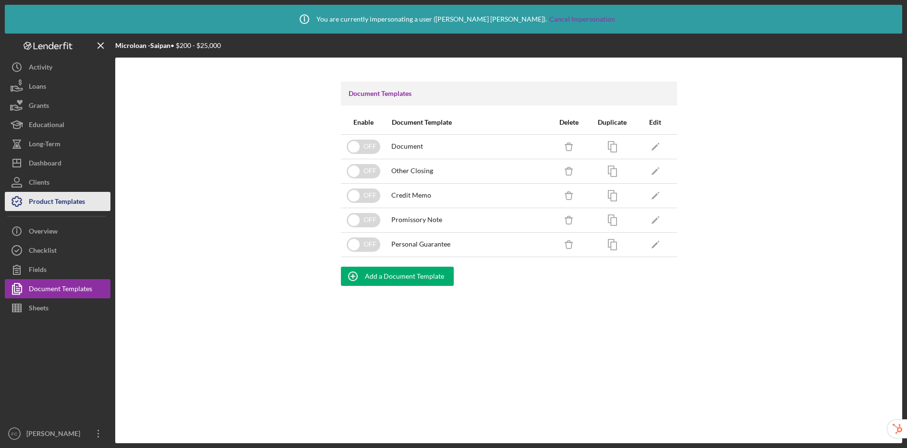
click at [68, 204] on div "Product Templates" at bounding box center [57, 203] width 56 height 22
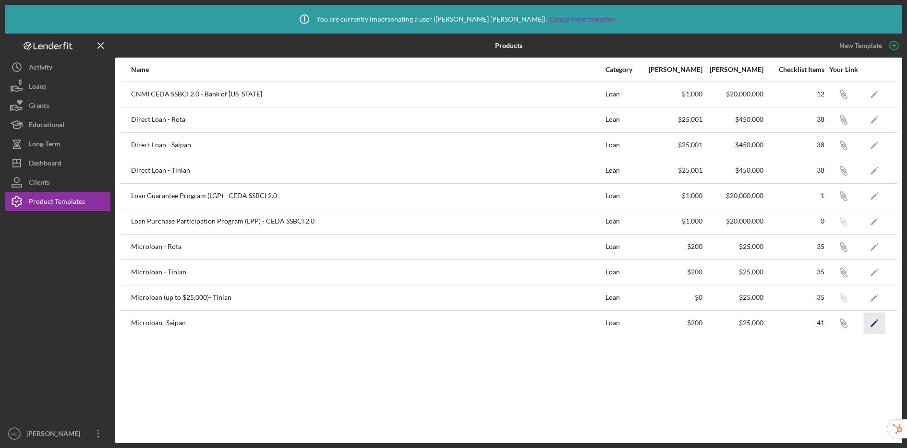
click at [874, 324] on polygon "button" at bounding box center [873, 324] width 7 height 7
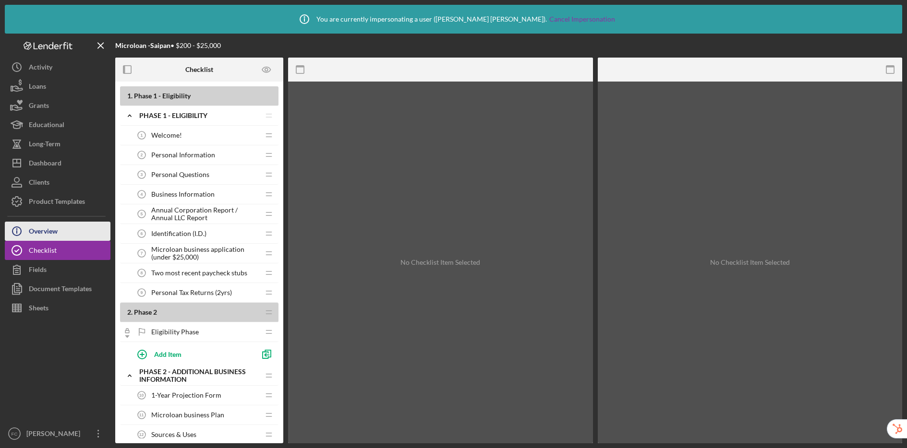
click at [58, 231] on div "Overview" at bounding box center [43, 233] width 29 height 22
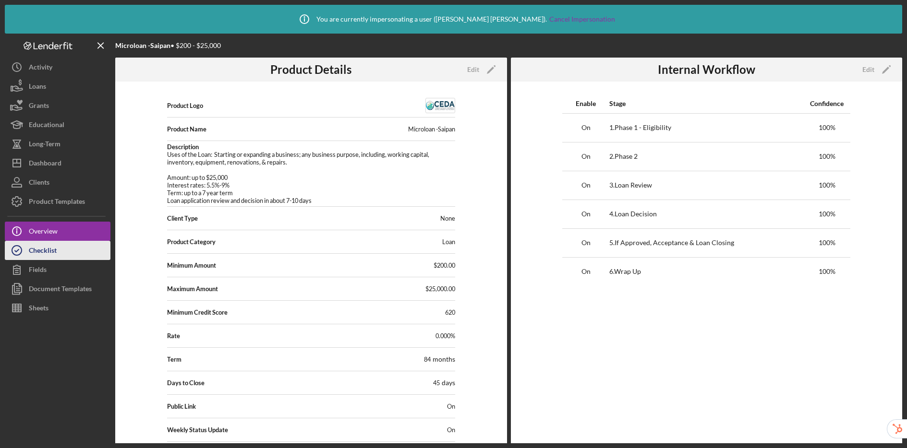
click at [38, 252] on div "Checklist" at bounding box center [43, 252] width 28 height 22
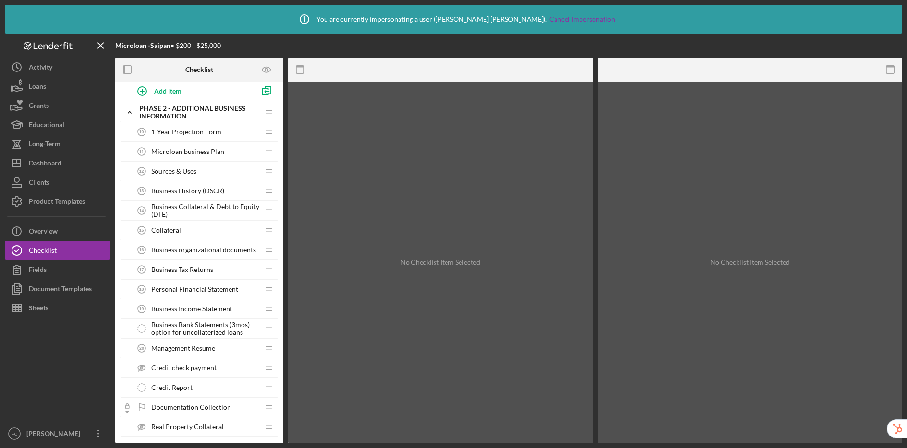
scroll to position [270, 0]
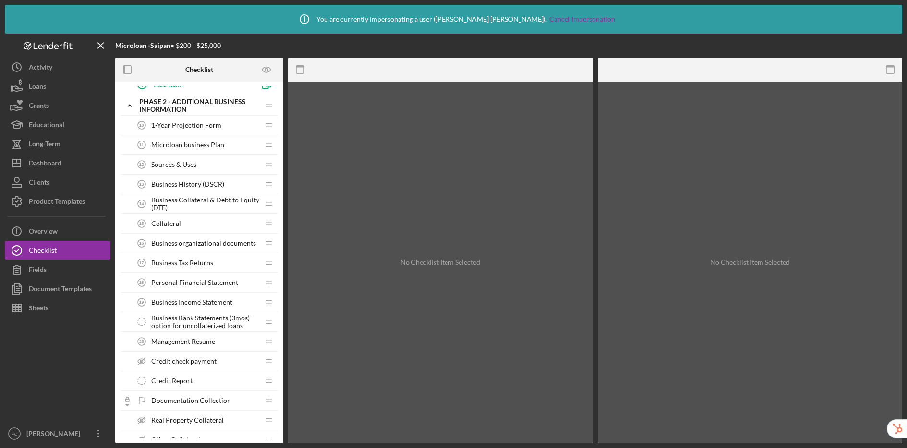
click at [199, 364] on span "Credit check payment" at bounding box center [183, 362] width 65 height 8
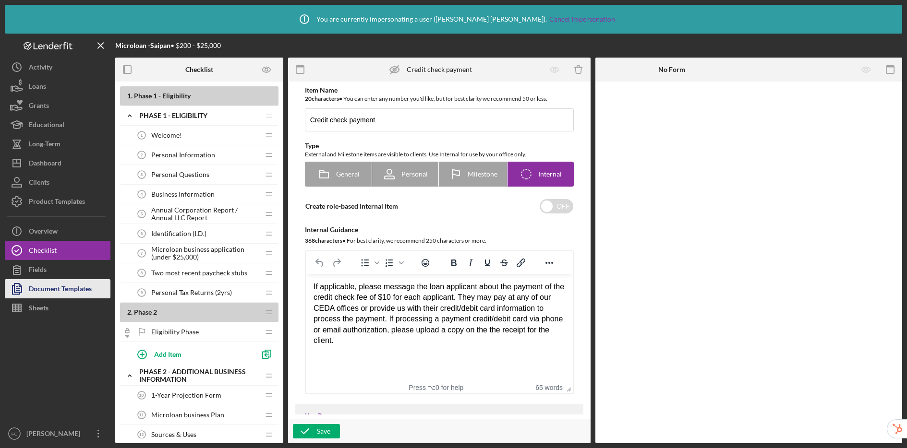
click at [68, 291] on div "Document Templates" at bounding box center [60, 290] width 63 height 22
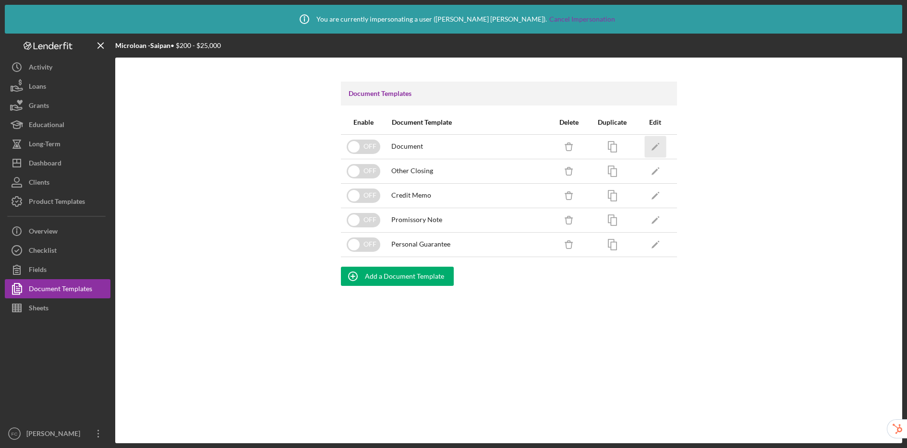
click at [659, 144] on icon "button" at bounding box center [658, 144] width 2 height 2
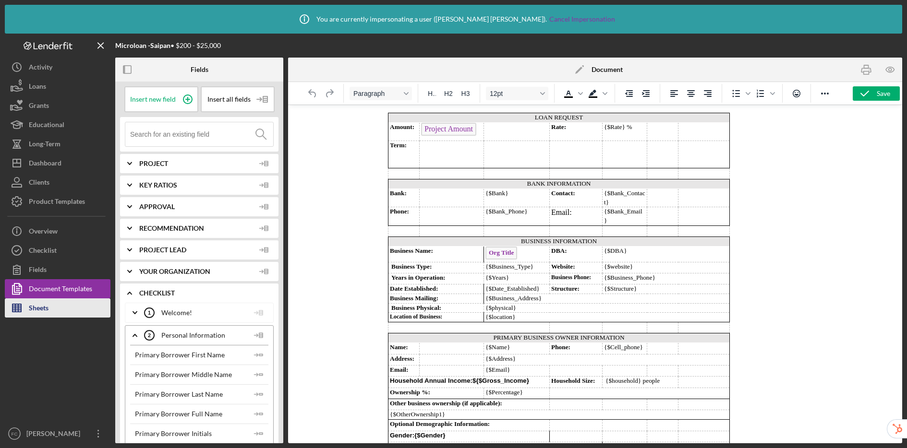
click at [47, 308] on div "Sheets" at bounding box center [39, 310] width 20 height 22
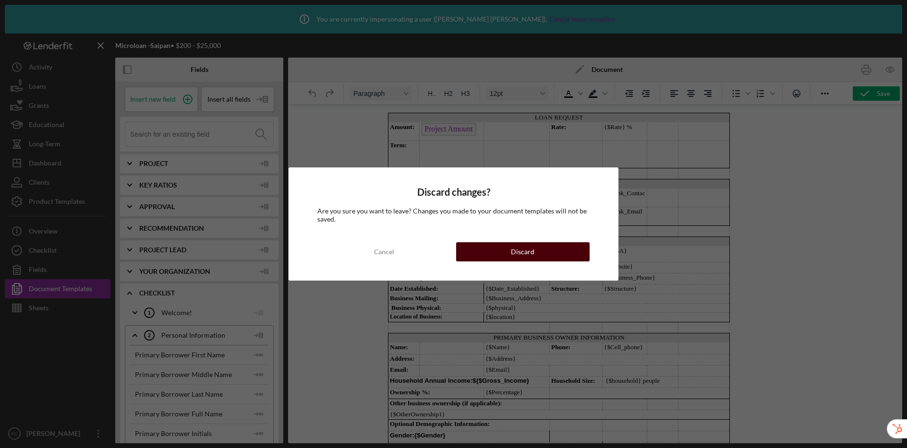
click at [483, 251] on button "Discard" at bounding box center [522, 251] width 133 height 19
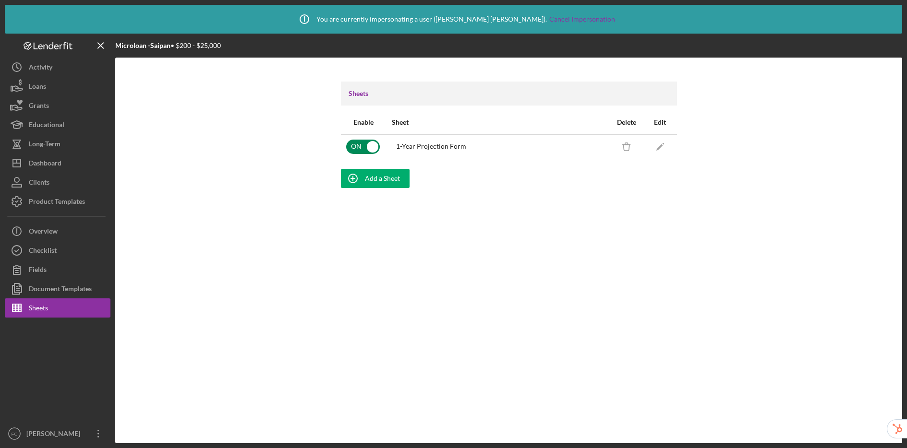
click at [367, 149] on input "checkbox" at bounding box center [363, 147] width 34 height 14
checkbox input "false"
click at [53, 253] on div "Checklist" at bounding box center [43, 252] width 28 height 22
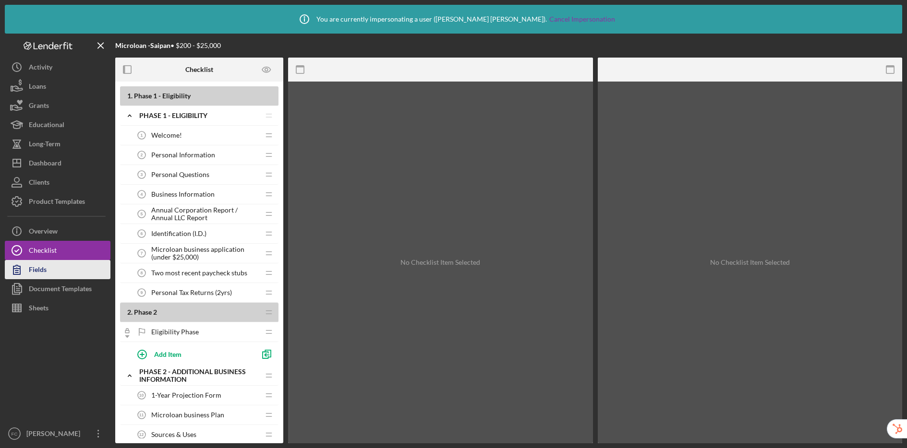
click at [55, 278] on button "Fields" at bounding box center [58, 269] width 106 height 19
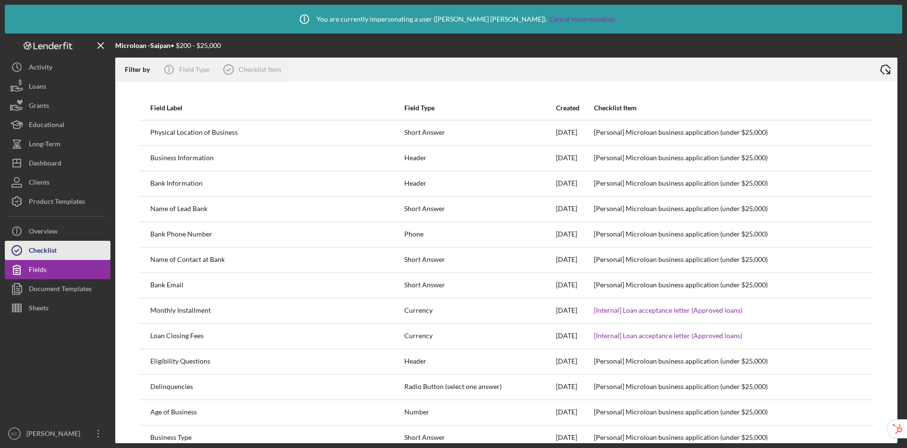
click at [51, 252] on div "Checklist" at bounding box center [43, 252] width 28 height 22
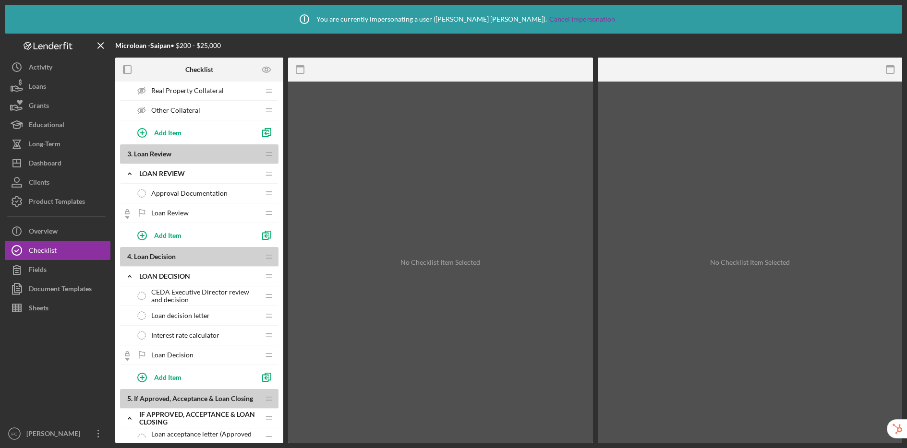
scroll to position [659, 0]
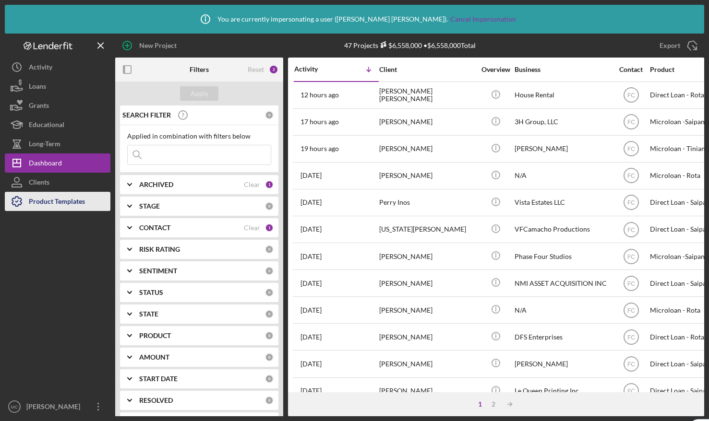
click at [31, 208] on div "Product Templates" at bounding box center [57, 203] width 56 height 22
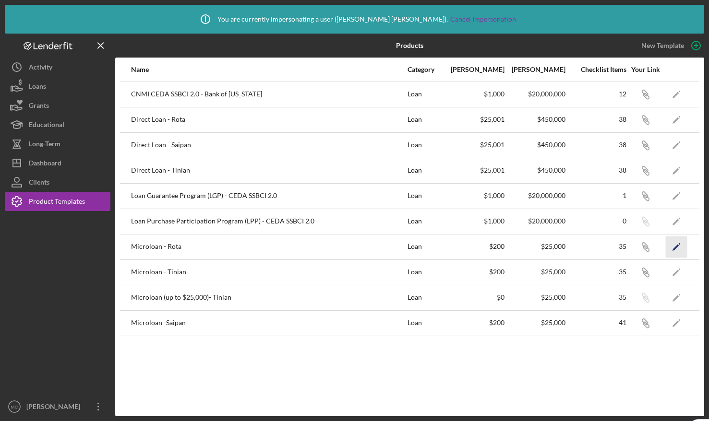
click at [678, 243] on icon "Icon/Edit" at bounding box center [677, 247] width 22 height 22
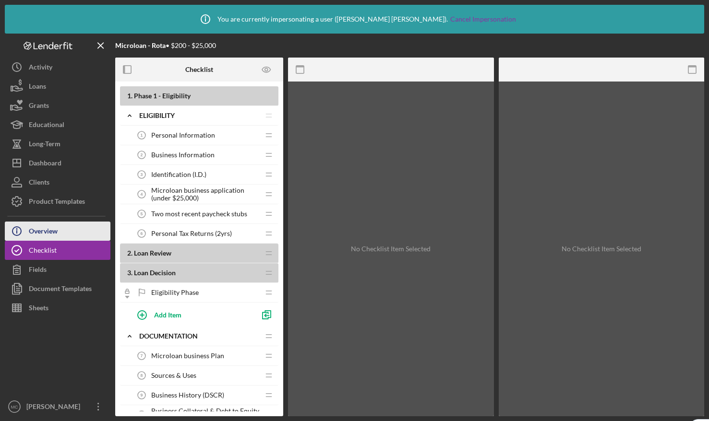
click at [69, 233] on button "Icon/Info Overview" at bounding box center [58, 231] width 106 height 19
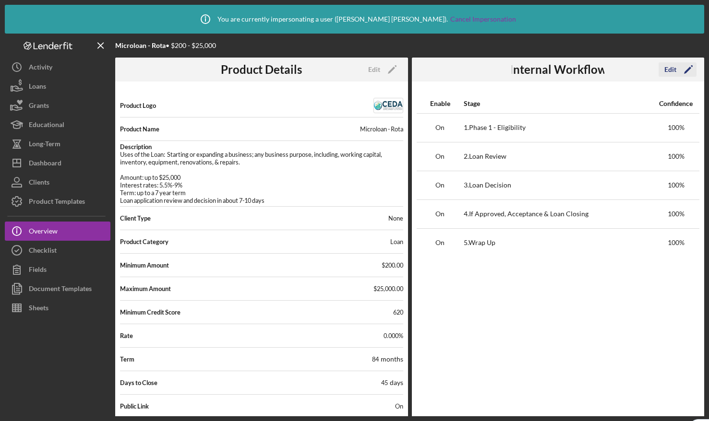
click at [668, 74] on div "Edit" at bounding box center [670, 69] width 12 height 14
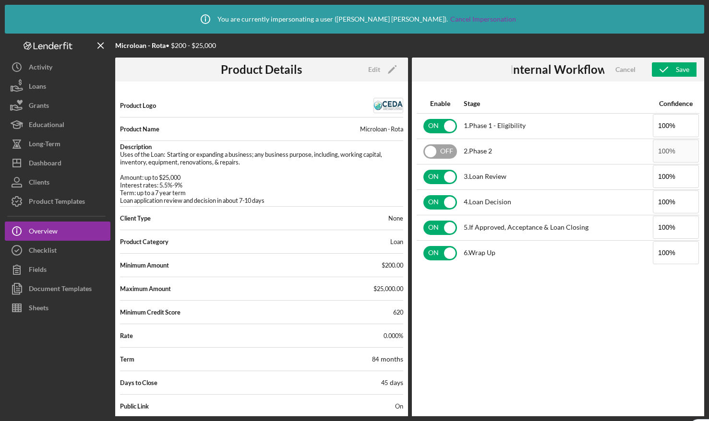
click at [431, 151] on input "checkbox" at bounding box center [440, 151] width 34 height 14
checkbox input "true"
click at [671, 69] on icon "button" at bounding box center [664, 70] width 24 height 24
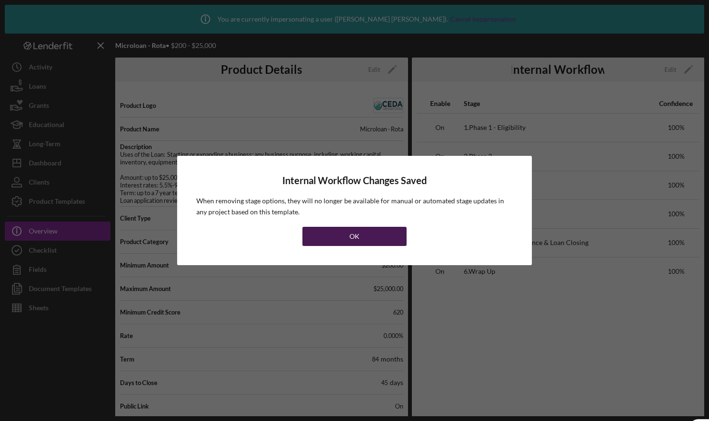
click at [337, 237] on button "OK" at bounding box center [354, 236] width 104 height 19
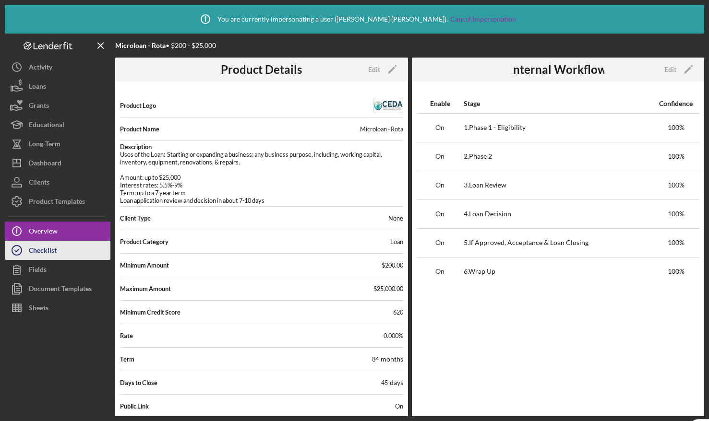
click at [54, 251] on div "Checklist" at bounding box center [43, 252] width 28 height 22
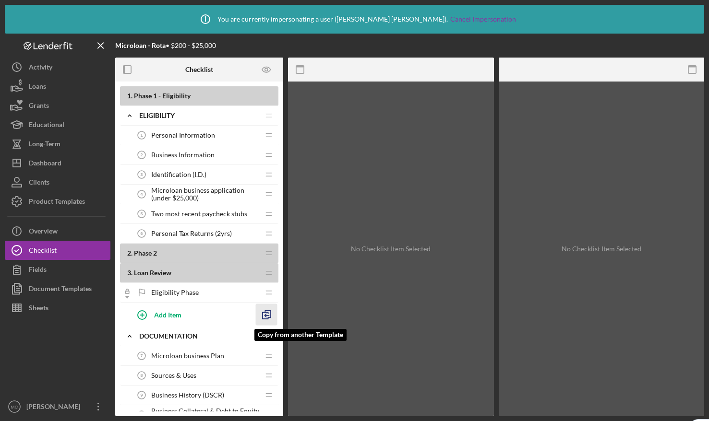
click at [264, 317] on icon "button" at bounding box center [267, 315] width 22 height 22
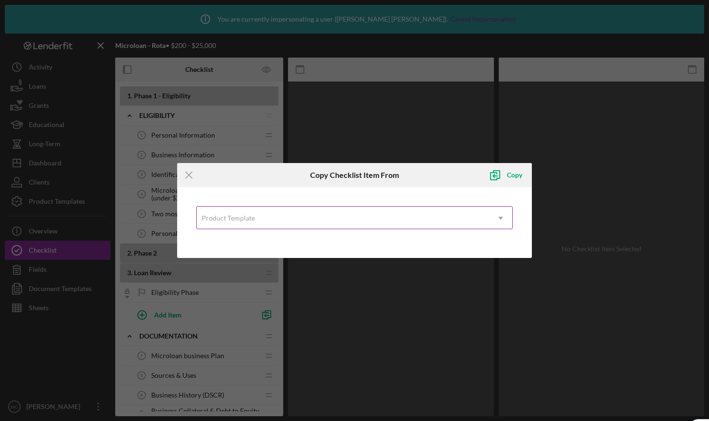
click at [242, 216] on div "Product Template" at bounding box center [228, 219] width 53 height 8
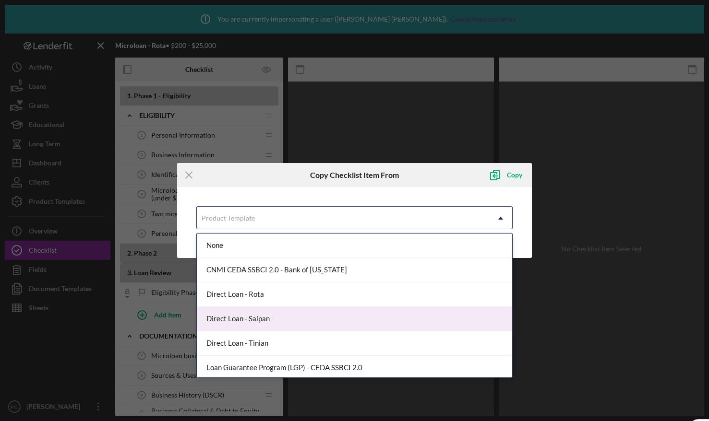
scroll to position [125, 0]
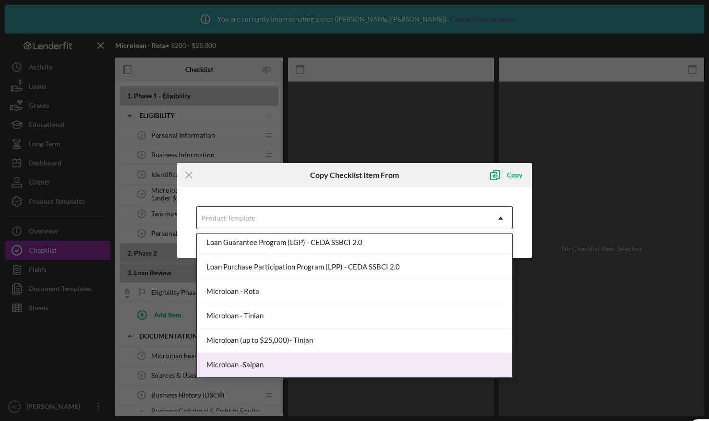
click at [262, 363] on div "Microloan -Saipan" at bounding box center [354, 365] width 315 height 24
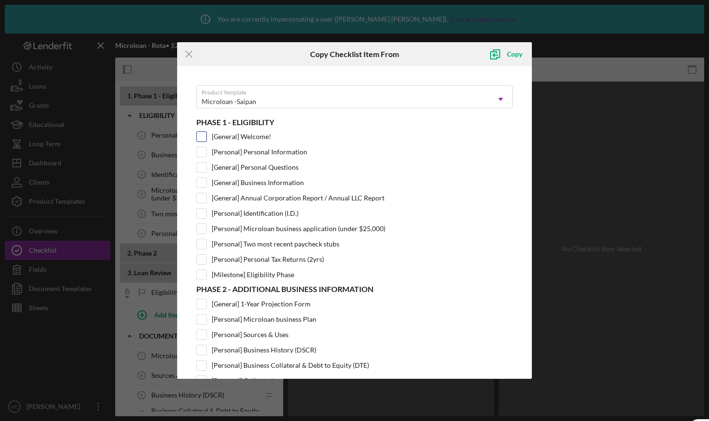
click at [202, 134] on input "[General] Welcome!" at bounding box center [202, 137] width 10 height 10
checkbox input "true"
drag, startPoint x: 217, startPoint y: 49, endPoint x: 282, endPoint y: 55, distance: 64.6
click at [282, 55] on div "Icon/Menu Close" at bounding box center [236, 54] width 118 height 24
click at [513, 54] on div "Copy" at bounding box center [514, 54] width 15 height 19
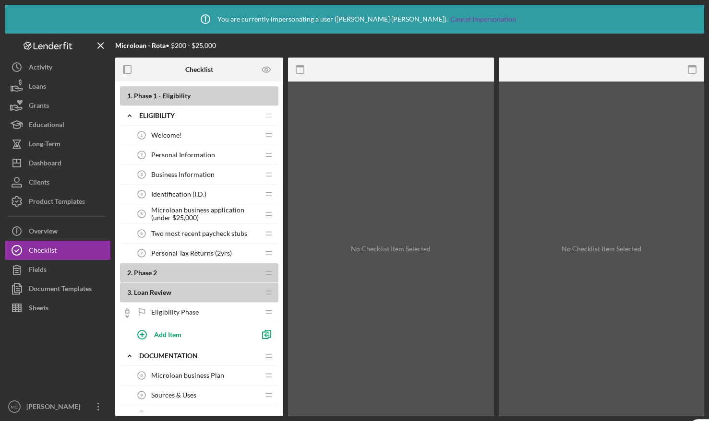
click at [170, 132] on span "Welcome!" at bounding box center [166, 136] width 31 height 8
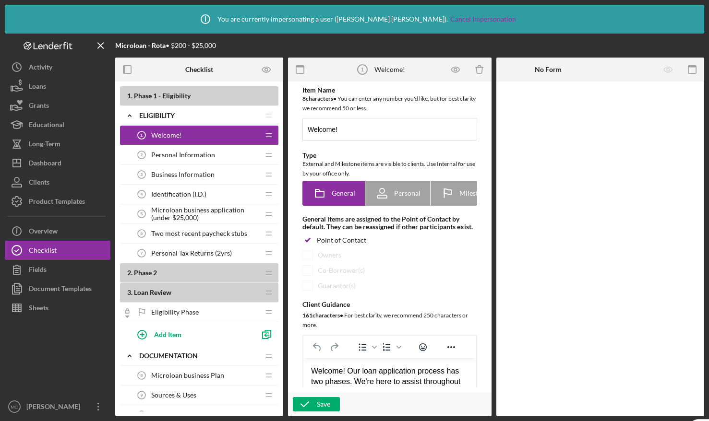
click at [170, 156] on span "Personal Information" at bounding box center [183, 155] width 64 height 8
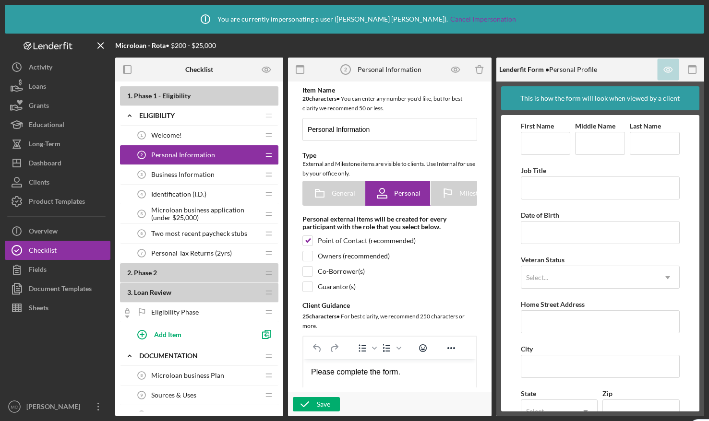
click at [198, 173] on span "Business Information" at bounding box center [182, 175] width 63 height 8
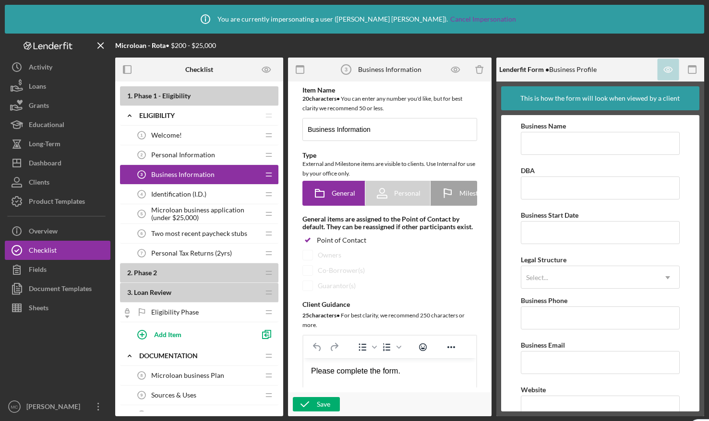
click at [183, 191] on span "Identification (I.D.)" at bounding box center [178, 195] width 55 height 8
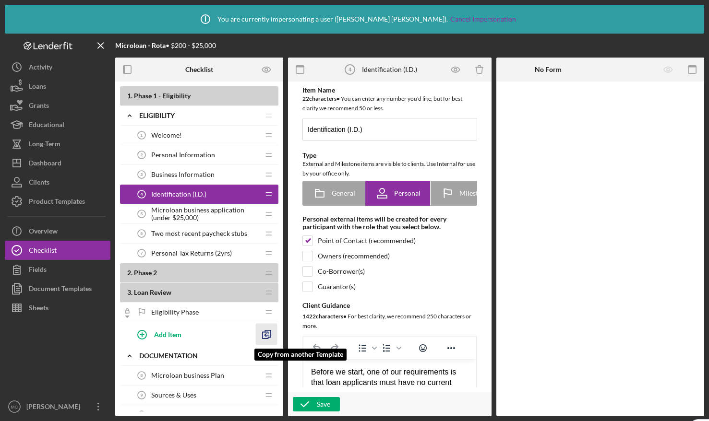
click at [269, 334] on icon "button" at bounding box center [267, 335] width 22 height 22
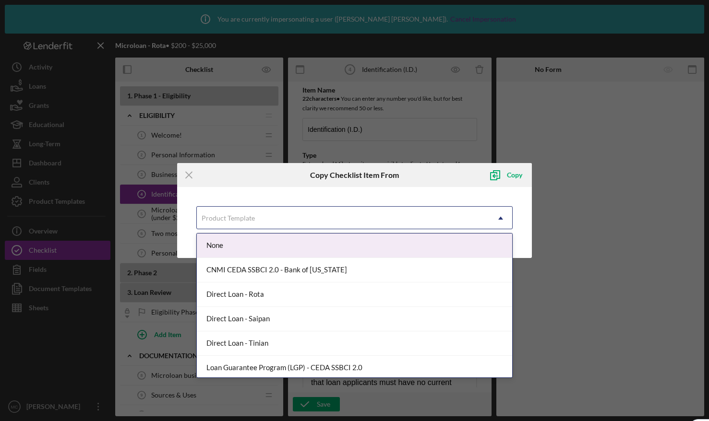
click at [241, 217] on div "Product Template" at bounding box center [228, 219] width 53 height 8
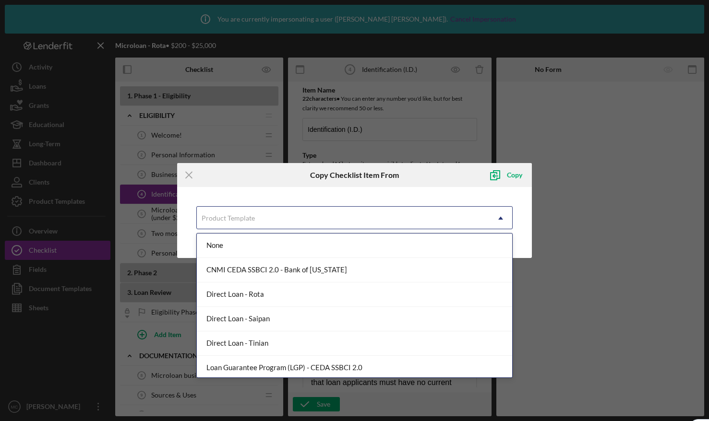
scroll to position [125, 0]
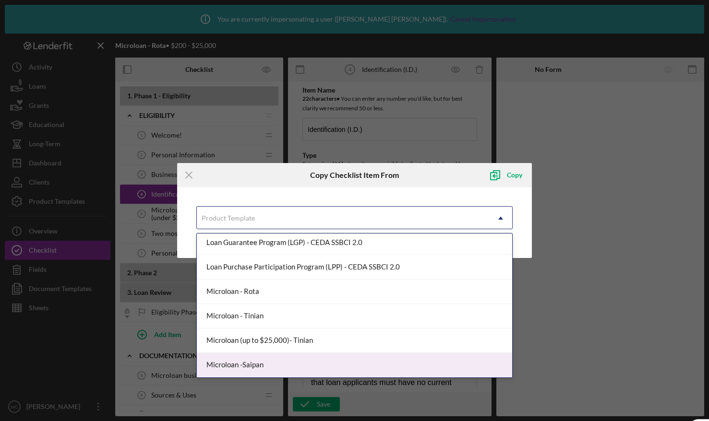
click at [263, 366] on div "Microloan -Saipan" at bounding box center [354, 365] width 315 height 24
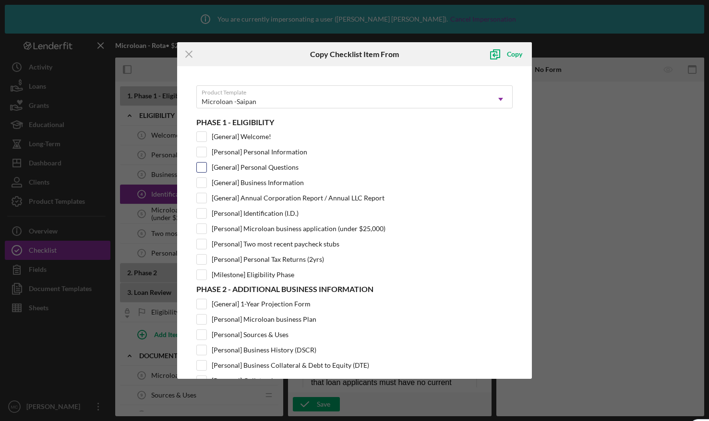
click at [202, 168] on input "[General] Personal Questions" at bounding box center [202, 168] width 10 height 10
checkbox input "true"
click at [515, 54] on div "Copy" at bounding box center [514, 54] width 15 height 19
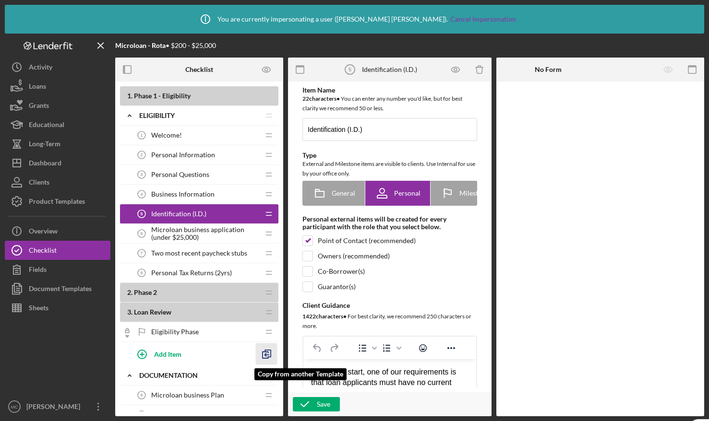
click at [265, 356] on polyline "button" at bounding box center [265, 355] width 3 height 3
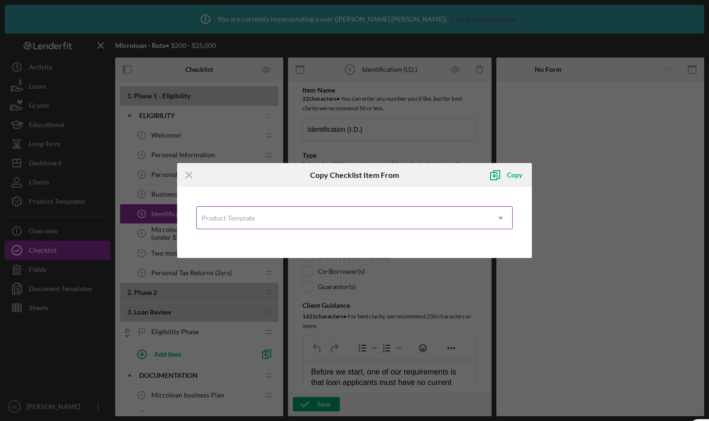
click at [252, 218] on div "Product Template" at bounding box center [228, 219] width 53 height 8
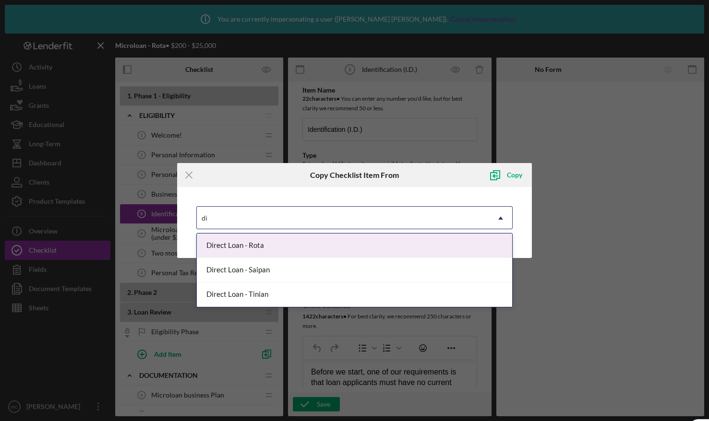
type input "d"
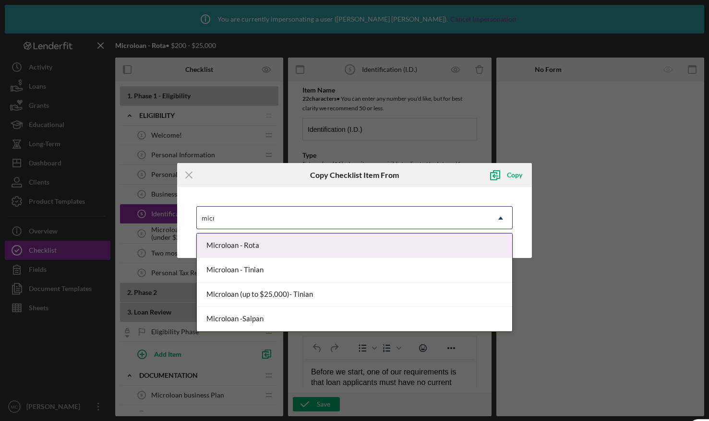
type input "micro"
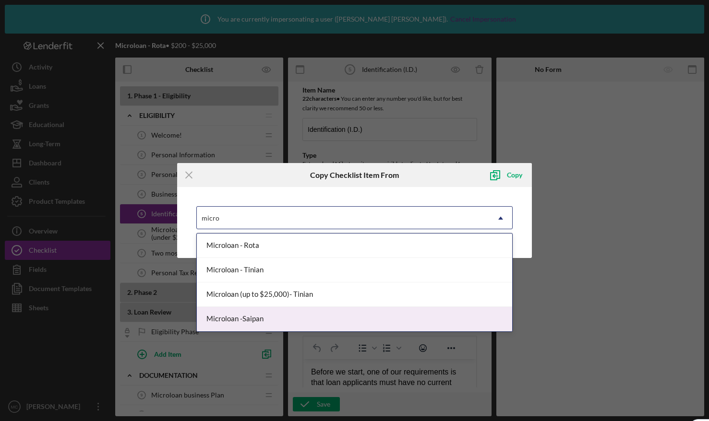
click at [262, 324] on div "Microloan -Saipan" at bounding box center [354, 319] width 315 height 24
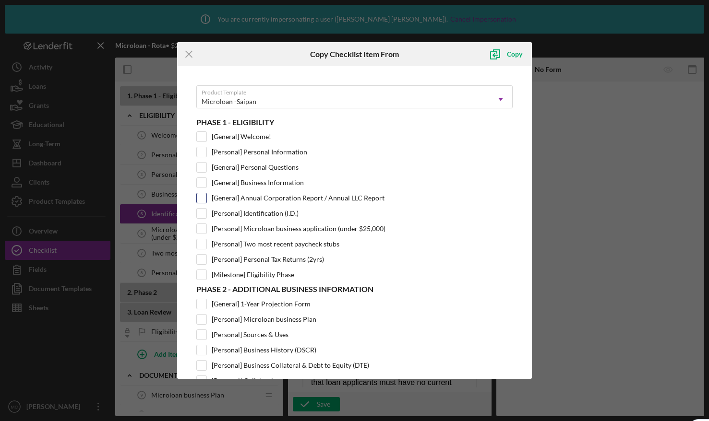
click at [202, 200] on input "[General] Annual Corporation Report / Annual LLC Report" at bounding box center [202, 198] width 10 height 10
checkbox input "true"
click at [509, 56] on div "Copy" at bounding box center [514, 54] width 15 height 19
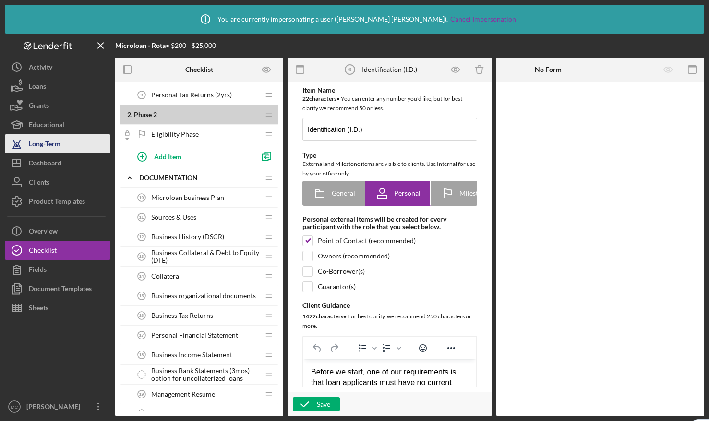
scroll to position [209, 0]
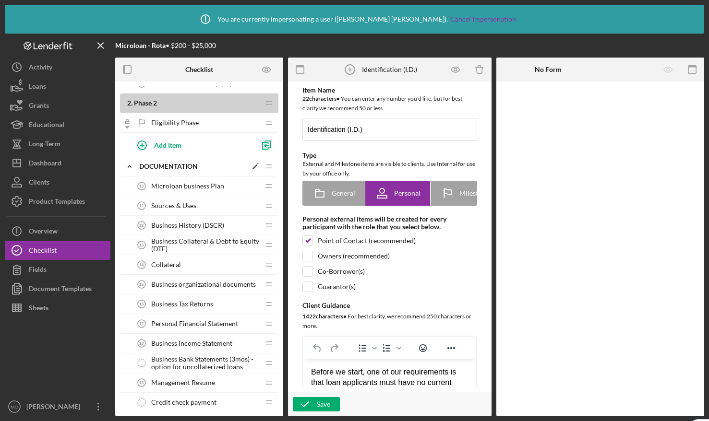
click at [207, 165] on div "Documentation" at bounding box center [193, 167] width 108 height 8
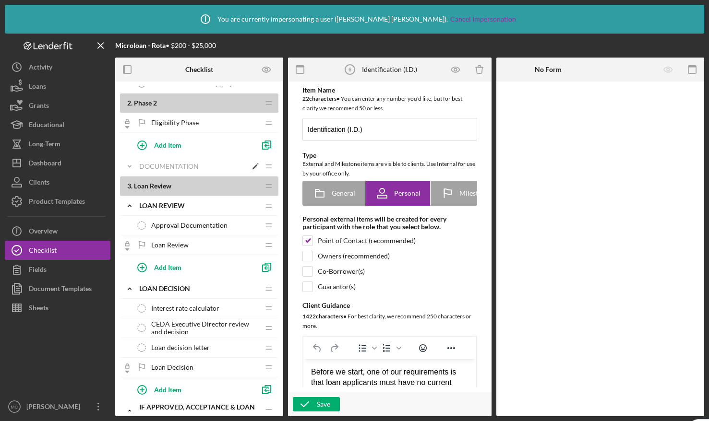
click at [254, 167] on polygon at bounding box center [254, 167] width 5 height 5
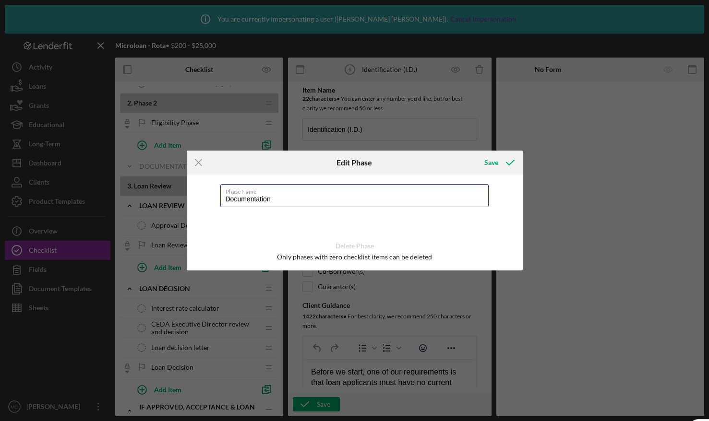
drag, startPoint x: 309, startPoint y: 197, endPoint x: 190, endPoint y: 195, distance: 119.1
click at [190, 195] on div "Phase Name Documentation Delete Phase Only phases with zero checklist items can…" at bounding box center [355, 223] width 336 height 96
type input "Phase 2 - Additional Business Information"
click at [495, 164] on div "Save" at bounding box center [491, 162] width 14 height 19
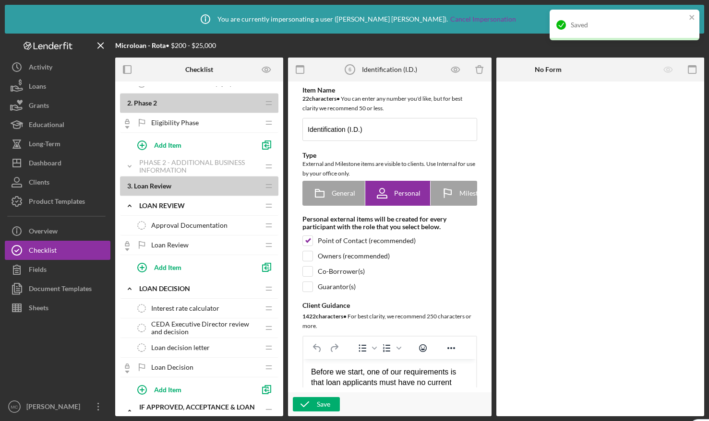
click at [357, 40] on div at bounding box center [410, 46] width 196 height 24
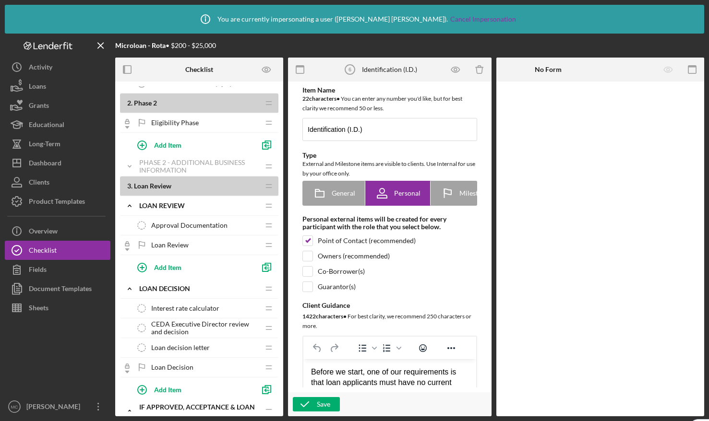
click at [183, 226] on span "Approval Documentation" at bounding box center [189, 226] width 76 height 8
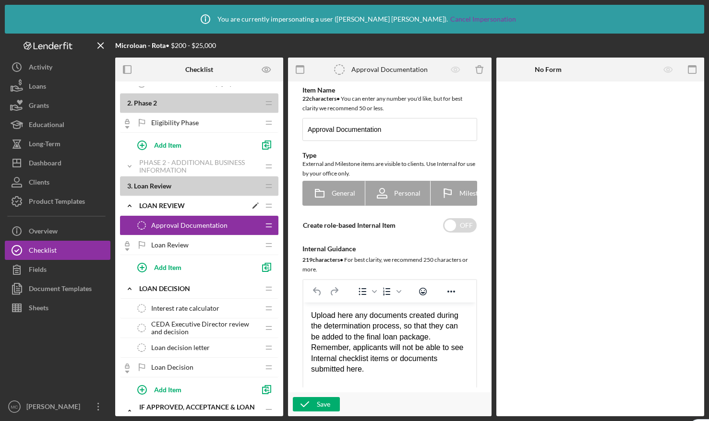
click at [180, 205] on div "Loan Review" at bounding box center [193, 206] width 108 height 8
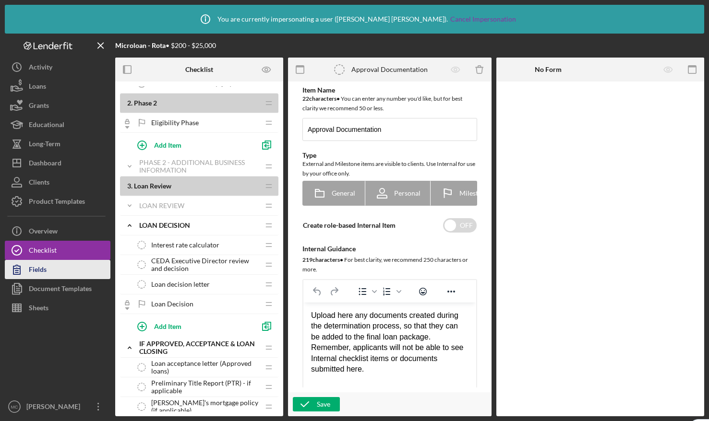
click at [42, 264] on div "Fields" at bounding box center [38, 271] width 18 height 22
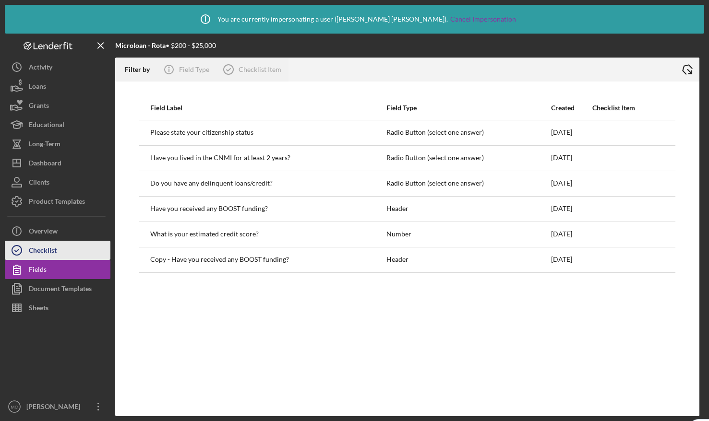
click at [51, 245] on div "Checklist" at bounding box center [43, 252] width 28 height 22
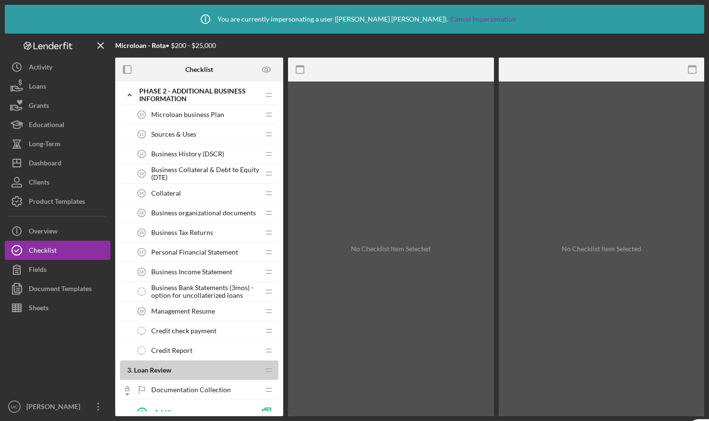
scroll to position [345, 0]
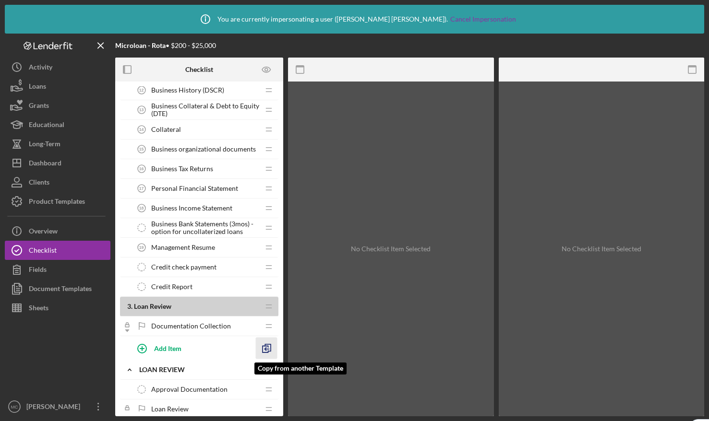
click at [269, 348] on icon "button" at bounding box center [267, 349] width 22 height 22
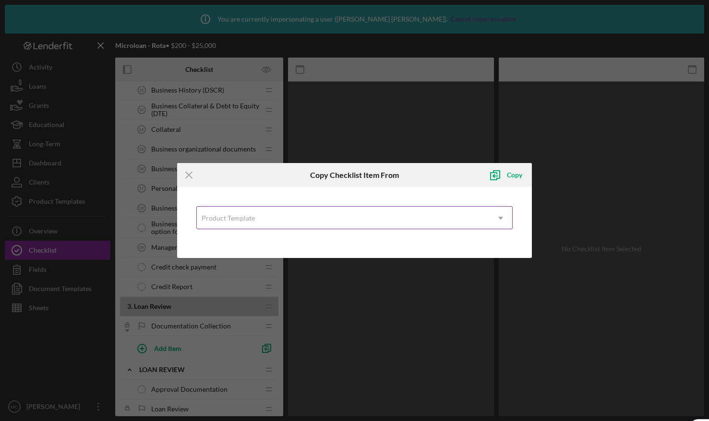
click at [237, 225] on div "Product Template" at bounding box center [343, 218] width 292 height 22
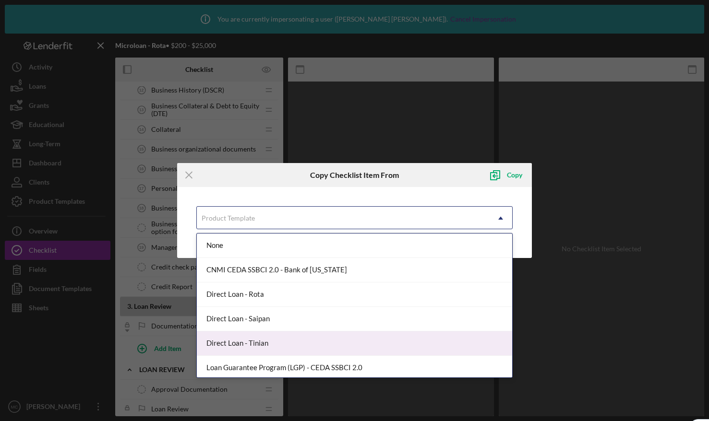
scroll to position [125, 0]
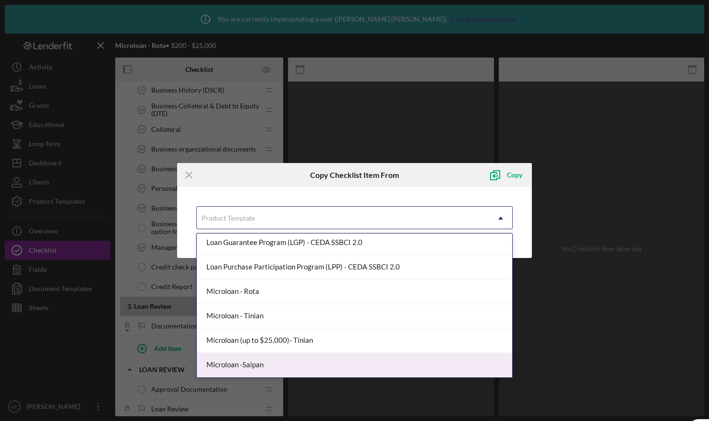
click at [259, 365] on div "Microloan -Saipan" at bounding box center [354, 365] width 315 height 24
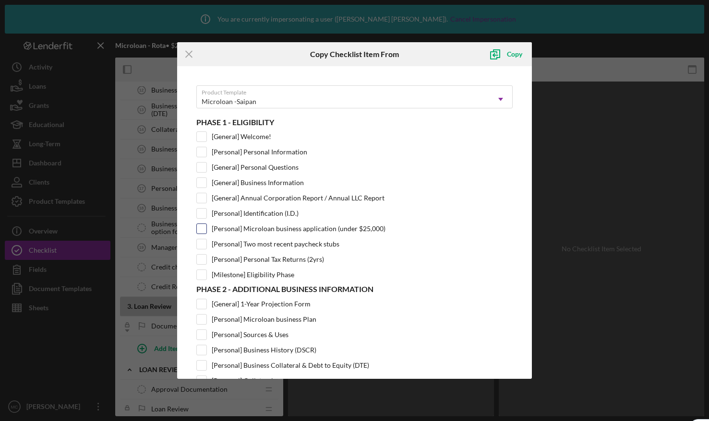
drag, startPoint x: 198, startPoint y: 304, endPoint x: 235, endPoint y: 231, distance: 81.8
click at [198, 304] on input "[General] 1-Year Projection Form" at bounding box center [202, 305] width 10 height 10
checkbox input "true"
click at [523, 55] on button "Copy" at bounding box center [507, 54] width 49 height 19
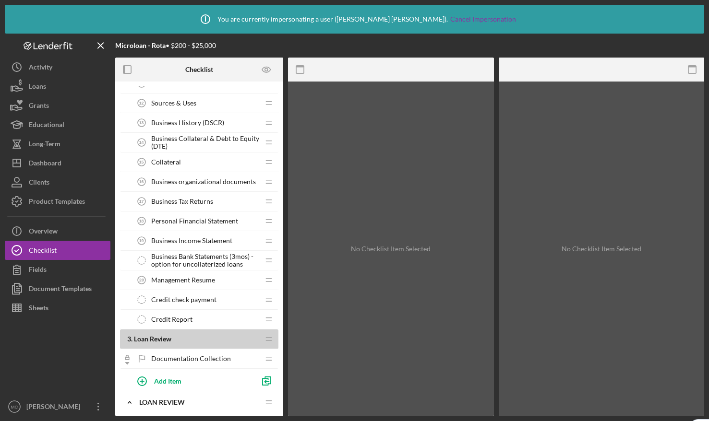
scroll to position [347, 0]
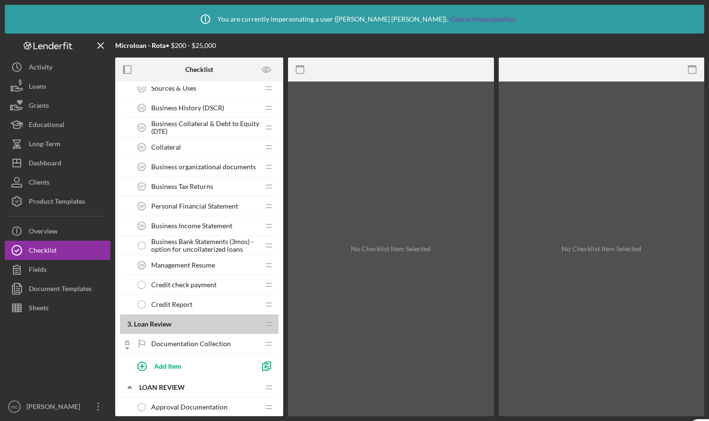
click at [205, 279] on div "Credit check payment Credit check payment" at bounding box center [195, 285] width 127 height 19
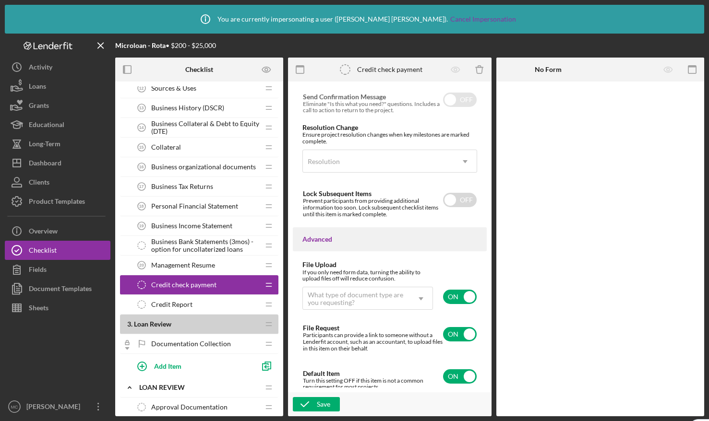
scroll to position [657, 0]
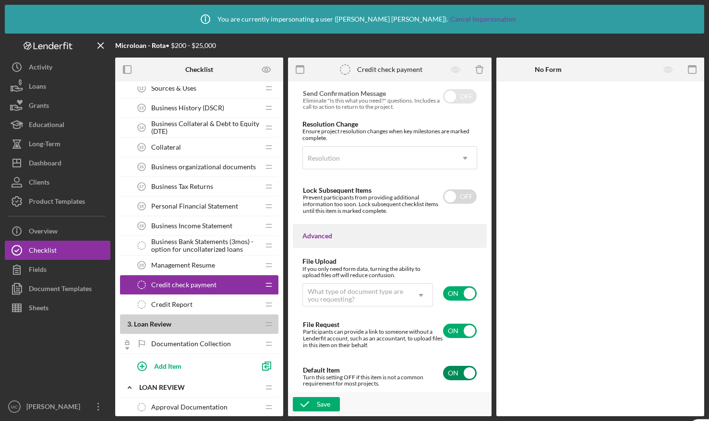
click at [453, 372] on input "checkbox" at bounding box center [460, 373] width 34 height 14
checkbox input "false"
click at [323, 402] on div "Save" at bounding box center [323, 404] width 13 height 14
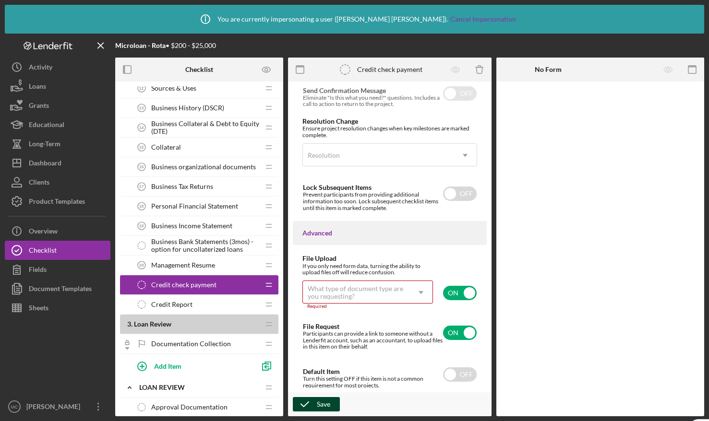
scroll to position [661, 0]
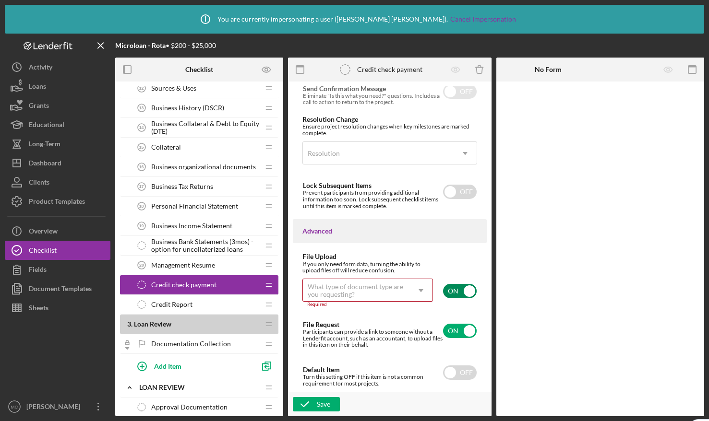
click at [462, 288] on input "checkbox" at bounding box center [460, 291] width 34 height 14
checkbox input "false"
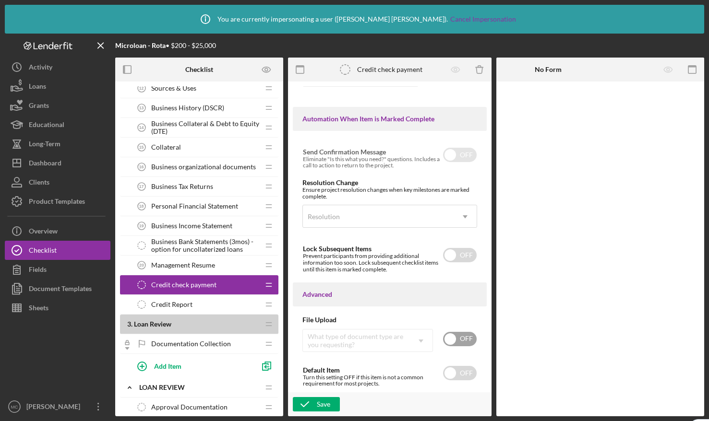
scroll to position [598, 0]
drag, startPoint x: 317, startPoint y: 405, endPoint x: 322, endPoint y: 404, distance: 4.8
click at [317, 405] on div "Save" at bounding box center [323, 404] width 13 height 14
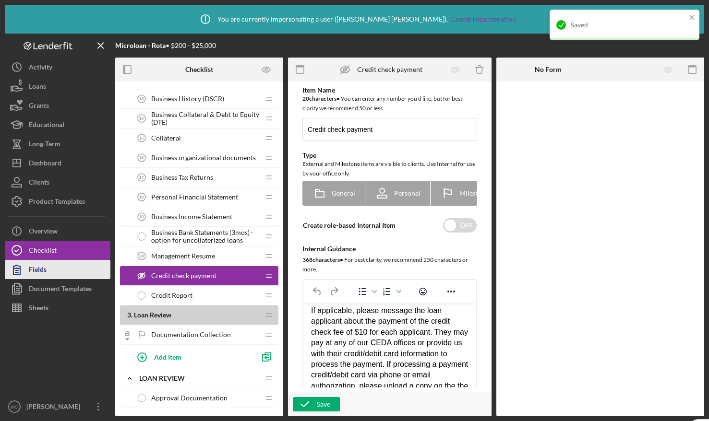
scroll to position [364, 0]
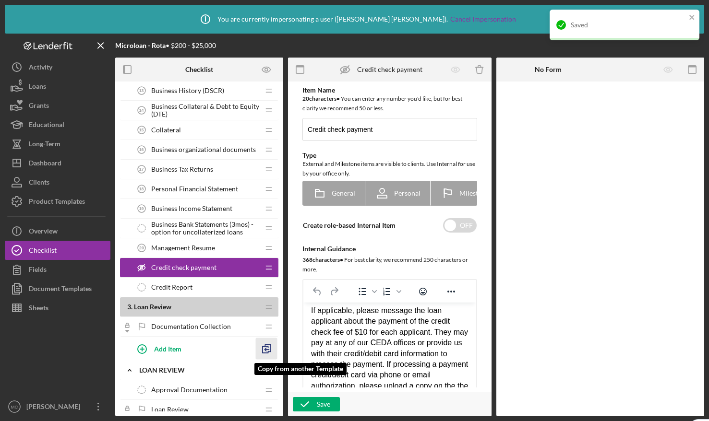
click at [268, 351] on icon "button" at bounding box center [267, 349] width 22 height 22
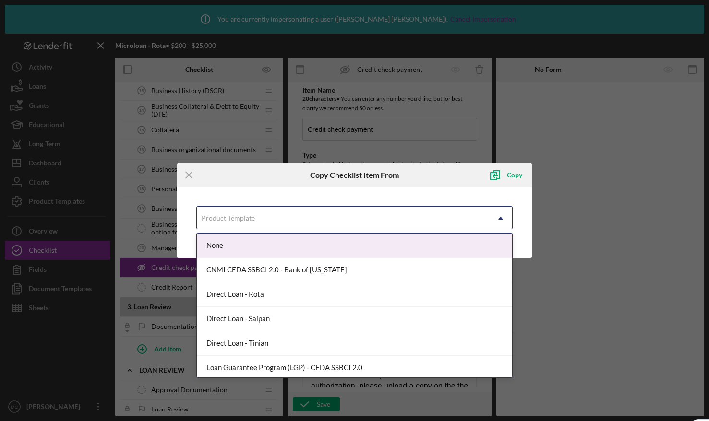
click at [254, 224] on div "Product Template" at bounding box center [343, 218] width 292 height 22
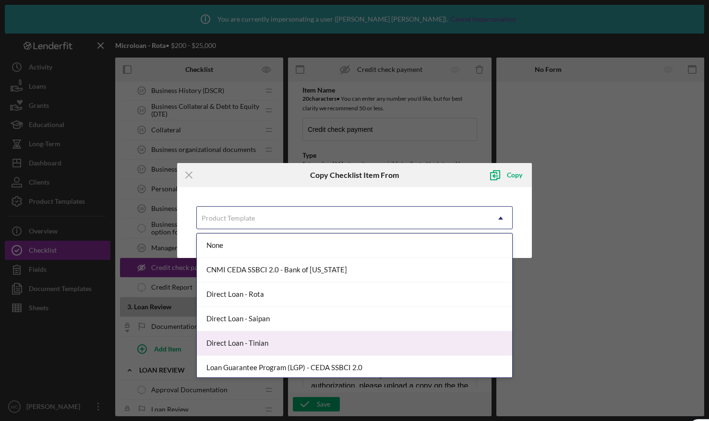
scroll to position [125, 0]
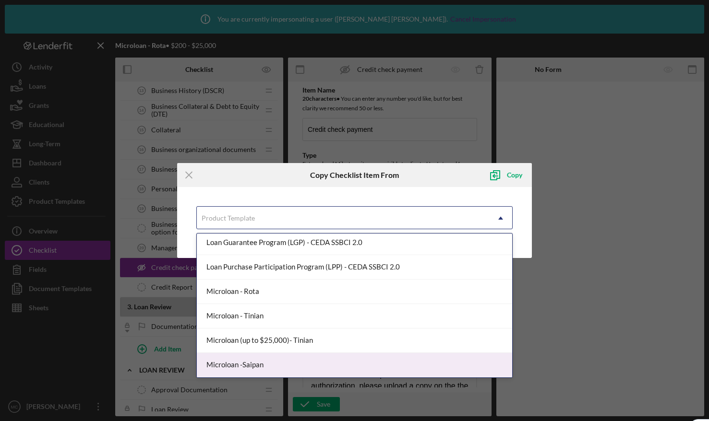
click at [259, 368] on div "Microloan -Saipan" at bounding box center [354, 365] width 315 height 24
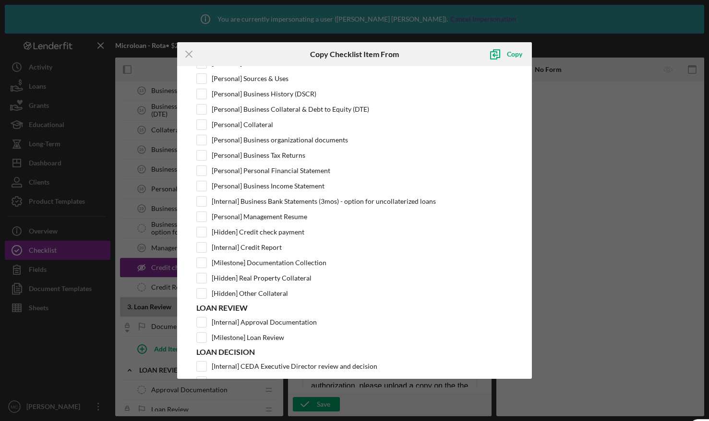
scroll to position [275, 0]
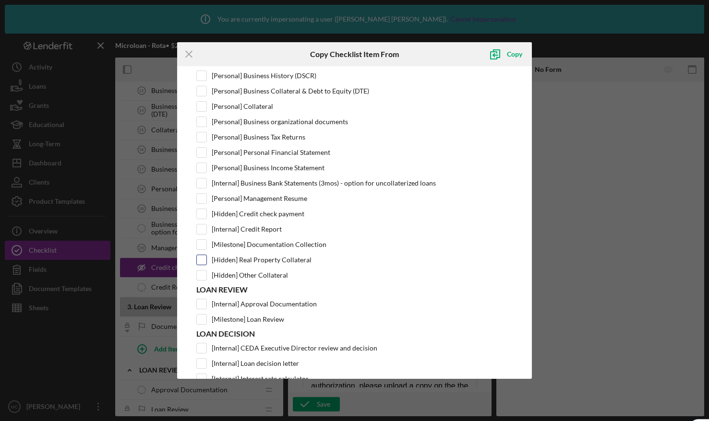
click at [201, 258] on input "[Hidden] Real Property Collateral" at bounding box center [202, 260] width 10 height 10
checkbox input "true"
click at [201, 276] on input "[Hidden] Other Collateral" at bounding box center [202, 276] width 10 height 10
checkbox input "true"
click at [514, 56] on div "Copy" at bounding box center [514, 54] width 15 height 19
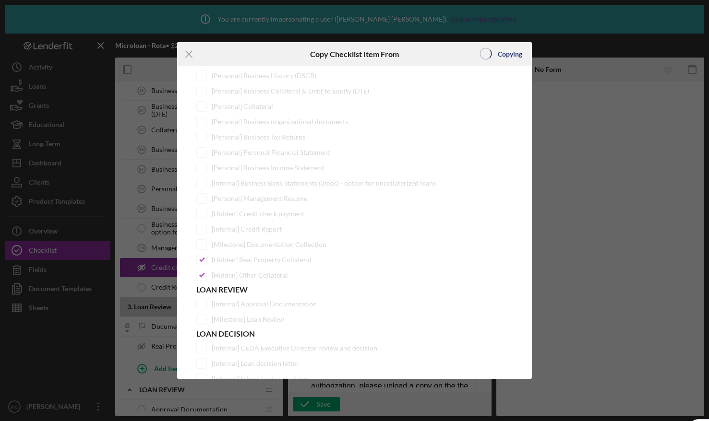
scroll to position [0, 0]
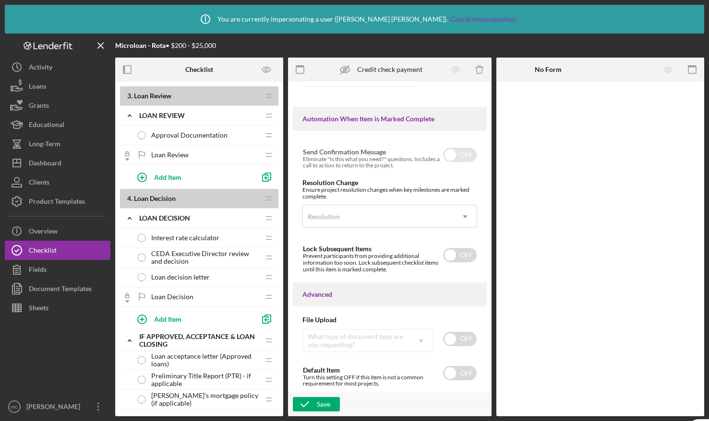
scroll to position [666, 0]
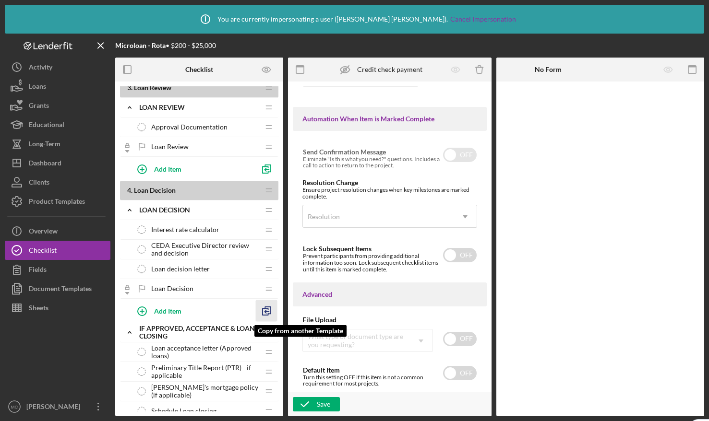
click at [270, 312] on icon "button" at bounding box center [267, 311] width 22 height 22
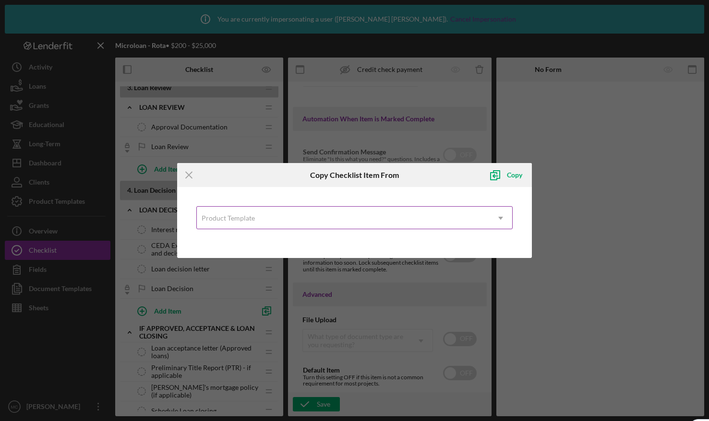
click at [244, 219] on div "Product Template" at bounding box center [228, 219] width 53 height 8
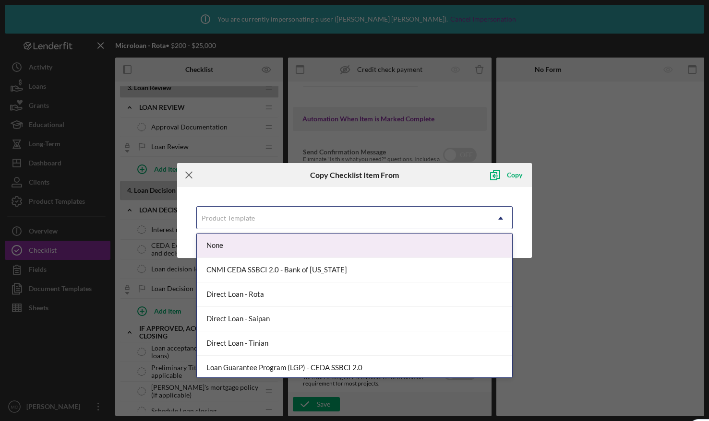
click at [190, 171] on icon "Icon/Menu Close" at bounding box center [189, 175] width 24 height 24
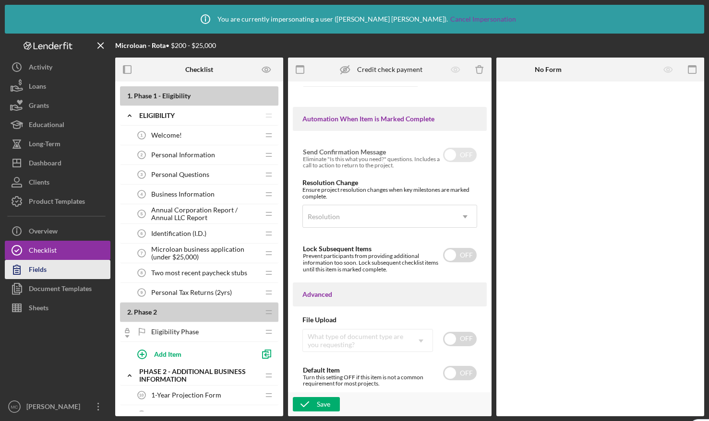
click at [37, 276] on div "Fields" at bounding box center [38, 271] width 18 height 22
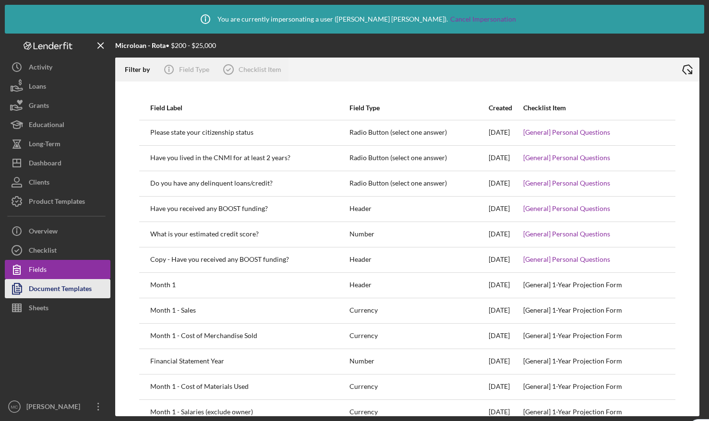
click at [42, 288] on div "Document Templates" at bounding box center [60, 290] width 63 height 22
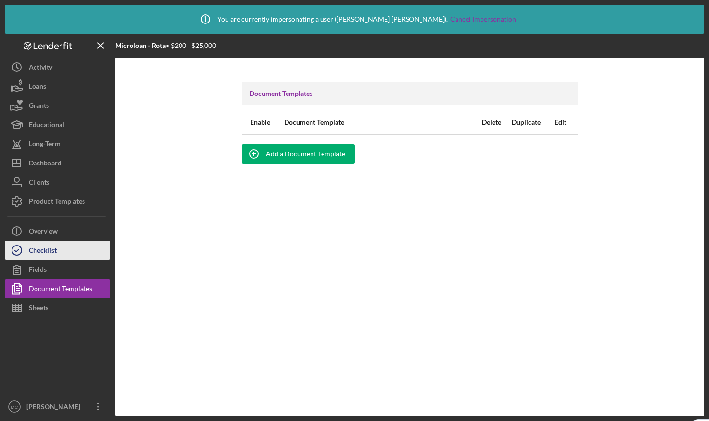
click at [62, 252] on button "Checklist" at bounding box center [58, 250] width 106 height 19
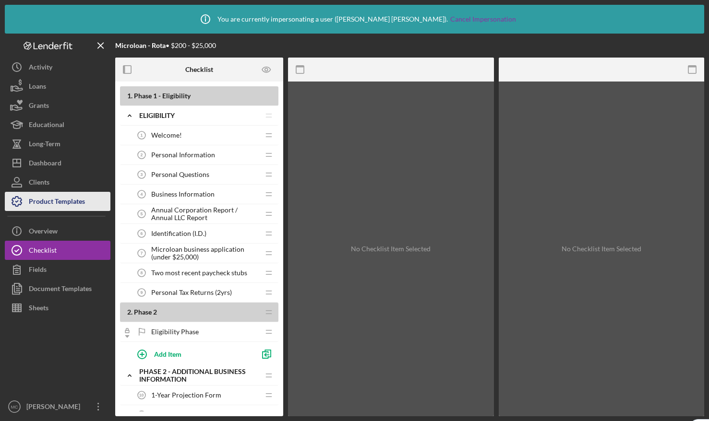
click at [70, 204] on div "Product Templates" at bounding box center [57, 203] width 56 height 22
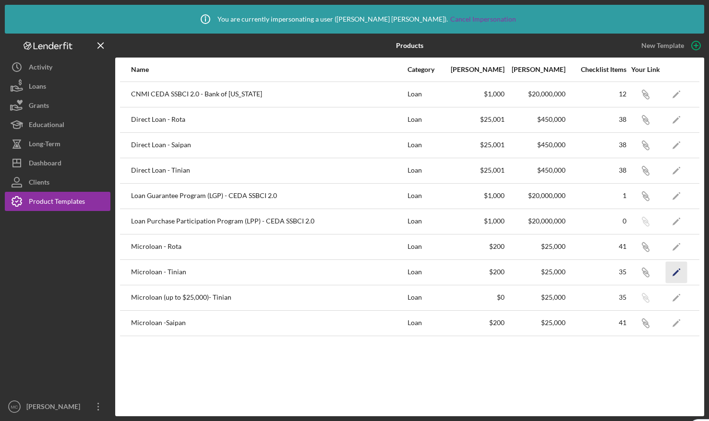
click at [671, 275] on icon "Icon/Edit" at bounding box center [677, 273] width 22 height 22
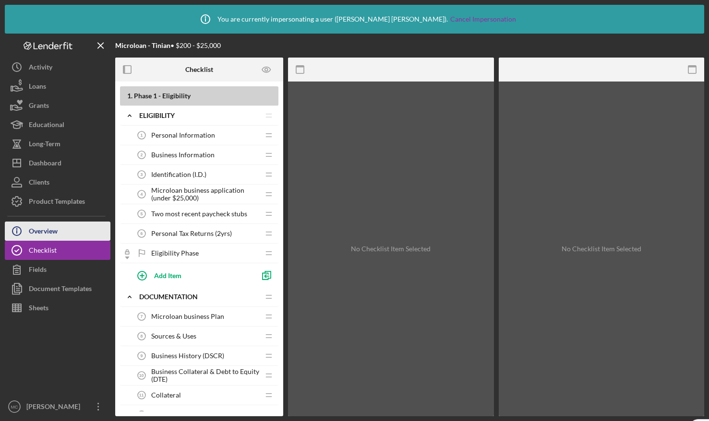
click at [60, 228] on button "Icon/Info Overview" at bounding box center [58, 231] width 106 height 19
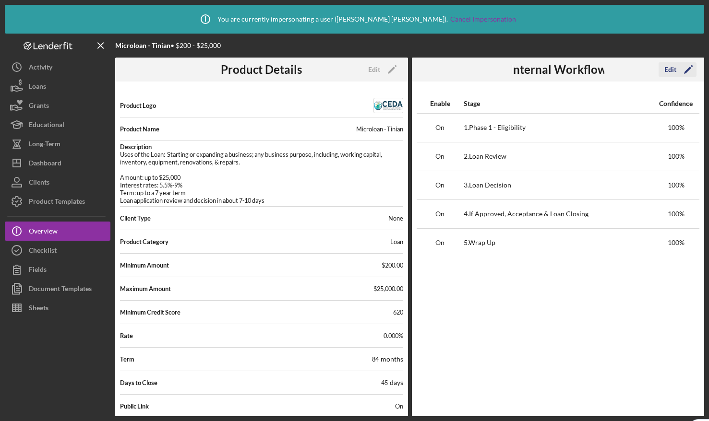
click at [671, 70] on div "Edit" at bounding box center [670, 69] width 12 height 14
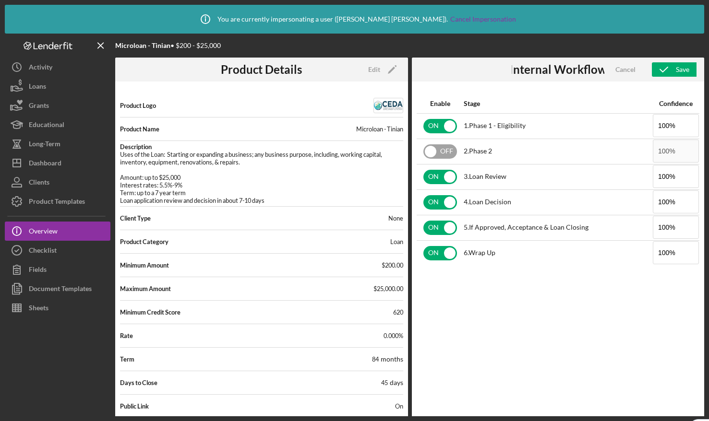
click at [432, 150] on input "checkbox" at bounding box center [440, 151] width 34 height 14
checkbox input "true"
click at [668, 69] on icon "button" at bounding box center [664, 70] width 24 height 24
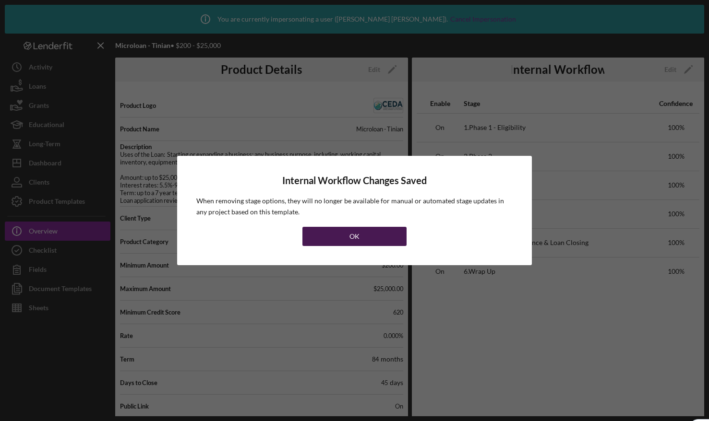
click at [345, 231] on button "OK" at bounding box center [354, 236] width 104 height 19
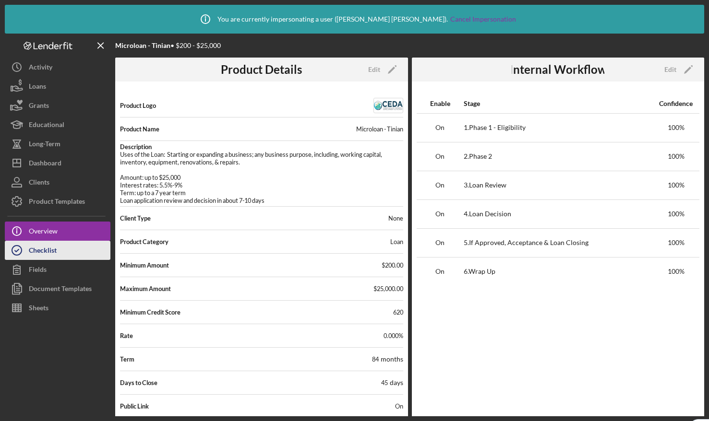
click at [66, 246] on button "Checklist" at bounding box center [58, 250] width 106 height 19
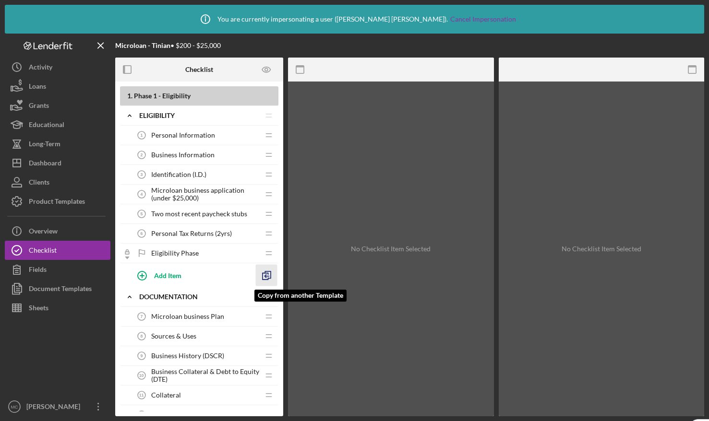
click at [264, 277] on icon "button" at bounding box center [267, 276] width 22 height 22
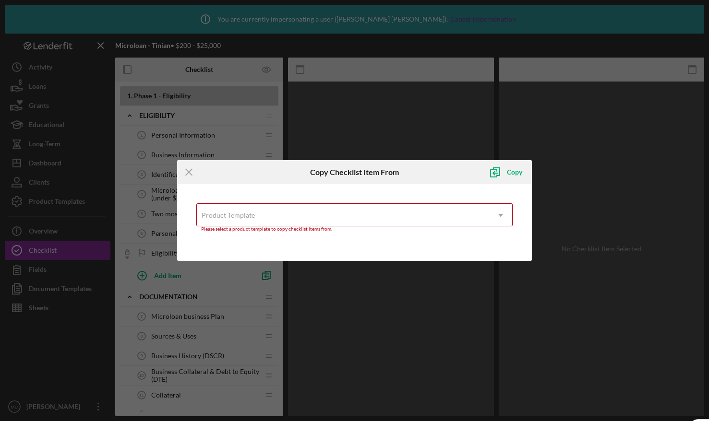
click at [231, 211] on div "Product Template" at bounding box center [343, 215] width 292 height 22
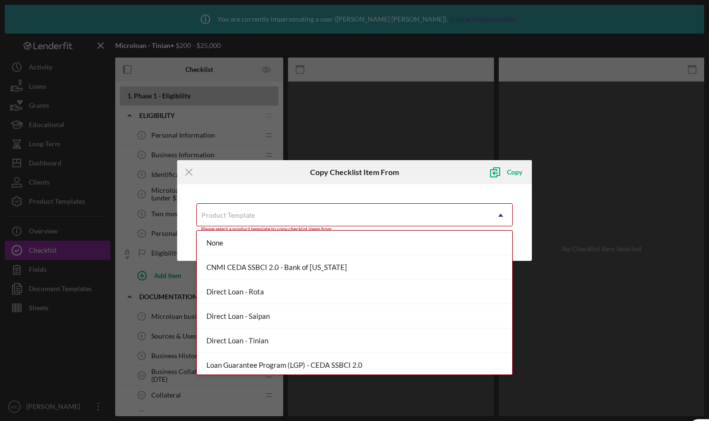
scroll to position [125, 0]
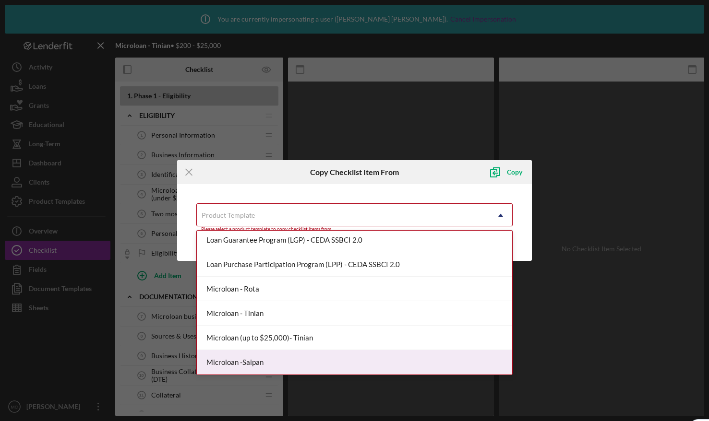
click at [256, 358] on div "Microloan -Saipan" at bounding box center [354, 362] width 315 height 24
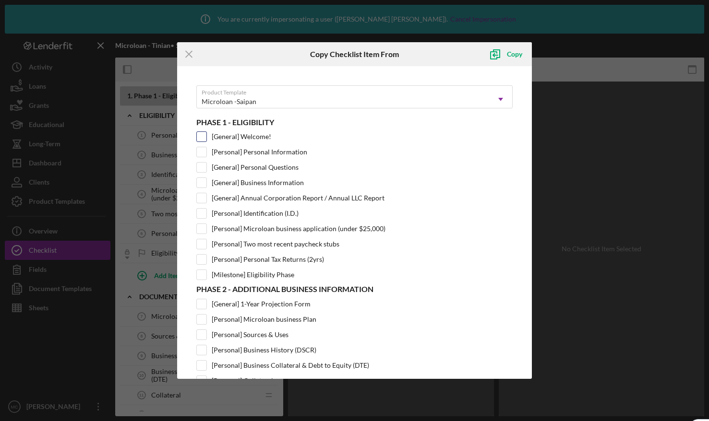
click at [203, 136] on input "[General] Welcome!" at bounding box center [202, 137] width 10 height 10
checkbox input "true"
click at [203, 197] on input "[General] Annual Corporation Report / Annual LLC Report" at bounding box center [202, 198] width 10 height 10
checkbox input "true"
click at [508, 54] on div "Copy" at bounding box center [514, 54] width 15 height 19
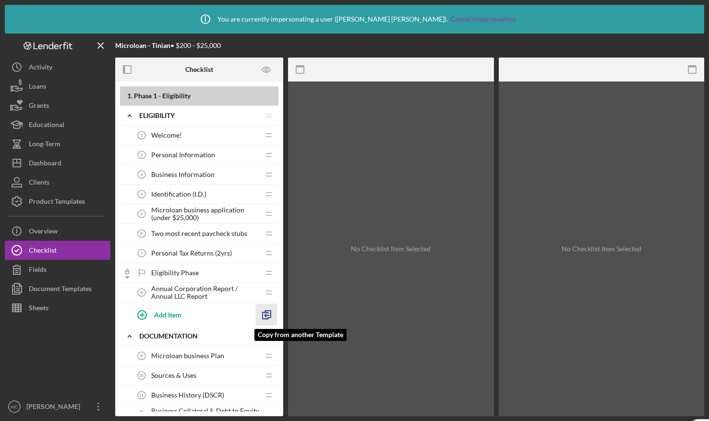
click at [266, 313] on icon "button" at bounding box center [267, 315] width 22 height 22
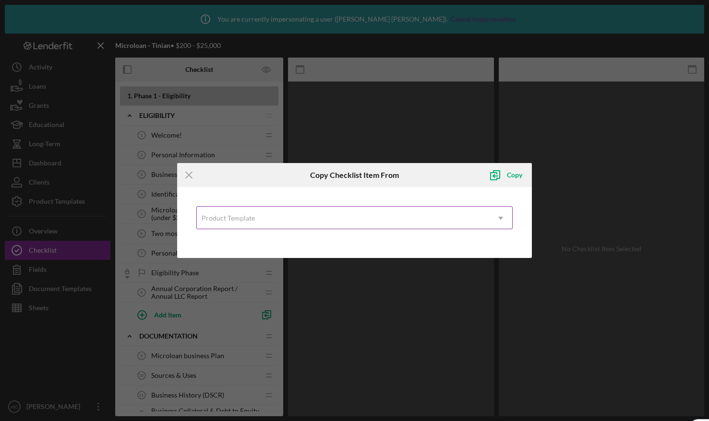
click at [254, 221] on div "Product Template" at bounding box center [343, 218] width 292 height 22
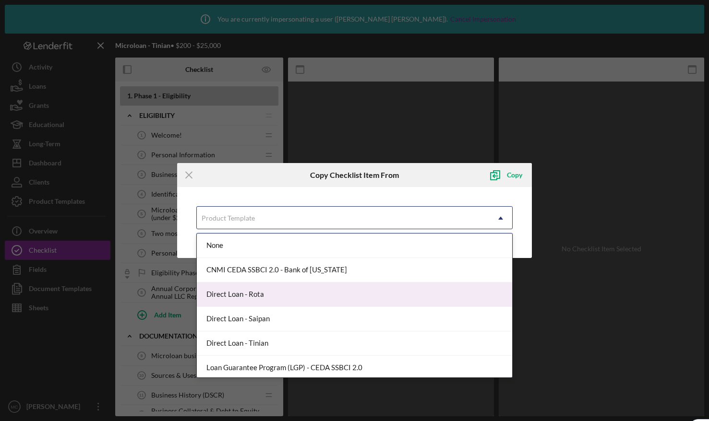
scroll to position [125, 0]
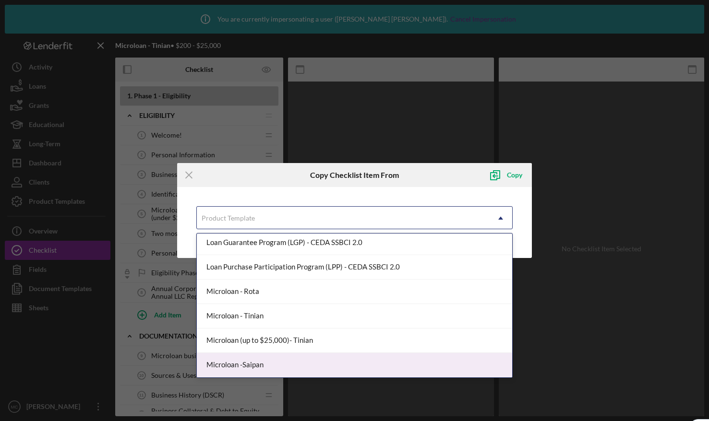
click at [277, 362] on div "Microloan -Saipan" at bounding box center [354, 365] width 315 height 24
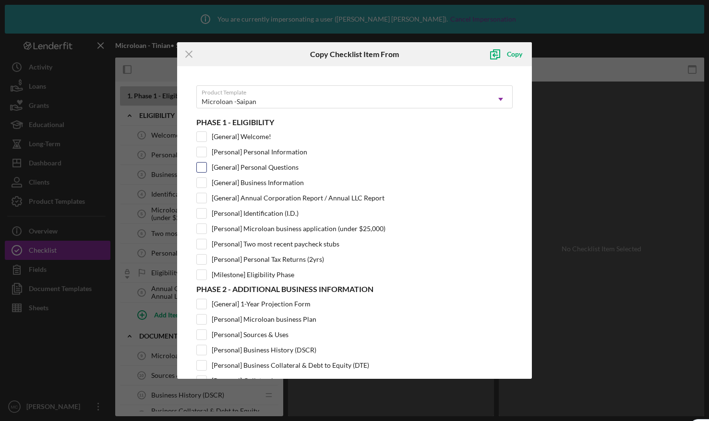
click at [204, 166] on input "[General] Personal Questions" at bounding box center [202, 168] width 10 height 10
checkbox input "true"
click at [514, 57] on div "Copy" at bounding box center [514, 54] width 15 height 19
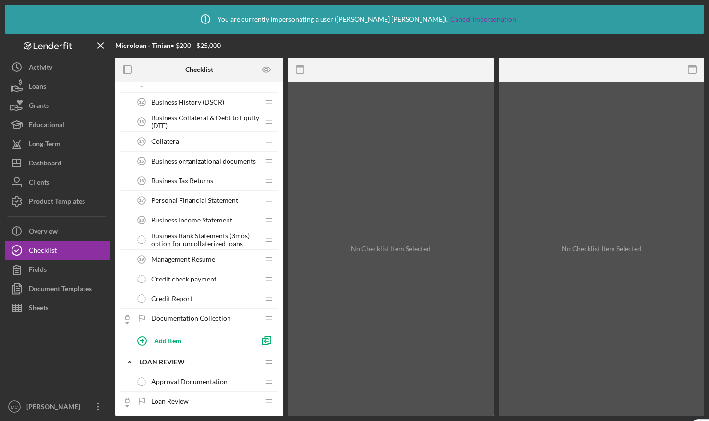
scroll to position [37, 0]
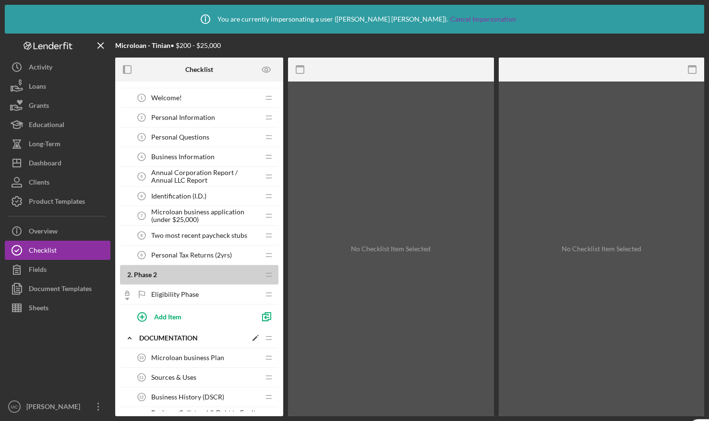
click at [257, 337] on icon "Icon/Edit" at bounding box center [255, 338] width 17 height 17
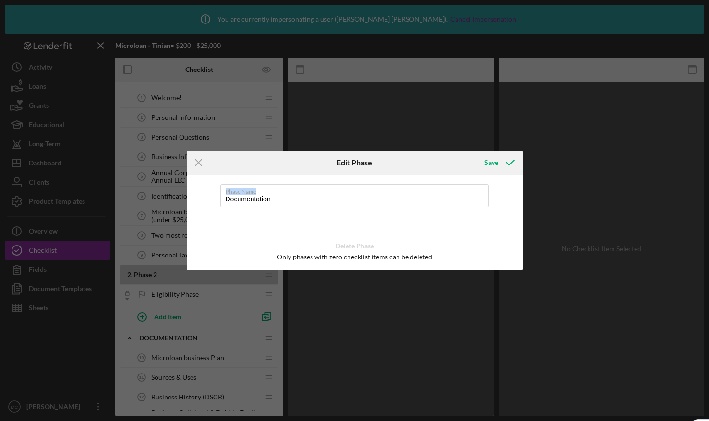
drag, startPoint x: 287, startPoint y: 194, endPoint x: 159, endPoint y: 194, distance: 127.7
click at [159, 194] on div "Icon/Menu Close Edit Phase Save Phase Name Documentation Delete Phase Only phas…" at bounding box center [354, 210] width 709 height 421
drag, startPoint x: 322, startPoint y: 202, endPoint x: 152, endPoint y: 187, distance: 171.0
click at [152, 187] on div "Icon/Menu Close Edit Phase Save Phase Name Documentation Delete Phase Only phas…" at bounding box center [354, 210] width 709 height 421
type input "Phase 2 - Additional Business Information"
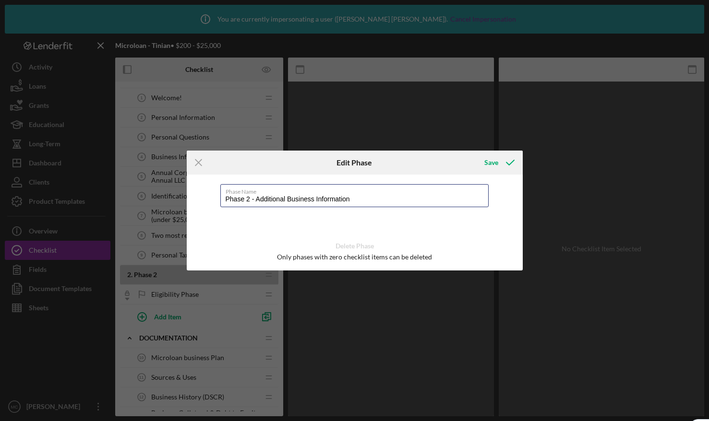
click button "Save" at bounding box center [499, 162] width 48 height 19
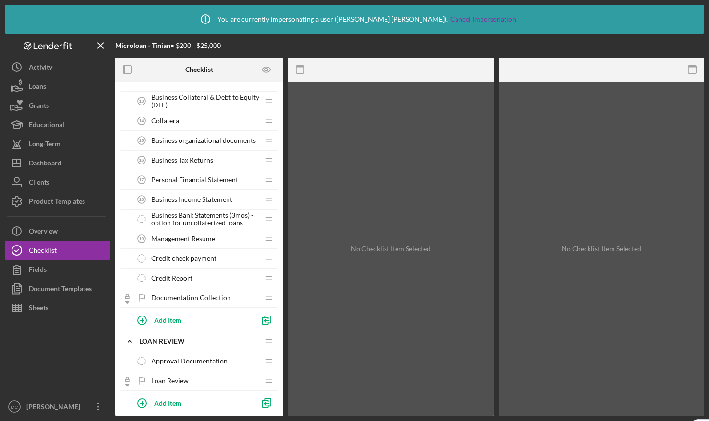
scroll to position [532, 0]
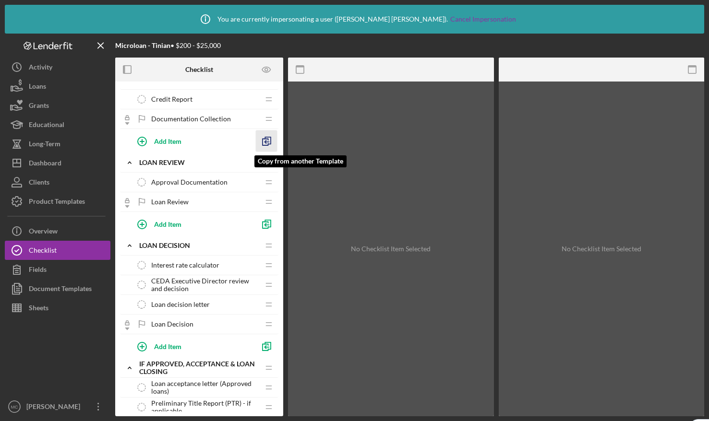
click at [271, 142] on polyline "button" at bounding box center [268, 140] width 6 height 7
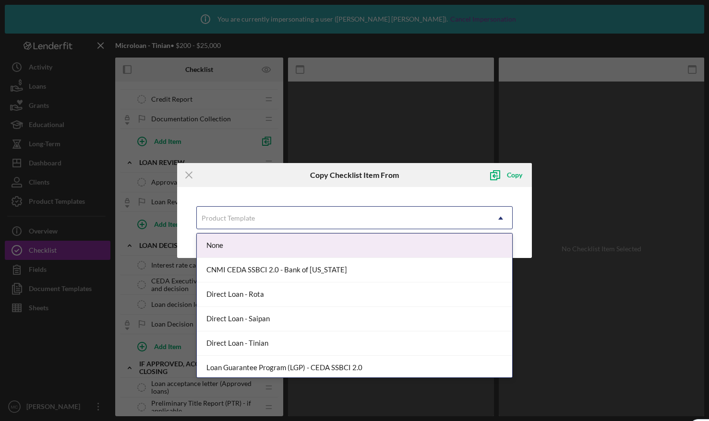
click at [243, 213] on div "Product Template" at bounding box center [343, 218] width 292 height 22
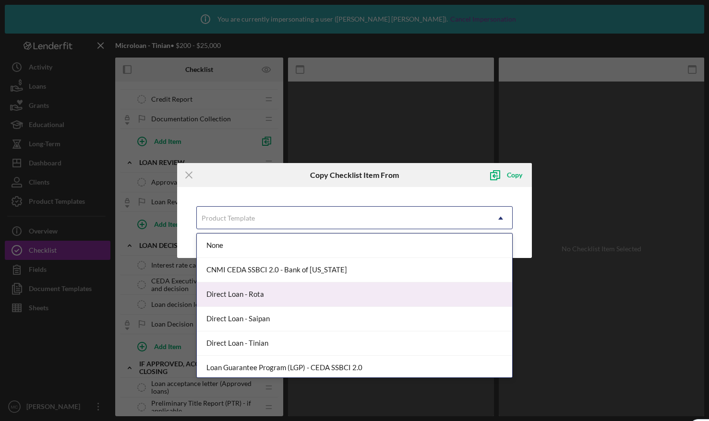
scroll to position [125, 0]
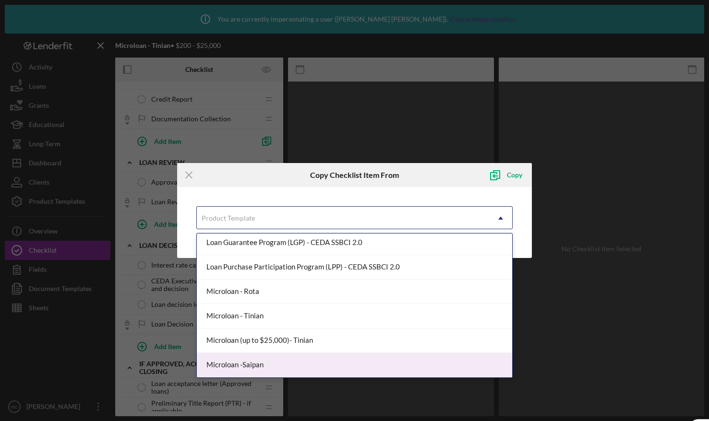
click at [261, 368] on div "Microloan -Saipan" at bounding box center [354, 365] width 315 height 24
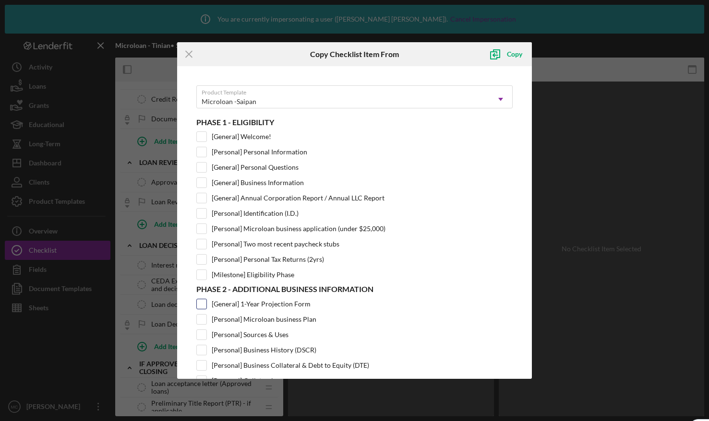
click at [204, 304] on input "[General] 1-Year Projection Form" at bounding box center [202, 305] width 10 height 10
checkbox input "true"
click at [518, 54] on div "Copy" at bounding box center [514, 54] width 15 height 19
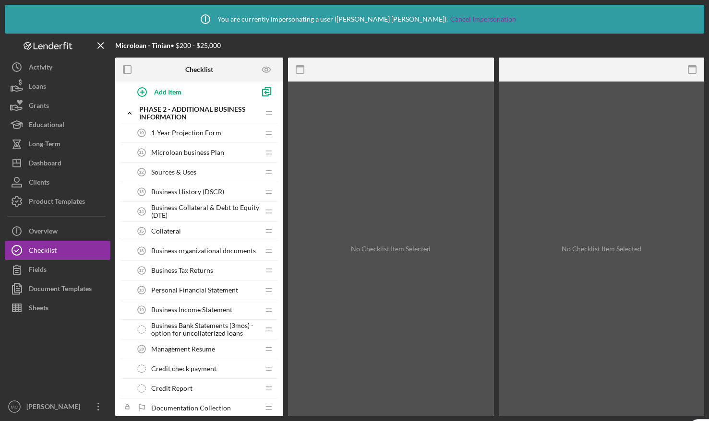
scroll to position [318, 0]
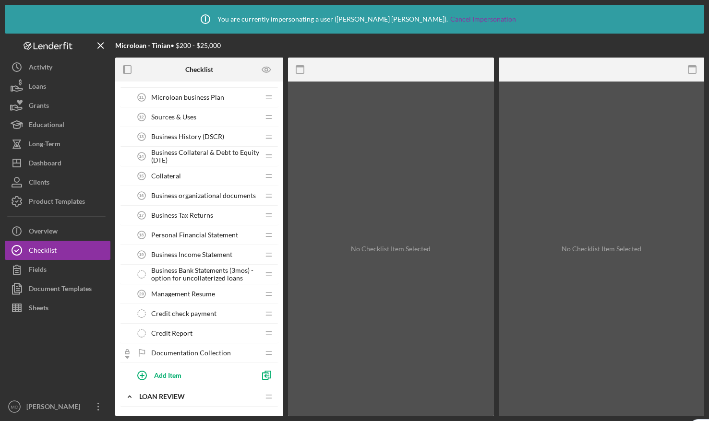
click at [203, 313] on span "Credit check payment" at bounding box center [183, 314] width 65 height 8
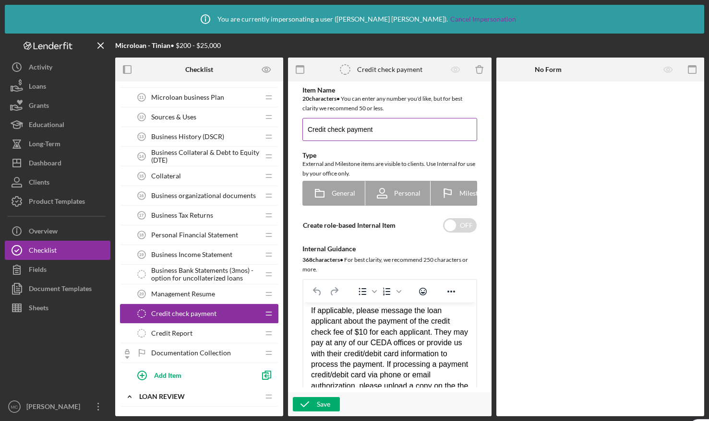
scroll to position [626, 0]
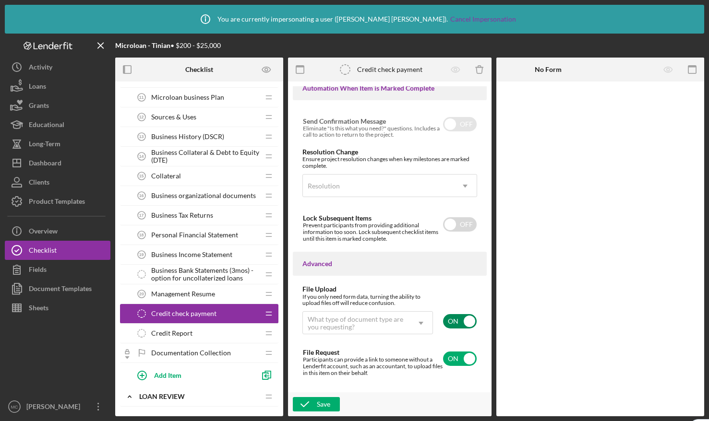
click at [459, 332] on div "ON" at bounding box center [460, 322] width 35 height 20
checkbox input "false"
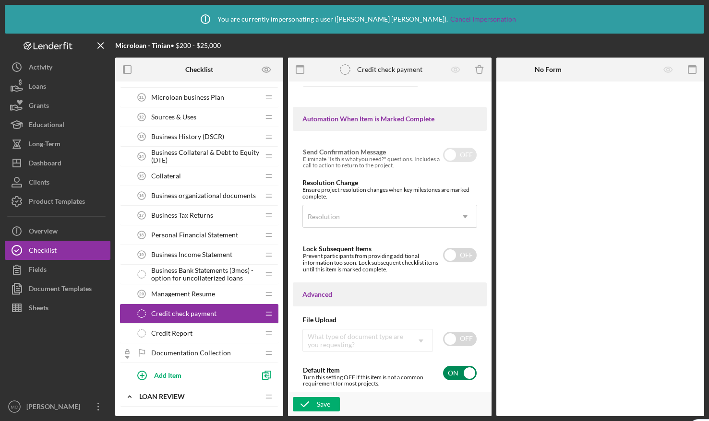
click at [457, 374] on input "checkbox" at bounding box center [460, 373] width 34 height 14
checkbox input "false"
click at [317, 406] on div "Save" at bounding box center [323, 404] width 13 height 14
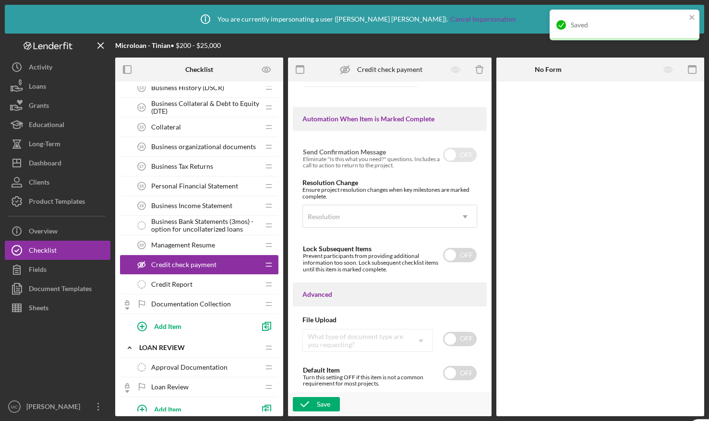
scroll to position [411, 0]
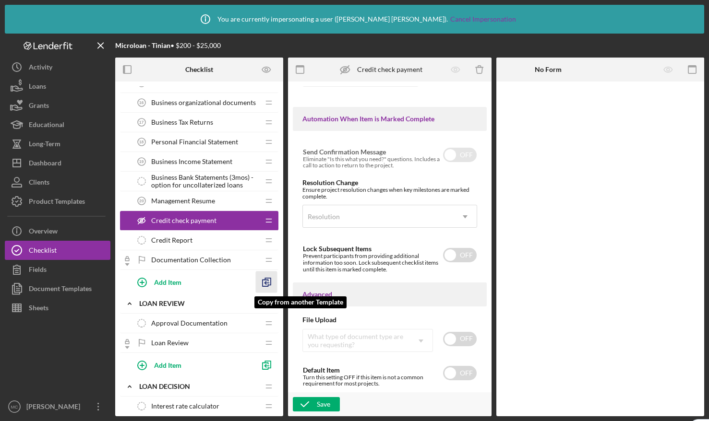
click at [270, 280] on polyline "button" at bounding box center [268, 281] width 6 height 7
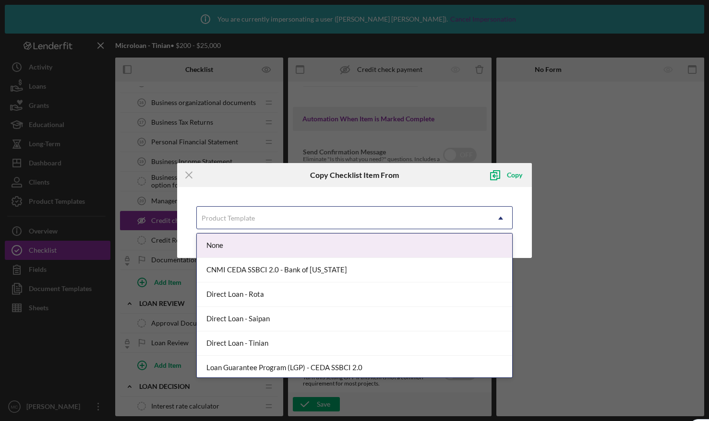
click at [245, 217] on div "Product Template" at bounding box center [228, 219] width 53 height 8
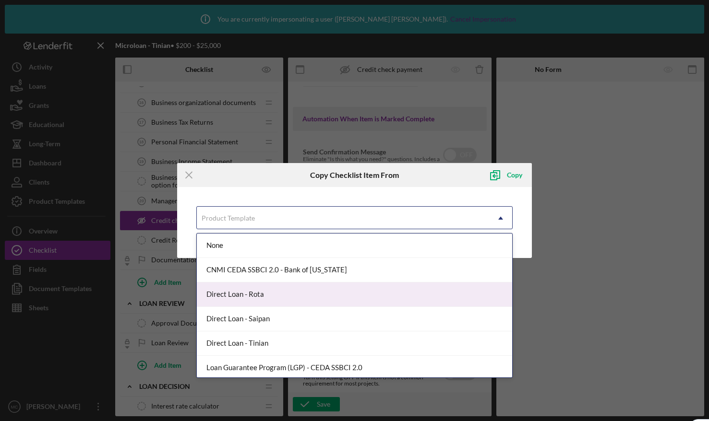
scroll to position [125, 0]
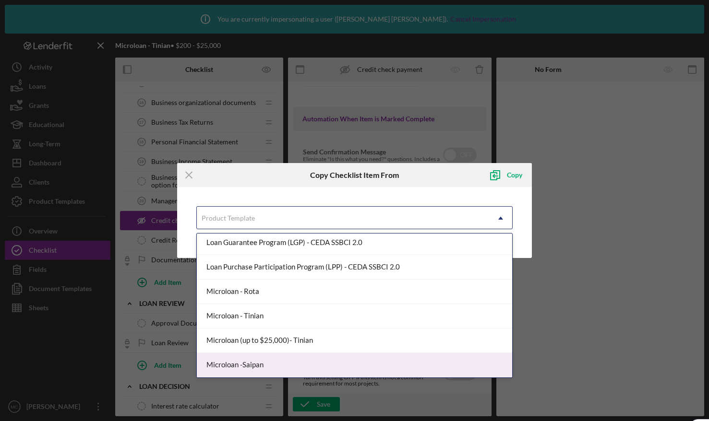
click at [259, 366] on div "Microloan -Saipan" at bounding box center [354, 365] width 315 height 24
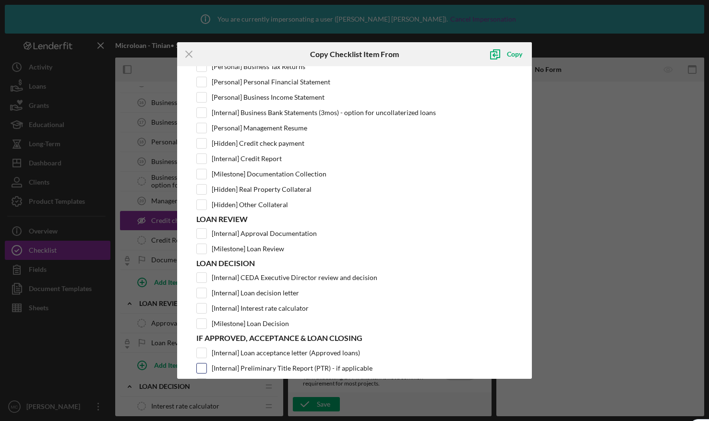
scroll to position [279, 0]
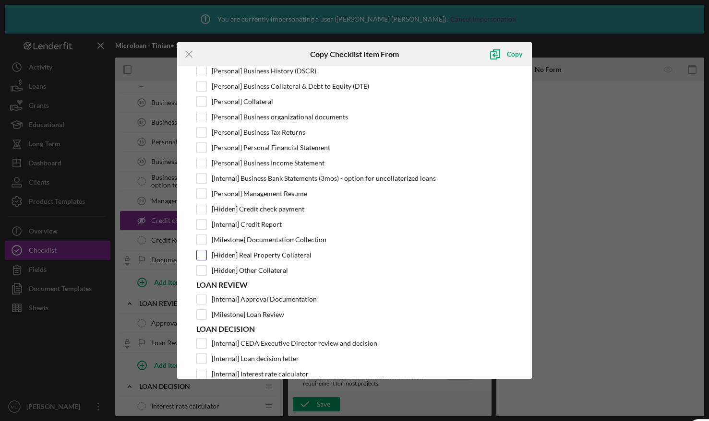
click at [201, 255] on input "[Hidden] Real Property Collateral" at bounding box center [202, 256] width 10 height 10
checkbox input "true"
click at [200, 271] on input "[Hidden] Other Collateral" at bounding box center [202, 271] width 10 height 10
checkbox input "true"
click at [508, 55] on div "Copy" at bounding box center [514, 54] width 15 height 19
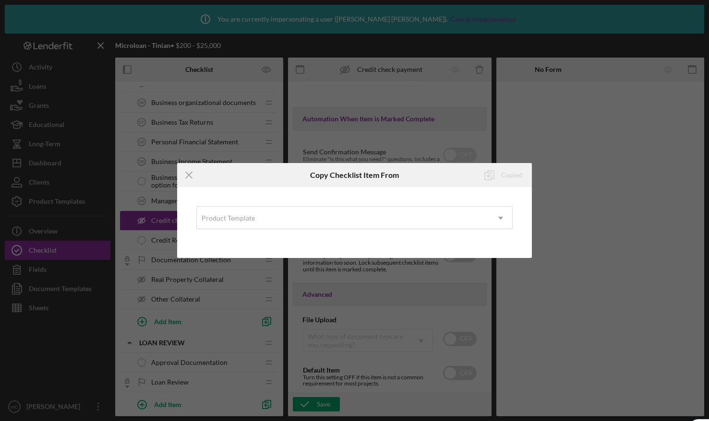
scroll to position [0, 0]
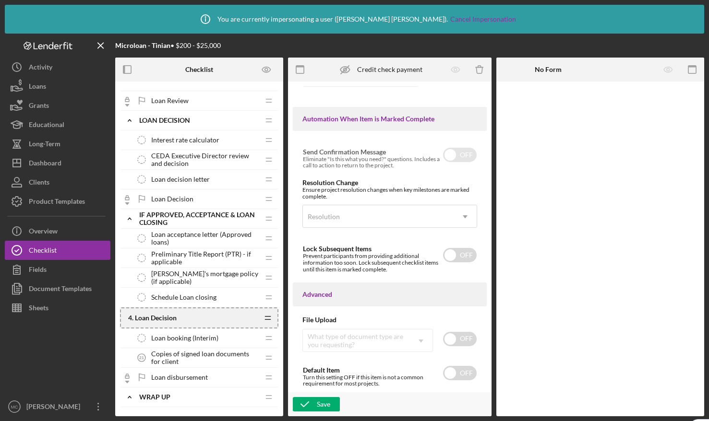
scroll to position [611, 0]
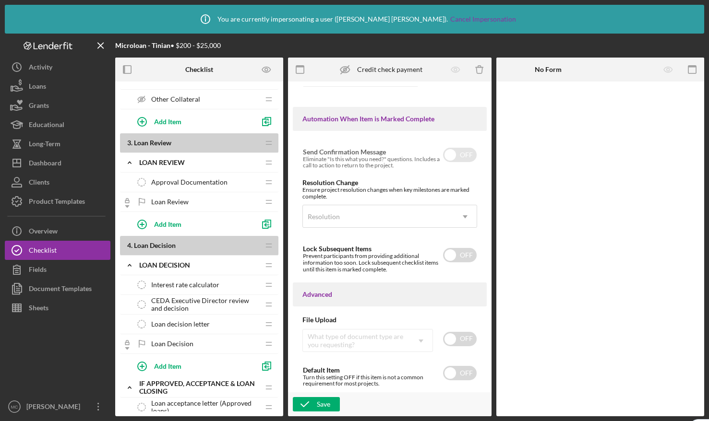
click at [187, 200] on span "Loan Review" at bounding box center [169, 202] width 37 height 8
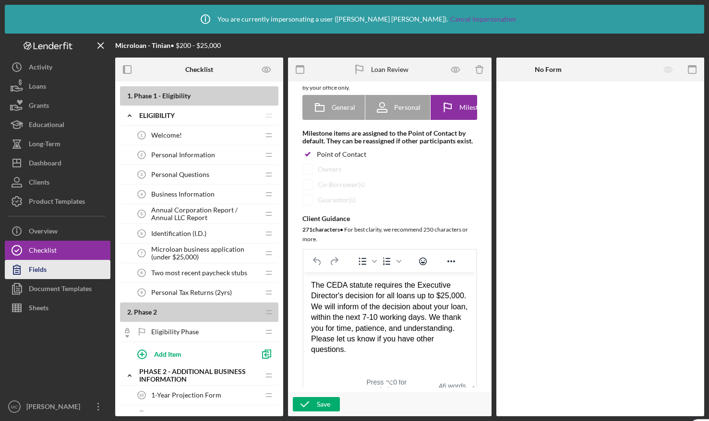
click at [80, 270] on button "Fields" at bounding box center [58, 269] width 106 height 19
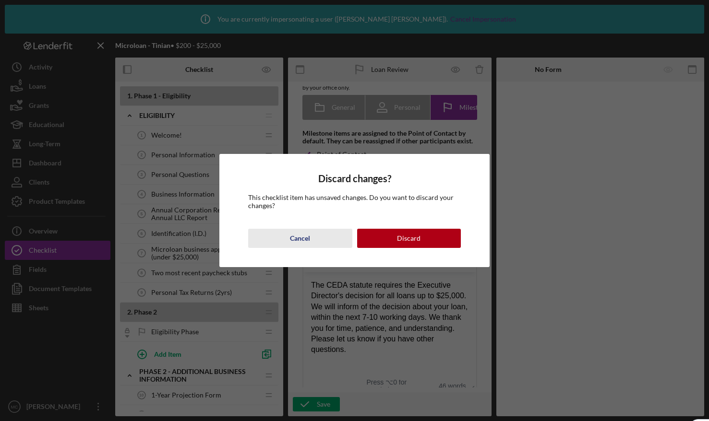
click at [306, 237] on div "Cancel" at bounding box center [300, 238] width 20 height 19
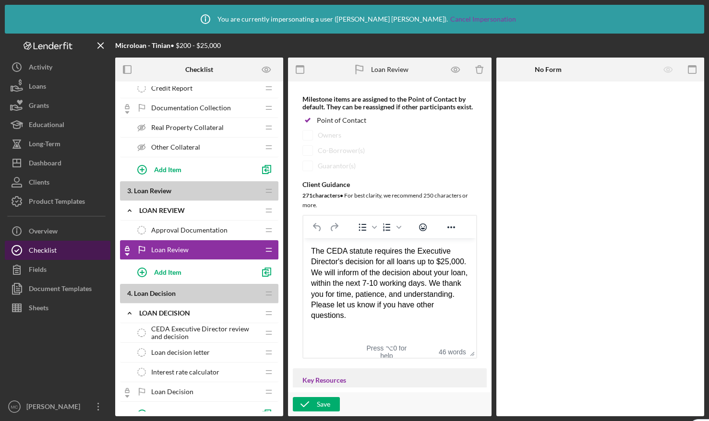
scroll to position [129, 0]
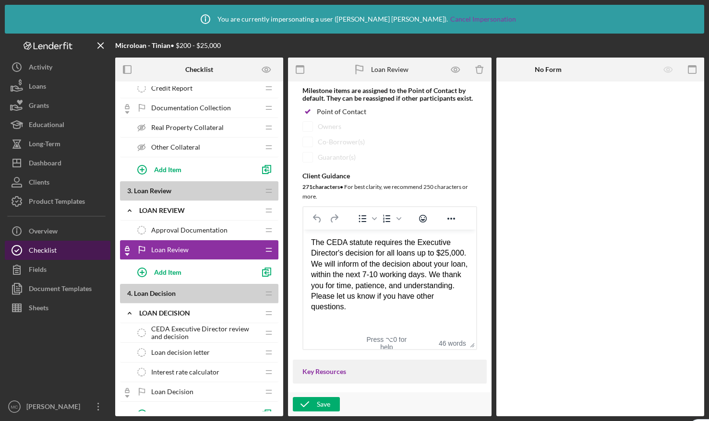
click at [42, 252] on div "Checklist" at bounding box center [43, 252] width 28 height 22
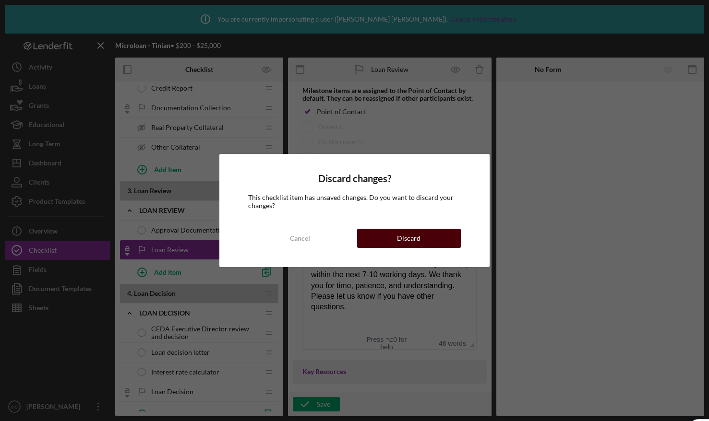
click at [370, 237] on button "Discard" at bounding box center [409, 238] width 104 height 19
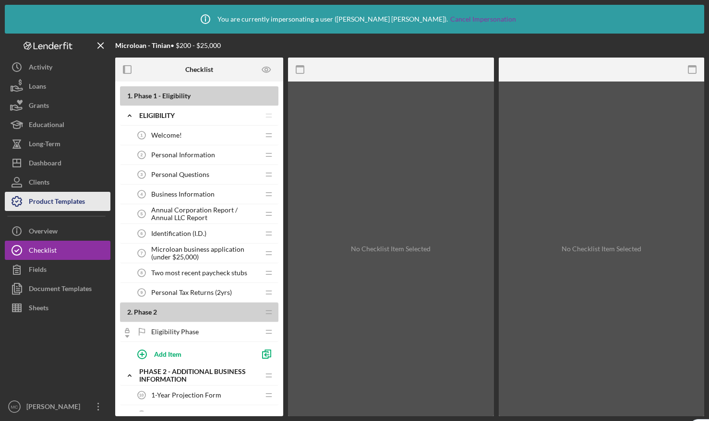
click at [48, 201] on div "Product Templates" at bounding box center [57, 203] width 56 height 22
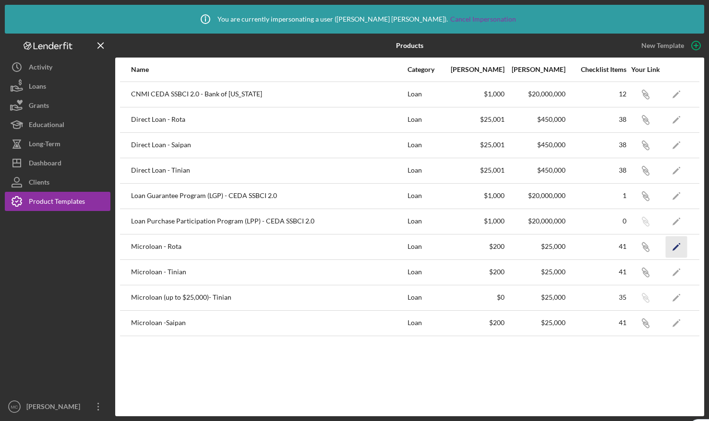
click at [673, 246] on icon "Icon/Edit" at bounding box center [677, 247] width 22 height 22
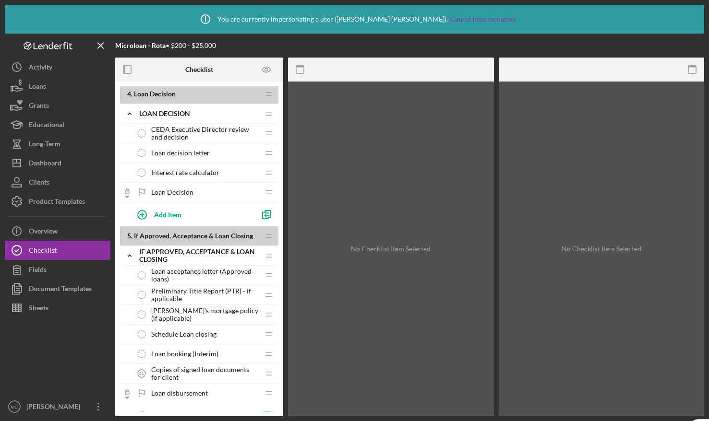
scroll to position [905, 0]
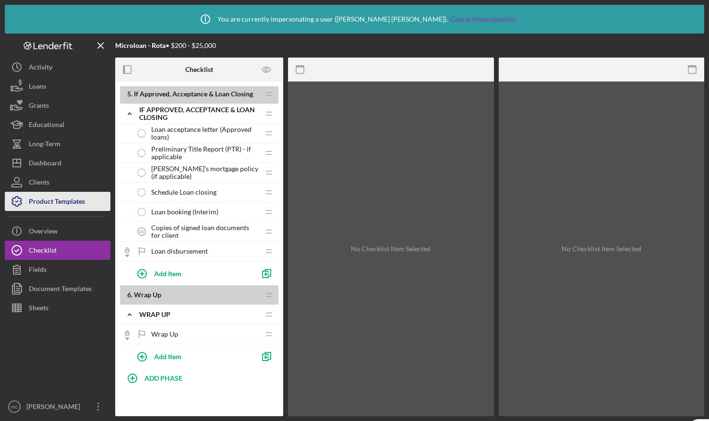
click at [55, 202] on div "Product Templates" at bounding box center [57, 203] width 56 height 22
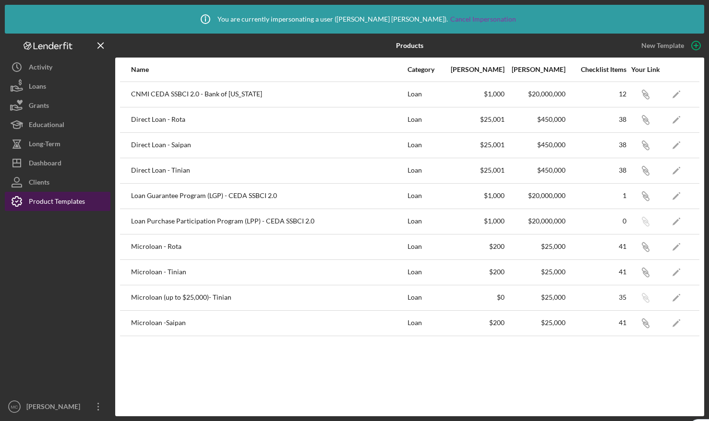
click at [49, 199] on div "Product Templates" at bounding box center [57, 203] width 56 height 22
click at [676, 118] on icon "Icon/Edit" at bounding box center [677, 120] width 22 height 22
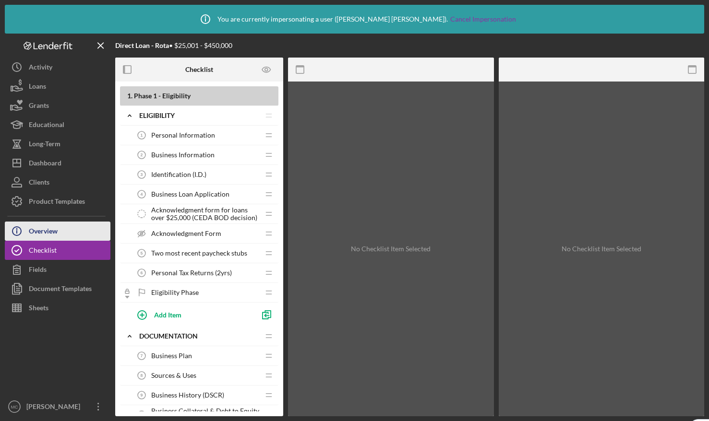
click at [48, 228] on div "Overview" at bounding box center [43, 233] width 29 height 22
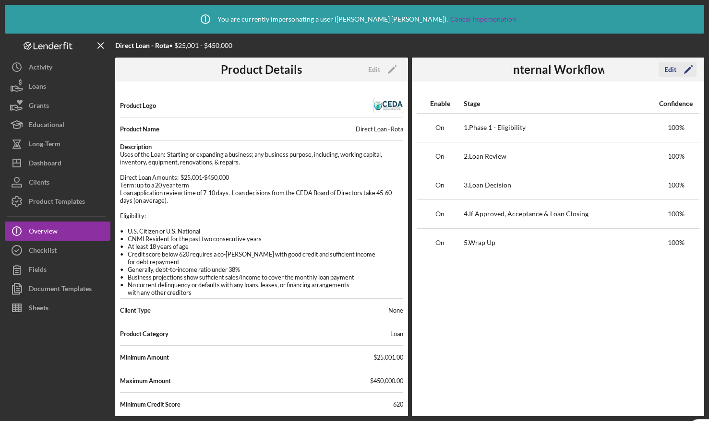
click at [671, 67] on div "Edit" at bounding box center [670, 69] width 12 height 14
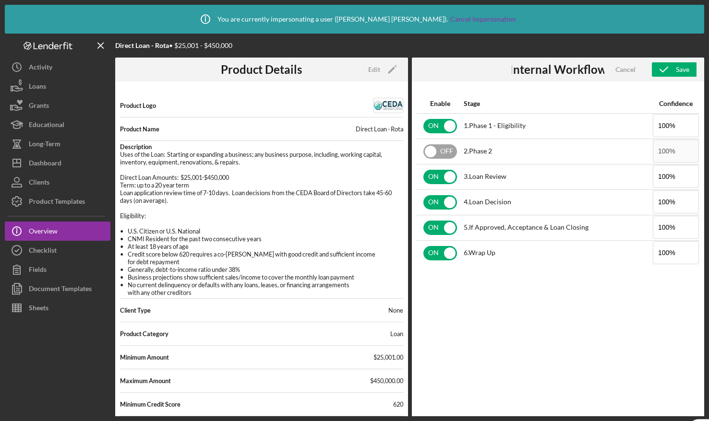
click at [437, 150] on input "checkbox" at bounding box center [440, 151] width 34 height 14
checkbox input "true"
click at [668, 69] on icon "button" at bounding box center [664, 70] width 24 height 24
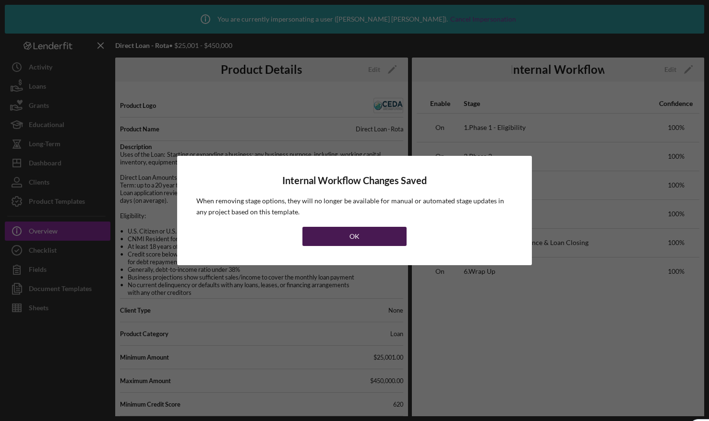
click at [355, 237] on div "OK" at bounding box center [354, 236] width 10 height 19
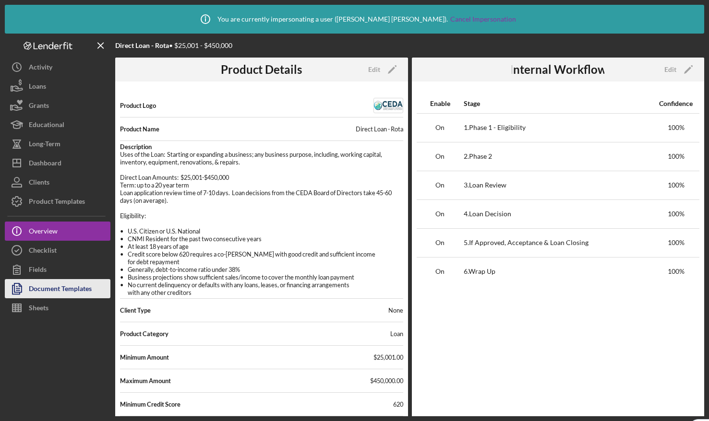
click at [52, 283] on div "Document Templates" at bounding box center [60, 290] width 63 height 22
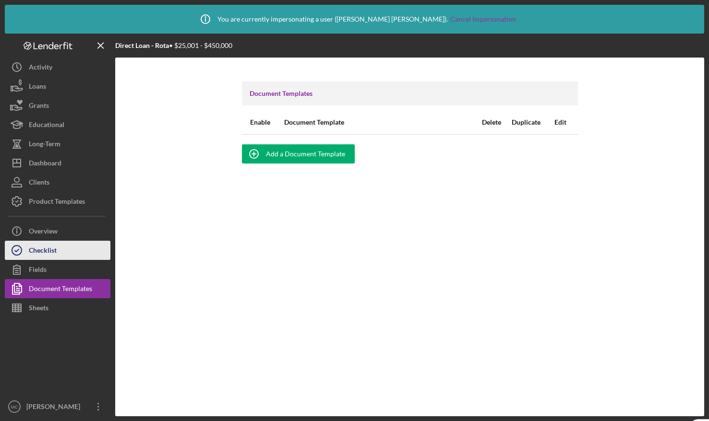
click at [49, 251] on div "Checklist" at bounding box center [43, 252] width 28 height 22
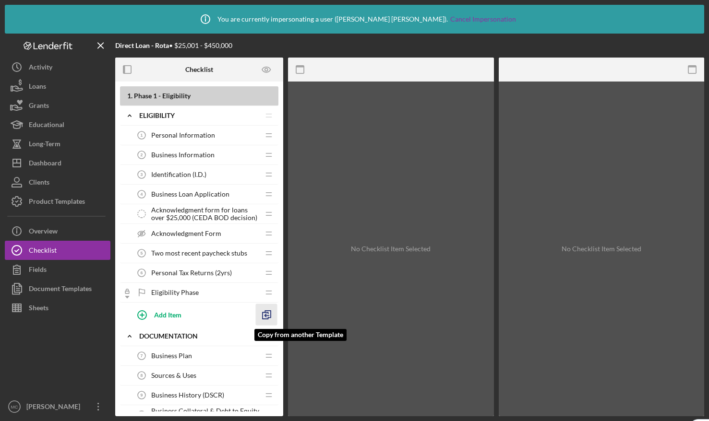
click at [270, 313] on icon "button" at bounding box center [267, 315] width 22 height 22
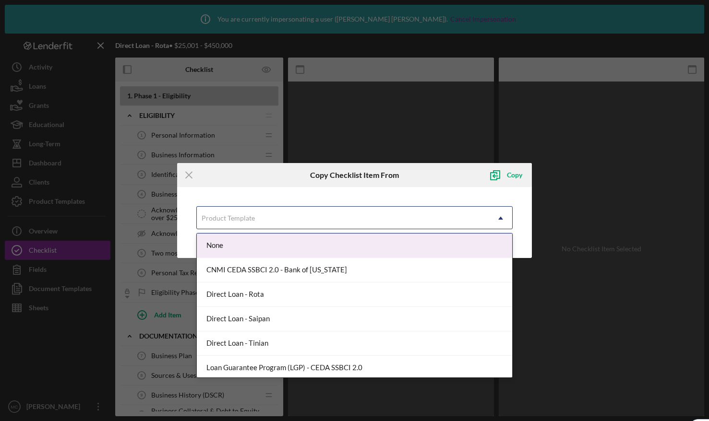
click at [246, 223] on div "Product Template" at bounding box center [343, 218] width 292 height 22
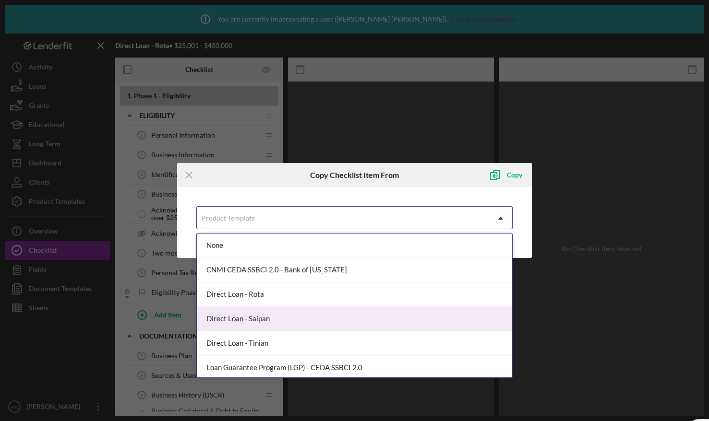
scroll to position [125, 0]
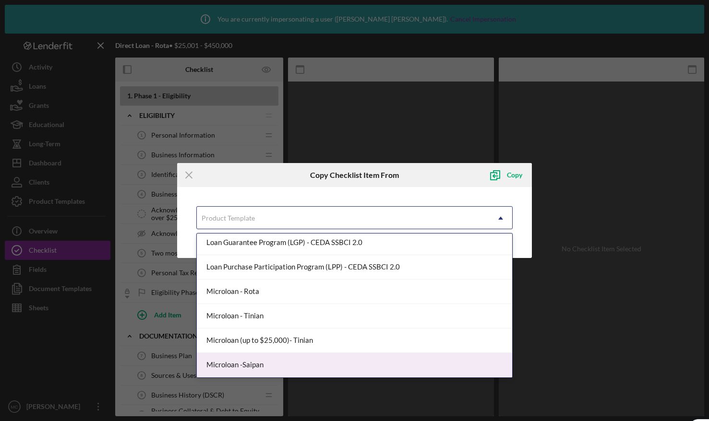
click at [272, 363] on div "Microloan -Saipan" at bounding box center [354, 365] width 315 height 24
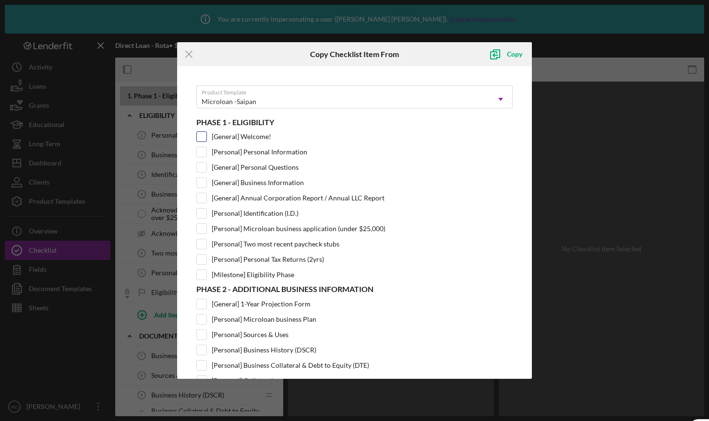
click at [202, 135] on input "[General] Welcome!" at bounding box center [202, 137] width 10 height 10
checkbox input "true"
click at [200, 165] on input "[General] Personal Questions" at bounding box center [202, 168] width 10 height 10
checkbox input "true"
click at [204, 200] on input "[General] Annual Corporation Report / Annual LLC Report" at bounding box center [202, 198] width 10 height 10
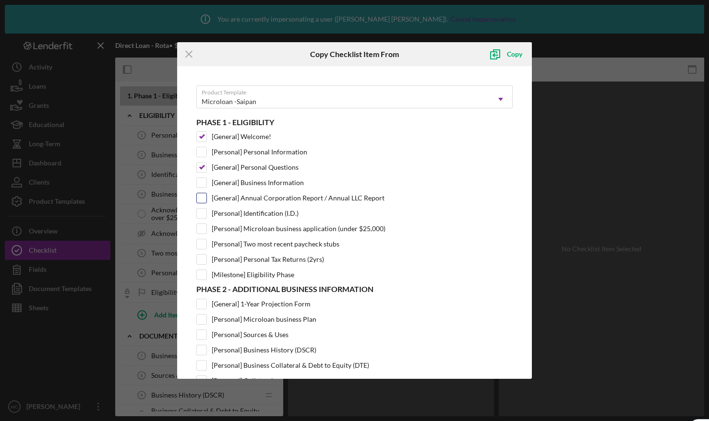
checkbox input "true"
click at [503, 54] on icon "submit" at bounding box center [495, 54] width 24 height 24
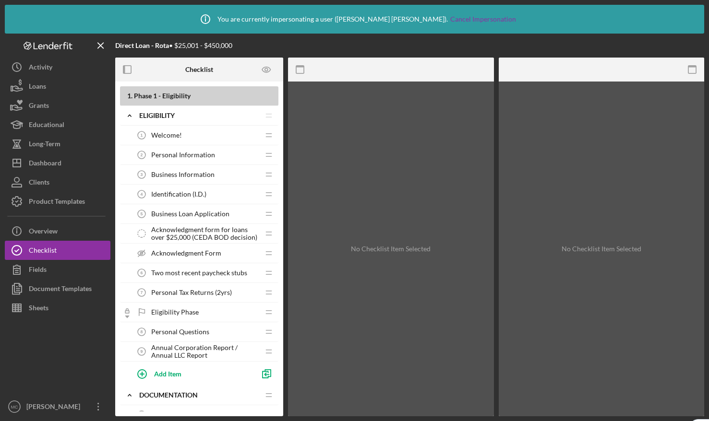
click at [204, 135] on div "Welcome! 1 Welcome!" at bounding box center [195, 135] width 127 height 19
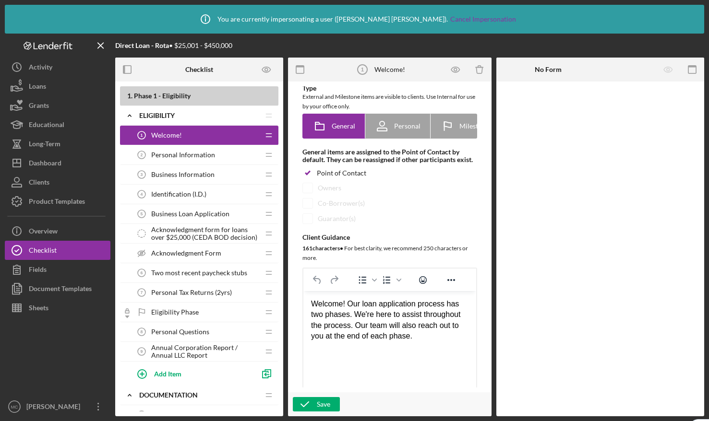
scroll to position [68, 0]
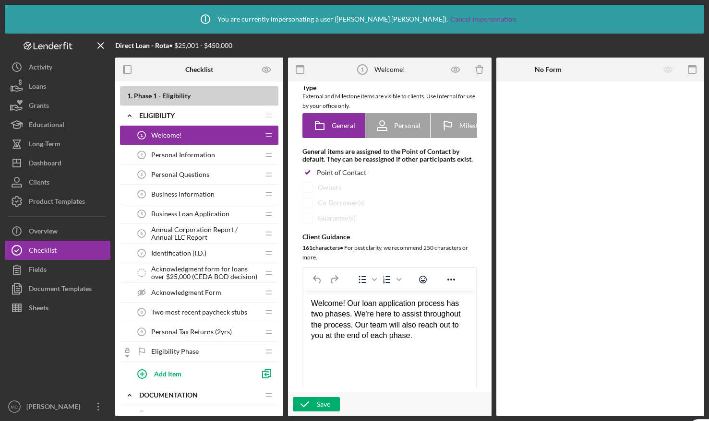
click at [209, 212] on span "Business Loan Application" at bounding box center [190, 214] width 78 height 8
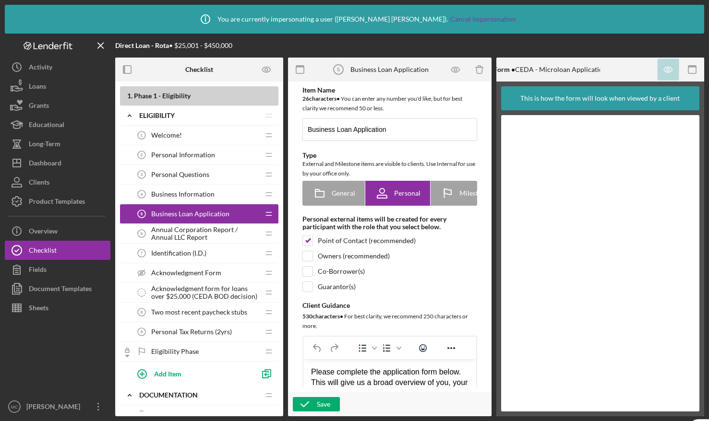
click at [203, 271] on span "Acknowledgment Form" at bounding box center [186, 273] width 70 height 8
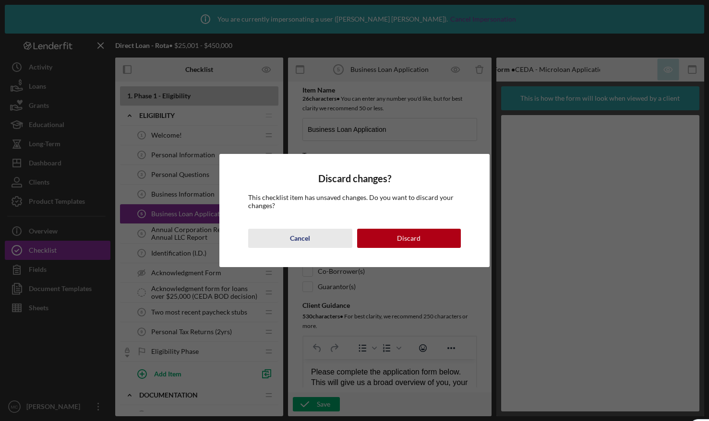
click at [309, 238] on div "Cancel" at bounding box center [300, 238] width 20 height 19
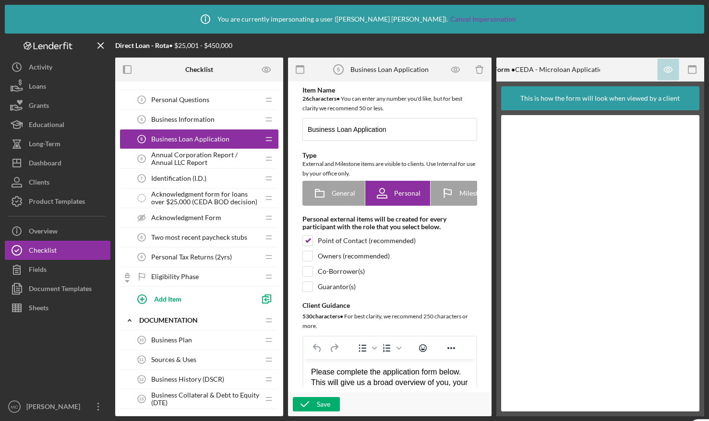
scroll to position [82, 0]
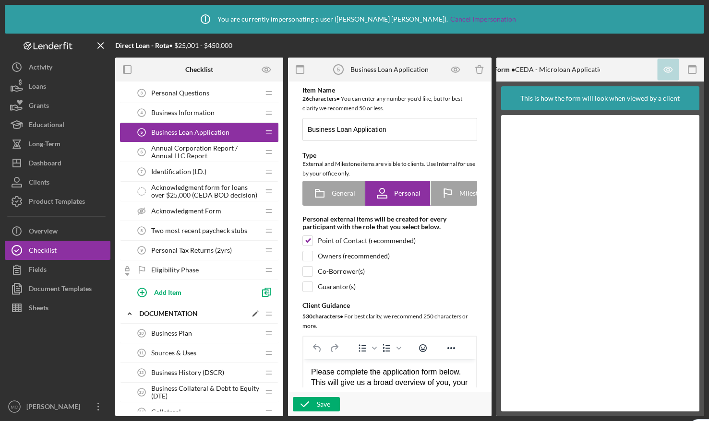
click at [194, 311] on div "Documentation" at bounding box center [193, 314] width 108 height 8
click at [254, 314] on polygon at bounding box center [254, 314] width 5 height 5
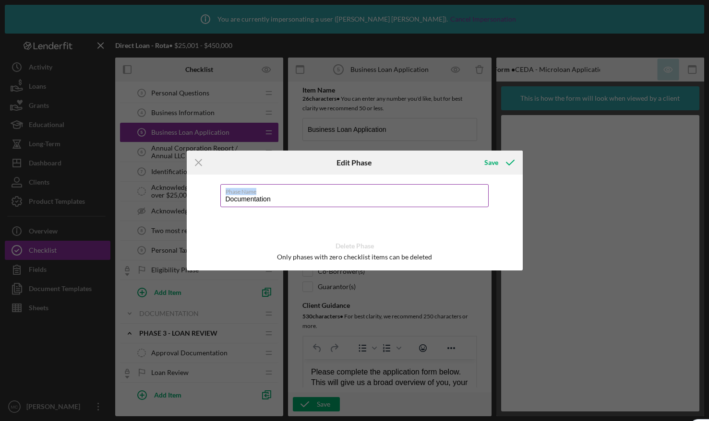
drag, startPoint x: 317, startPoint y: 193, endPoint x: 233, endPoint y: 188, distance: 84.2
click at [233, 188] on label "Phase Name" at bounding box center [357, 190] width 263 height 11
click at [329, 197] on input "Documentation" at bounding box center [354, 195] width 268 height 23
click at [336, 195] on input "Documentation" at bounding box center [354, 195] width 268 height 23
drag, startPoint x: 336, startPoint y: 196, endPoint x: 226, endPoint y: 192, distance: 109.5
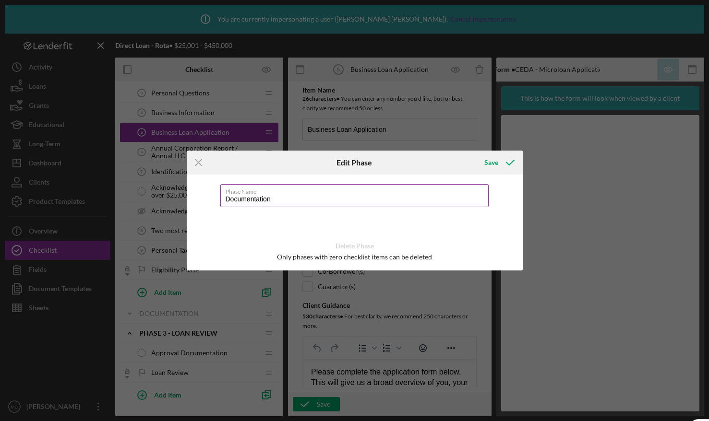
click at [226, 192] on div "Phase Name Documentation" at bounding box center [354, 196] width 269 height 24
type input "Phase 2 - Additional Business Information"
click at [488, 166] on div "Save" at bounding box center [491, 162] width 14 height 19
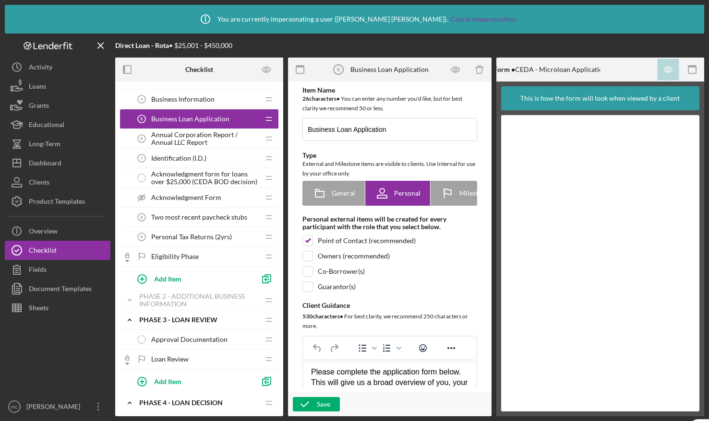
scroll to position [101, 0]
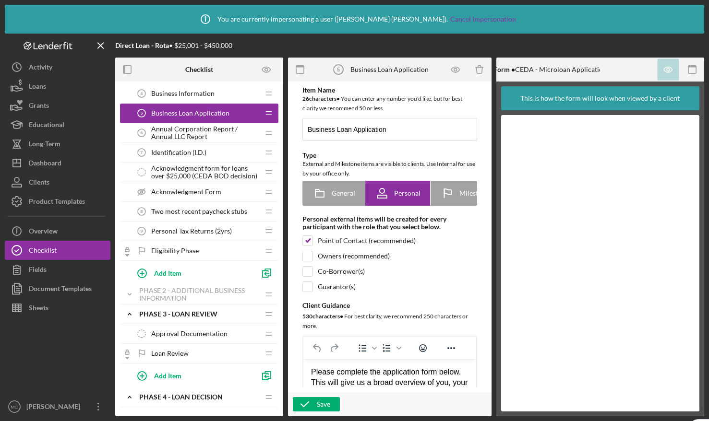
click at [184, 224] on div "Personal Tax Returns (2yrs) 9 Personal Tax Returns (2yrs)" at bounding box center [195, 231] width 127 height 19
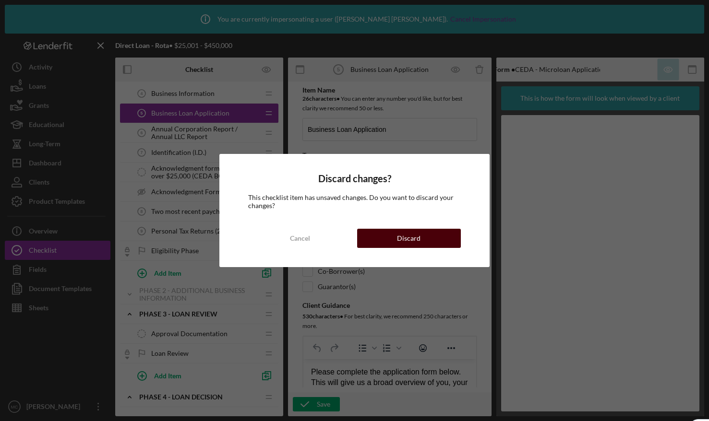
click at [398, 237] on div "Discard" at bounding box center [409, 238] width 24 height 19
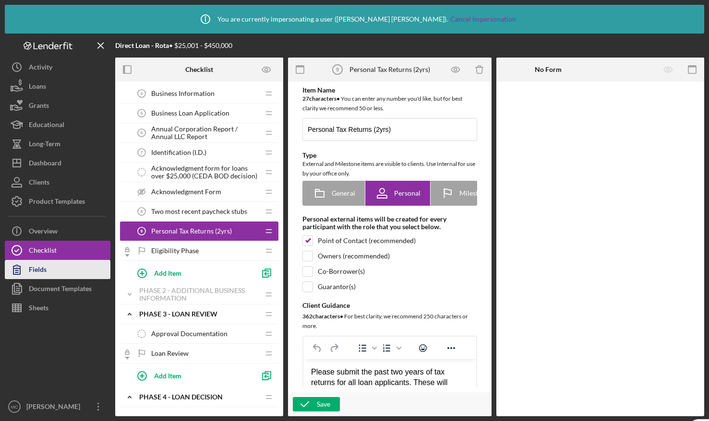
click at [60, 270] on button "Fields" at bounding box center [58, 269] width 106 height 19
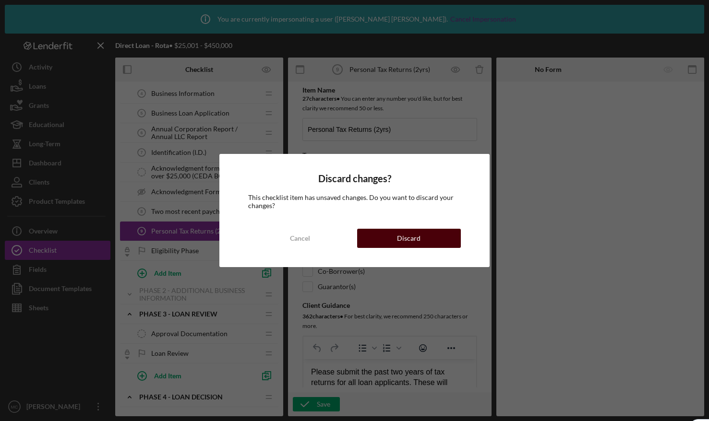
click at [428, 235] on button "Discard" at bounding box center [409, 238] width 104 height 19
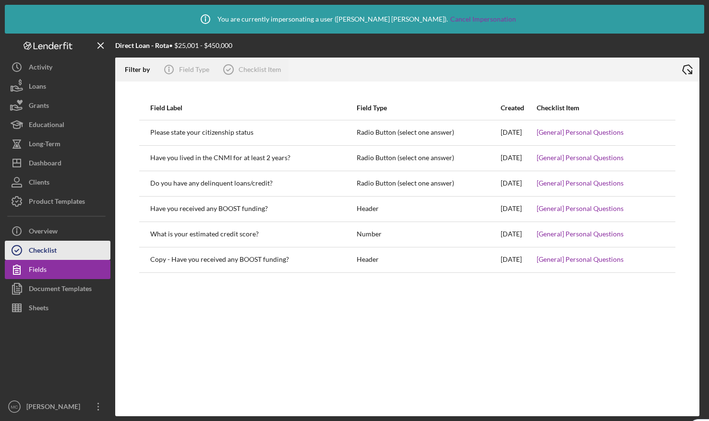
click at [80, 250] on button "Checklist" at bounding box center [58, 250] width 106 height 19
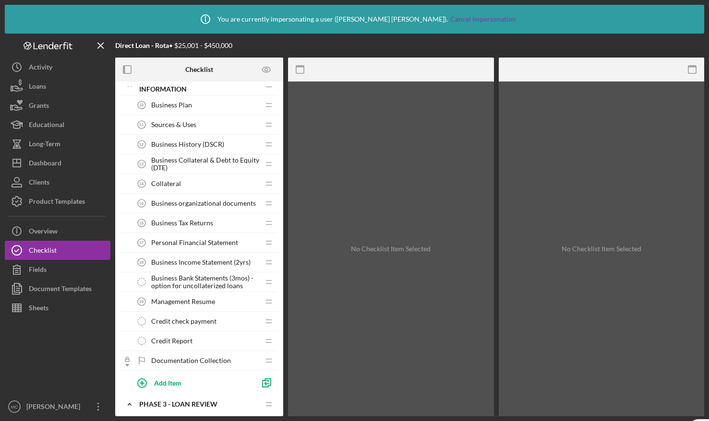
scroll to position [323, 0]
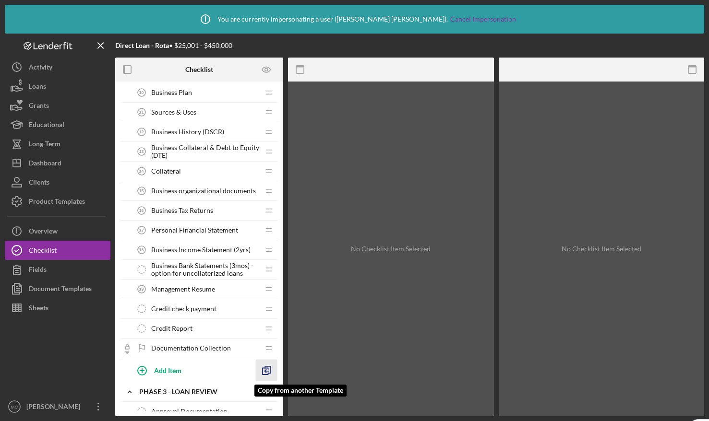
click at [265, 371] on g "button" at bounding box center [267, 371] width 8 height 8
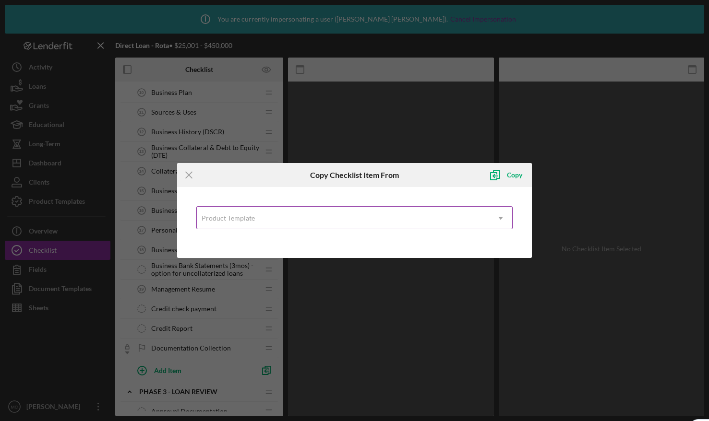
click at [254, 219] on div "Product Template" at bounding box center [228, 219] width 55 height 8
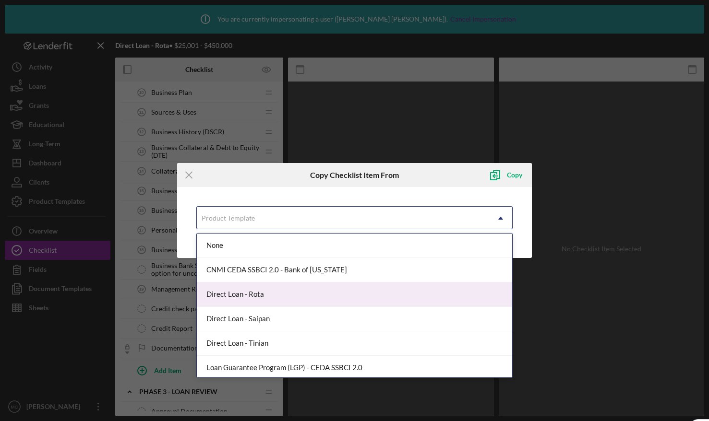
scroll to position [125, 0]
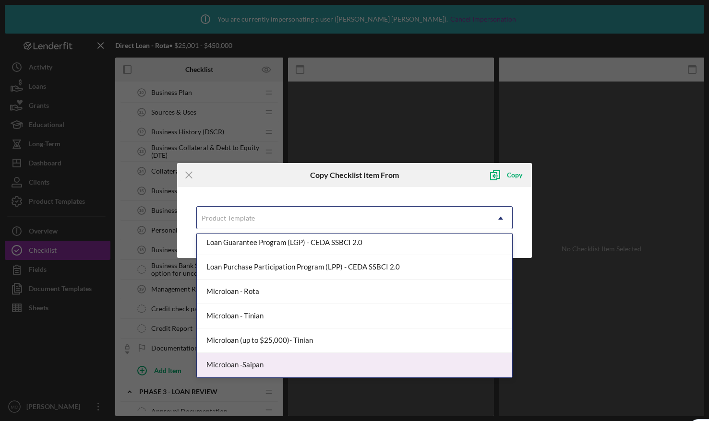
click at [255, 363] on div "Microloan -Saipan" at bounding box center [354, 365] width 315 height 24
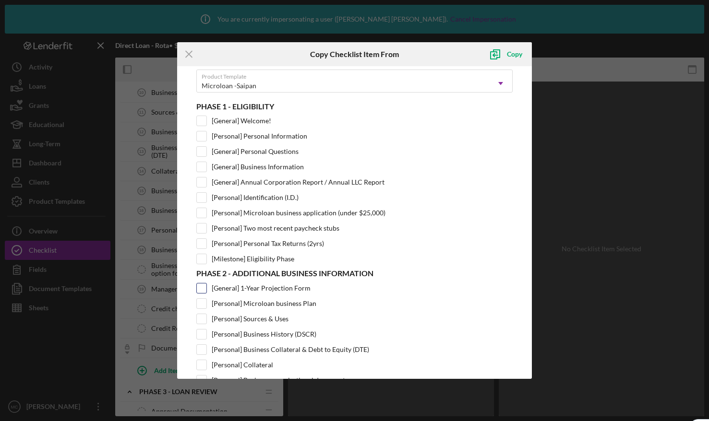
scroll to position [16, 0]
click at [200, 289] on input "[General] 1-Year Projection Form" at bounding box center [202, 289] width 10 height 10
checkbox input "true"
click at [509, 54] on div "Copy" at bounding box center [514, 54] width 15 height 19
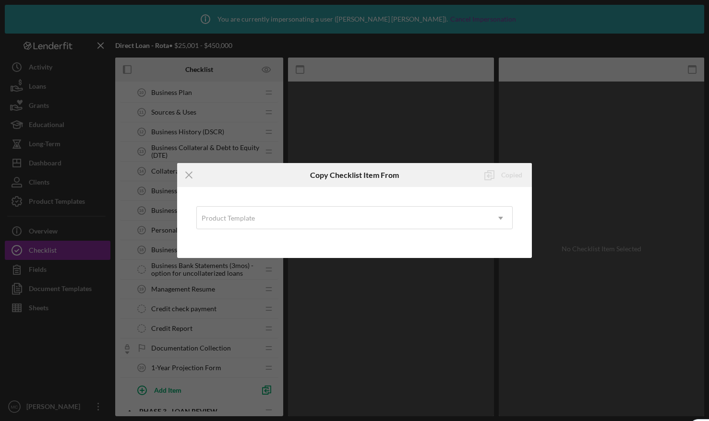
scroll to position [0, 0]
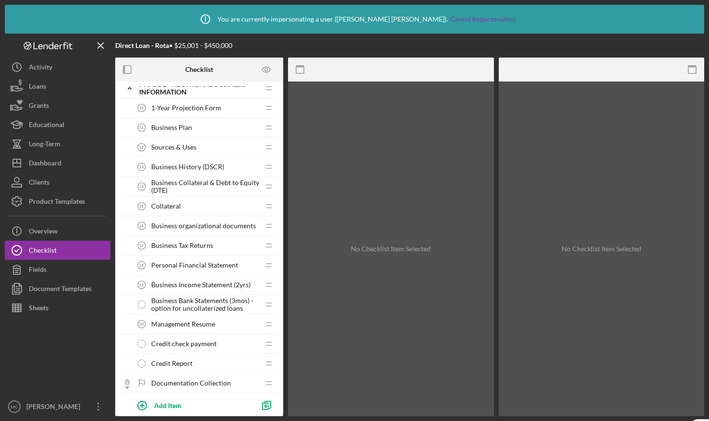
scroll to position [339, 0]
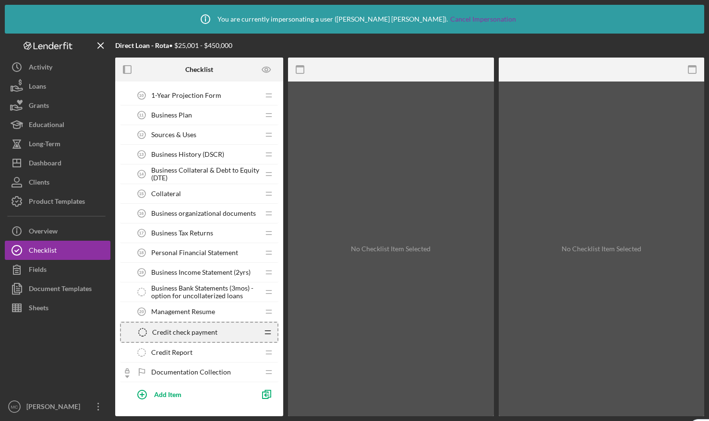
click at [267, 332] on icon "Icon/Drag" at bounding box center [267, 332] width 19 height 19
click at [210, 329] on span "Credit check payment" at bounding box center [184, 333] width 65 height 8
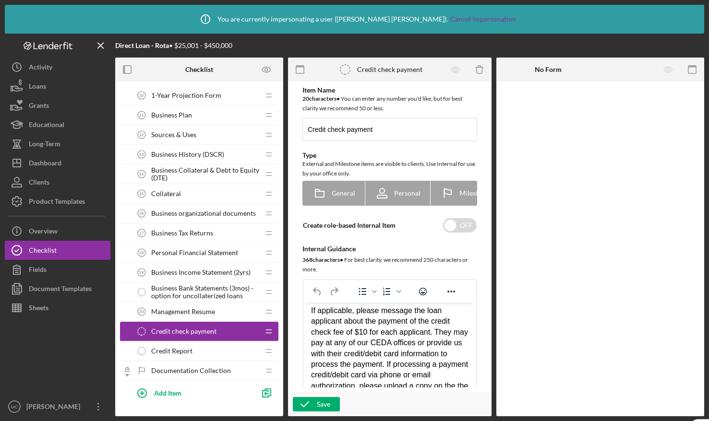
scroll to position [657, 0]
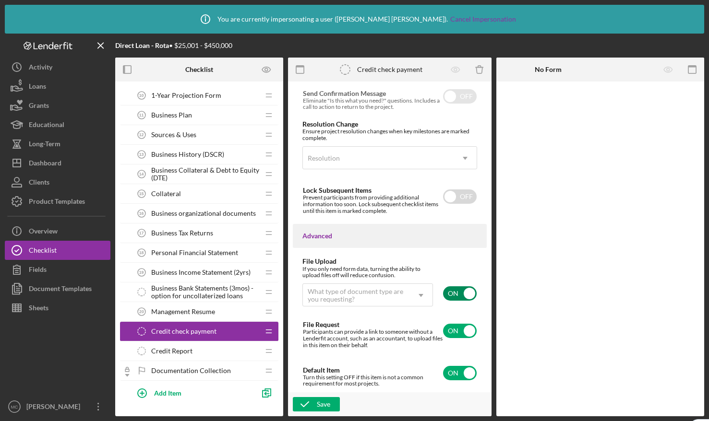
click at [467, 294] on input "checkbox" at bounding box center [460, 294] width 34 height 14
checkbox input "false"
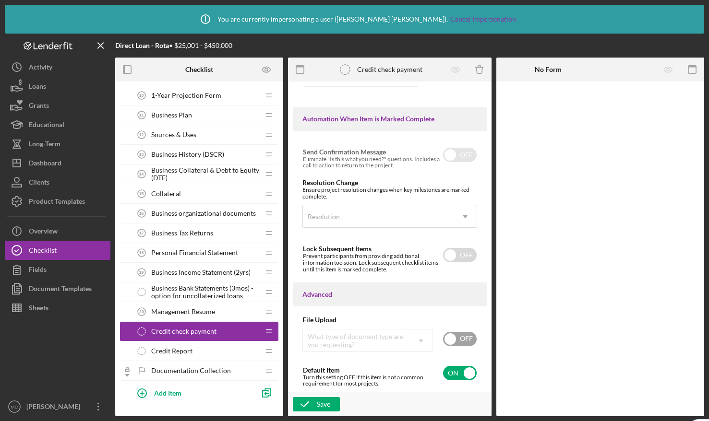
scroll to position [598, 0]
click at [455, 367] on input "checkbox" at bounding box center [460, 373] width 34 height 14
checkbox input "false"
click at [321, 405] on div "Save" at bounding box center [323, 404] width 13 height 14
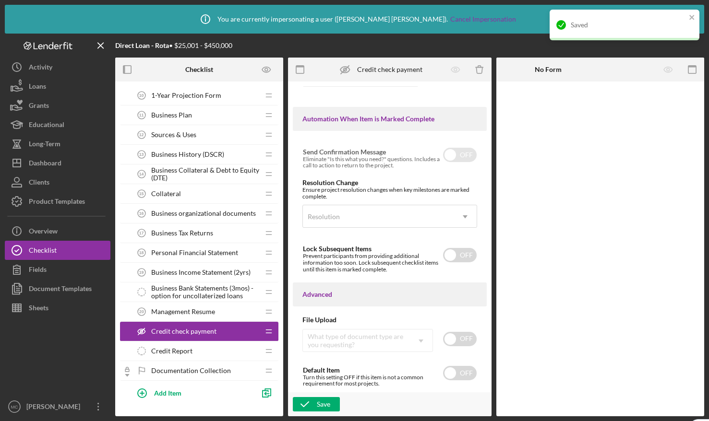
click at [197, 283] on div "Business Bank Statements (3mos) - option for uncollaterized loans Business Bank…" at bounding box center [195, 292] width 127 height 19
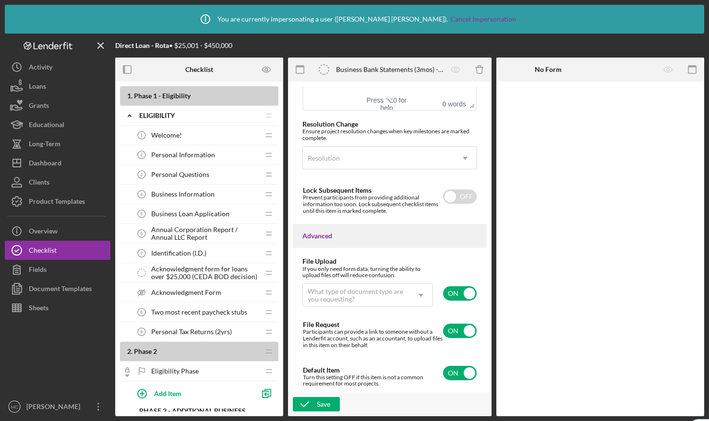
click at [217, 136] on div "Welcome! 1 Welcome!" at bounding box center [195, 135] width 127 height 19
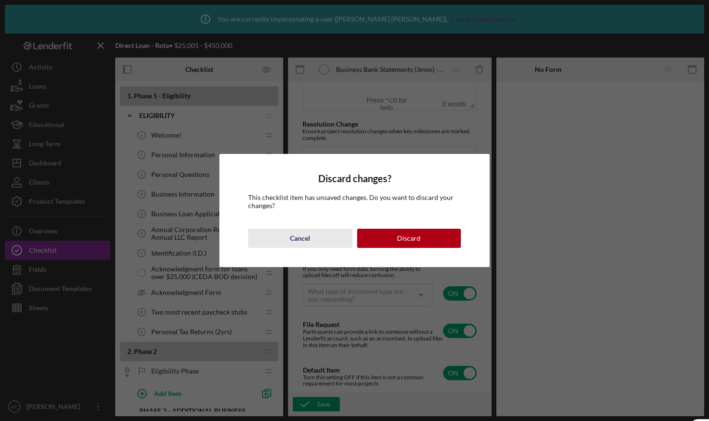
click at [308, 240] on div "Cancel" at bounding box center [300, 238] width 20 height 19
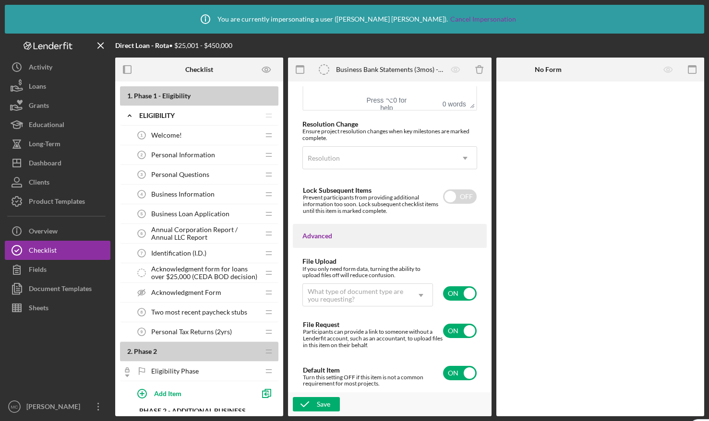
click at [207, 133] on div "Welcome! 1 Welcome!" at bounding box center [195, 135] width 127 height 19
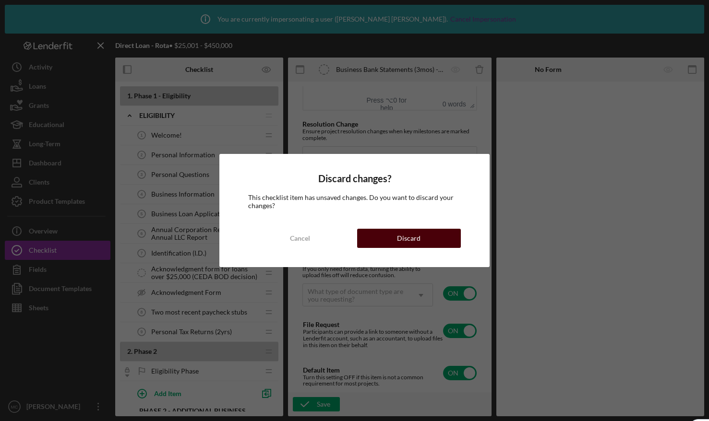
click at [422, 237] on button "Discard" at bounding box center [409, 238] width 104 height 19
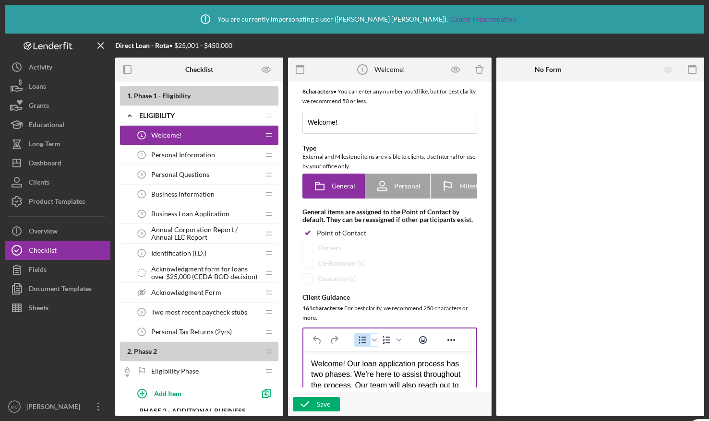
scroll to position [17, 0]
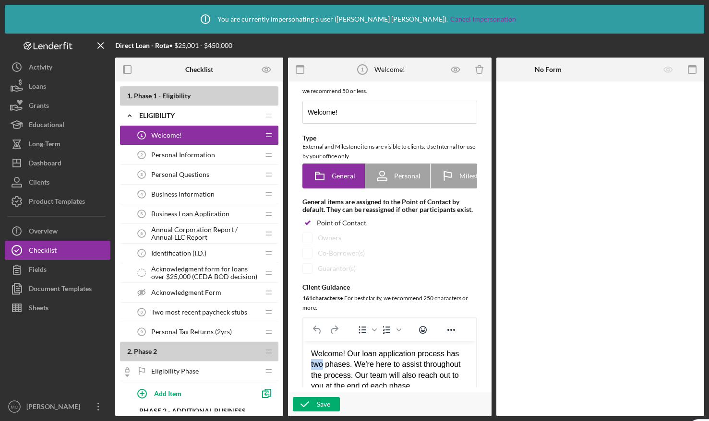
drag, startPoint x: 324, startPoint y: 366, endPoint x: 300, endPoint y: 363, distance: 25.1
click at [303, 363] on html "Welcome! Our loan application process has two phases. We're here to assist thro…" at bounding box center [389, 370] width 173 height 59
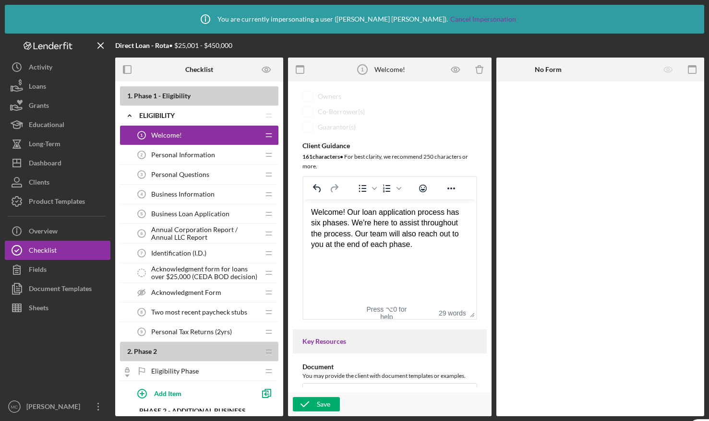
scroll to position [159, 0]
click at [320, 406] on div "Save" at bounding box center [323, 404] width 13 height 14
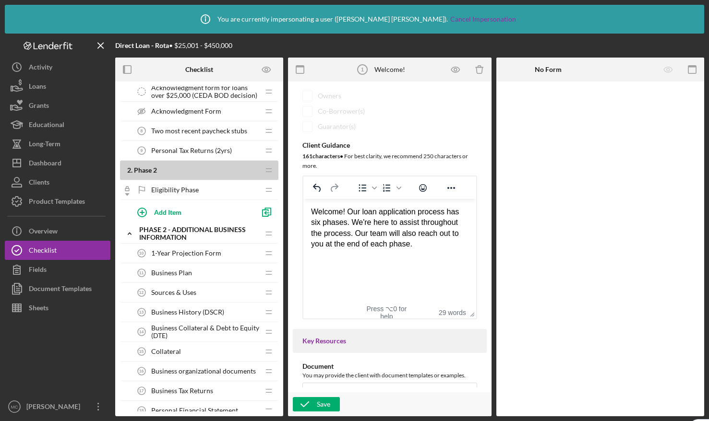
scroll to position [0, 0]
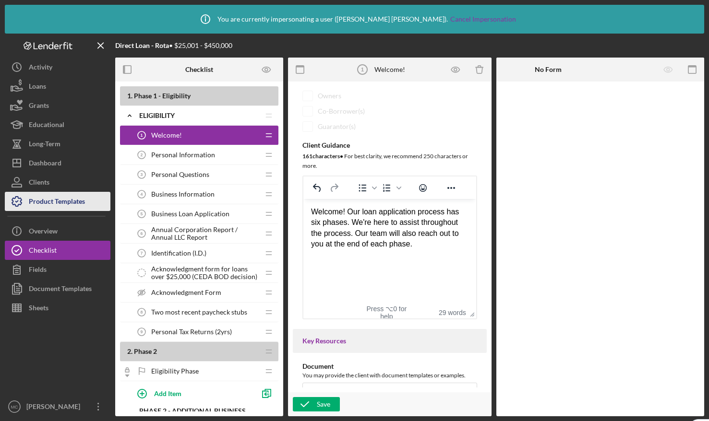
click at [54, 195] on div "Product Templates" at bounding box center [57, 203] width 56 height 22
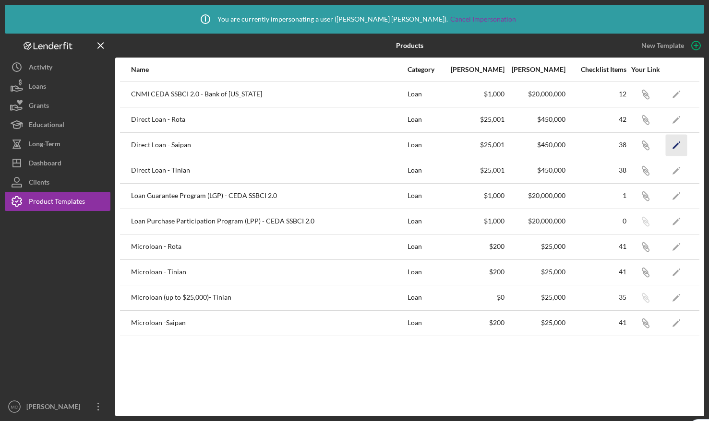
click at [681, 146] on icon "Icon/Edit" at bounding box center [677, 145] width 22 height 22
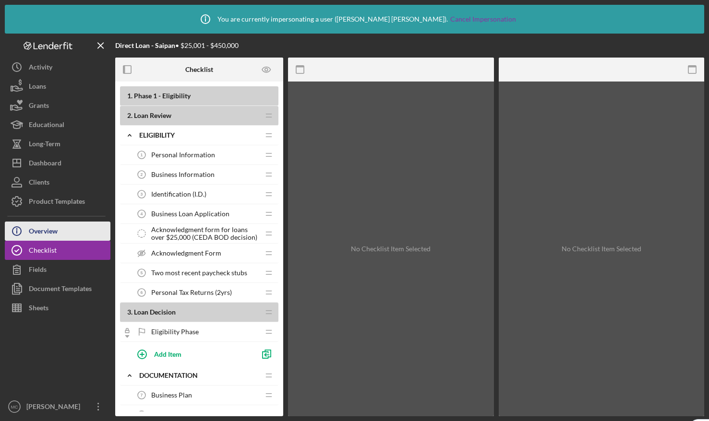
click at [57, 234] on div "Overview" at bounding box center [43, 233] width 29 height 22
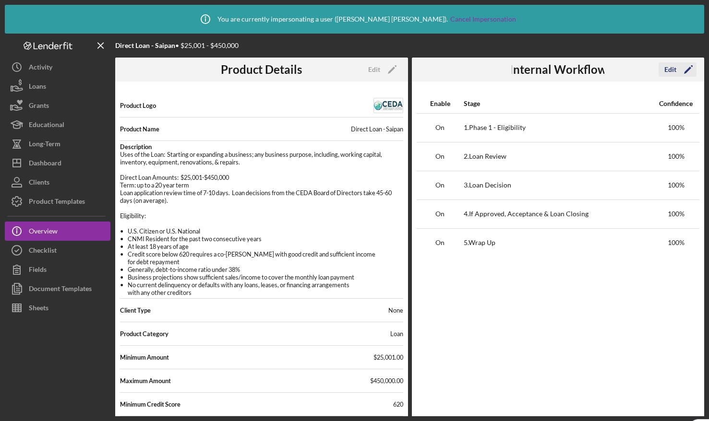
click at [675, 67] on div "Edit" at bounding box center [670, 69] width 12 height 14
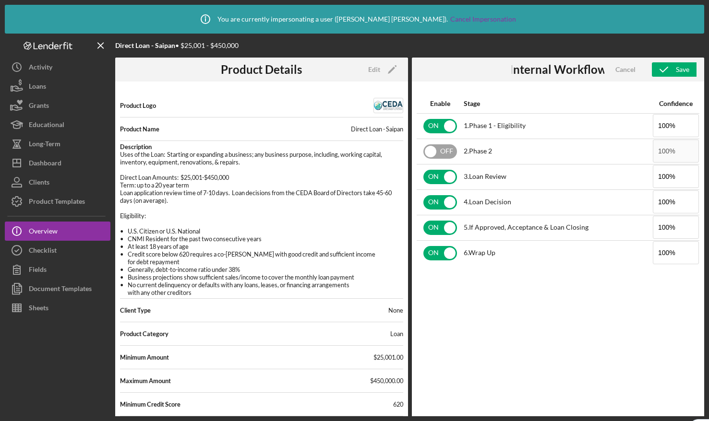
click at [447, 153] on input "checkbox" at bounding box center [440, 151] width 34 height 14
checkbox input "true"
click at [674, 72] on icon "button" at bounding box center [664, 70] width 24 height 24
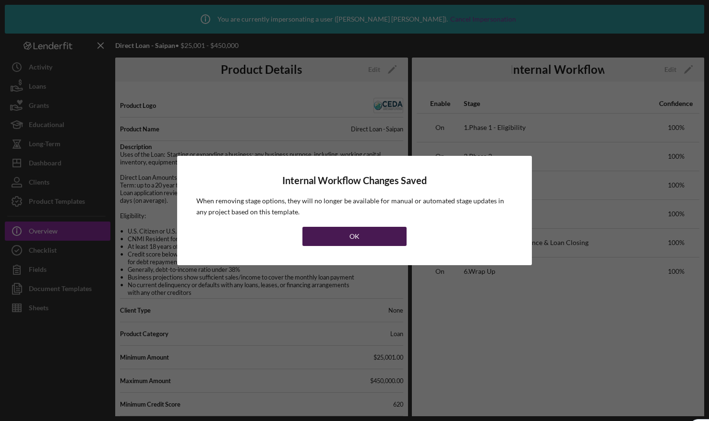
click at [364, 231] on button "OK" at bounding box center [354, 236] width 104 height 19
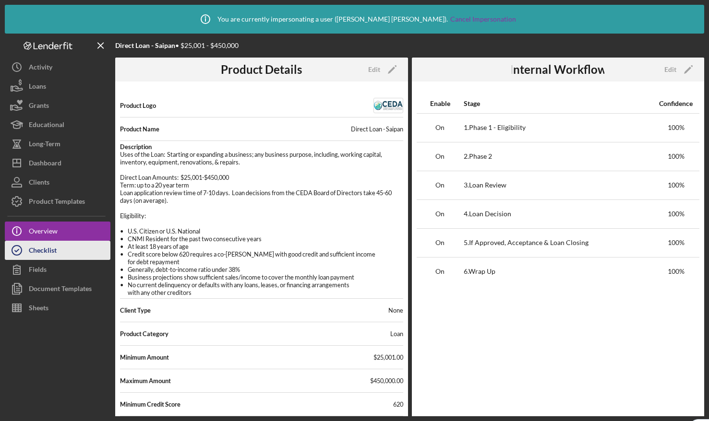
click at [45, 250] on div "Checklist" at bounding box center [43, 252] width 28 height 22
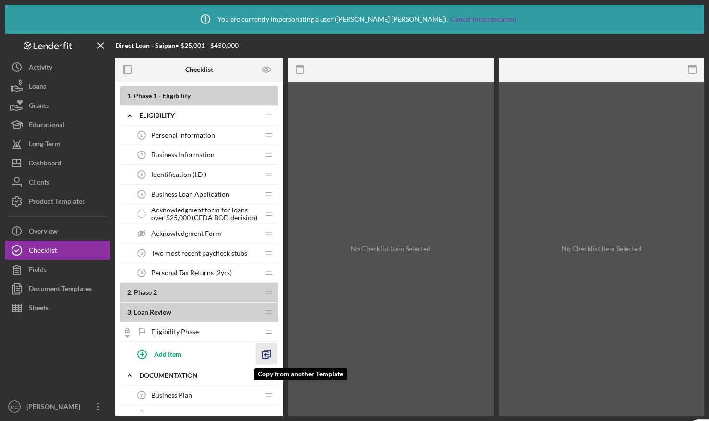
click at [264, 350] on icon "button" at bounding box center [267, 355] width 22 height 22
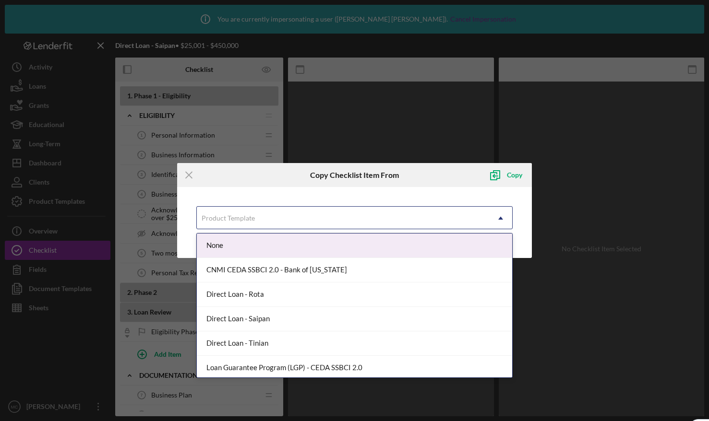
click at [257, 226] on div "Product Template" at bounding box center [343, 218] width 292 height 22
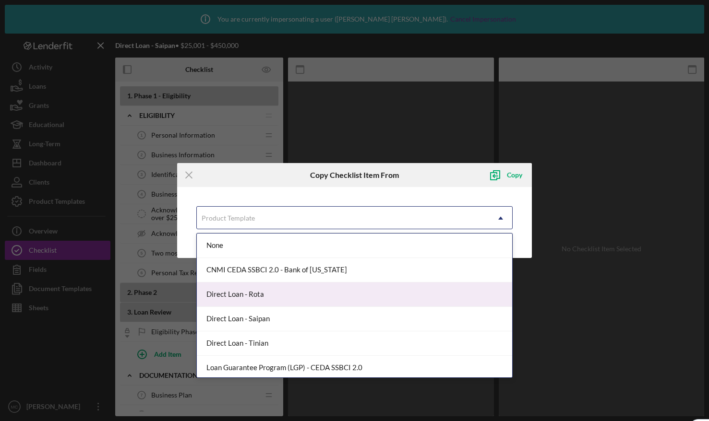
click at [269, 297] on div "Direct Loan - Rota" at bounding box center [354, 295] width 315 height 24
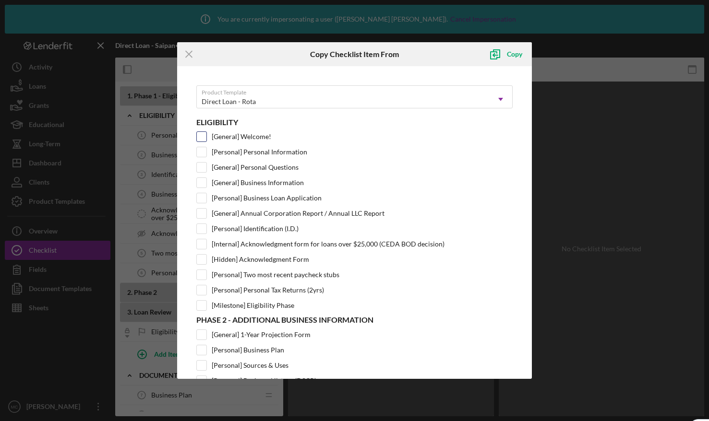
click at [203, 134] on input "[General] Welcome!" at bounding box center [202, 137] width 10 height 10
checkbox input "true"
click at [203, 168] on input "[General] Personal Questions" at bounding box center [202, 168] width 10 height 10
checkbox input "true"
click at [202, 214] on input "[General] Annual Corporation Report / Annual LLC Report" at bounding box center [202, 214] width 10 height 10
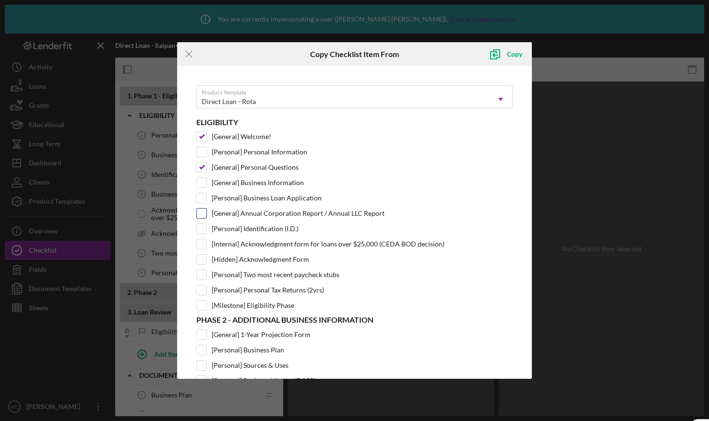
checkbox input "true"
click at [509, 55] on div "Copy" at bounding box center [514, 54] width 15 height 19
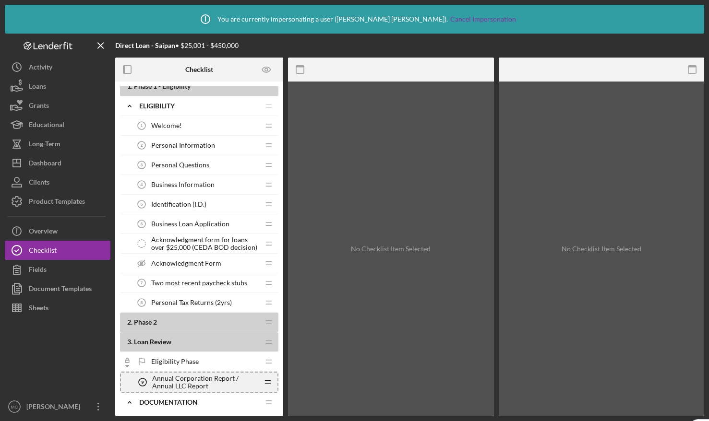
scroll to position [14, 0]
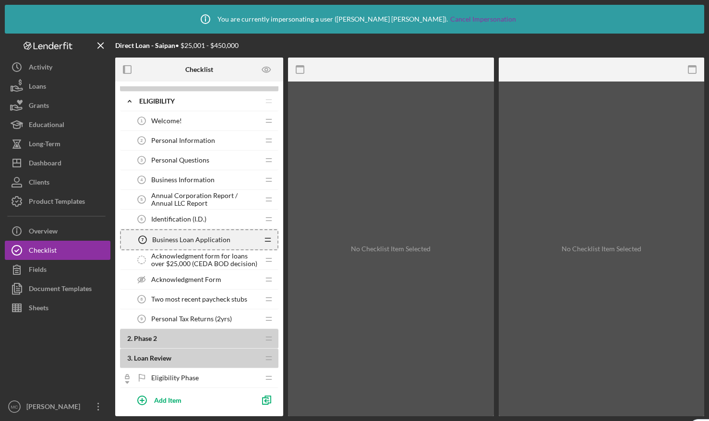
click at [267, 238] on icon "Icon/Drag" at bounding box center [267, 239] width 19 height 19
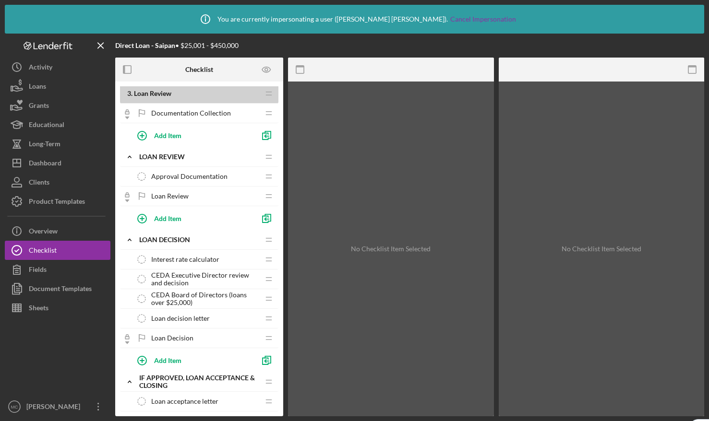
scroll to position [539, 0]
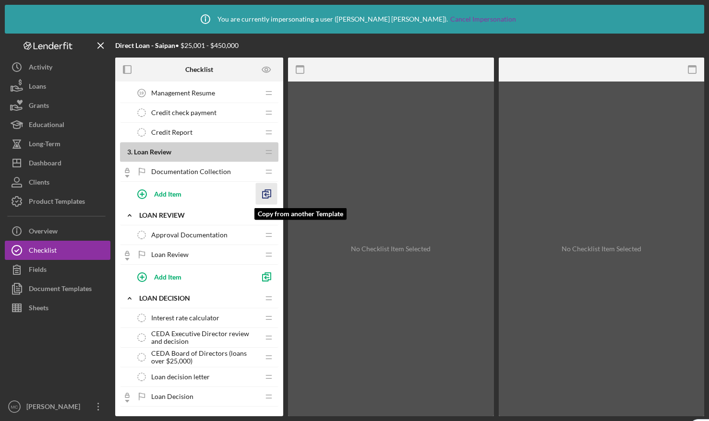
click at [271, 195] on polyline "button" at bounding box center [268, 193] width 6 height 7
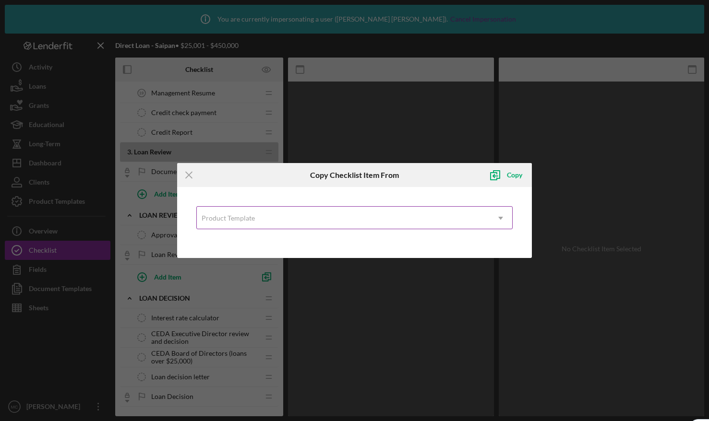
click at [238, 219] on div "Product Template" at bounding box center [228, 219] width 53 height 8
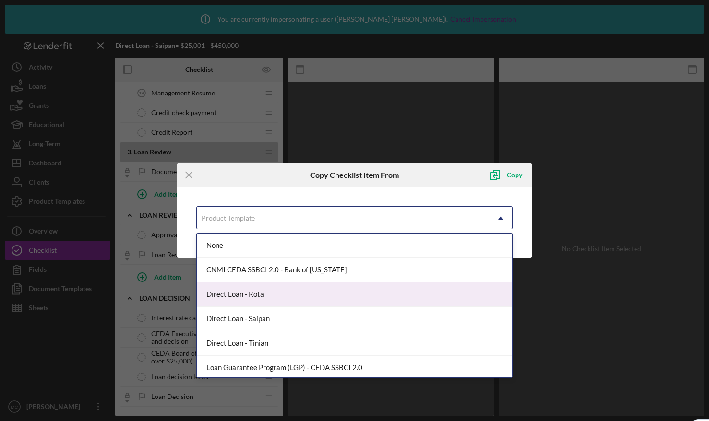
click at [242, 298] on div "Direct Loan - Rota" at bounding box center [354, 295] width 315 height 24
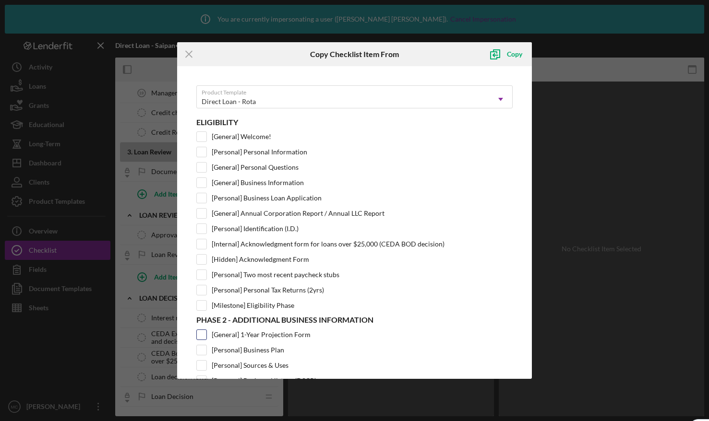
click at [200, 335] on input "[General] 1-Year Projection Form" at bounding box center [202, 335] width 10 height 10
checkbox input "true"
click at [510, 54] on div "Copy" at bounding box center [514, 54] width 15 height 19
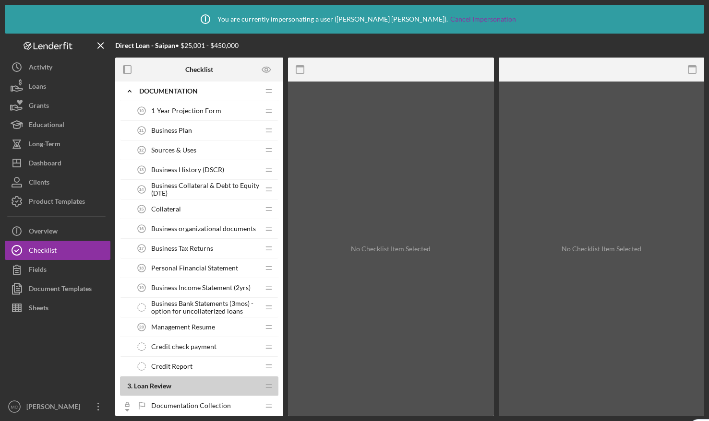
scroll to position [326, 0]
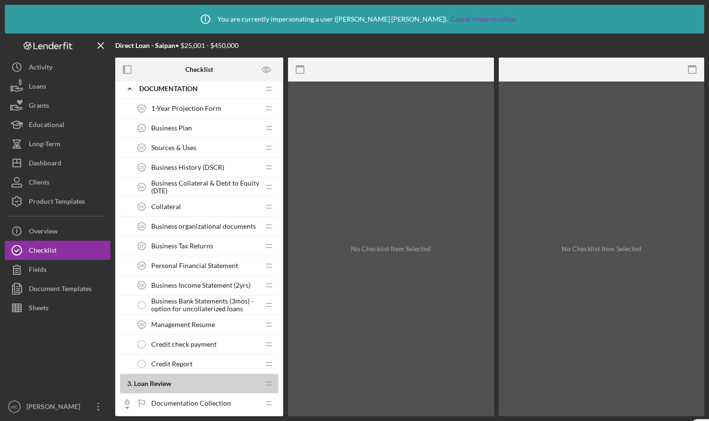
click at [227, 339] on div "Credit check payment Credit check payment" at bounding box center [195, 344] width 127 height 19
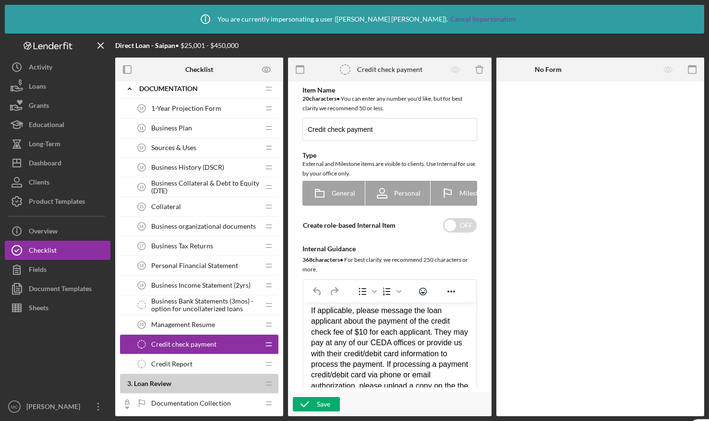
scroll to position [15, 0]
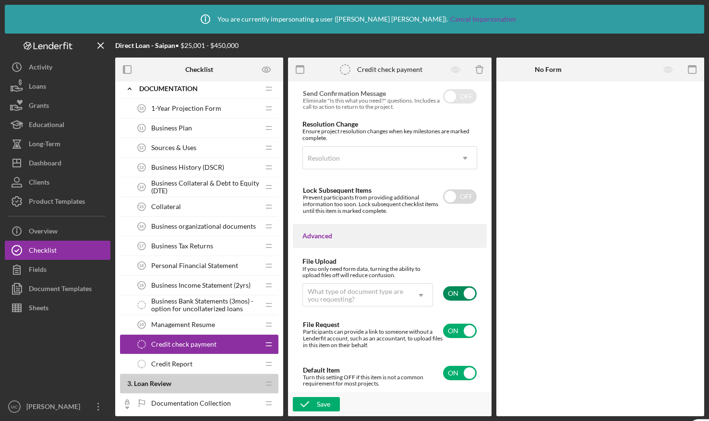
click at [458, 292] on input "checkbox" at bounding box center [460, 294] width 34 height 14
checkbox input "false"
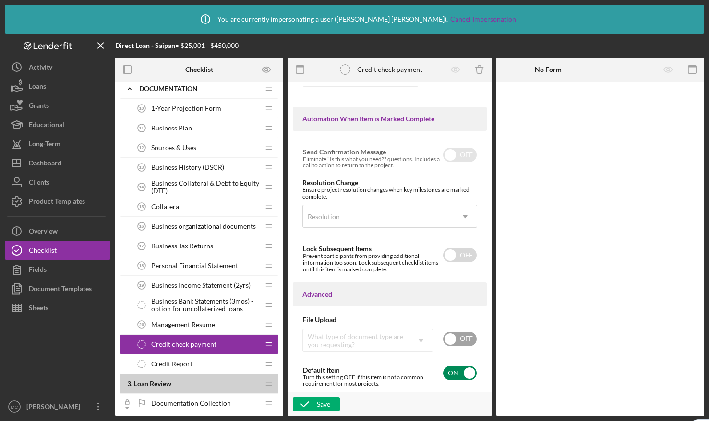
click at [454, 371] on input "checkbox" at bounding box center [460, 373] width 34 height 14
checkbox input "false"
click at [323, 400] on div "Save" at bounding box center [323, 404] width 13 height 14
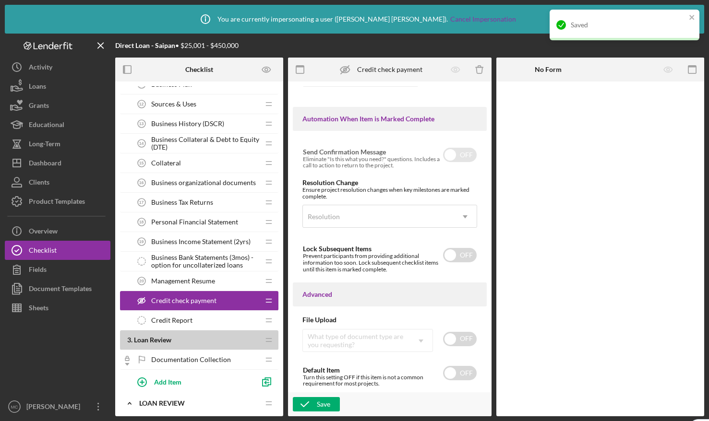
scroll to position [411, 0]
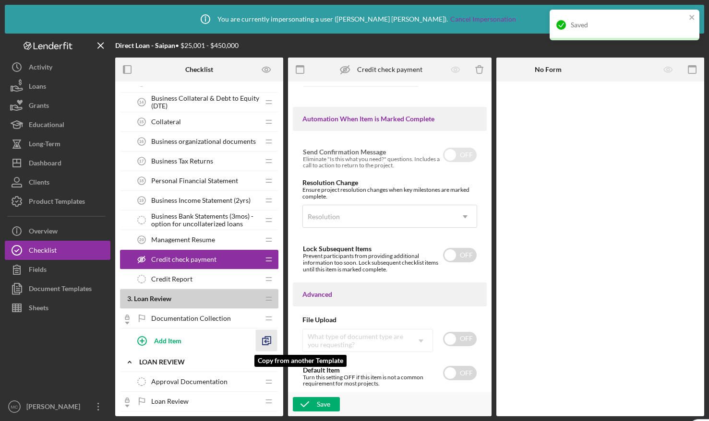
click at [266, 342] on line "button" at bounding box center [267, 342] width 4 height 0
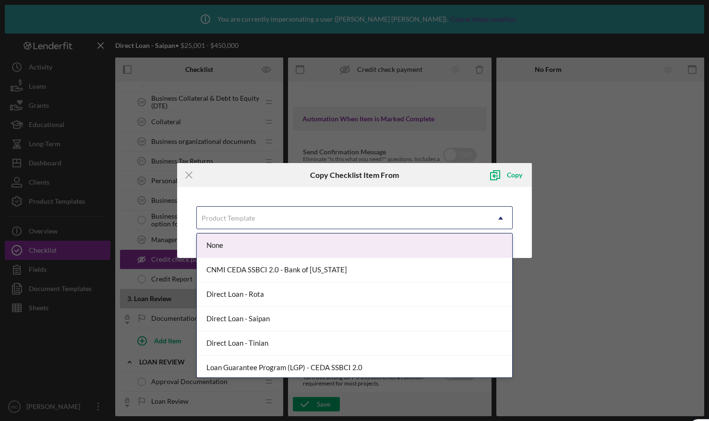
click at [240, 221] on div "Product Template" at bounding box center [228, 219] width 53 height 8
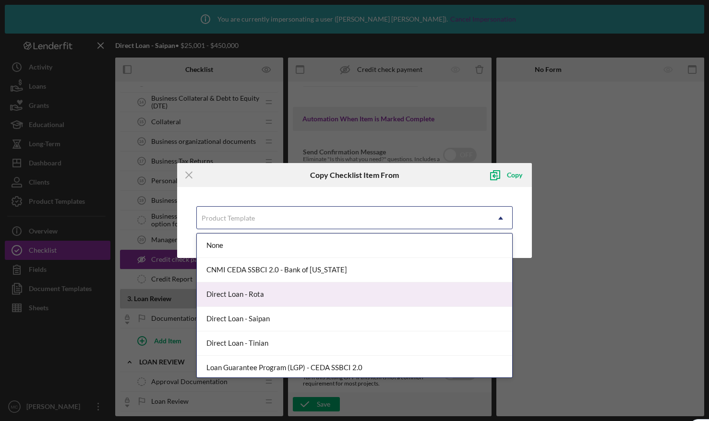
click at [245, 300] on div "Direct Loan - Rota" at bounding box center [354, 295] width 315 height 24
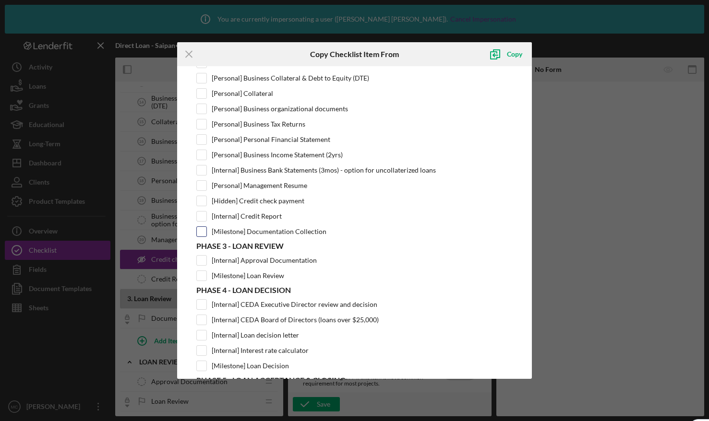
scroll to position [327, 0]
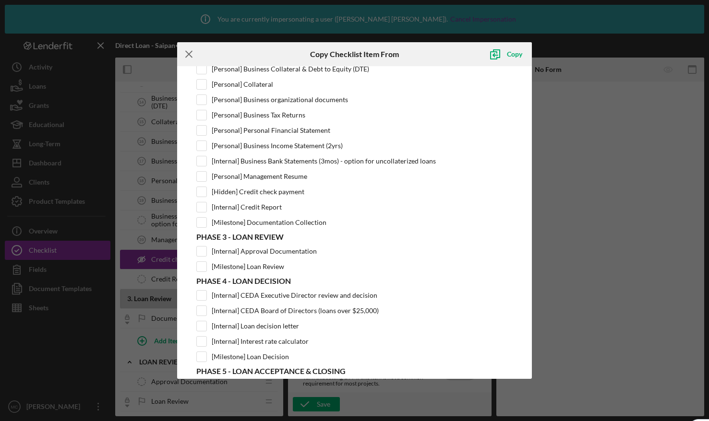
click at [191, 50] on icon "Icon/Menu Close" at bounding box center [189, 54] width 24 height 24
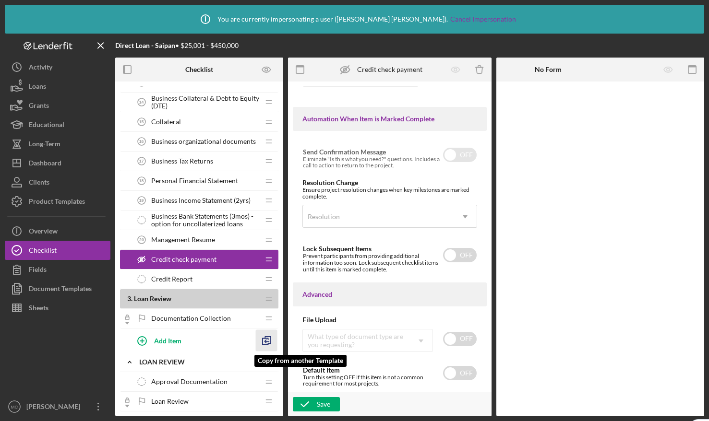
click at [267, 339] on icon "button" at bounding box center [267, 341] width 22 height 22
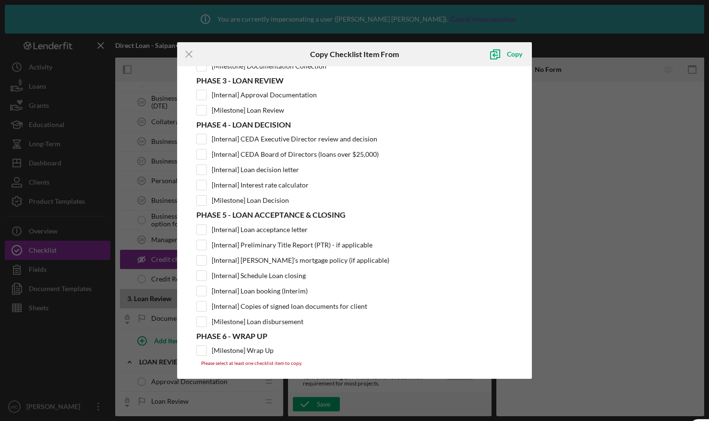
scroll to position [490, 0]
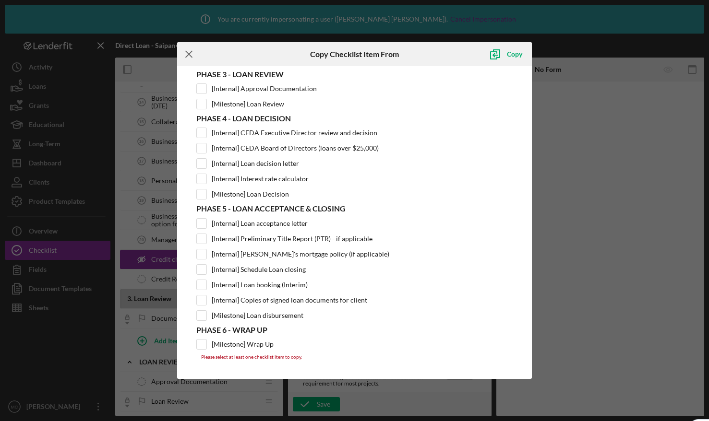
click at [189, 53] on line at bounding box center [189, 54] width 6 height 6
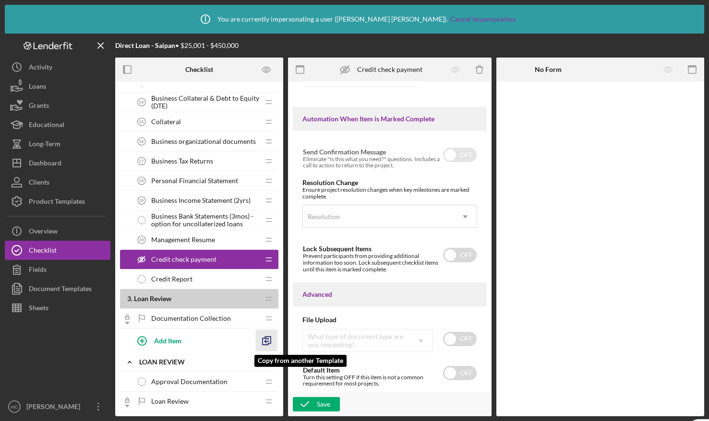
click at [268, 340] on polyline "button" at bounding box center [266, 342] width 6 height 7
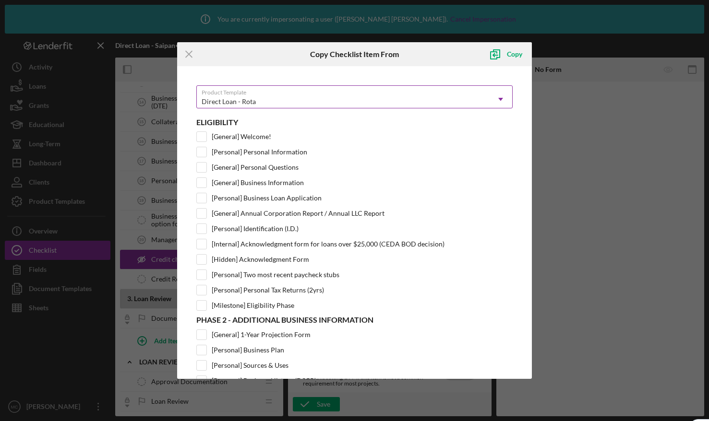
click at [239, 96] on div "Direct Loan - Rota" at bounding box center [343, 102] width 292 height 22
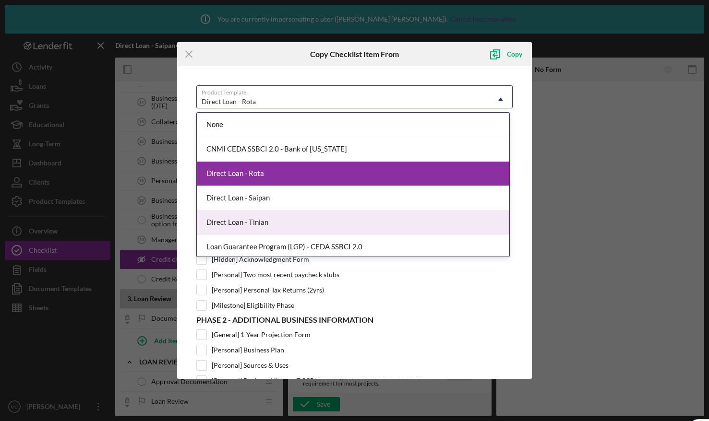
scroll to position [125, 0]
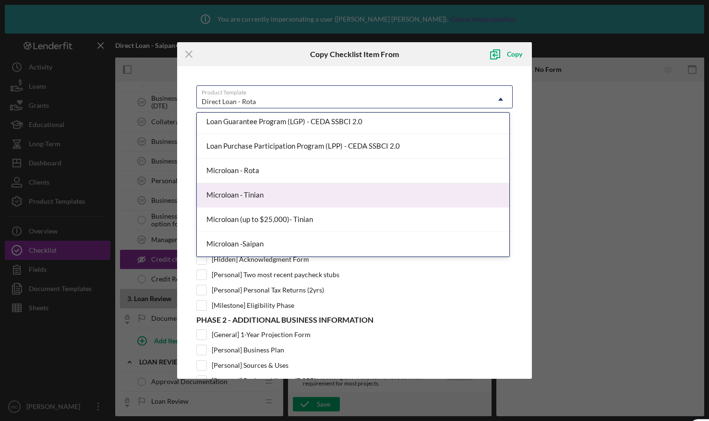
click at [250, 191] on div "Microloan - Tinian" at bounding box center [353, 195] width 312 height 24
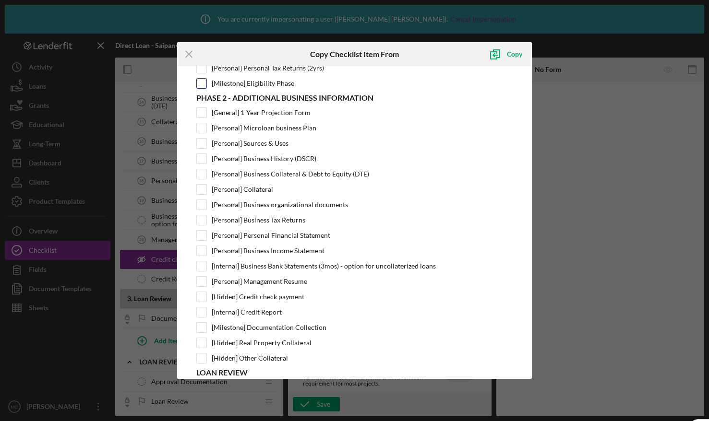
scroll to position [245, 0]
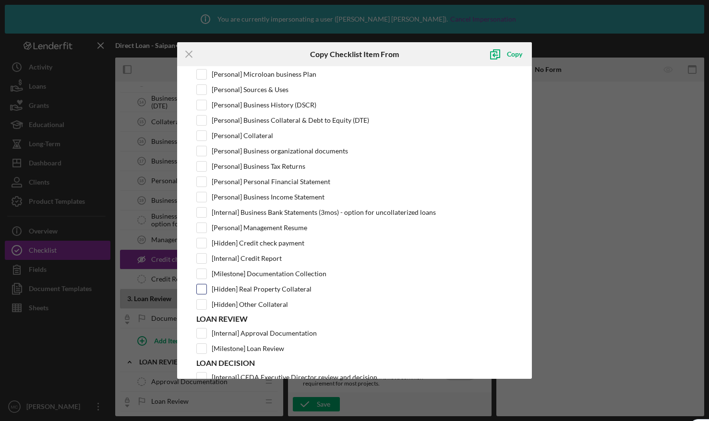
click at [204, 290] on input "[Hidden] Real Property Collateral" at bounding box center [202, 290] width 10 height 10
checkbox input "true"
click at [203, 301] on input "[Hidden] Other Collateral" at bounding box center [202, 305] width 10 height 10
checkbox input "true"
click at [510, 53] on div "Copy" at bounding box center [514, 54] width 15 height 19
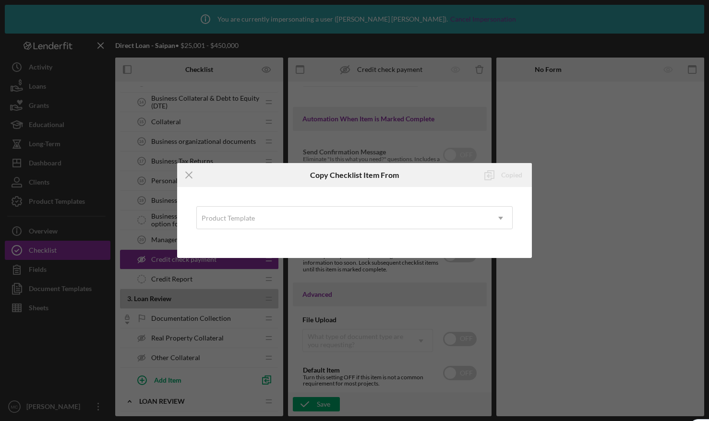
scroll to position [0, 0]
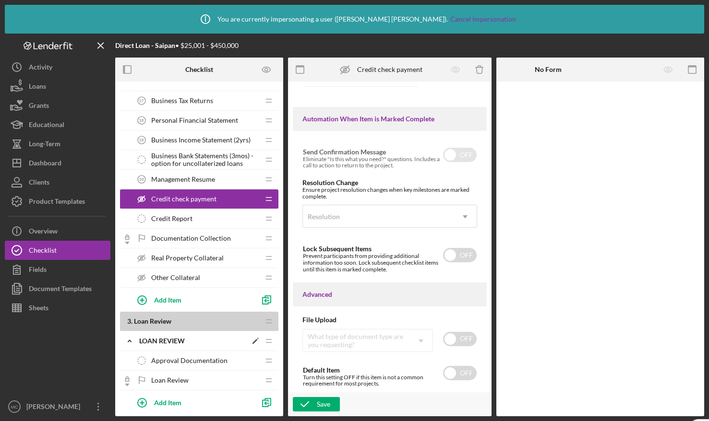
scroll to position [478, 0]
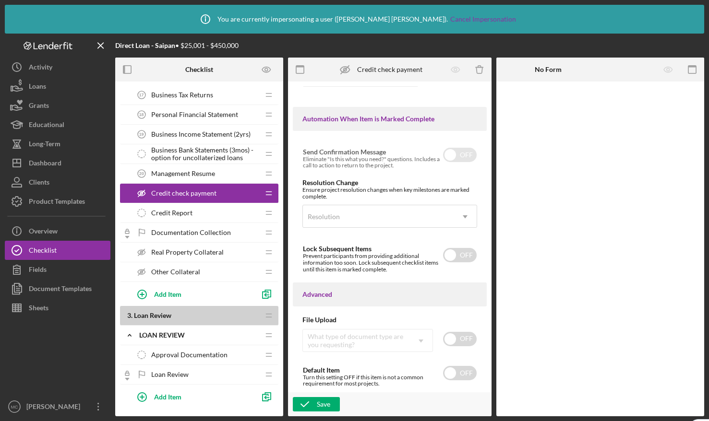
click at [169, 351] on span "Approval Documentation" at bounding box center [189, 355] width 76 height 8
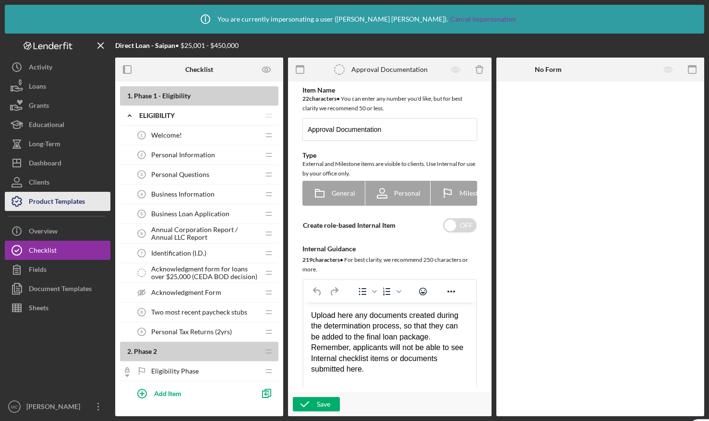
click at [53, 199] on div "Product Templates" at bounding box center [57, 203] width 56 height 22
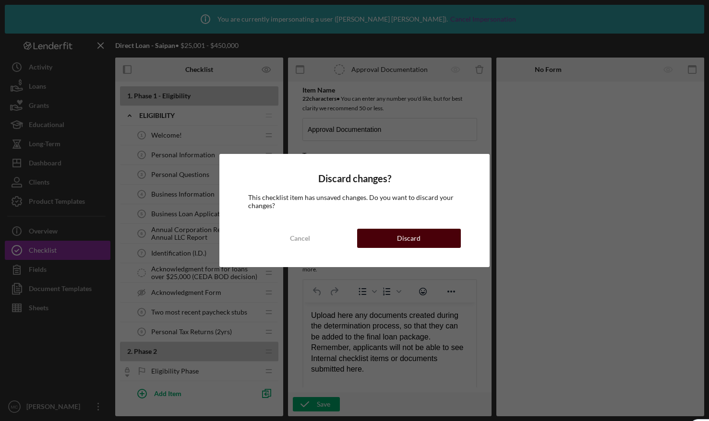
click at [391, 241] on button "Discard" at bounding box center [409, 238] width 104 height 19
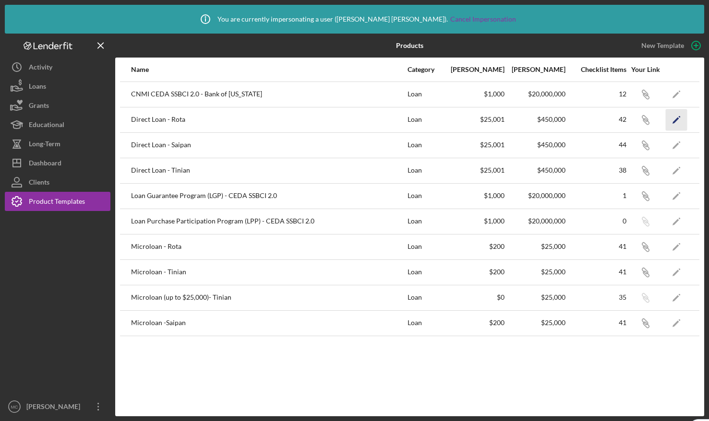
click at [674, 118] on icon "Icon/Edit" at bounding box center [677, 120] width 22 height 22
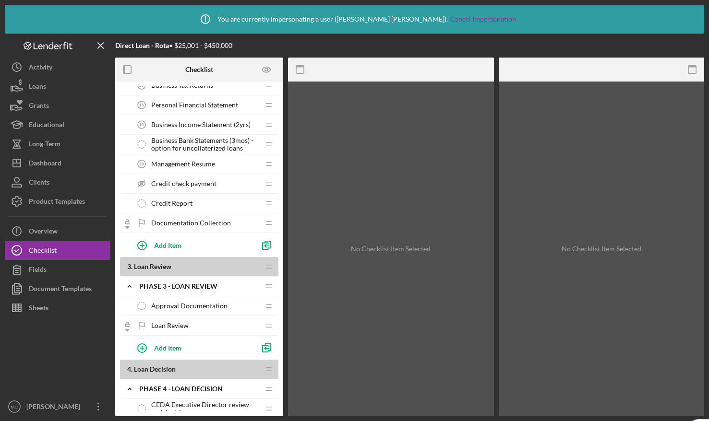
scroll to position [490, 0]
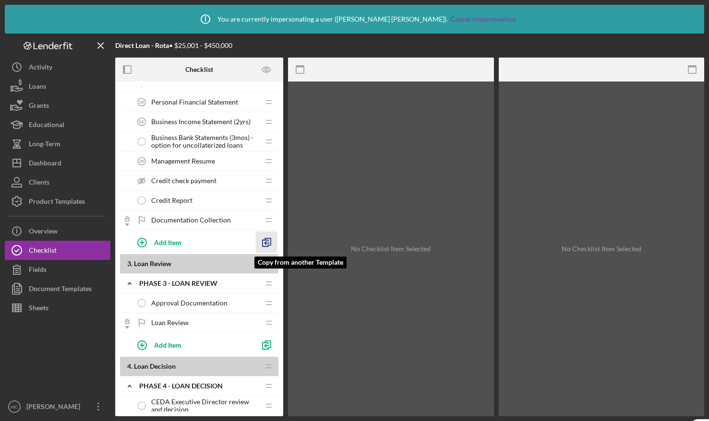
click at [265, 241] on icon "button" at bounding box center [267, 243] width 22 height 22
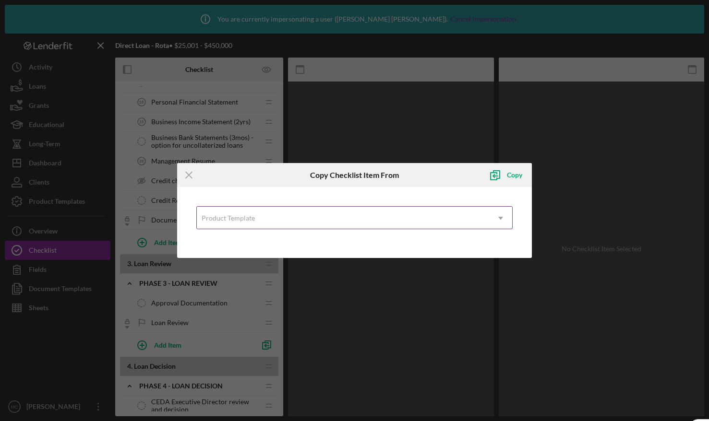
click at [269, 216] on div "Product Template" at bounding box center [343, 218] width 292 height 22
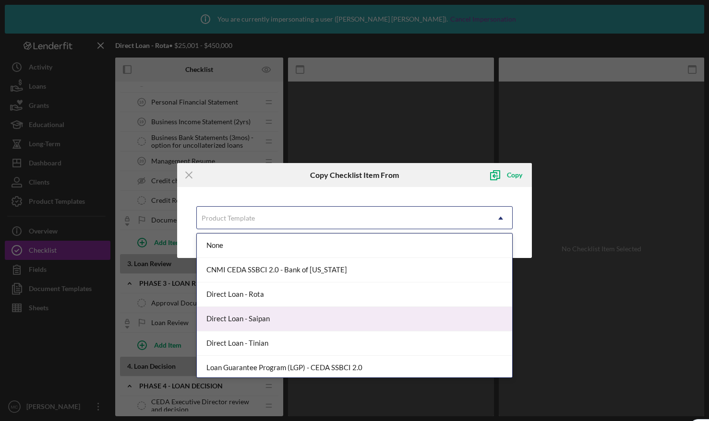
click at [263, 323] on div "Direct Loan - Saipan" at bounding box center [354, 319] width 315 height 24
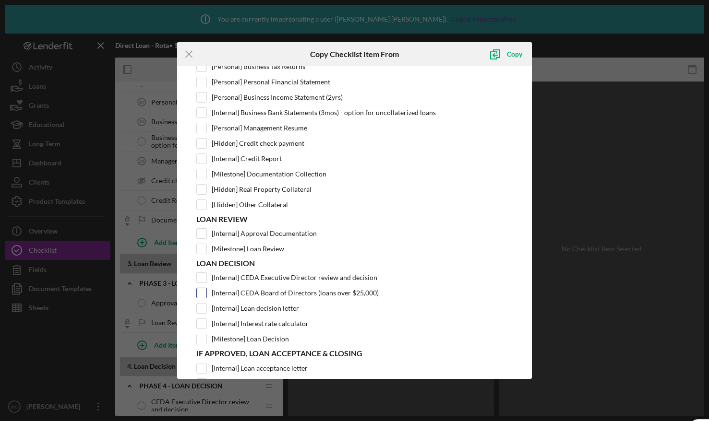
scroll to position [367, 0]
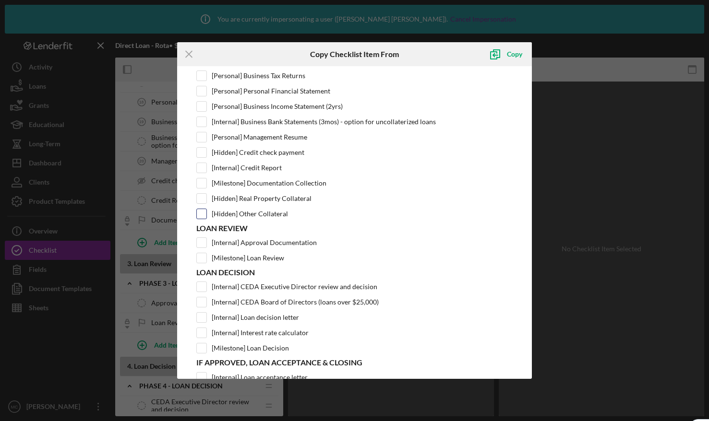
click at [204, 214] on input "[Hidden] Other Collateral" at bounding box center [202, 214] width 10 height 10
checkbox input "true"
click at [203, 195] on input "[Hidden] Real Property Collateral" at bounding box center [202, 199] width 10 height 10
checkbox input "true"
click at [513, 57] on div "Copy" at bounding box center [514, 54] width 15 height 19
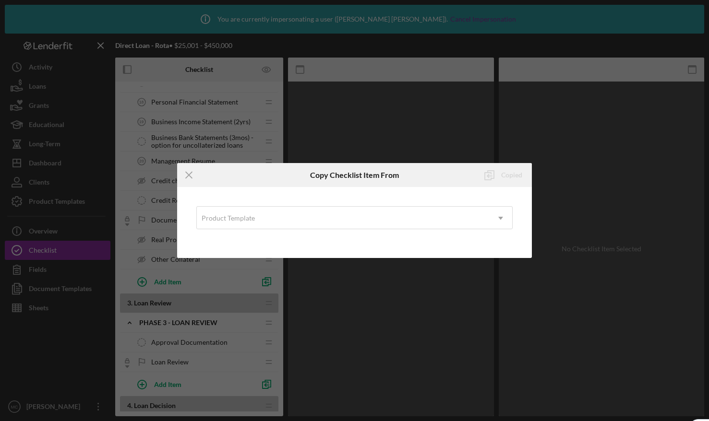
scroll to position [0, 0]
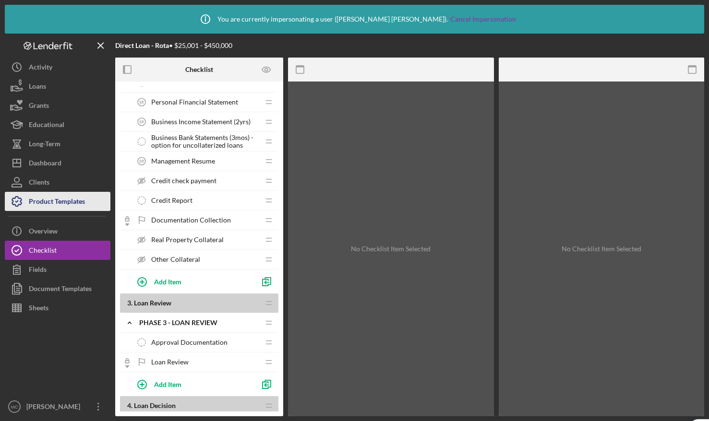
click at [61, 205] on div "Product Templates" at bounding box center [57, 203] width 56 height 22
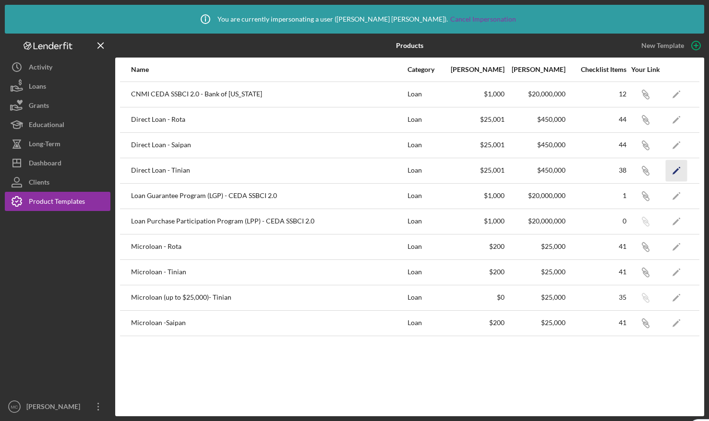
click at [681, 170] on icon "Icon/Edit" at bounding box center [677, 171] width 22 height 22
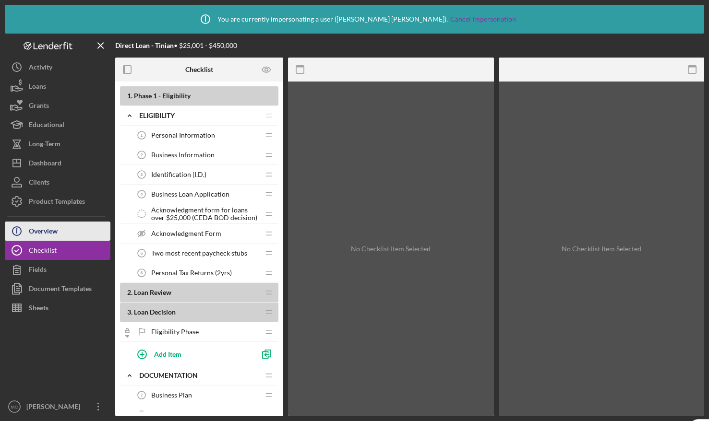
click at [67, 228] on button "Icon/Info Overview" at bounding box center [58, 231] width 106 height 19
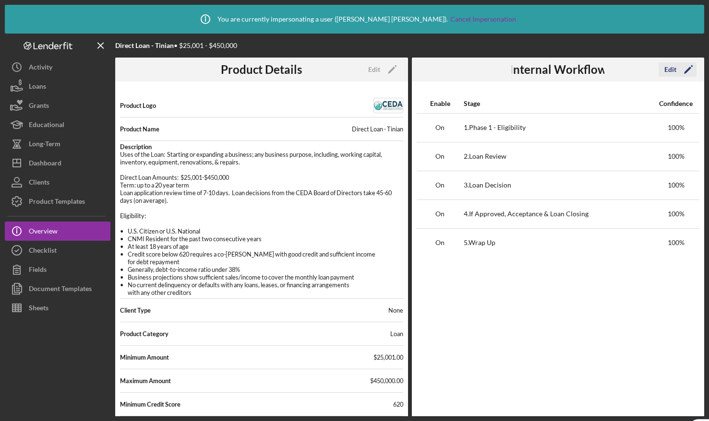
click at [671, 69] on div "Edit" at bounding box center [670, 69] width 12 height 14
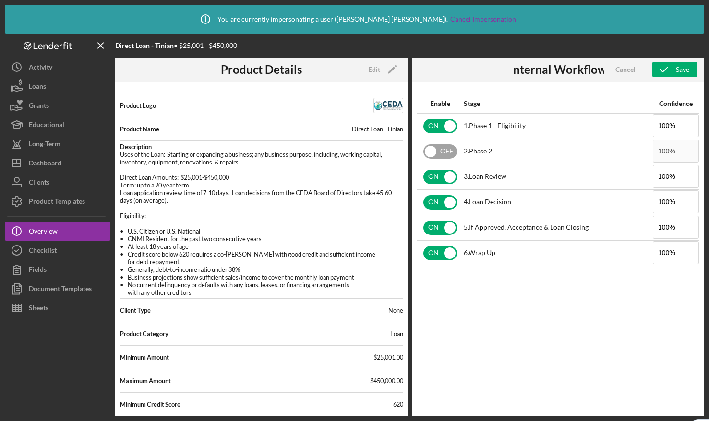
click at [439, 152] on input "checkbox" at bounding box center [440, 151] width 34 height 14
checkbox input "true"
click at [675, 70] on icon "button" at bounding box center [664, 70] width 24 height 24
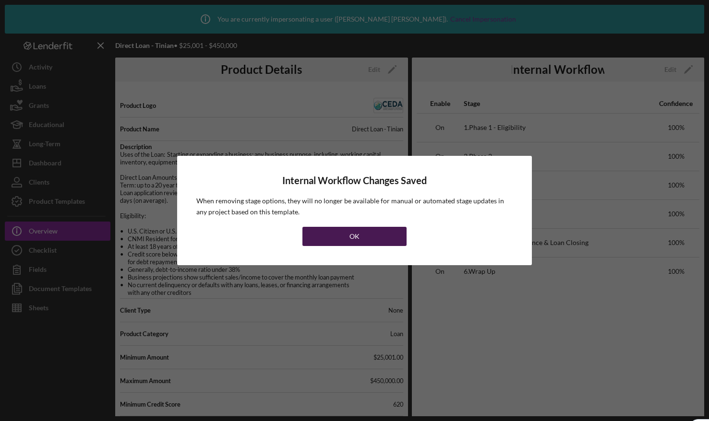
click at [362, 232] on button "OK" at bounding box center [354, 236] width 104 height 19
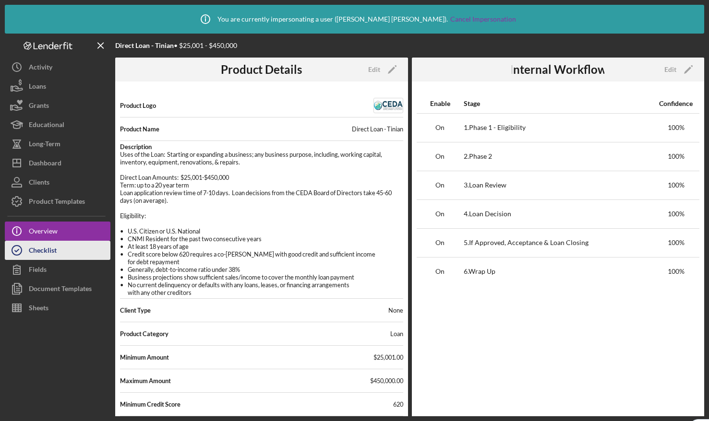
click at [77, 254] on button "Checklist" at bounding box center [58, 250] width 106 height 19
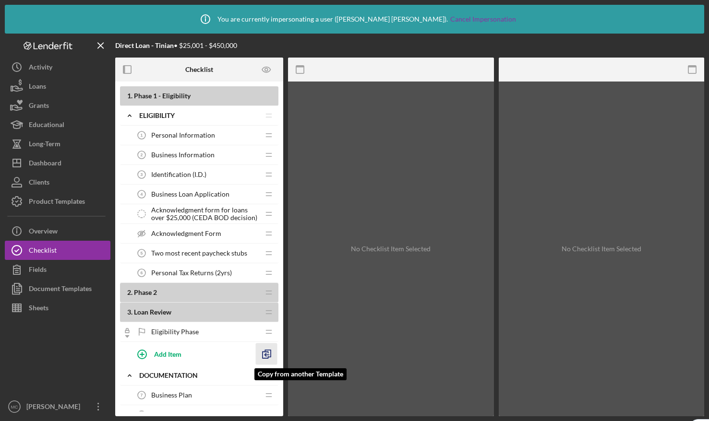
click at [267, 358] on polyline "button" at bounding box center [266, 355] width 6 height 7
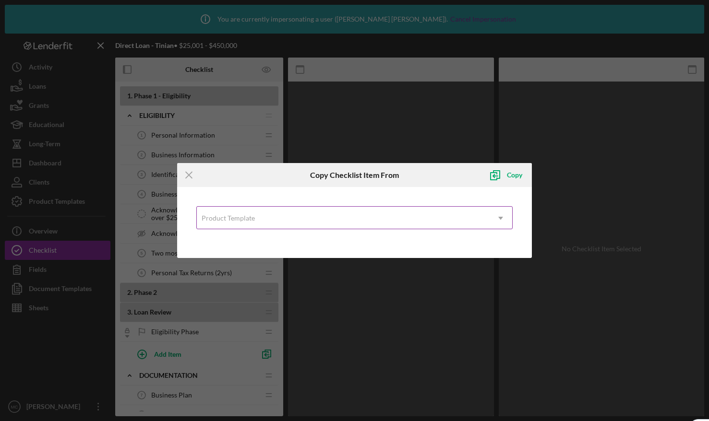
click at [245, 220] on div "Product Template" at bounding box center [228, 219] width 53 height 8
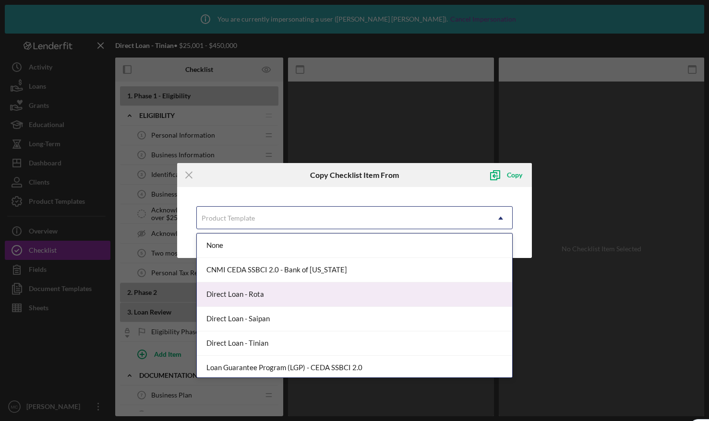
click at [261, 297] on div "Direct Loan - Rota" at bounding box center [354, 295] width 315 height 24
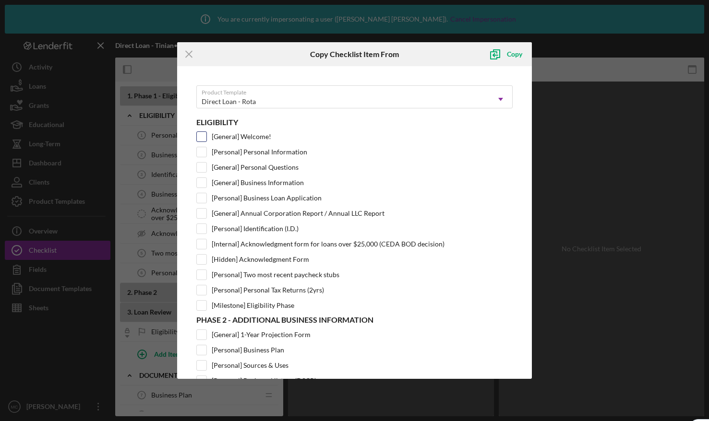
click at [201, 136] on input "[General] Welcome!" at bounding box center [202, 137] width 10 height 10
checkbox input "true"
click at [204, 169] on input "[General] Personal Questions" at bounding box center [202, 168] width 10 height 10
checkbox input "true"
click at [203, 212] on input "[General] Annual Corporation Report / Annual LLC Report" at bounding box center [202, 214] width 10 height 10
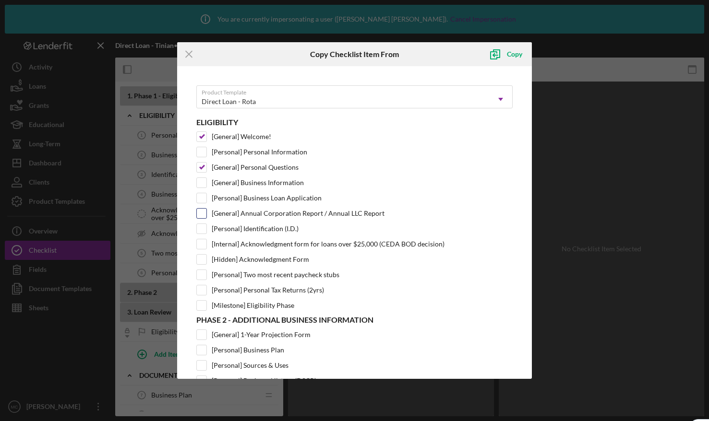
checkbox input "true"
click at [514, 56] on div "Copy" at bounding box center [514, 54] width 15 height 19
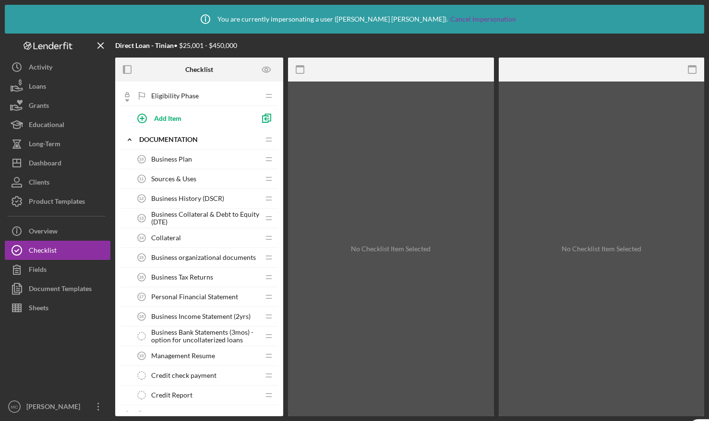
scroll to position [197, 0]
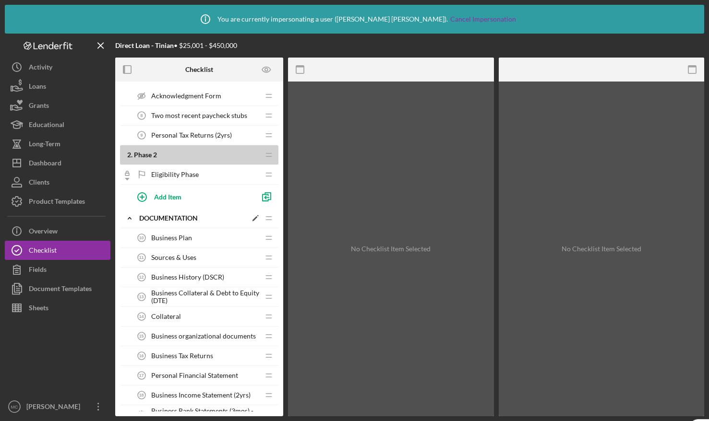
click at [254, 216] on icon "Icon/Edit" at bounding box center [255, 218] width 17 height 17
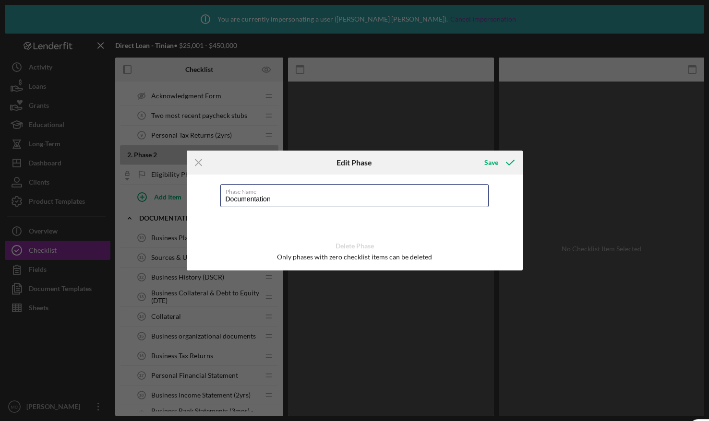
drag, startPoint x: 313, startPoint y: 200, endPoint x: 186, endPoint y: 178, distance: 129.6
click at [186, 178] on div "Icon/Menu Close Edit Phase Save Phase Name Documentation Delete Phase Only phas…" at bounding box center [354, 210] width 709 height 421
type input "Phase 2 - Additional Business Information"
click button "Save" at bounding box center [499, 162] width 48 height 19
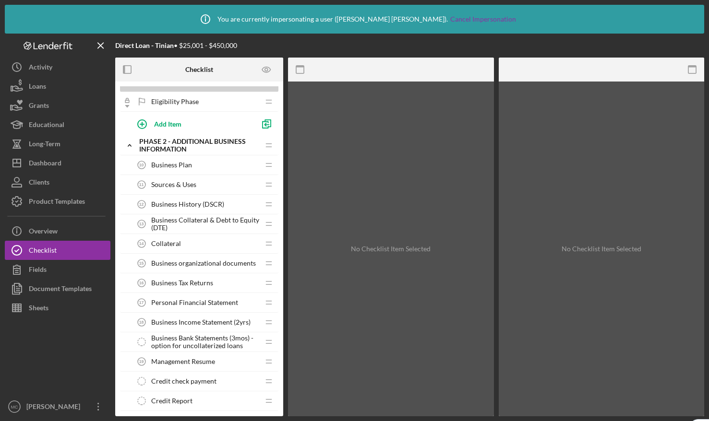
scroll to position [356, 0]
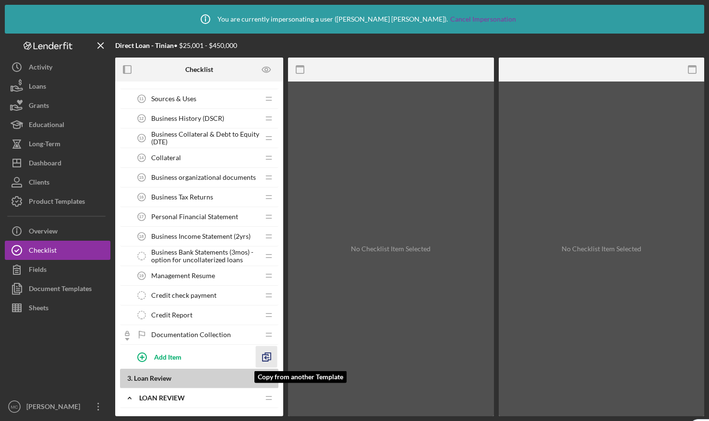
click at [263, 355] on polyline "button" at bounding box center [266, 358] width 6 height 7
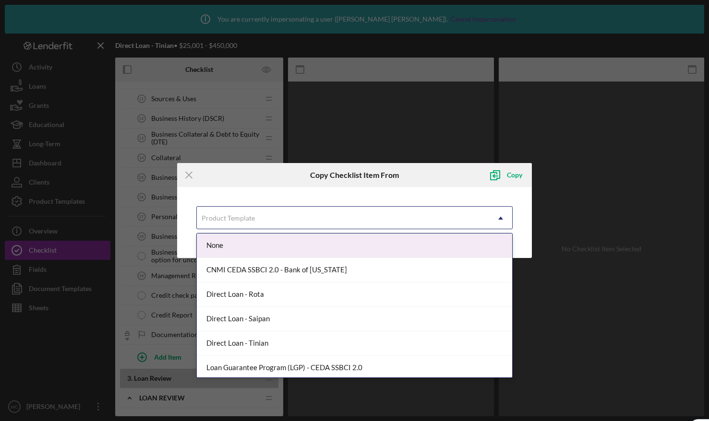
click at [232, 220] on div "Product Template" at bounding box center [228, 219] width 53 height 8
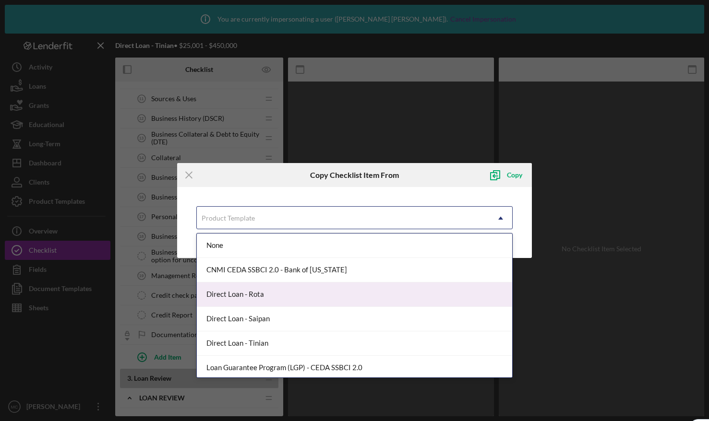
click at [251, 301] on div "Direct Loan - Rota" at bounding box center [354, 295] width 315 height 24
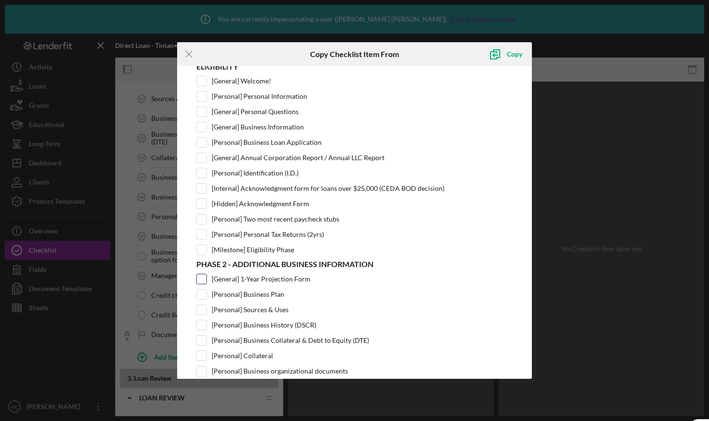
click at [203, 280] on input "[General] 1-Year Projection Form" at bounding box center [202, 280] width 10 height 10
checkbox input "true"
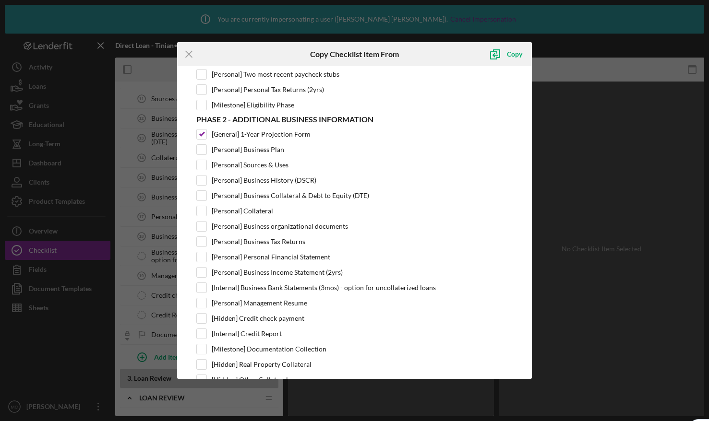
scroll to position [288, 0]
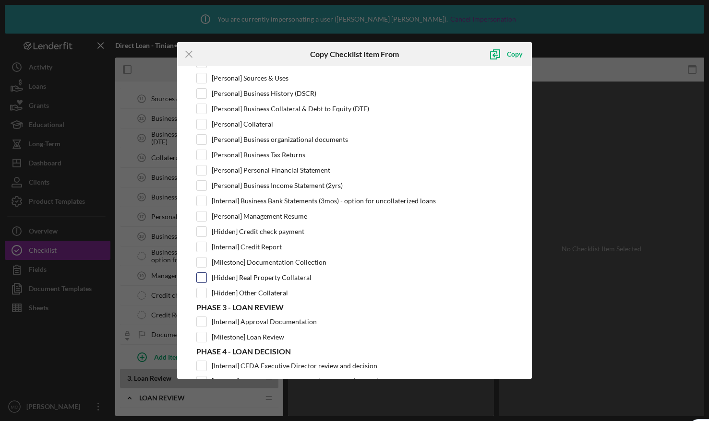
click at [200, 276] on input "[Hidden] Real Property Collateral" at bounding box center [202, 278] width 10 height 10
checkbox input "true"
click at [207, 295] on div "[Hidden] Other Collateral" at bounding box center [354, 293] width 316 height 11
click at [203, 294] on input "[Hidden] Other Collateral" at bounding box center [202, 293] width 10 height 10
checkbox input "true"
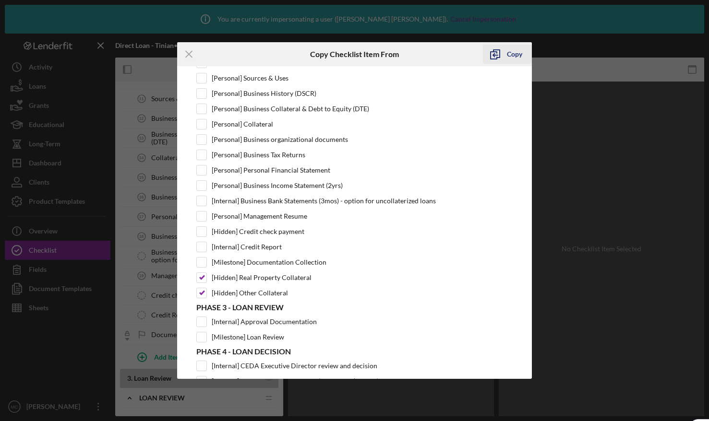
click at [505, 53] on icon "submit" at bounding box center [495, 54] width 24 height 24
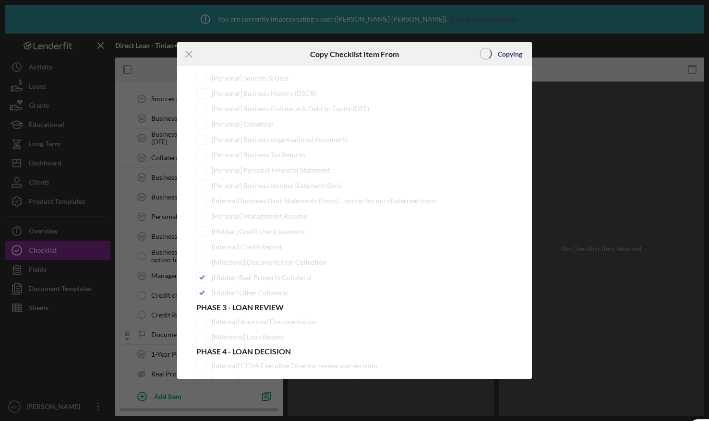
scroll to position [0, 0]
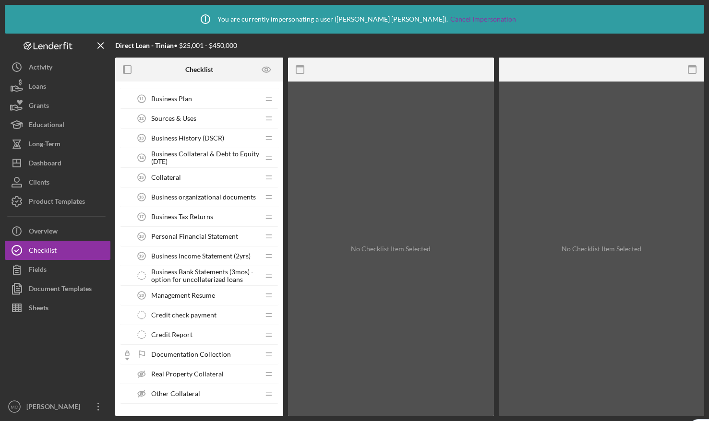
scroll to position [377, 0]
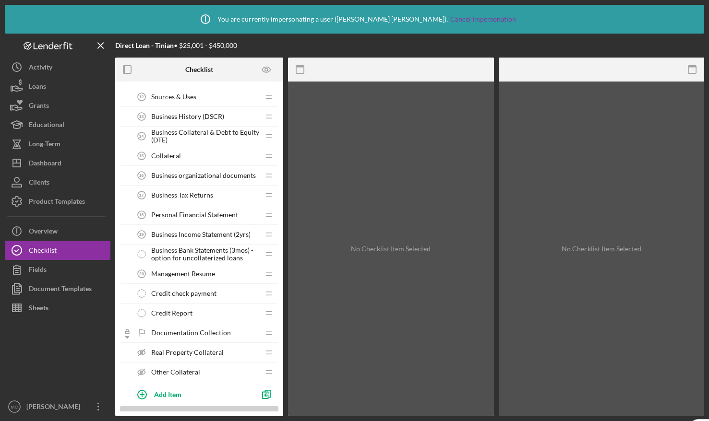
click at [229, 295] on div "Credit check payment Credit check payment" at bounding box center [195, 293] width 127 height 19
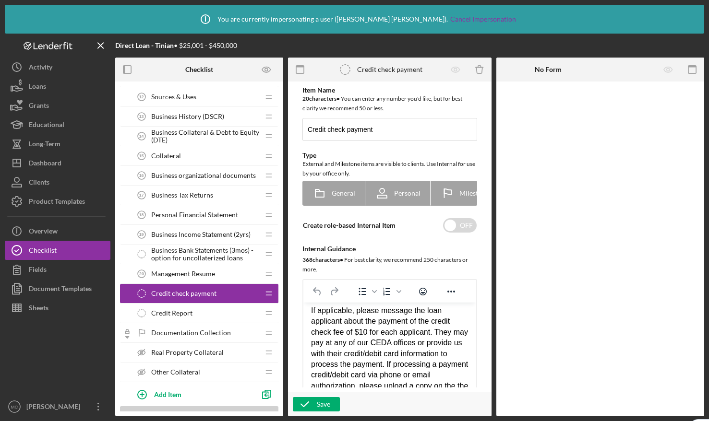
scroll to position [657, 0]
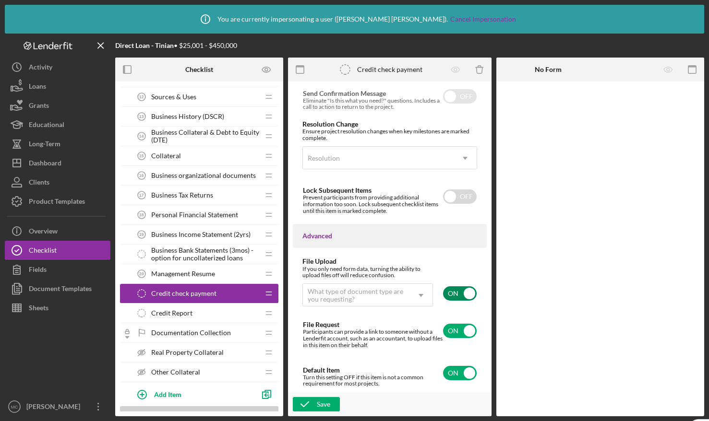
click at [450, 289] on input "checkbox" at bounding box center [460, 294] width 34 height 14
checkbox input "false"
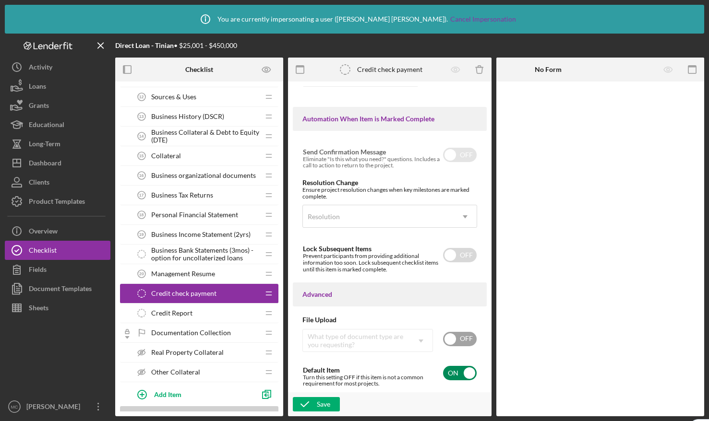
scroll to position [598, 0]
click at [454, 372] on input "checkbox" at bounding box center [460, 373] width 34 height 14
checkbox input "false"
click at [318, 404] on div "Save" at bounding box center [323, 404] width 13 height 14
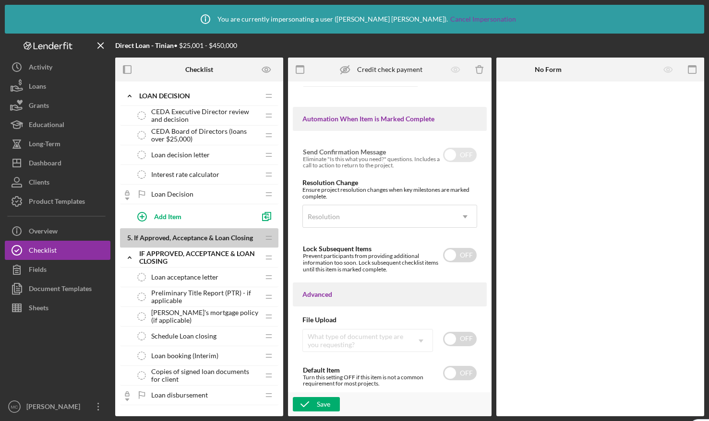
scroll to position [964, 0]
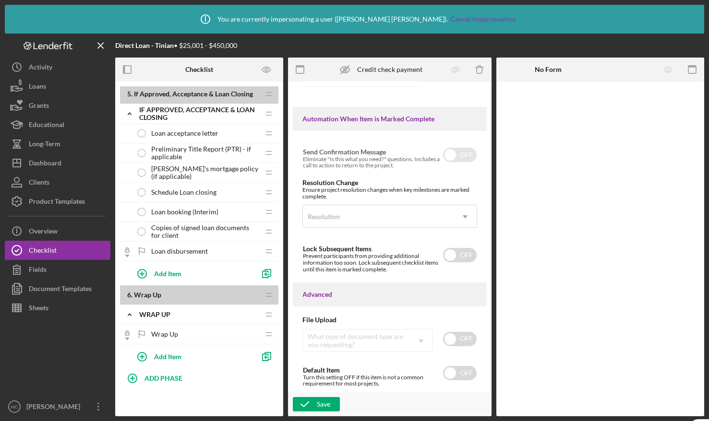
drag, startPoint x: 273, startPoint y: 378, endPoint x: 145, endPoint y: 23, distance: 377.4
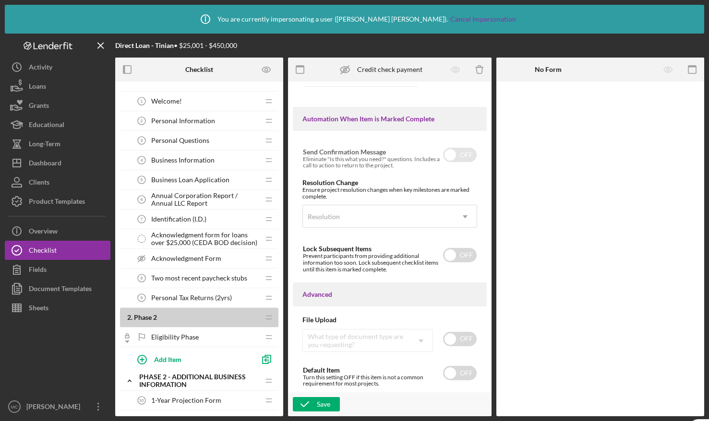
scroll to position [0, 0]
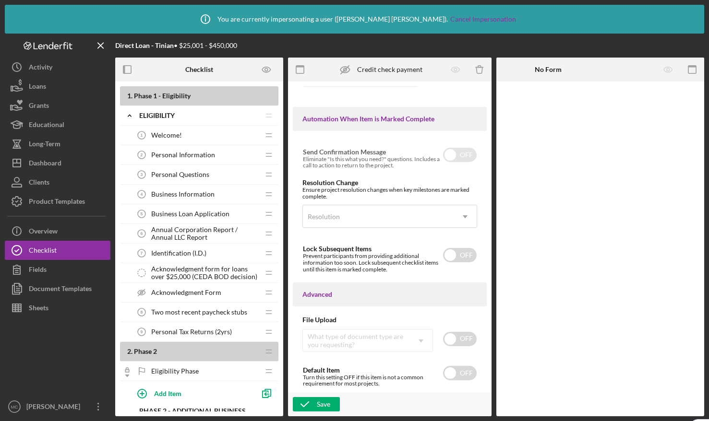
click at [191, 293] on span "Acknowledgment Form" at bounding box center [186, 293] width 70 height 8
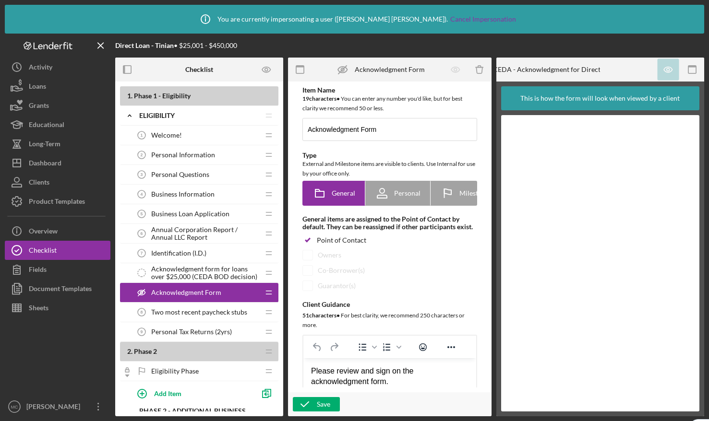
click at [193, 267] on span "Acknowledgment form for loans over $25,000 (CEDA BOD decision)" at bounding box center [205, 272] width 108 height 15
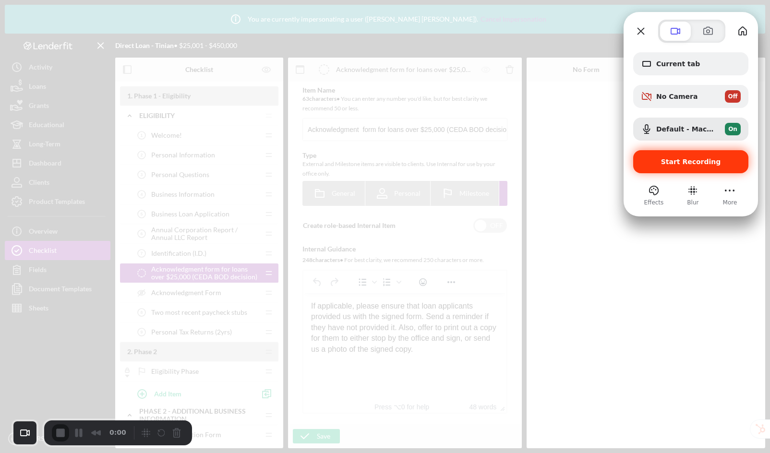
click at [678, 165] on span "Start Recording" at bounding box center [691, 162] width 60 height 8
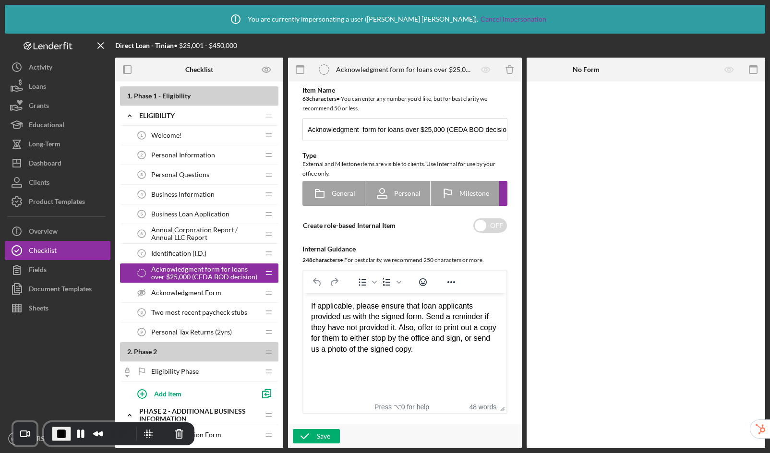
click at [218, 293] on span "Acknowledgment Form" at bounding box center [186, 293] width 70 height 8
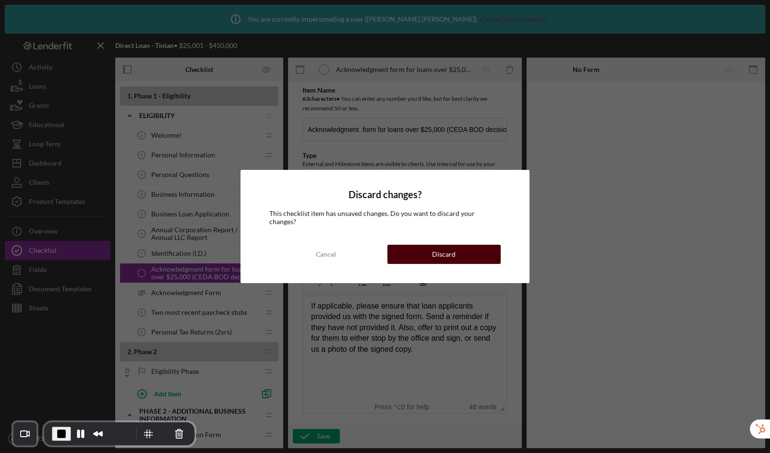
click at [422, 255] on button "Discard" at bounding box center [443, 254] width 113 height 19
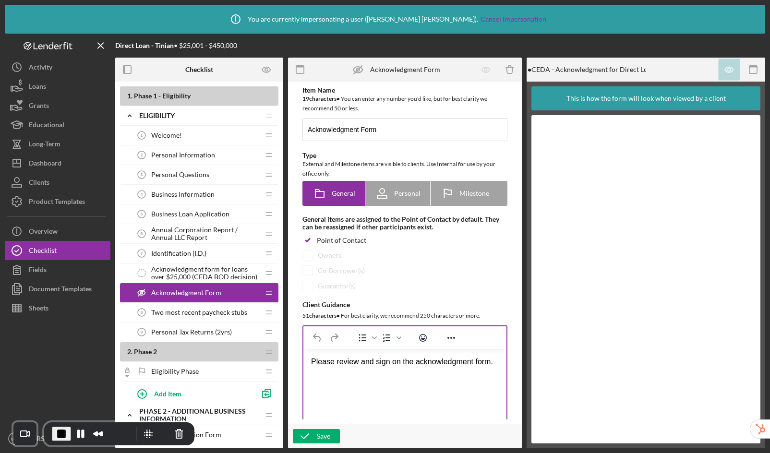
scroll to position [200, 0]
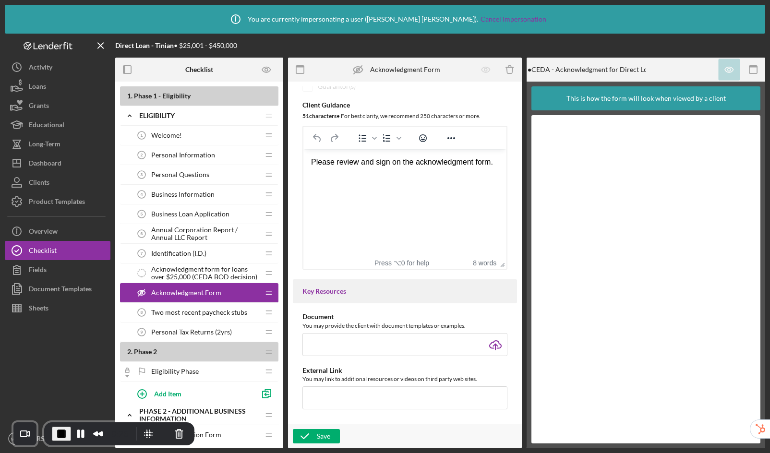
click at [176, 270] on span "Acknowledgment form for loans over $25,000 (CEDA BOD decision)" at bounding box center [205, 272] width 108 height 15
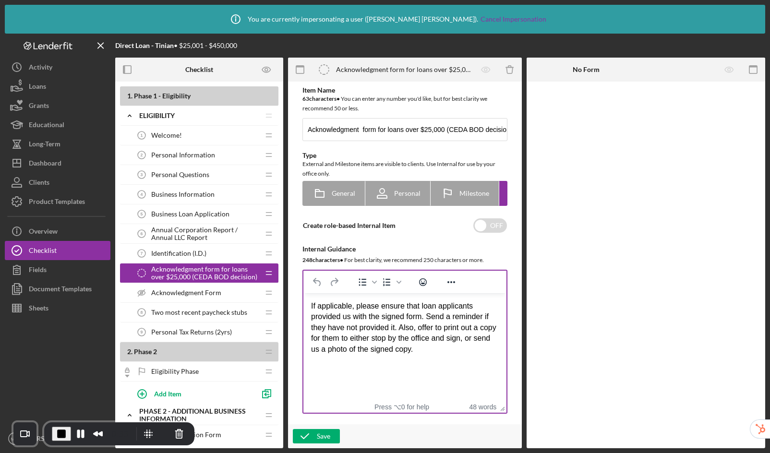
scroll to position [2, 0]
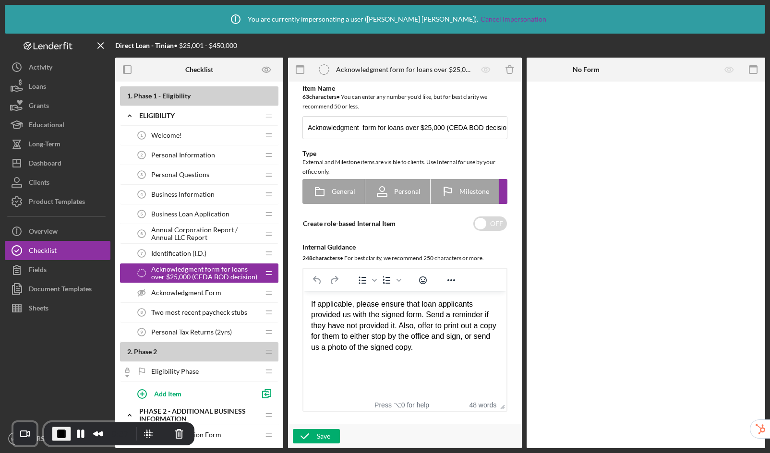
click at [180, 293] on span "Acknowledgment Form" at bounding box center [186, 293] width 70 height 8
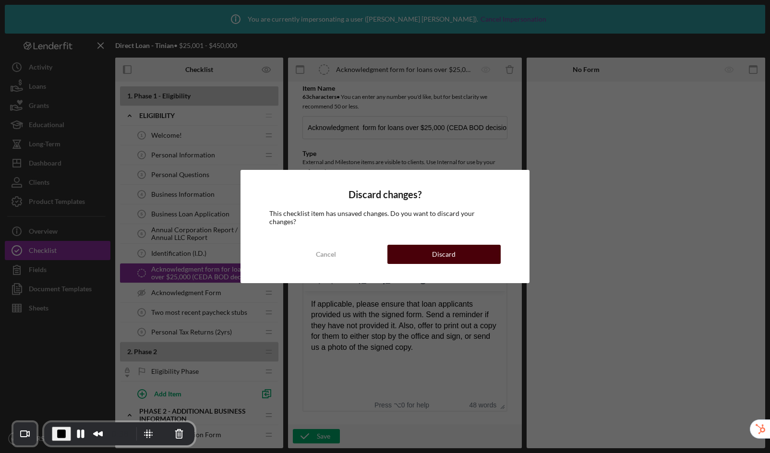
click at [412, 258] on button "Discard" at bounding box center [443, 254] width 113 height 19
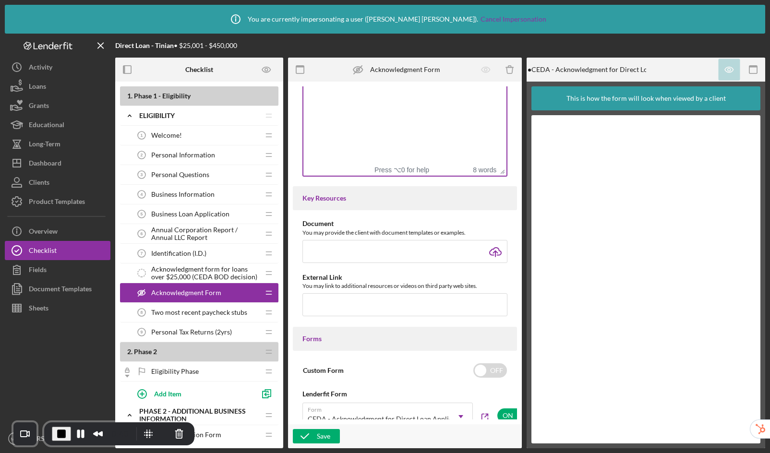
scroll to position [596, 0]
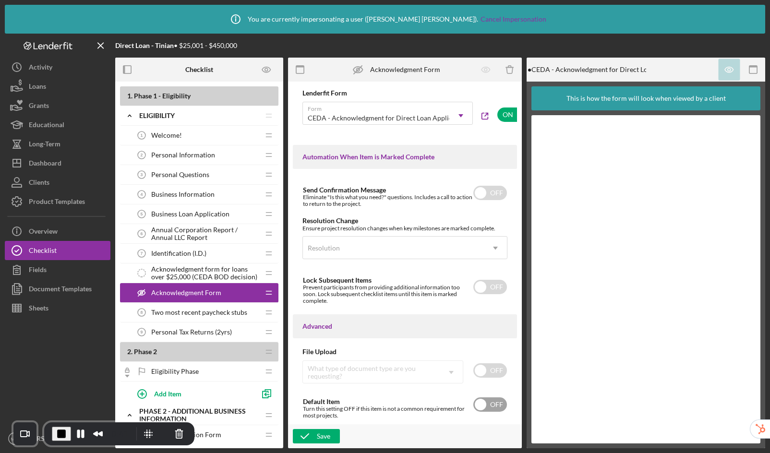
click at [481, 405] on input "checkbox" at bounding box center [490, 404] width 34 height 14
click at [322, 421] on div "Save" at bounding box center [323, 436] width 13 height 14
click at [488, 402] on input "checkbox" at bounding box center [490, 404] width 34 height 14
checkbox input "false"
click at [317, 421] on div "Save" at bounding box center [323, 436] width 13 height 14
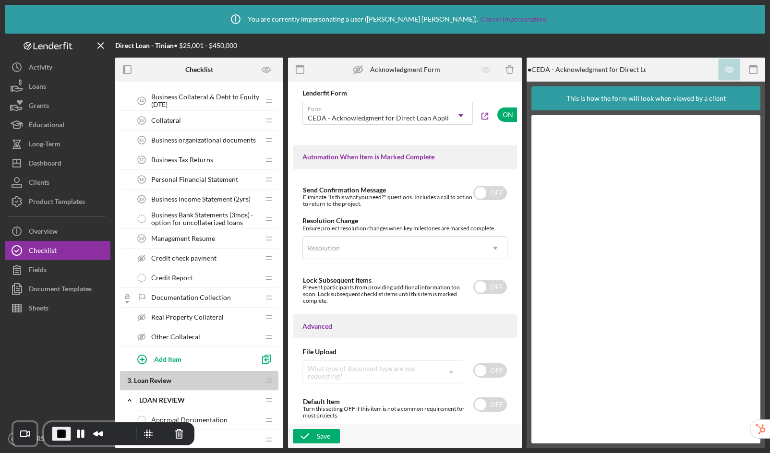
scroll to position [415, 0]
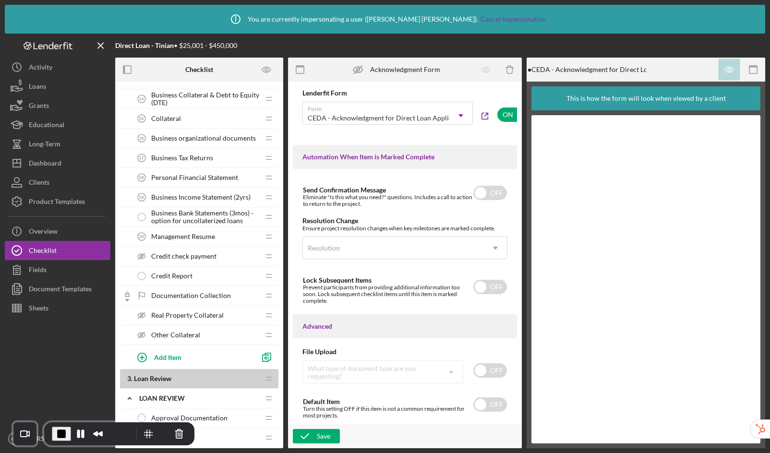
click at [220, 314] on span "Real Property Collateral" at bounding box center [187, 316] width 72 height 8
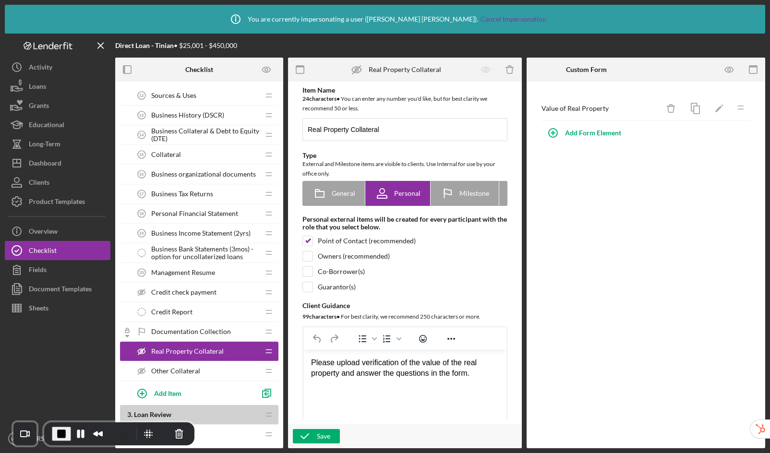
scroll to position [369, 0]
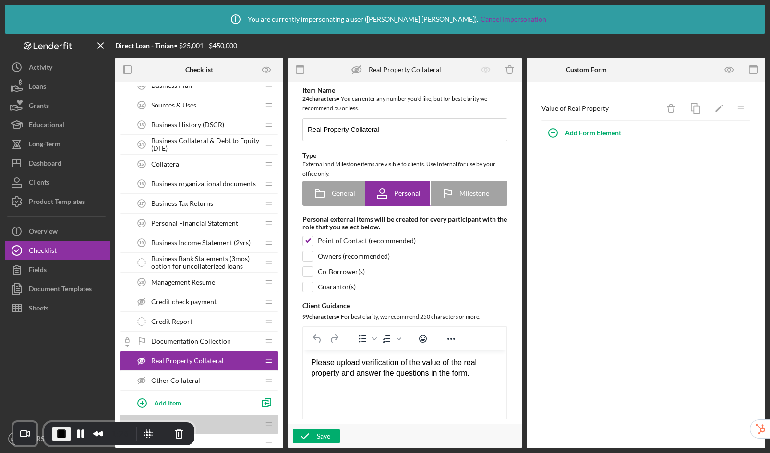
click at [174, 161] on span "Collateral" at bounding box center [166, 164] width 30 height 8
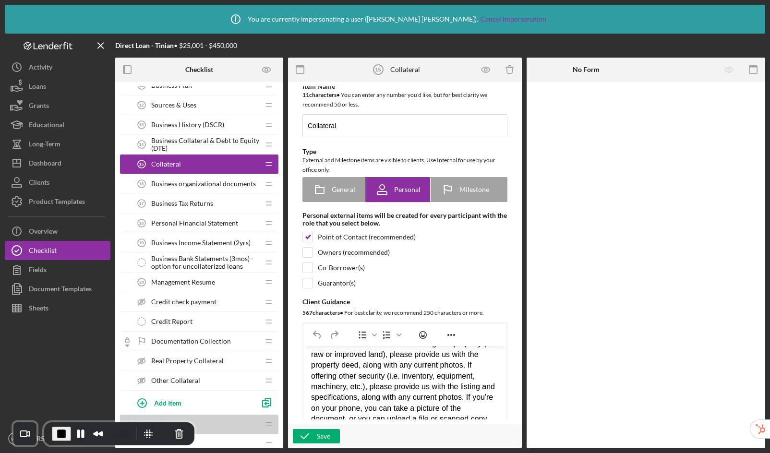
scroll to position [122, 0]
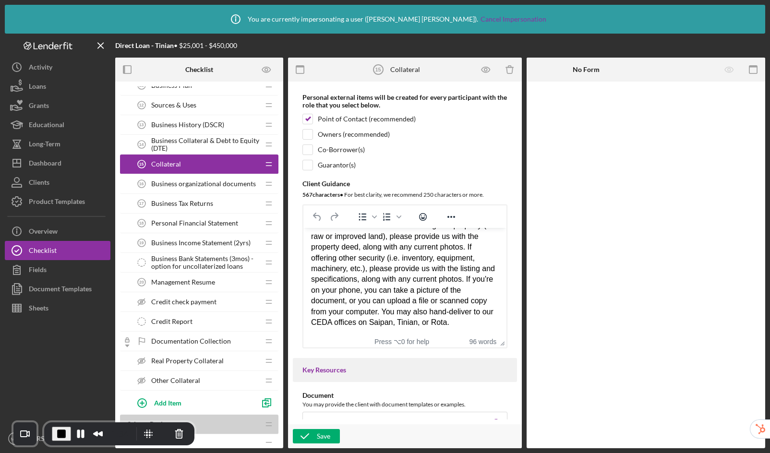
click at [192, 359] on span "Real Property Collateral" at bounding box center [187, 361] width 72 height 8
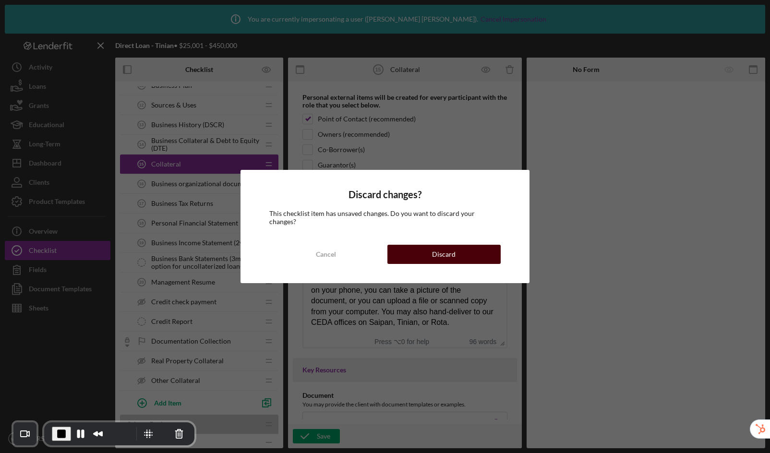
click at [428, 251] on button "Discard" at bounding box center [443, 254] width 113 height 19
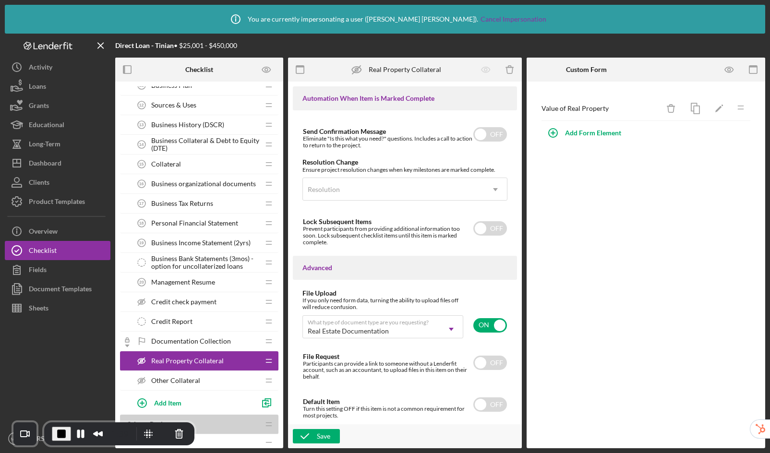
scroll to position [656, 0]
click at [225, 377] on div "Other Collateral Other Collateral" at bounding box center [195, 380] width 127 height 19
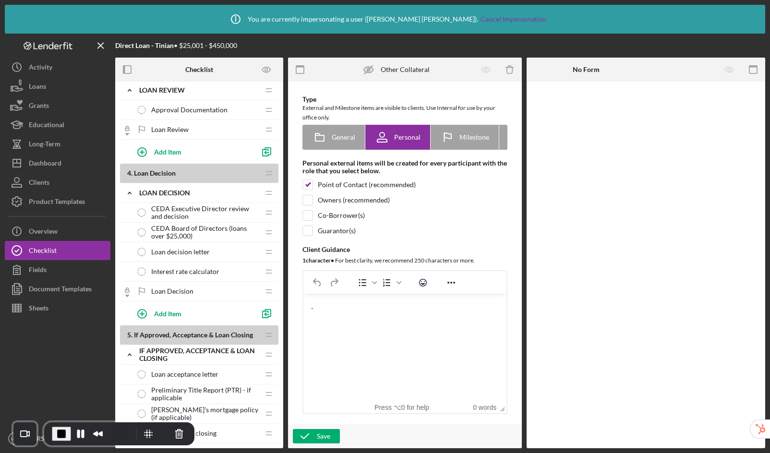
scroll to position [749, 0]
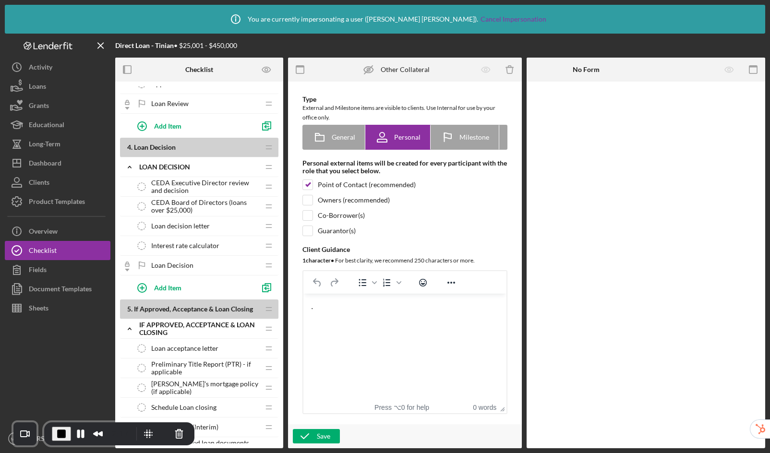
click at [188, 190] on span "CEDA Executive Director review and decision" at bounding box center [205, 186] width 108 height 15
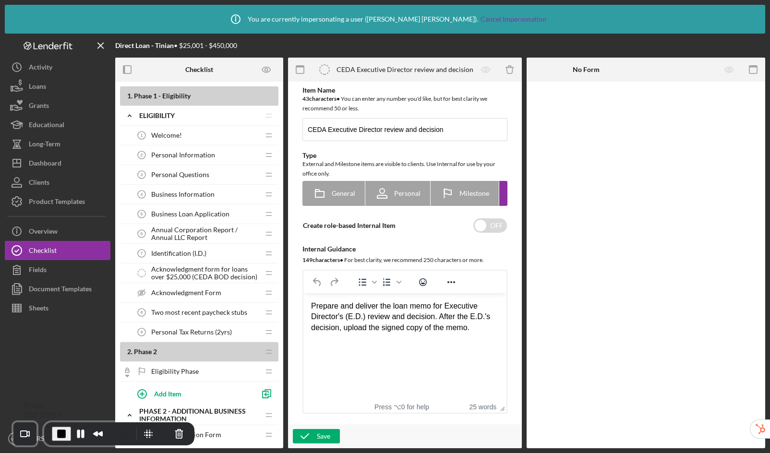
click at [59, 421] on span "End Recording" at bounding box center [62, 434] width 12 height 12
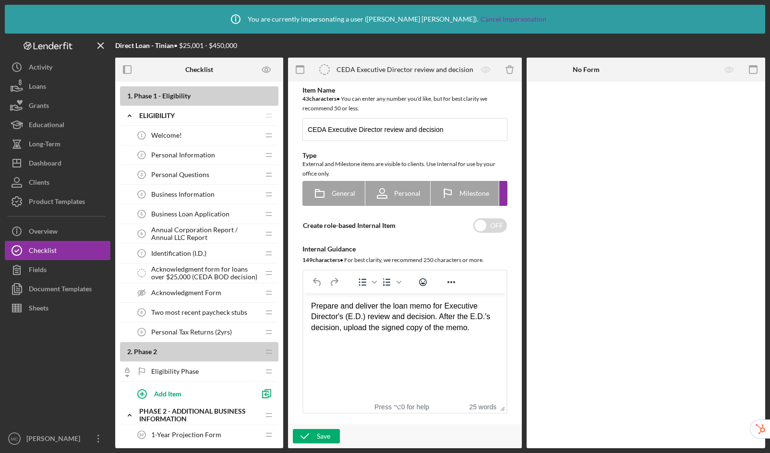
scroll to position [320, 0]
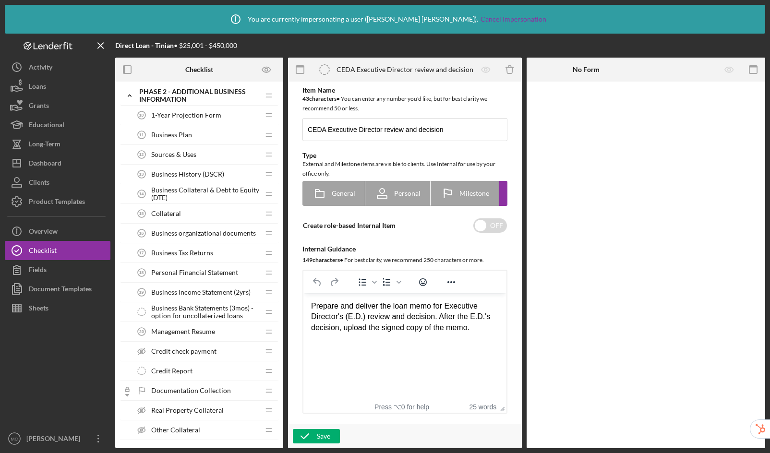
click at [189, 211] on div "Collateral 15 Collateral" at bounding box center [195, 213] width 127 height 19
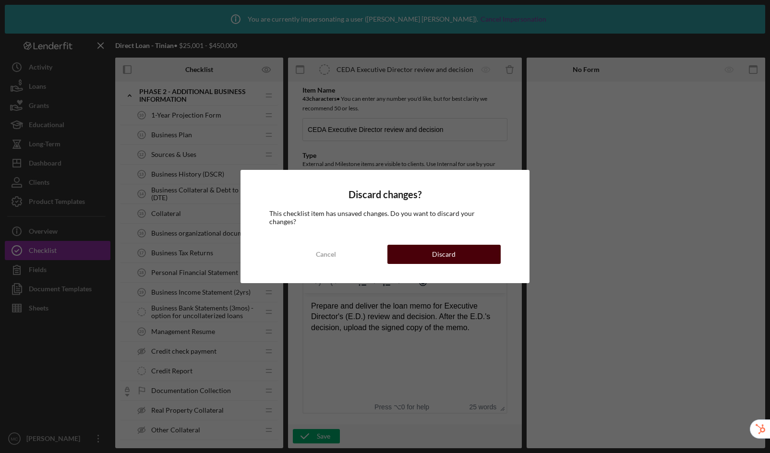
click at [417, 255] on button "Discard" at bounding box center [443, 254] width 113 height 19
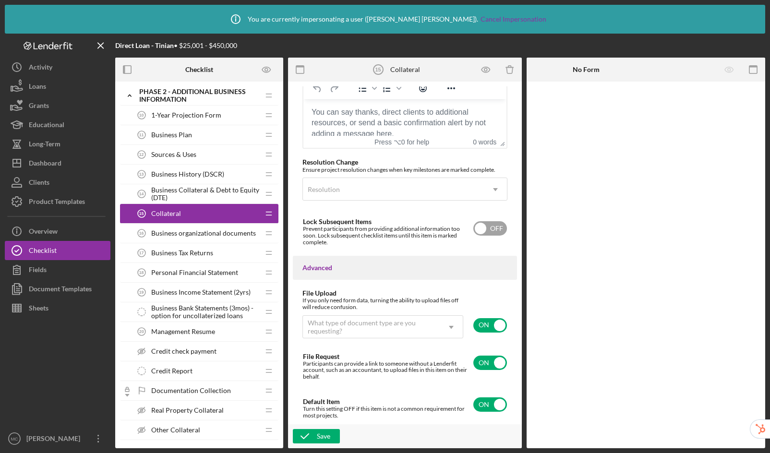
scroll to position [738, 0]
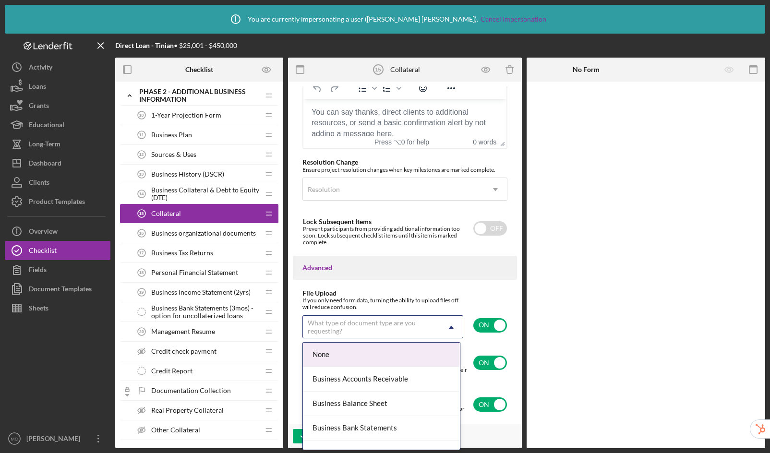
click at [401, 327] on div "What type of document type are you requesting?" at bounding box center [371, 326] width 127 height 15
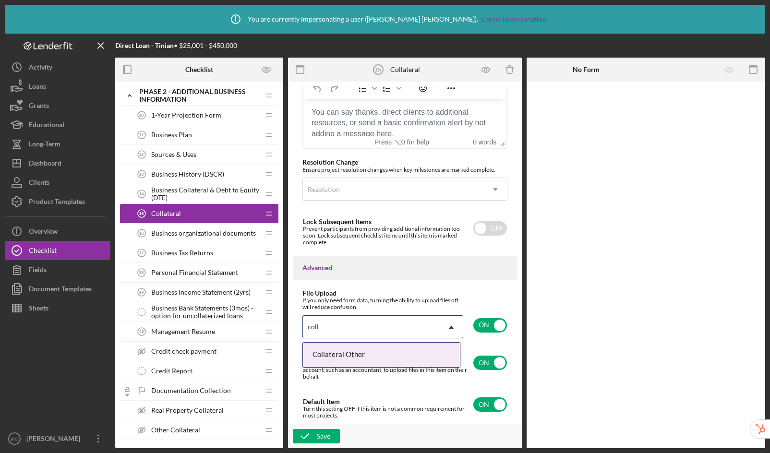
type input "colla"
click at [382, 358] on div "Collateral Other" at bounding box center [381, 355] width 157 height 24
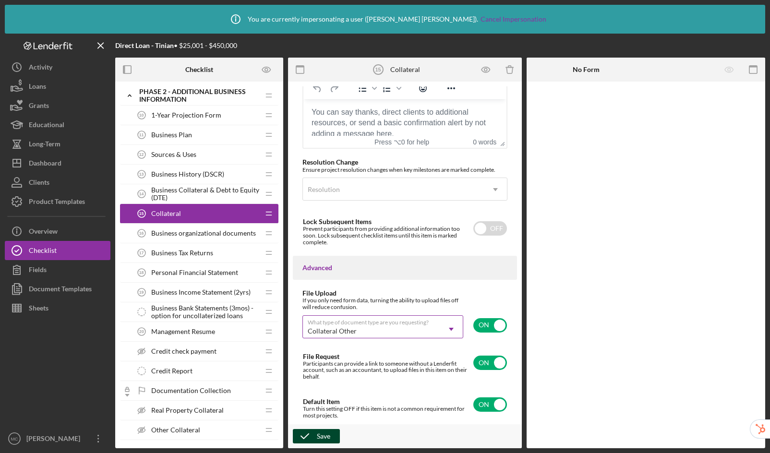
click at [326, 421] on div "Save" at bounding box center [323, 436] width 13 height 14
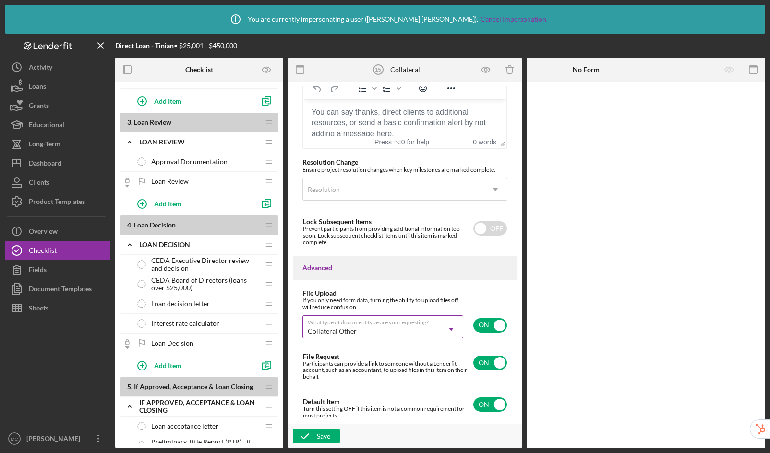
scroll to position [675, 0]
